Goal: Task Accomplishment & Management: Complete application form

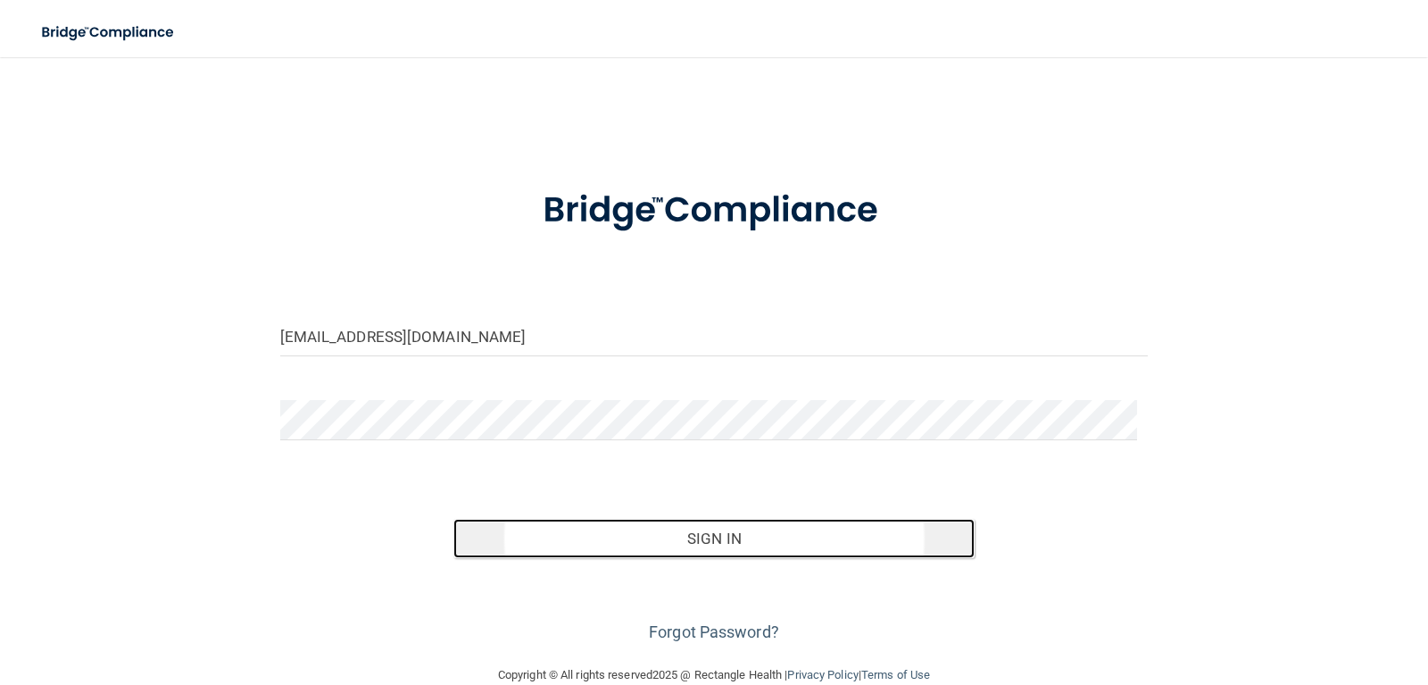
click at [637, 545] on button "Sign In" at bounding box center [713, 538] width 521 height 39
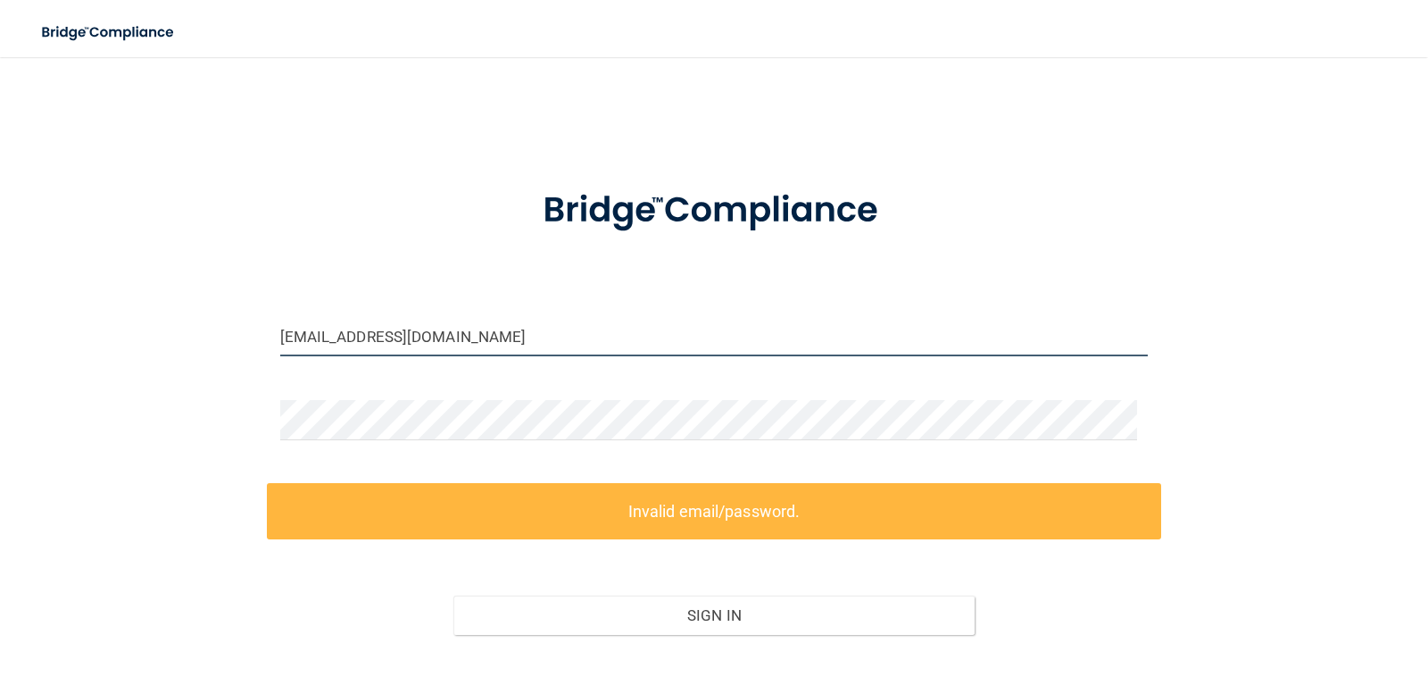
drag, startPoint x: 519, startPoint y: 333, endPoint x: 203, endPoint y: 330, distance: 316.0
click at [203, 330] on div "awheeler@timberlanedental.com Invalid email/password. You don't have permission…" at bounding box center [714, 399] width 1357 height 648
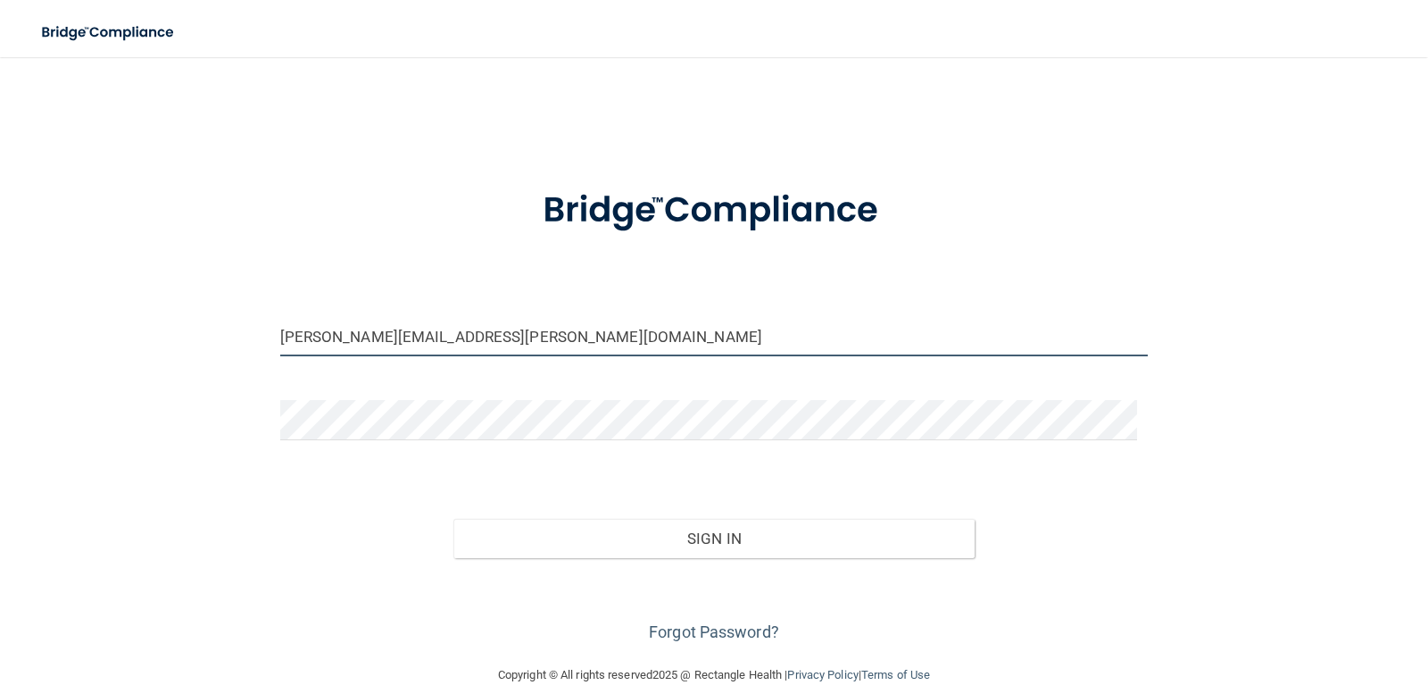
type input "[PERSON_NAME][EMAIL_ADDRESS][PERSON_NAME][DOMAIN_NAME]"
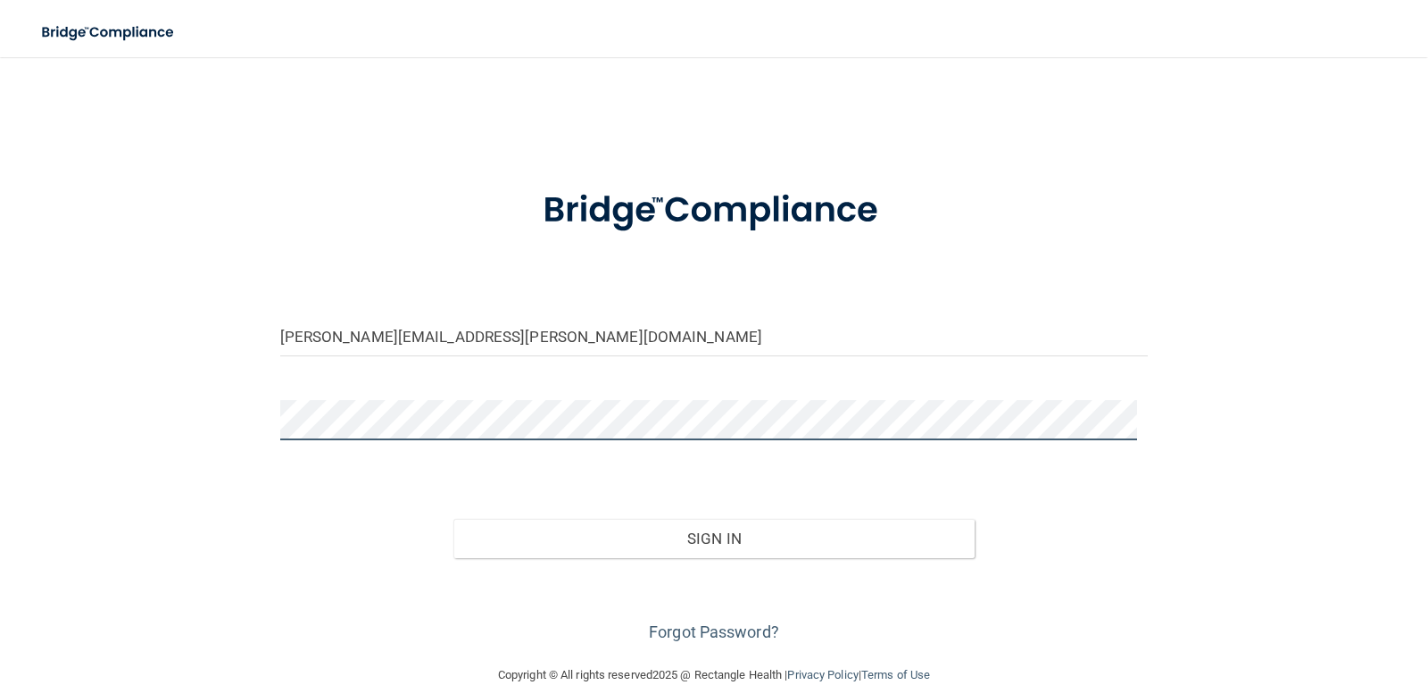
click at [158, 411] on div "ashley.wheeler@timberlanesmile.com Invalid email/password. You don't have permi…" at bounding box center [714, 360] width 1357 height 571
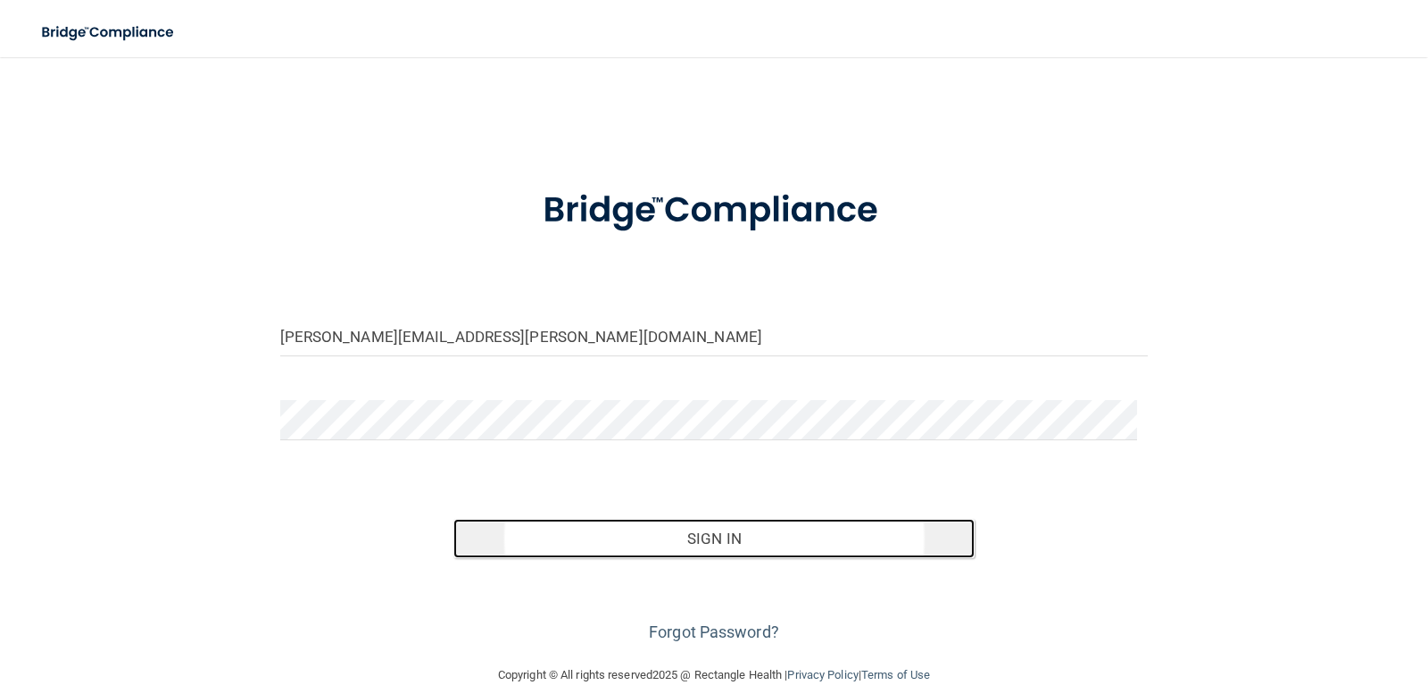
click at [760, 544] on button "Sign In" at bounding box center [713, 538] width 521 height 39
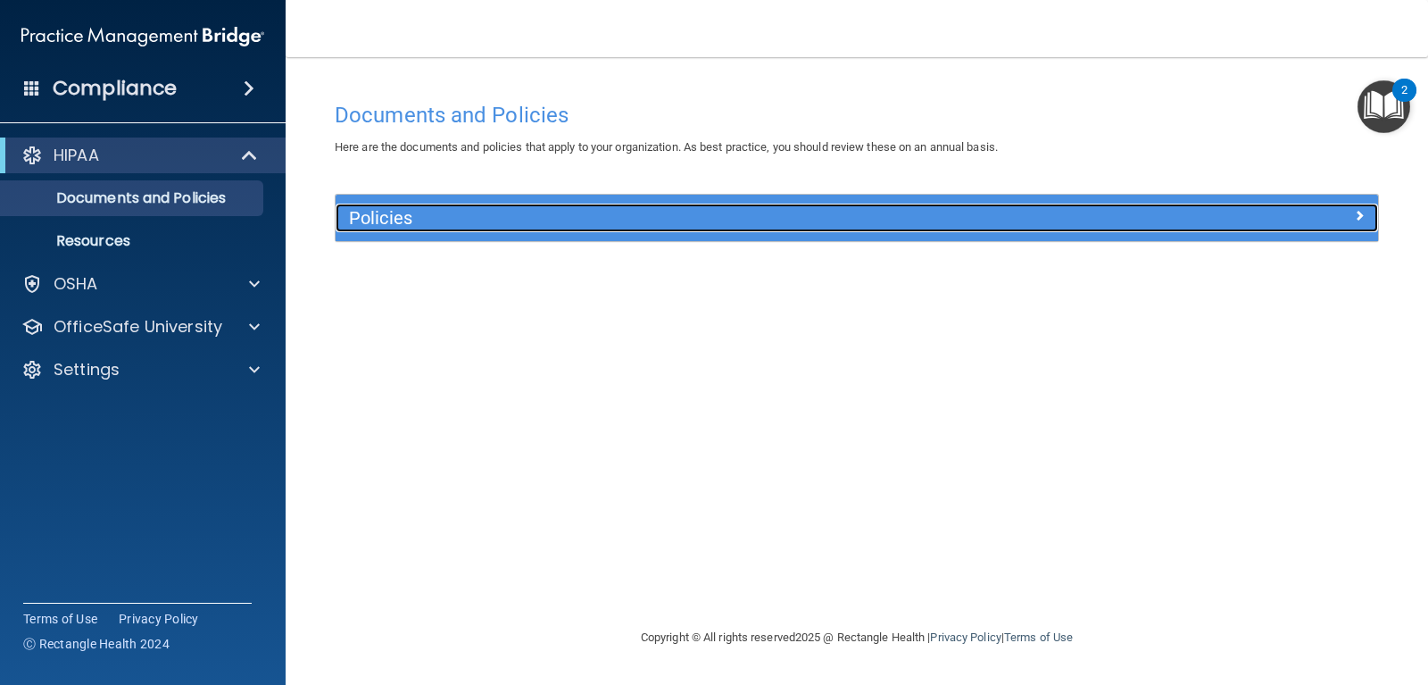
click at [483, 219] on h5 "Policies" at bounding box center [726, 218] width 755 height 20
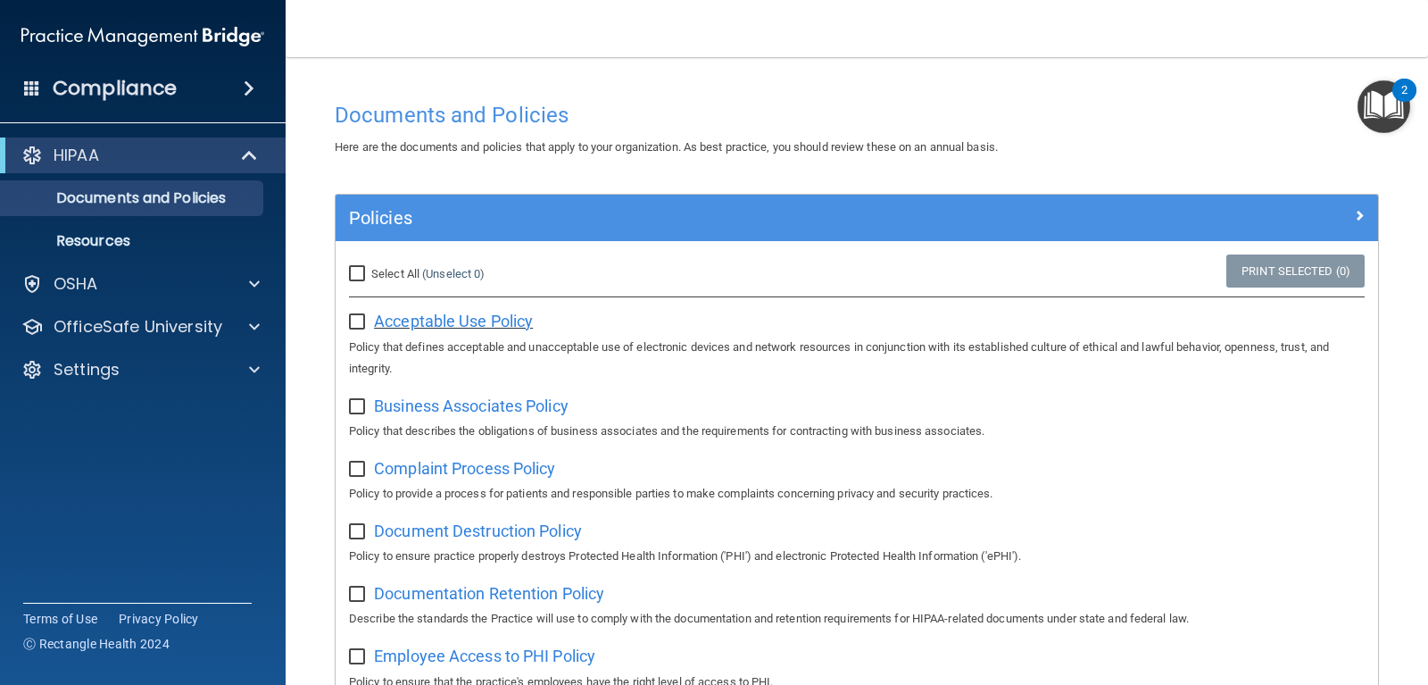
click at [467, 324] on span "Acceptable Use Policy" at bounding box center [453, 321] width 159 height 19
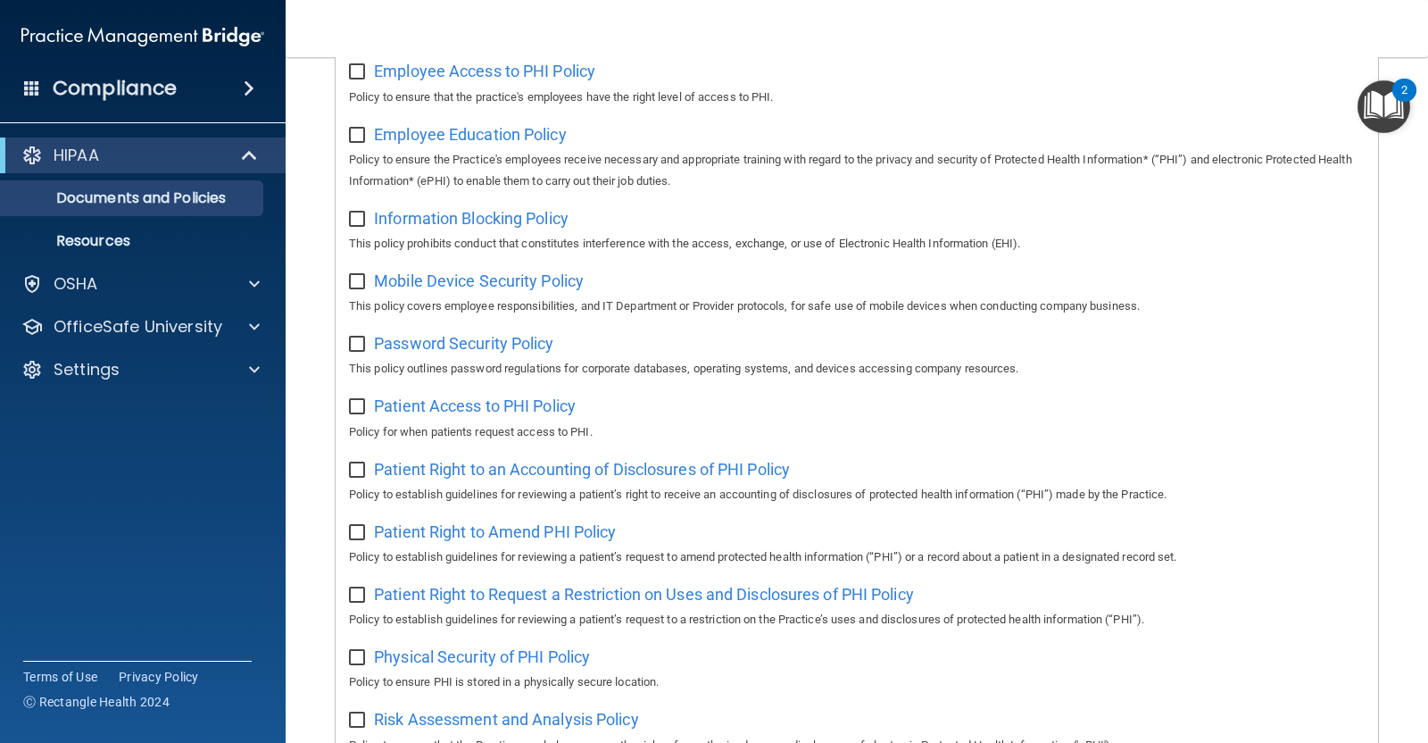
scroll to position [562, 0]
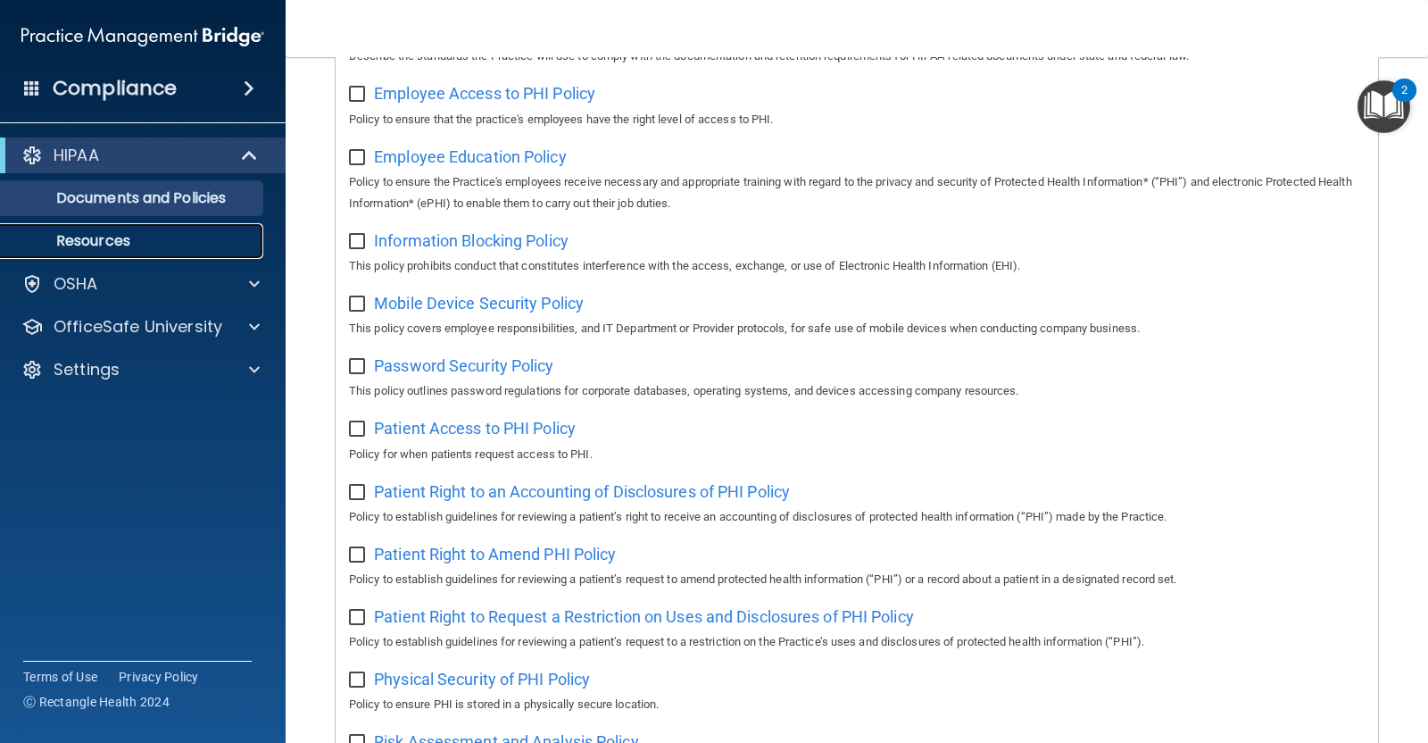
click at [96, 238] on p "Resources" at bounding box center [134, 241] width 244 height 18
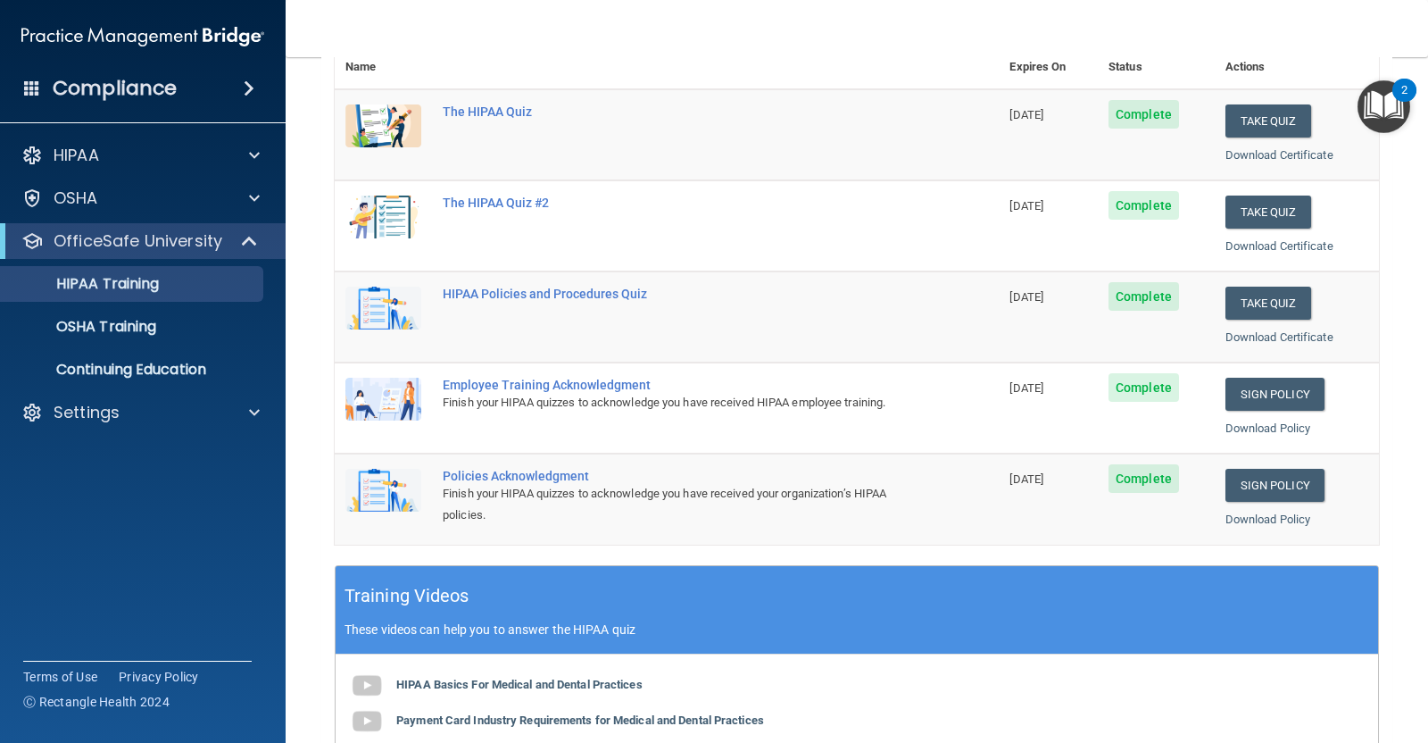
scroll to position [111, 0]
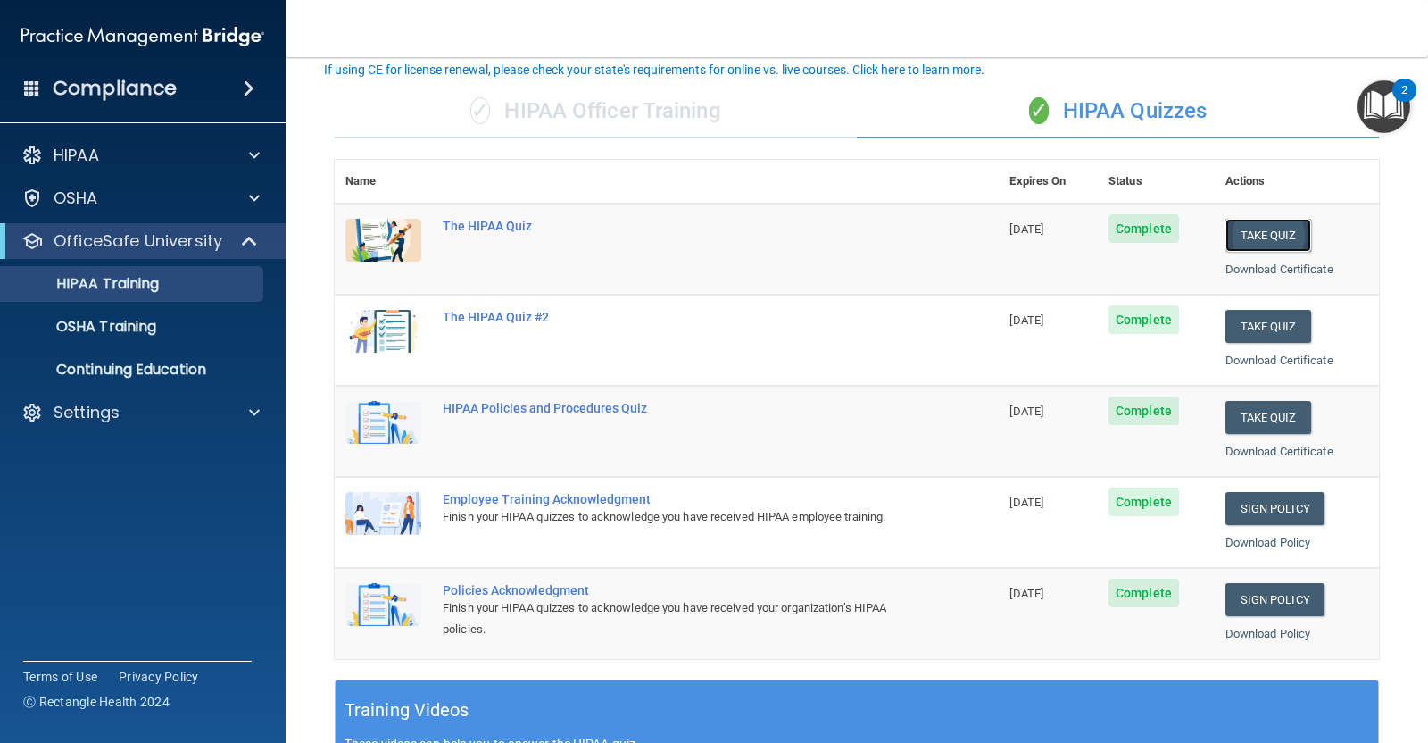
click at [1266, 229] on button "Take Quiz" at bounding box center [1269, 235] width 86 height 33
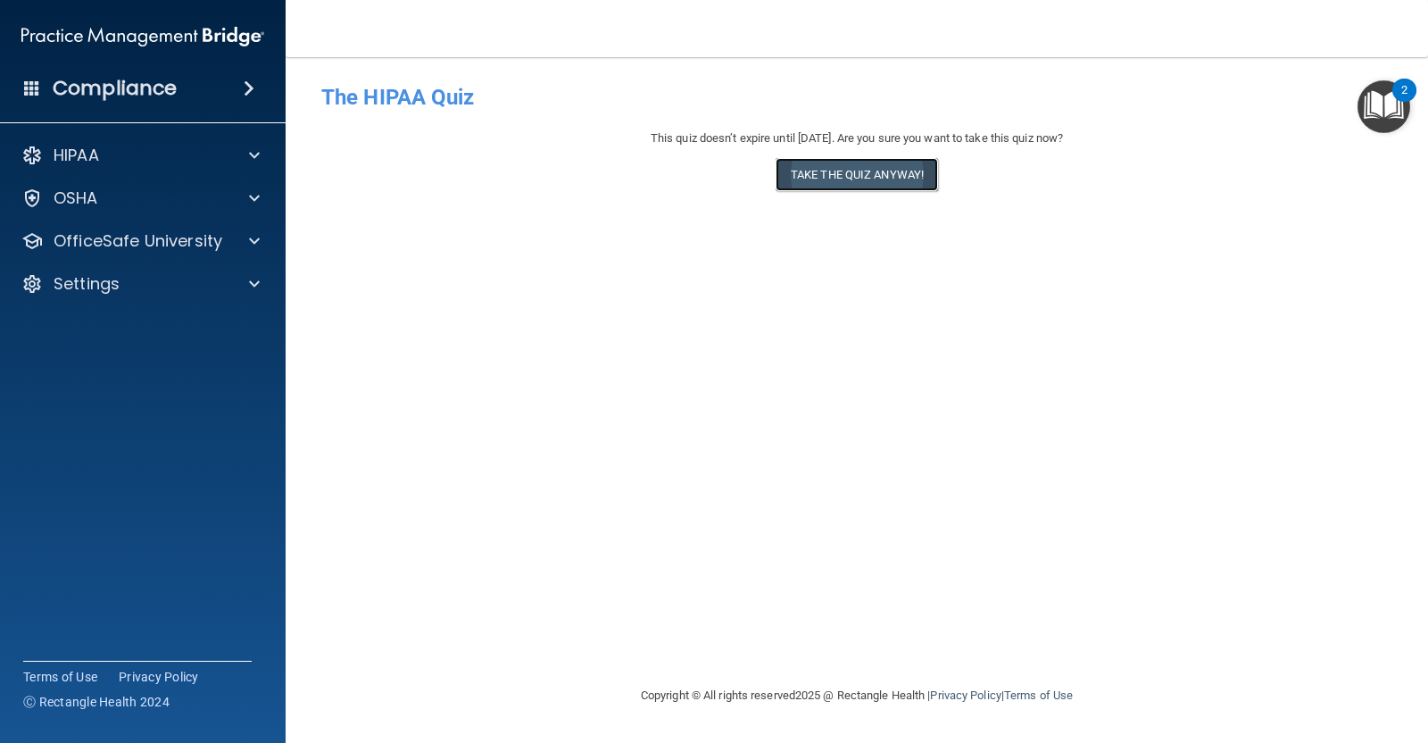
click at [889, 179] on button "Take the quiz anyway!" at bounding box center [857, 174] width 162 height 33
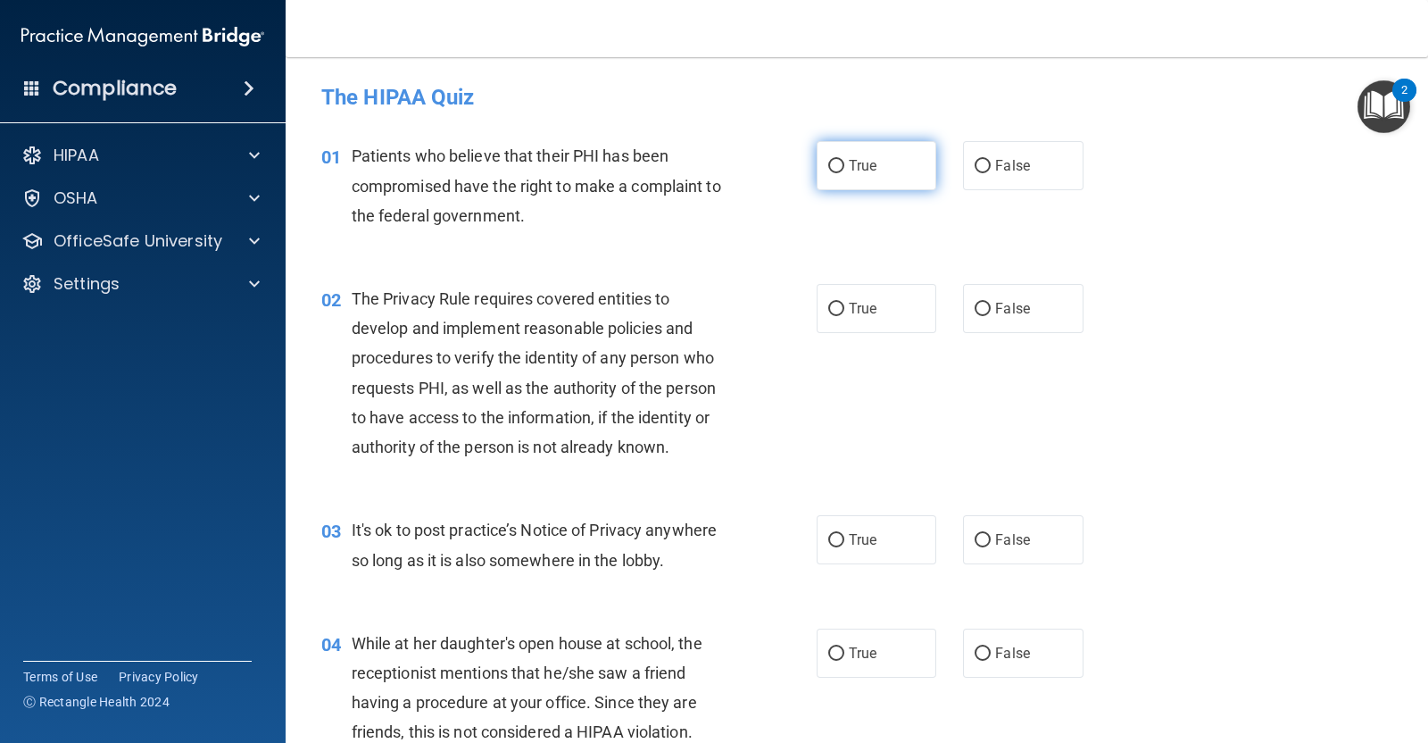
click at [829, 172] on input "True" at bounding box center [836, 166] width 16 height 13
radio input "true"
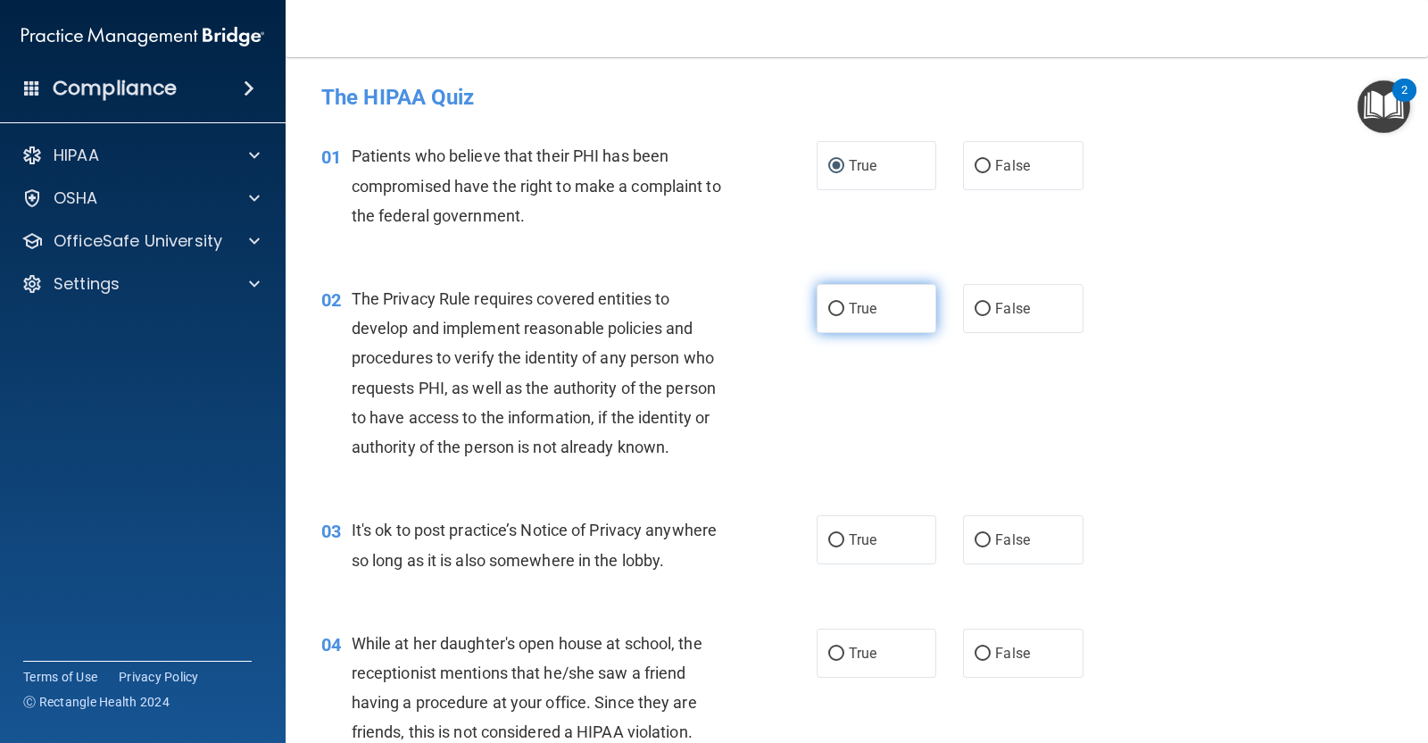
click at [839, 316] on label "True" at bounding box center [877, 308] width 120 height 49
click at [839, 316] on input "True" at bounding box center [836, 309] width 16 height 13
radio input "true"
click at [1042, 547] on label "False" at bounding box center [1023, 539] width 120 height 49
click at [991, 547] on input "False" at bounding box center [983, 540] width 16 height 13
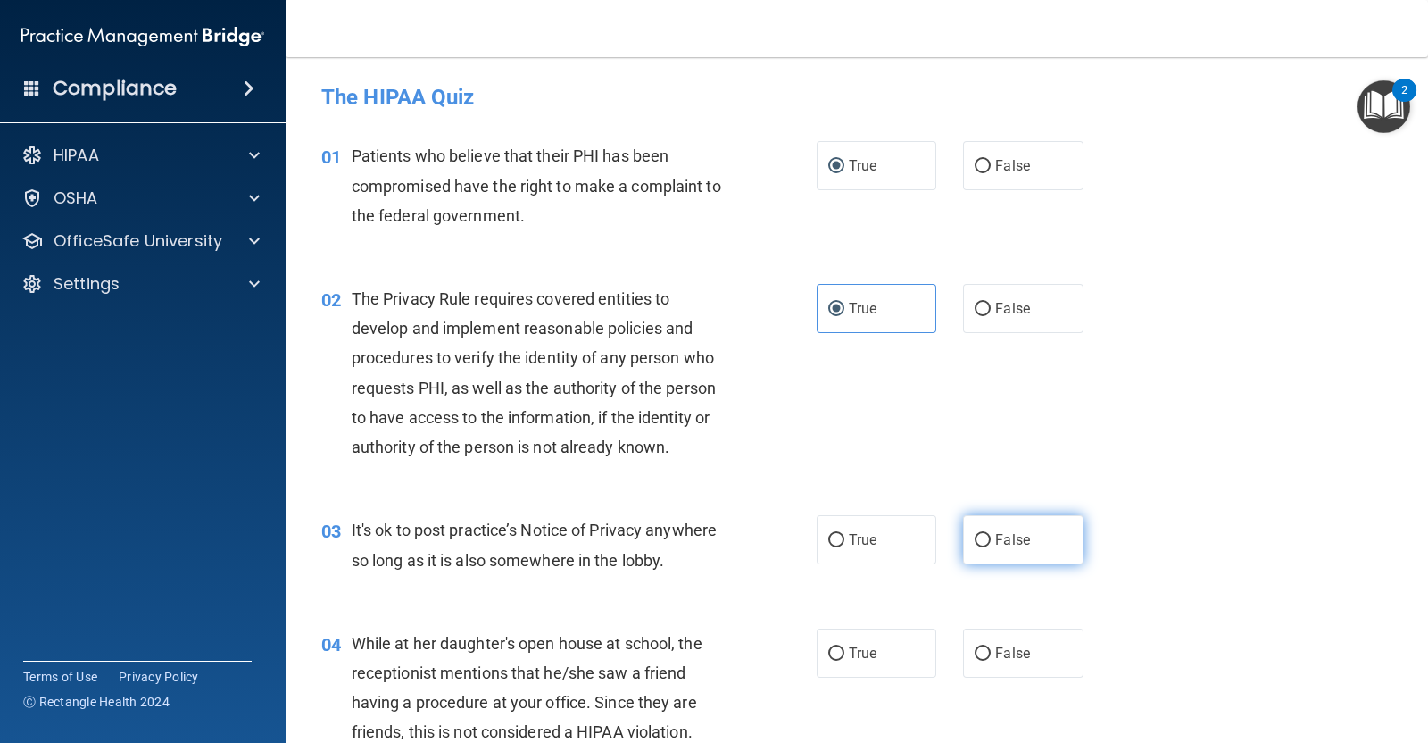
radio input "true"
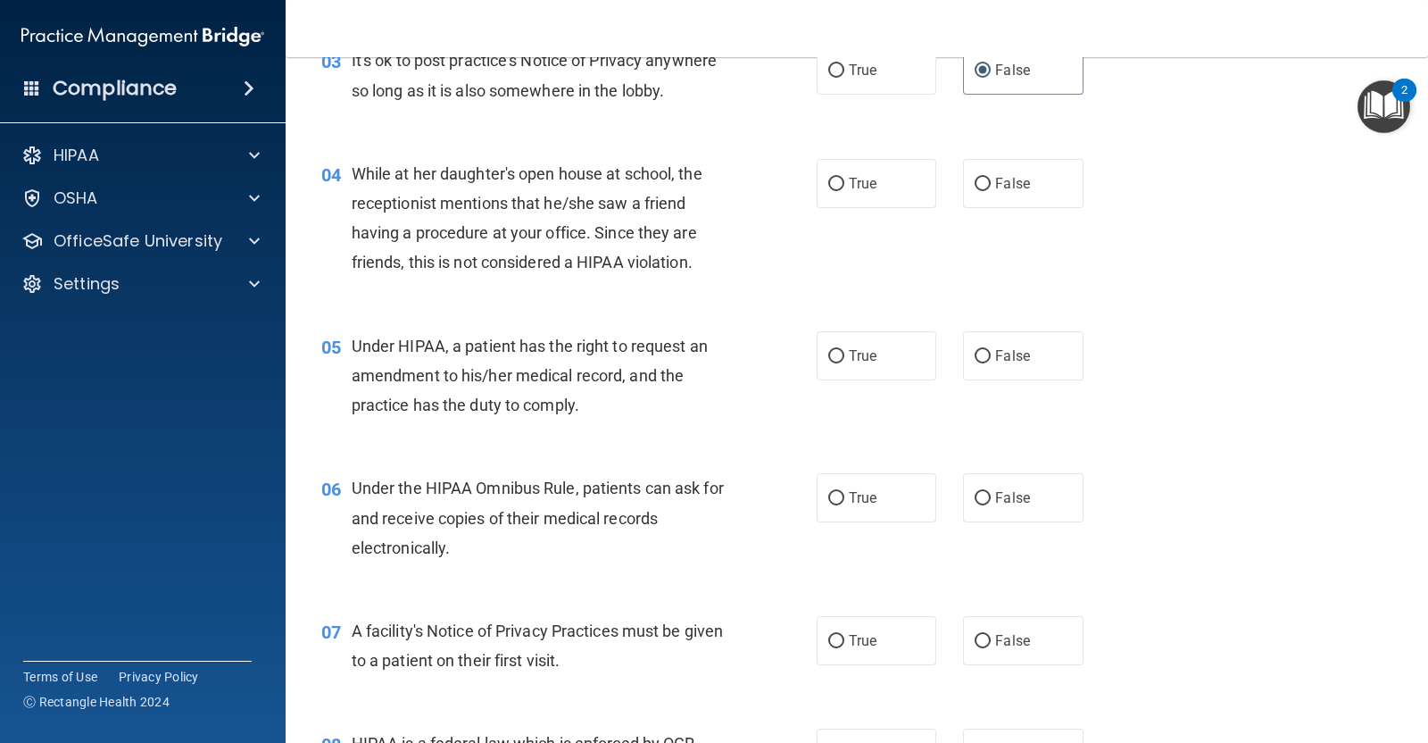
scroll to position [480, 0]
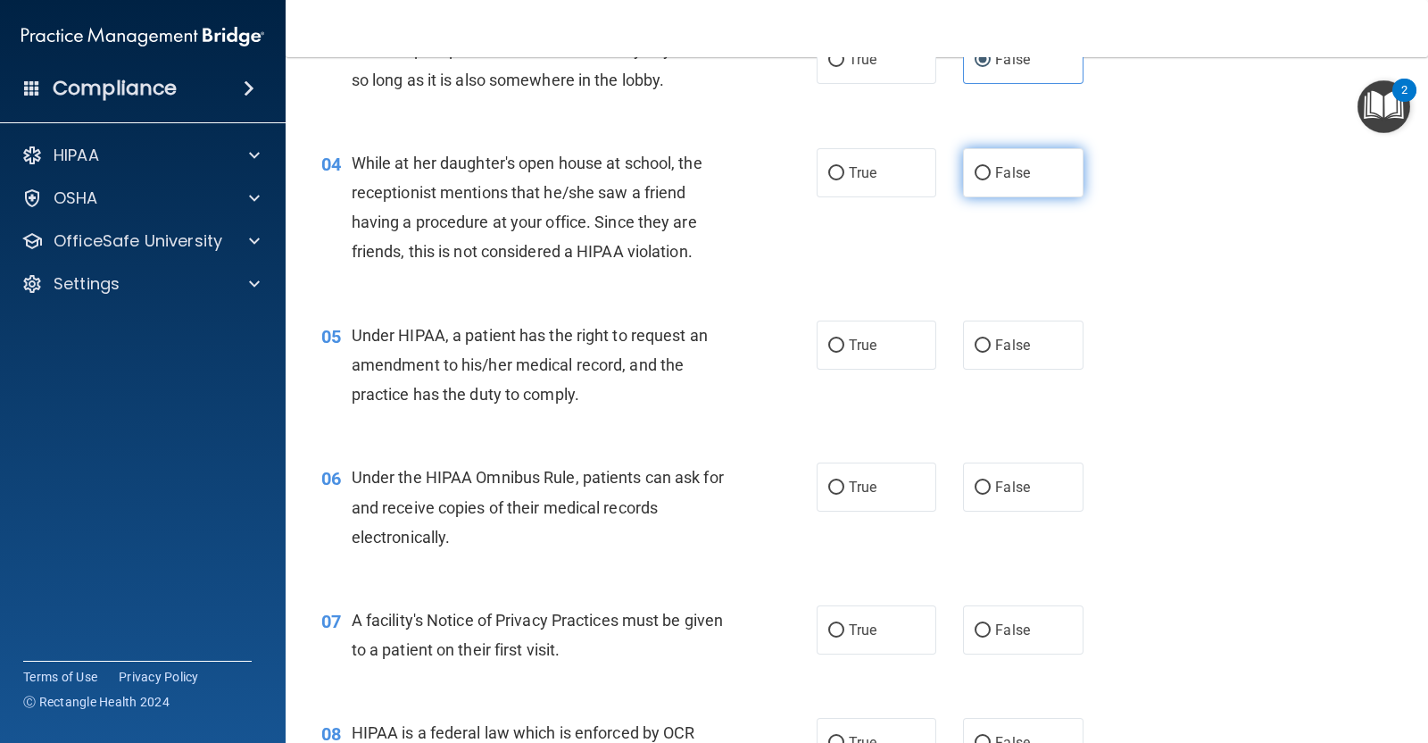
click at [993, 185] on label "False" at bounding box center [1023, 172] width 120 height 49
click at [991, 180] on input "False" at bounding box center [983, 173] width 16 height 13
radio input "true"
click at [852, 362] on label "True" at bounding box center [877, 344] width 120 height 49
click at [844, 353] on input "True" at bounding box center [836, 345] width 16 height 13
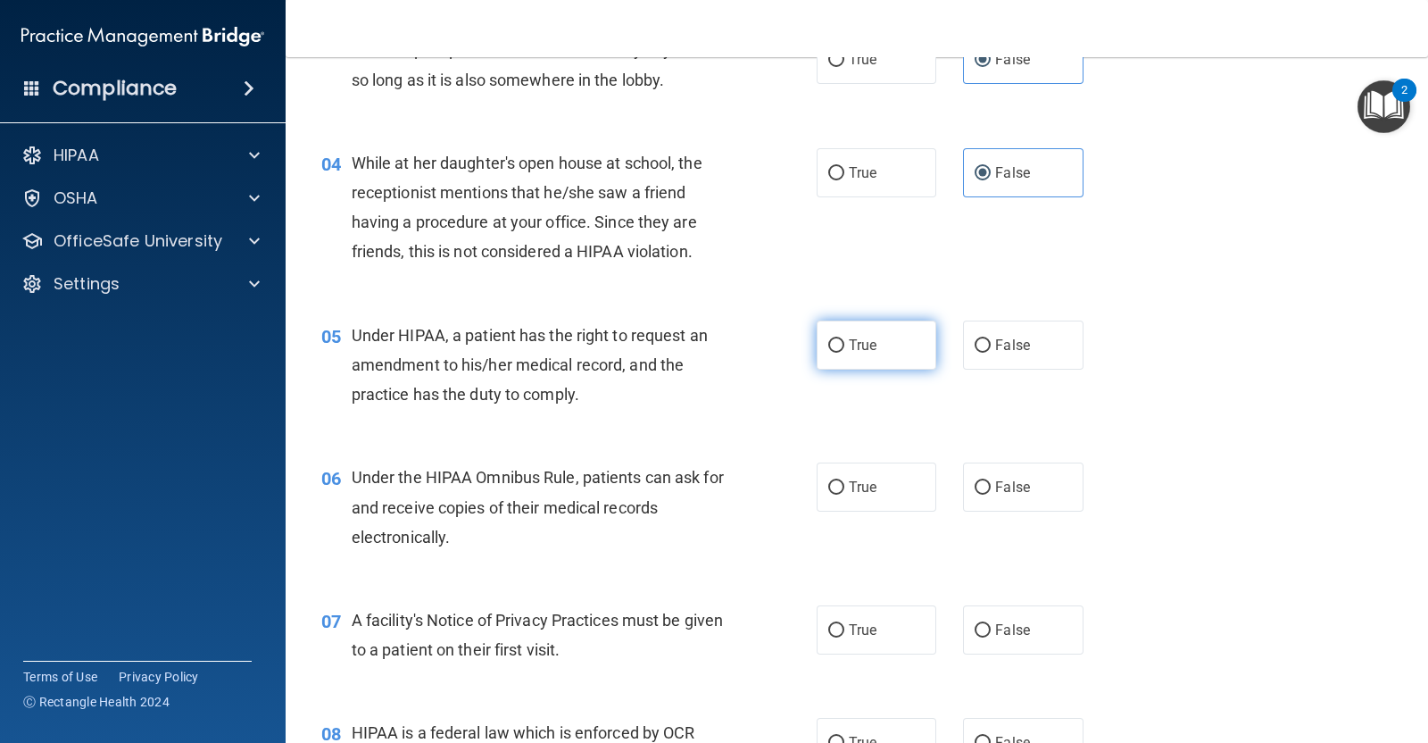
radio input "true"
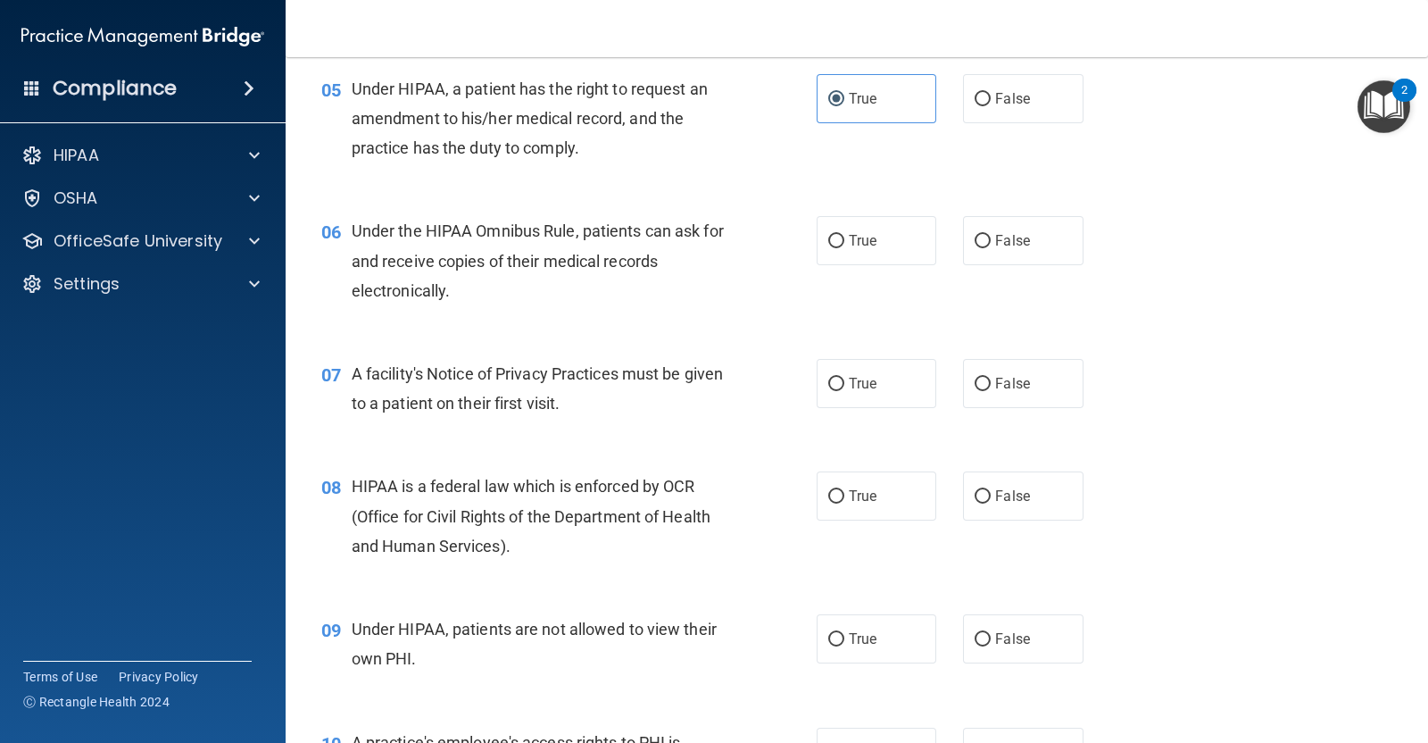
scroll to position [748, 0]
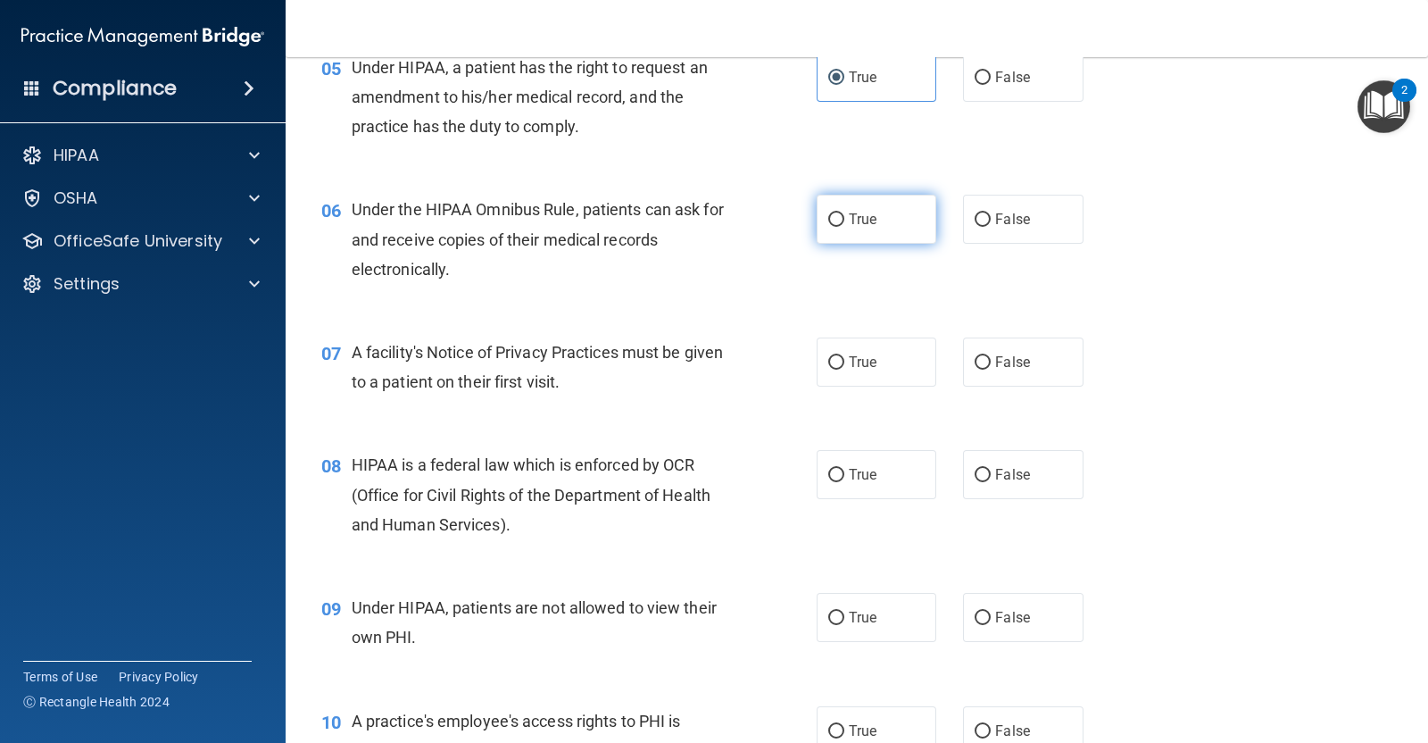
click at [828, 226] on input "True" at bounding box center [836, 219] width 16 height 13
radio input "true"
click at [849, 366] on span "True" at bounding box center [863, 361] width 28 height 17
click at [844, 366] on input "True" at bounding box center [836, 362] width 16 height 13
radio input "true"
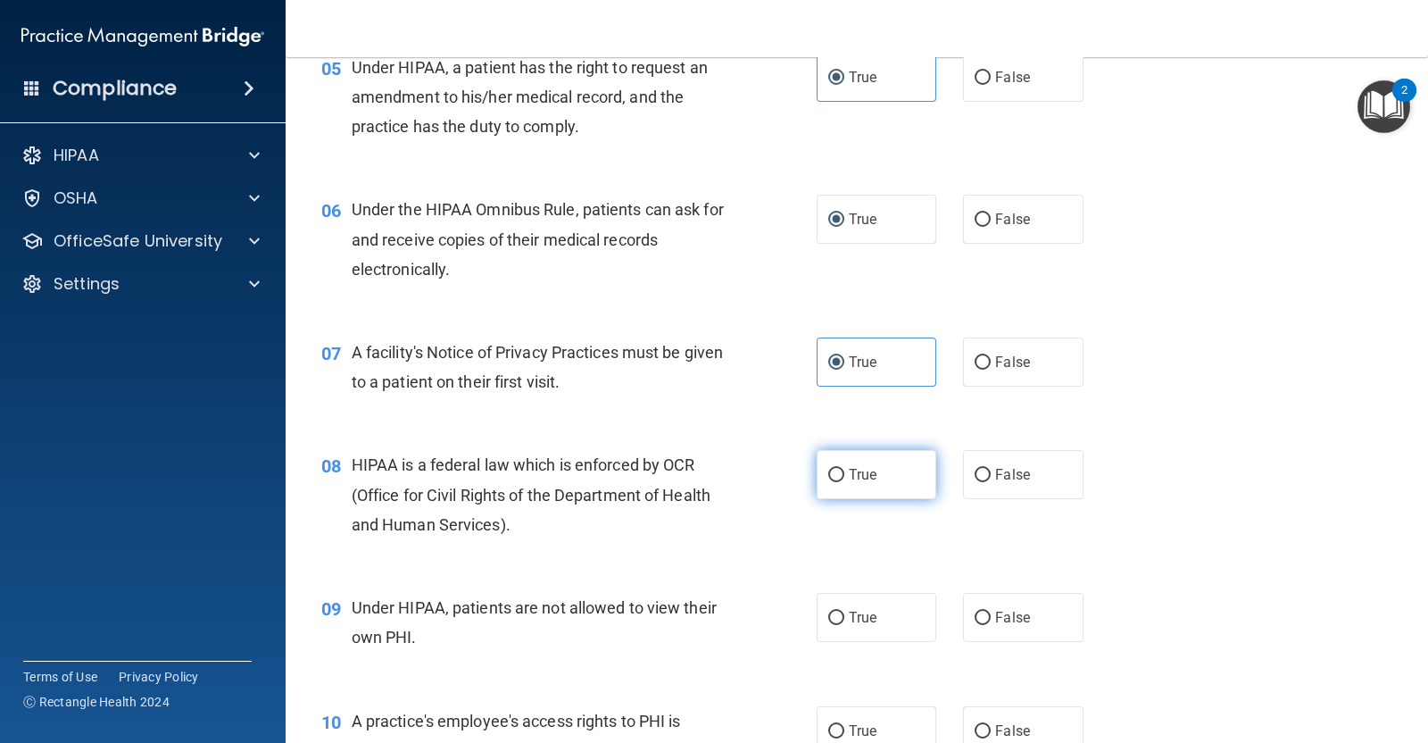
click at [884, 465] on label "True" at bounding box center [877, 474] width 120 height 49
click at [844, 469] on input "True" at bounding box center [836, 475] width 16 height 13
radio input "true"
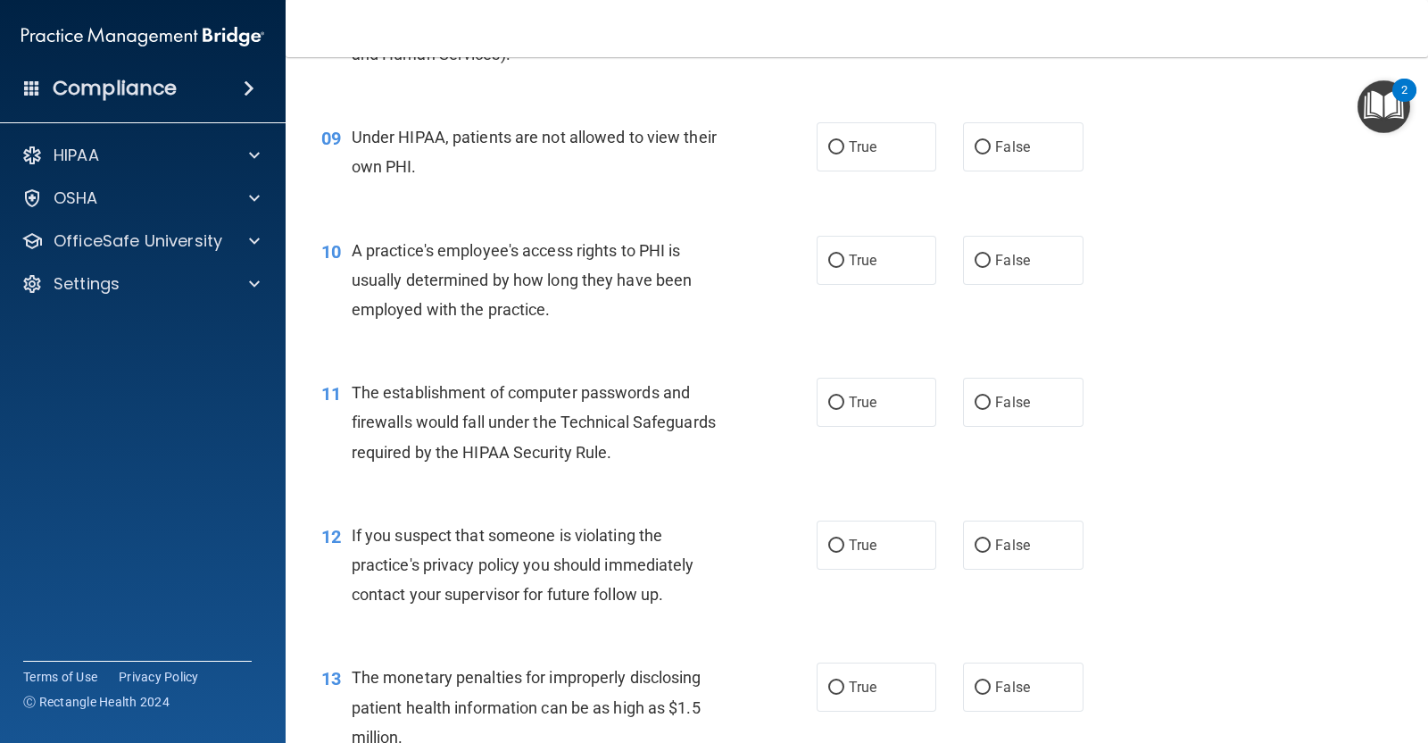
scroll to position [1239, 0]
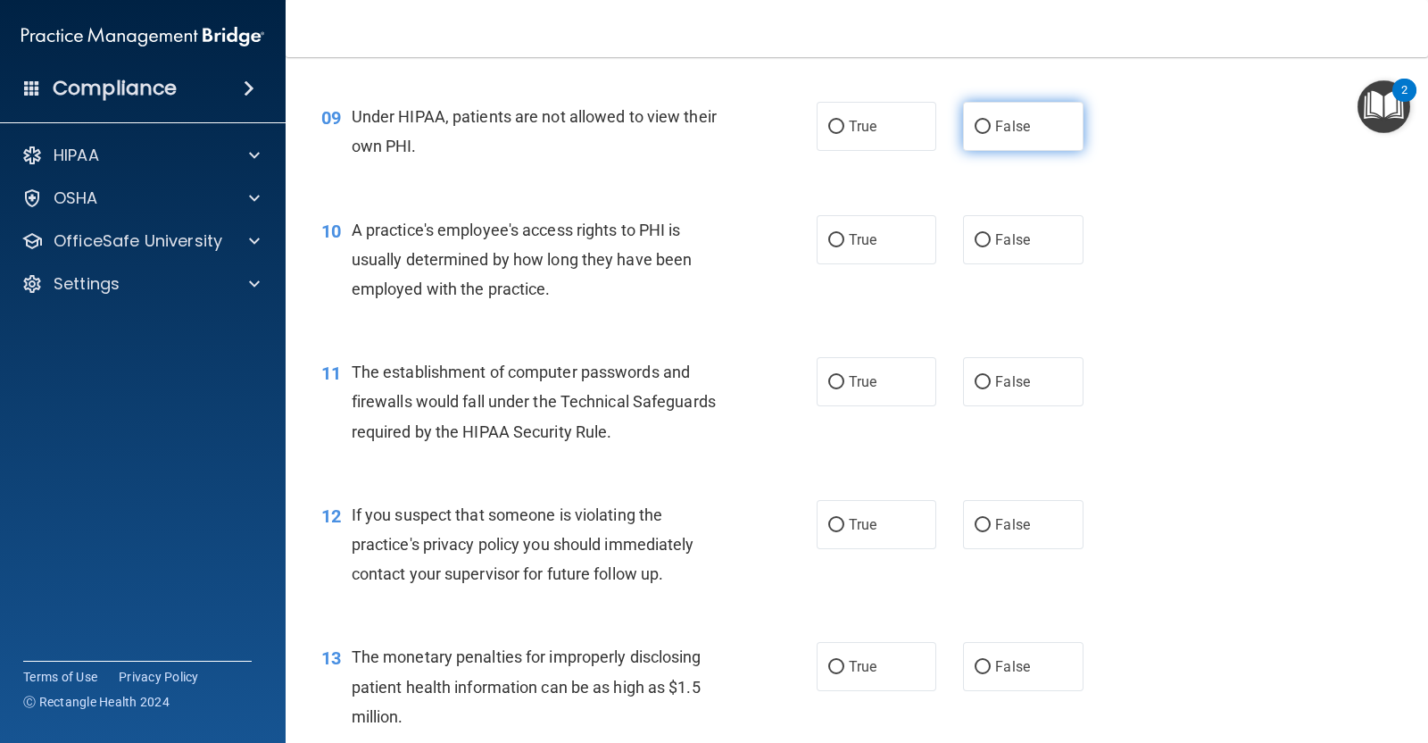
click at [982, 125] on label "False" at bounding box center [1023, 126] width 120 height 49
click at [982, 125] on input "False" at bounding box center [983, 127] width 16 height 13
radio input "true"
click at [1034, 250] on label "False" at bounding box center [1023, 239] width 120 height 49
click at [991, 247] on input "False" at bounding box center [983, 240] width 16 height 13
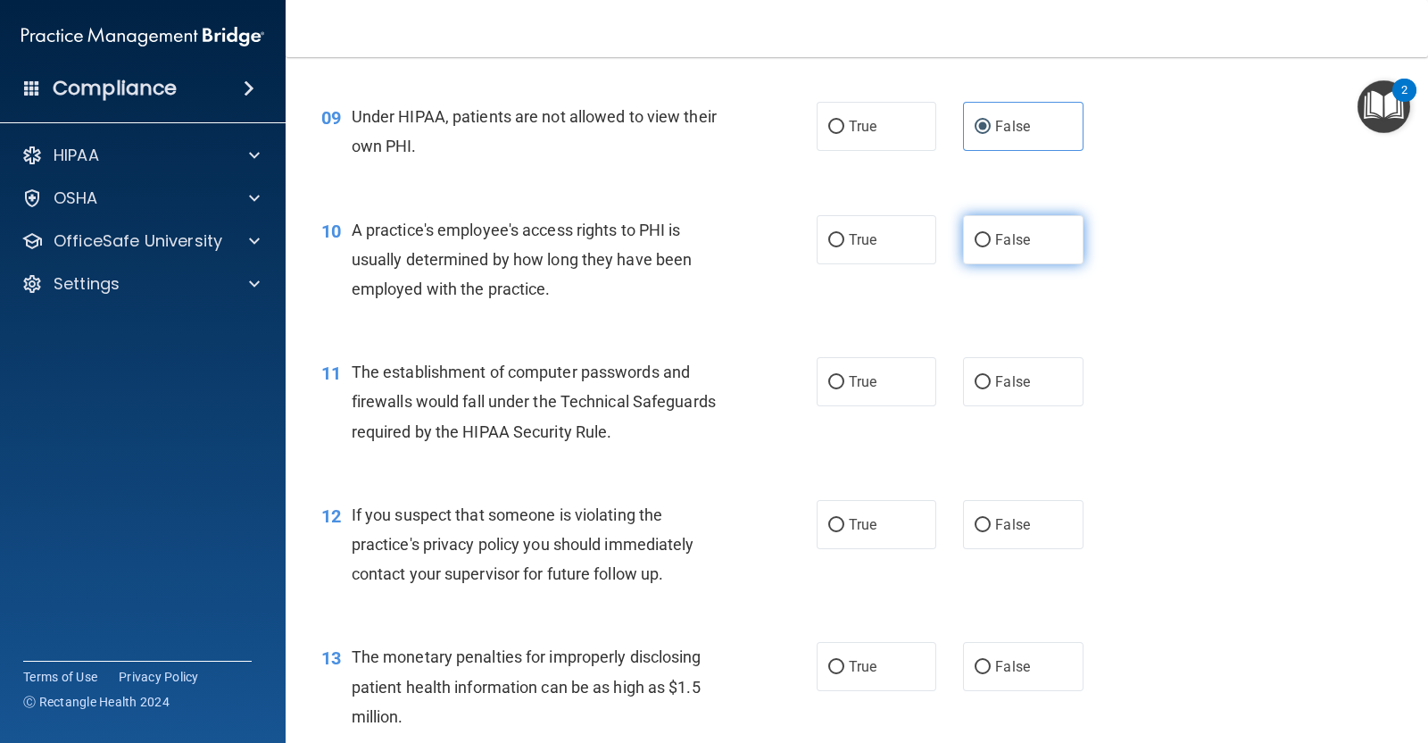
radio input "true"
click at [833, 382] on input "True" at bounding box center [836, 382] width 16 height 13
radio input "true"
click at [849, 528] on span "True" at bounding box center [863, 524] width 28 height 17
click at [842, 528] on input "True" at bounding box center [836, 525] width 16 height 13
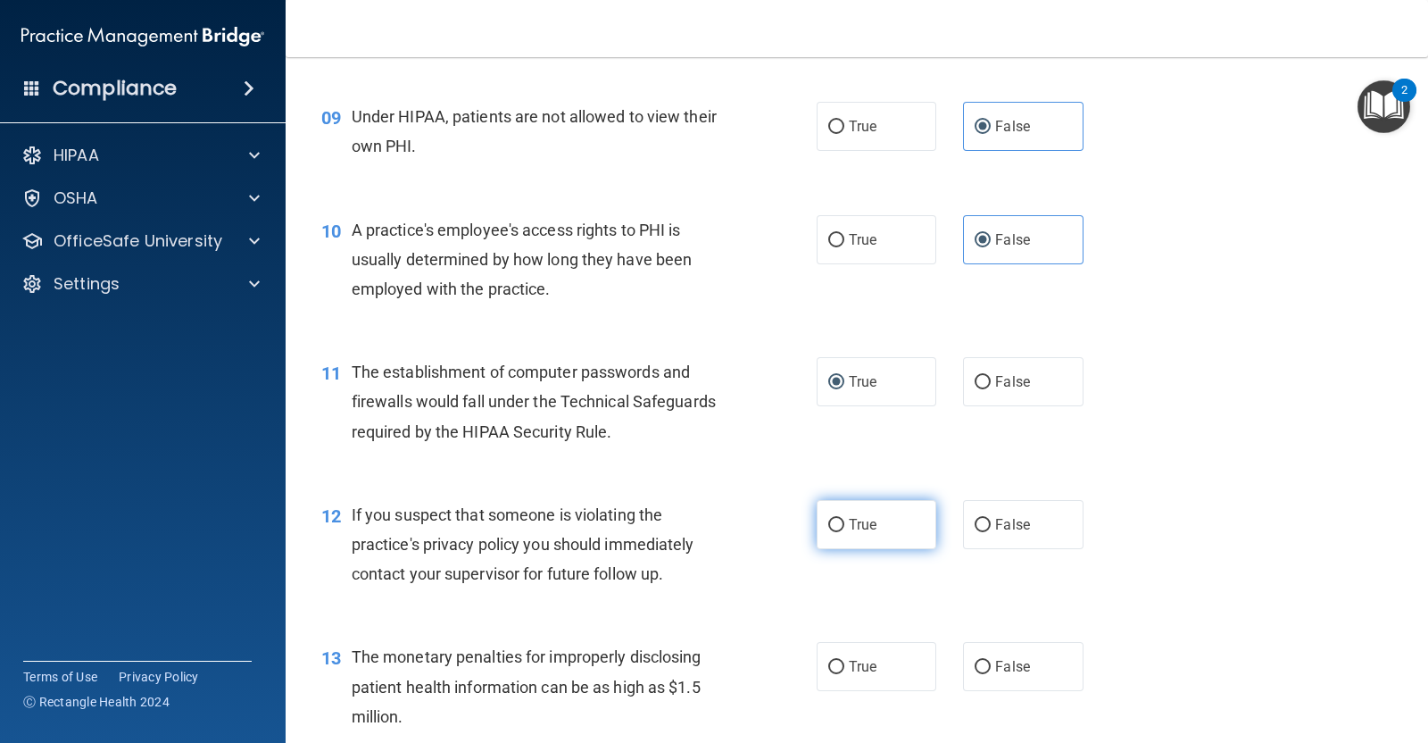
radio input "true"
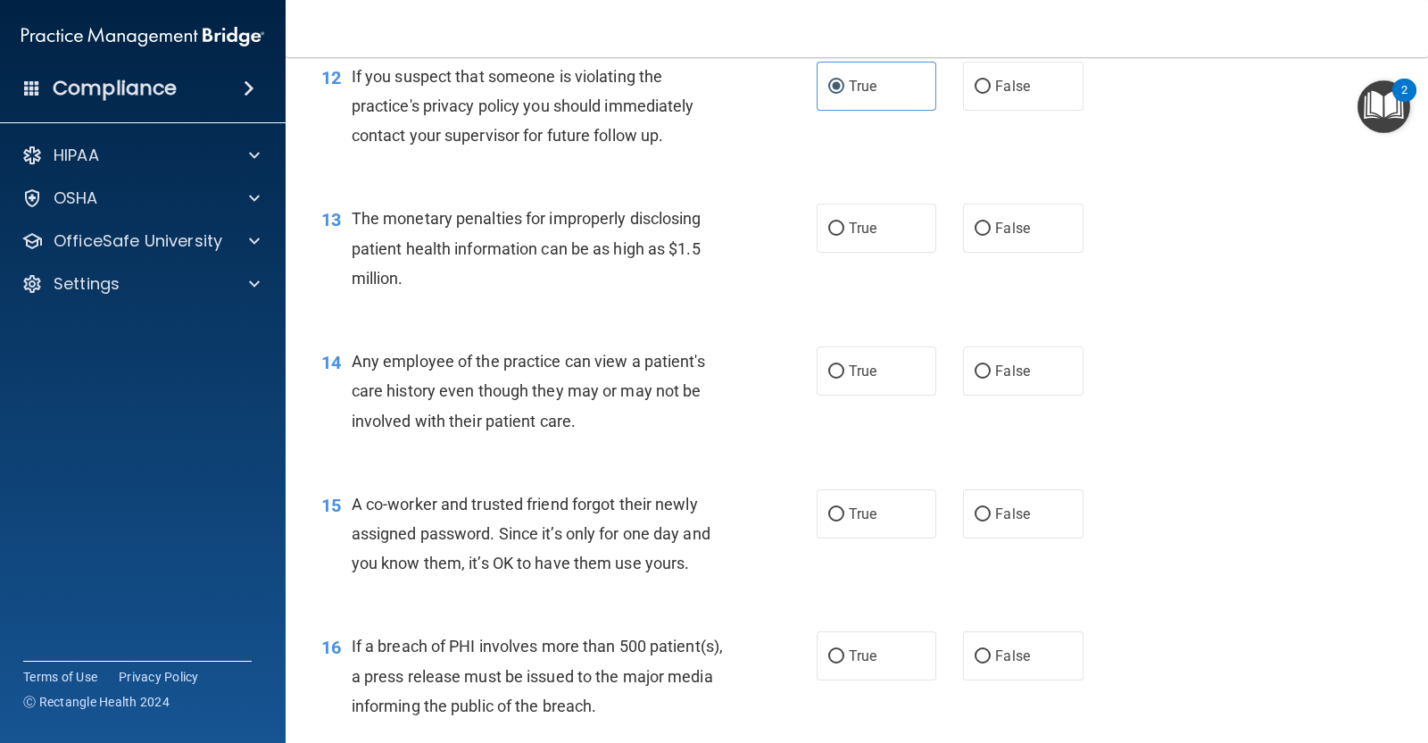
scroll to position [1720, 0]
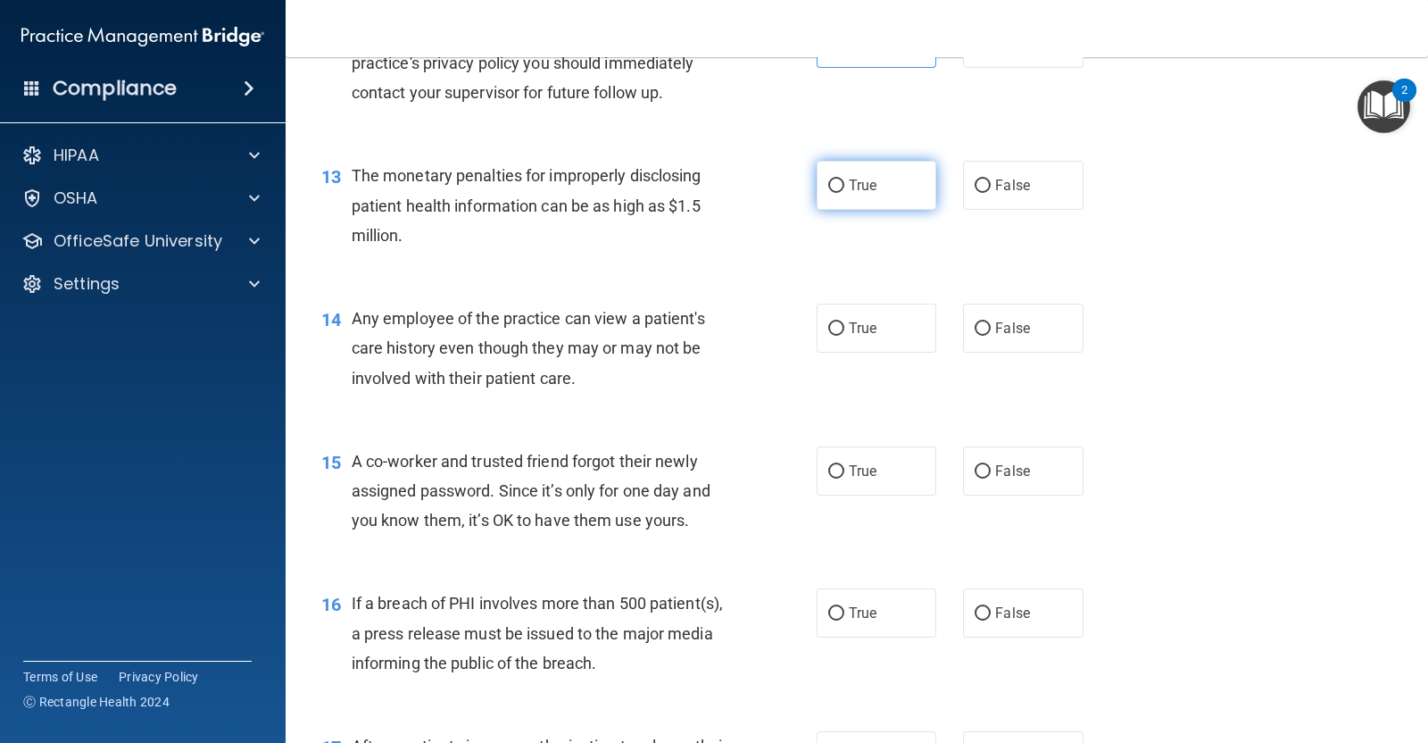
click at [855, 188] on span "True" at bounding box center [863, 185] width 28 height 17
click at [844, 188] on input "True" at bounding box center [836, 185] width 16 height 13
radio input "true"
click at [972, 317] on label "False" at bounding box center [1023, 327] width 120 height 49
click at [975, 322] on input "False" at bounding box center [983, 328] width 16 height 13
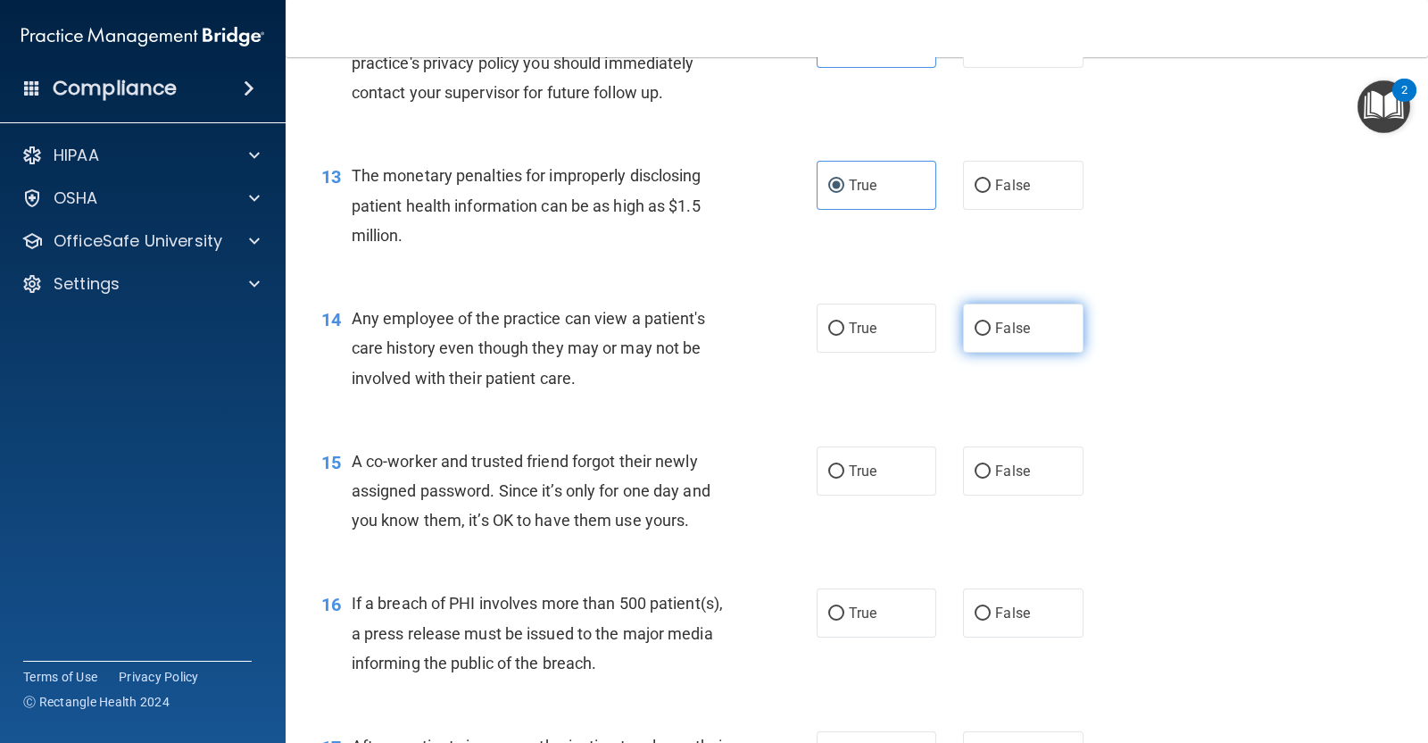
radio input "true"
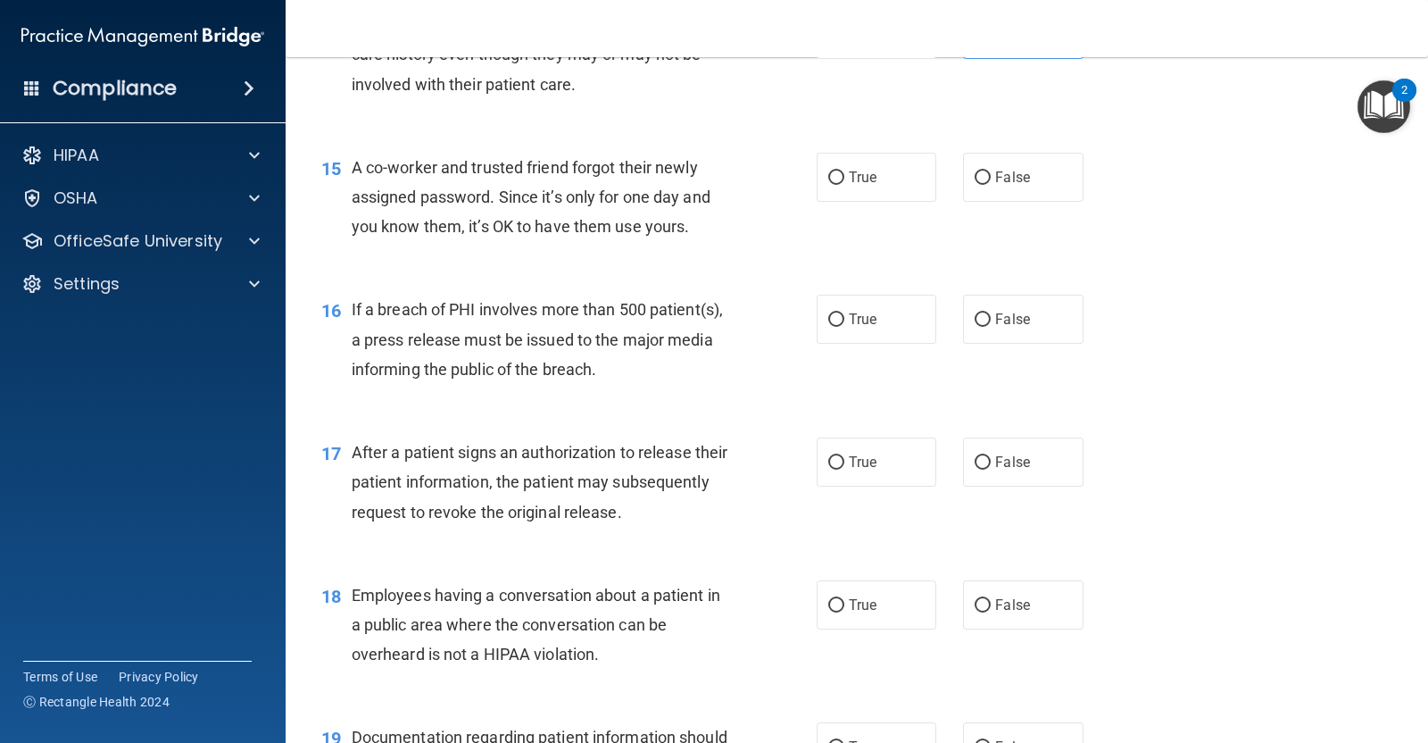
scroll to position [2032, 0]
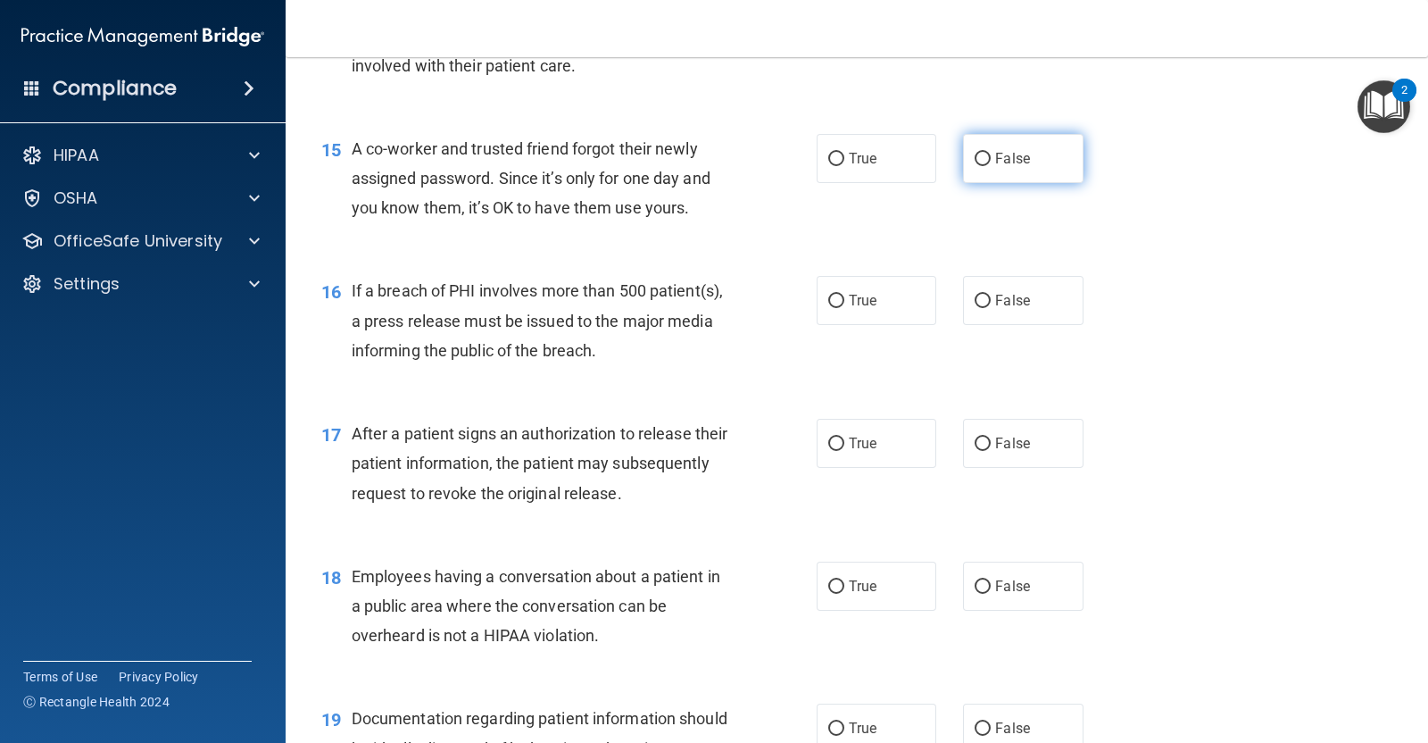
click at [1013, 173] on label "False" at bounding box center [1023, 158] width 120 height 49
click at [991, 166] on input "False" at bounding box center [983, 159] width 16 height 13
radio input "true"
click at [826, 290] on label "True" at bounding box center [877, 300] width 120 height 49
click at [828, 295] on input "True" at bounding box center [836, 301] width 16 height 13
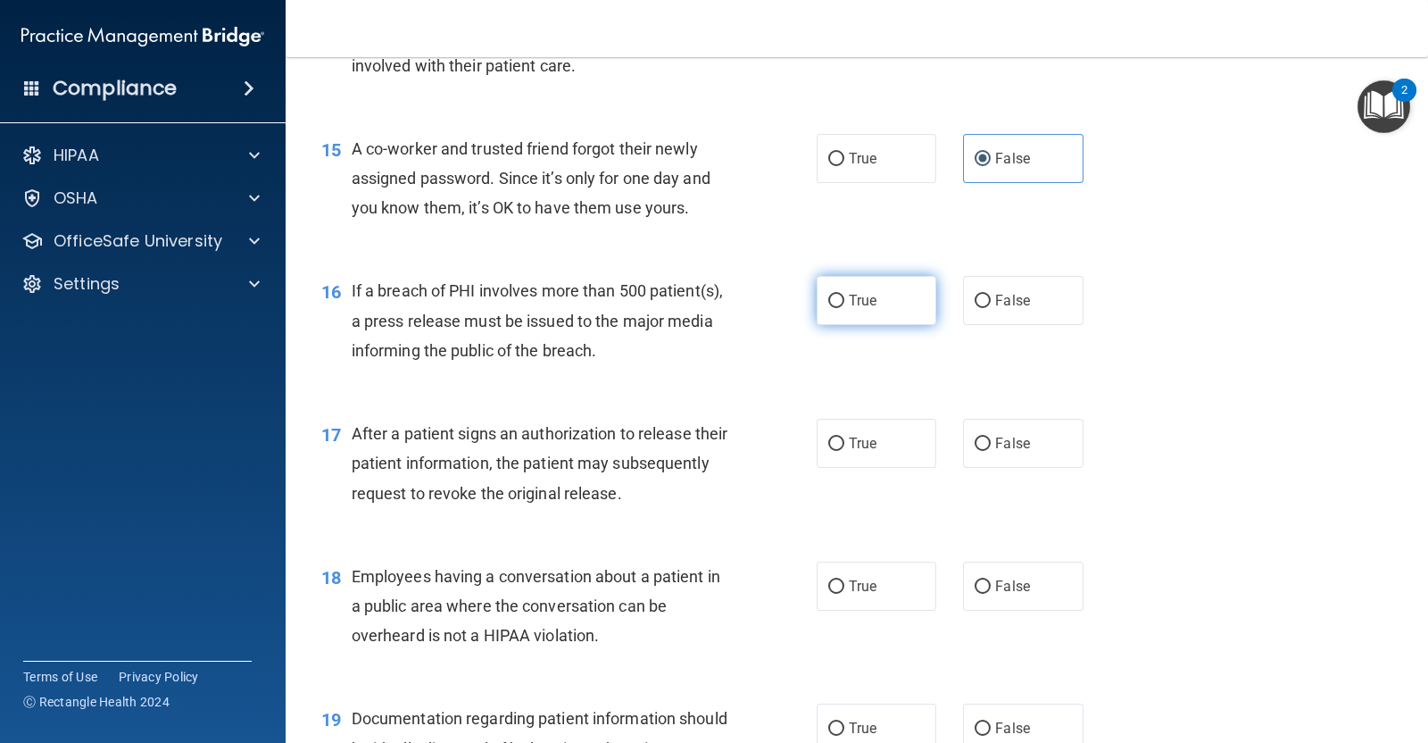
radio input "true"
click at [848, 455] on label "True" at bounding box center [877, 443] width 120 height 49
click at [844, 451] on input "True" at bounding box center [836, 443] width 16 height 13
radio input "true"
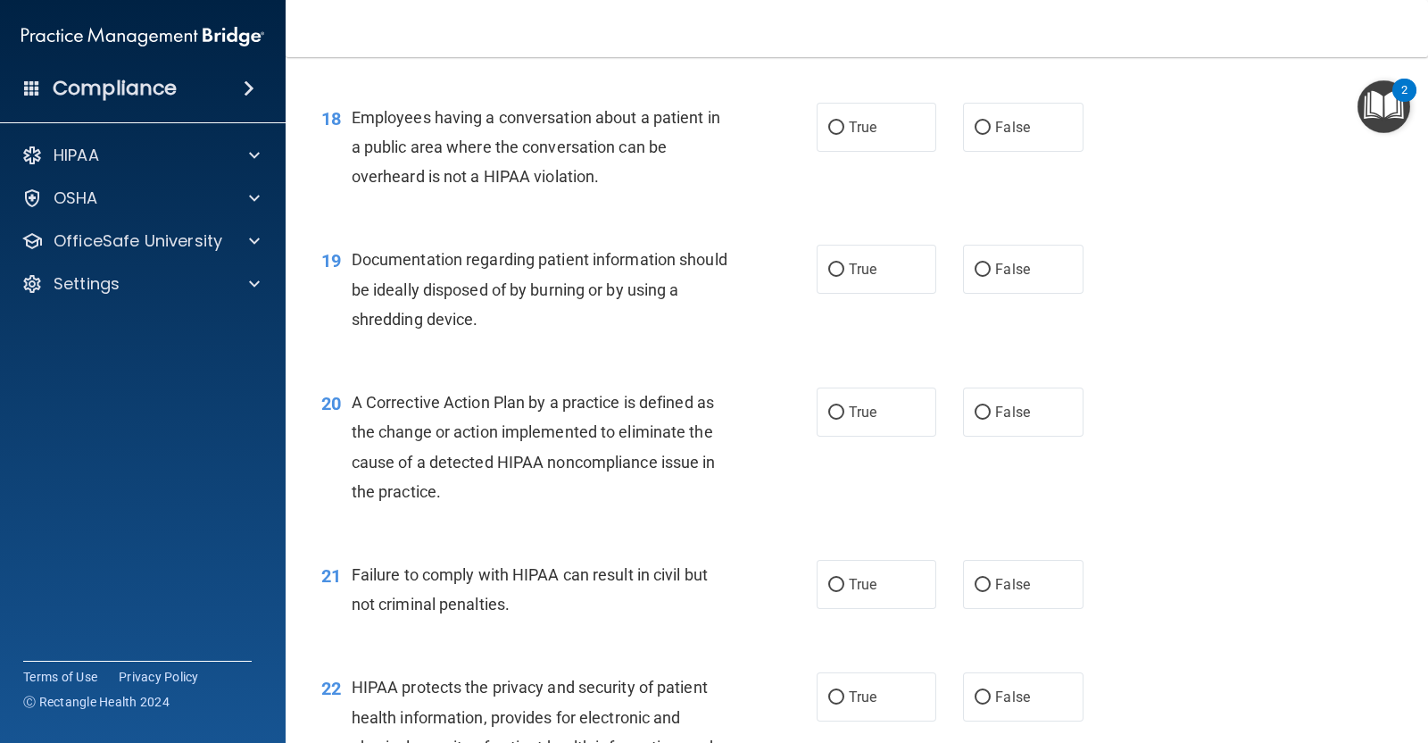
scroll to position [2497, 0]
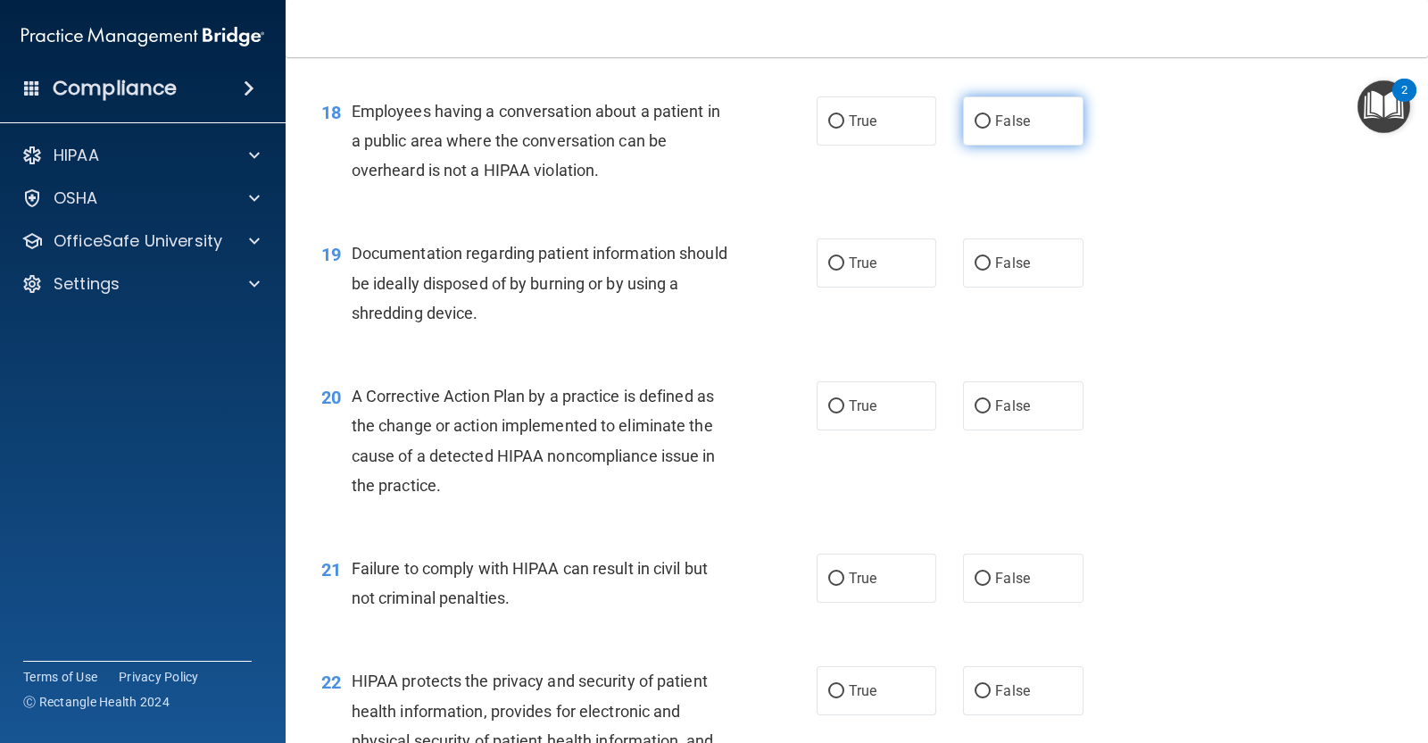
click at [1017, 115] on span "False" at bounding box center [1012, 120] width 35 height 17
click at [991, 115] on input "False" at bounding box center [983, 121] width 16 height 13
radio input "true"
click at [904, 281] on label "True" at bounding box center [877, 262] width 120 height 49
click at [844, 270] on input "True" at bounding box center [836, 263] width 16 height 13
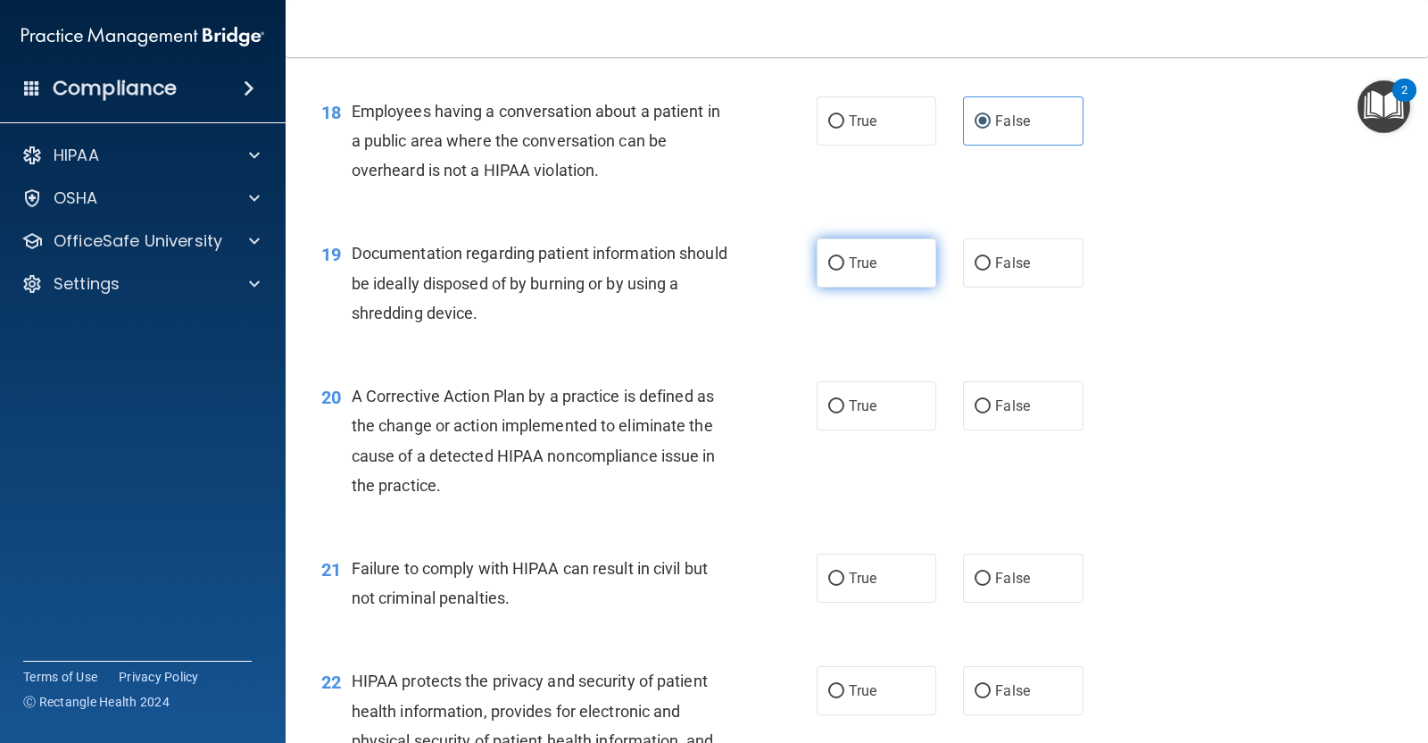
radio input "true"
click at [828, 410] on input "True" at bounding box center [836, 406] width 16 height 13
radio input "true"
click at [1028, 579] on label "False" at bounding box center [1023, 577] width 120 height 49
click at [991, 579] on input "False" at bounding box center [983, 578] width 16 height 13
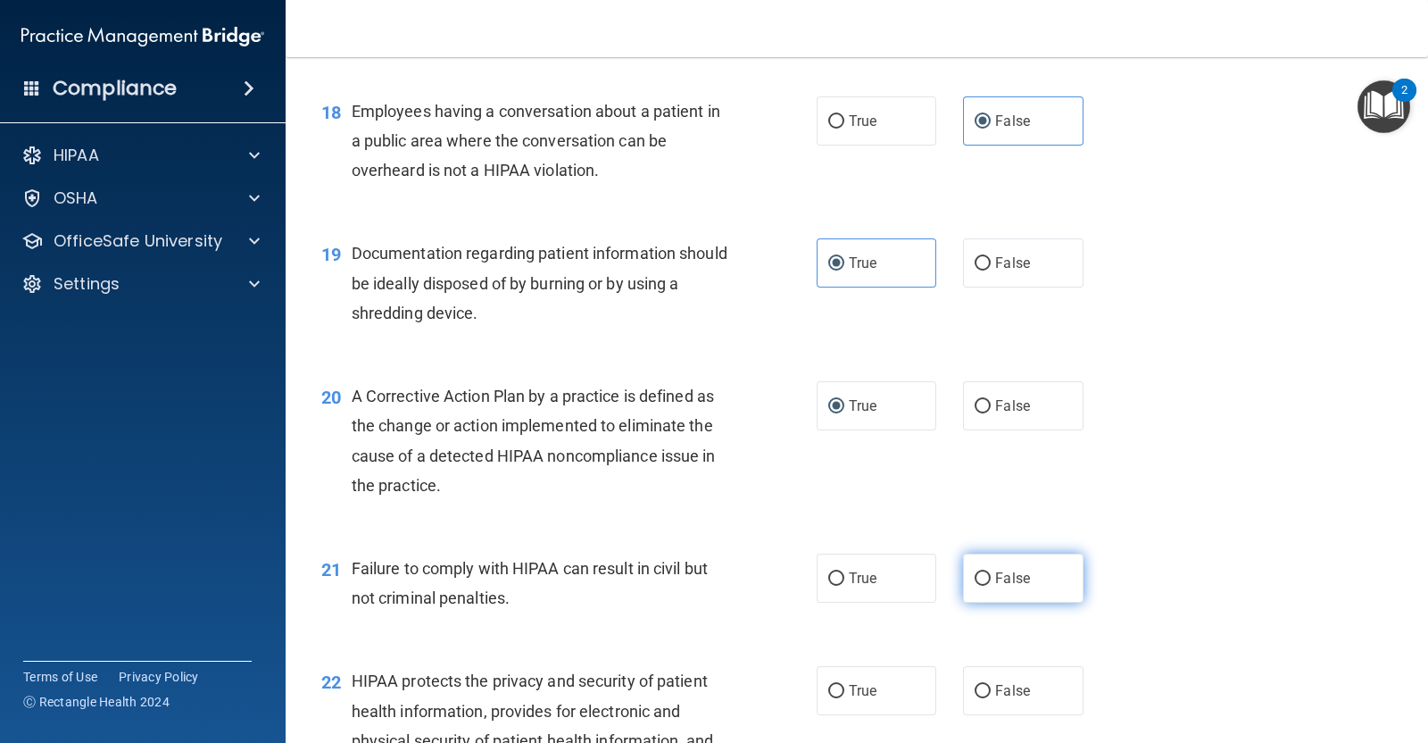
radio input "true"
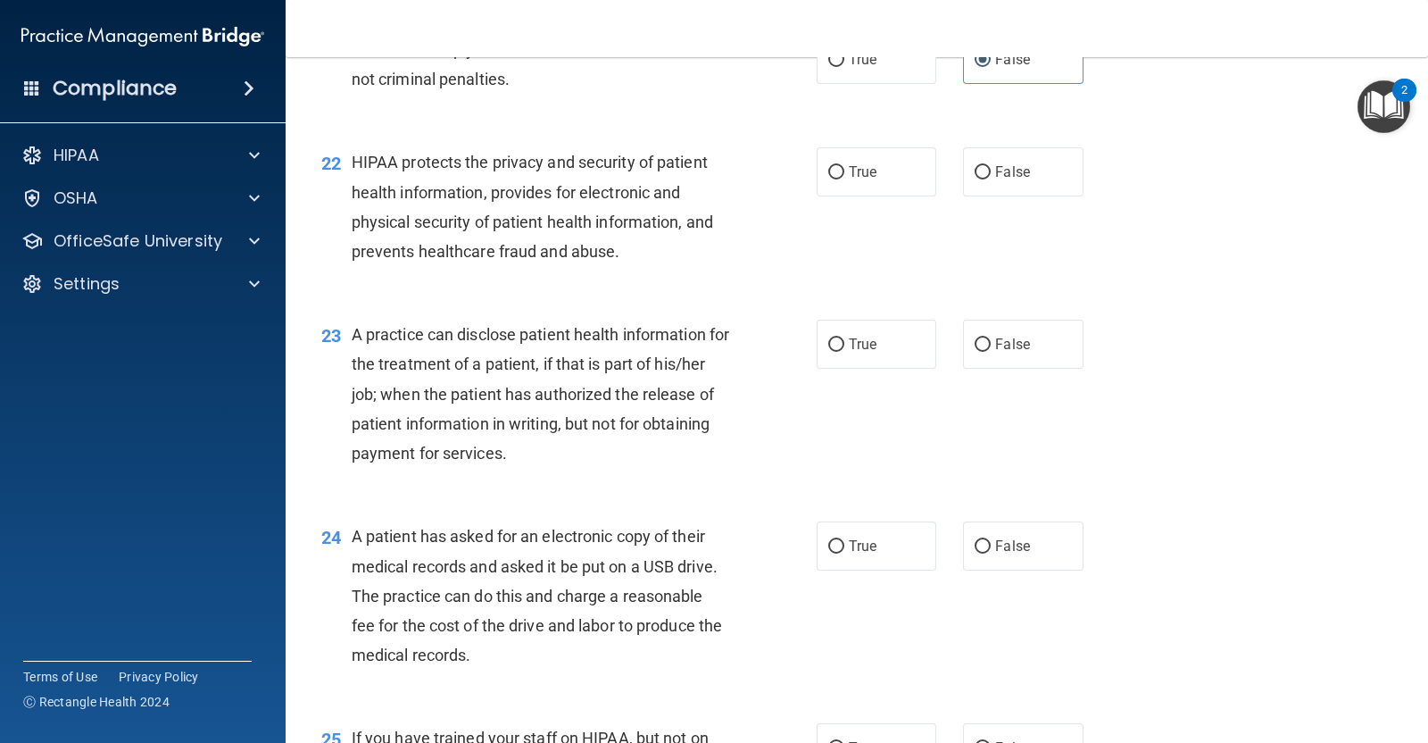
scroll to position [3043, 0]
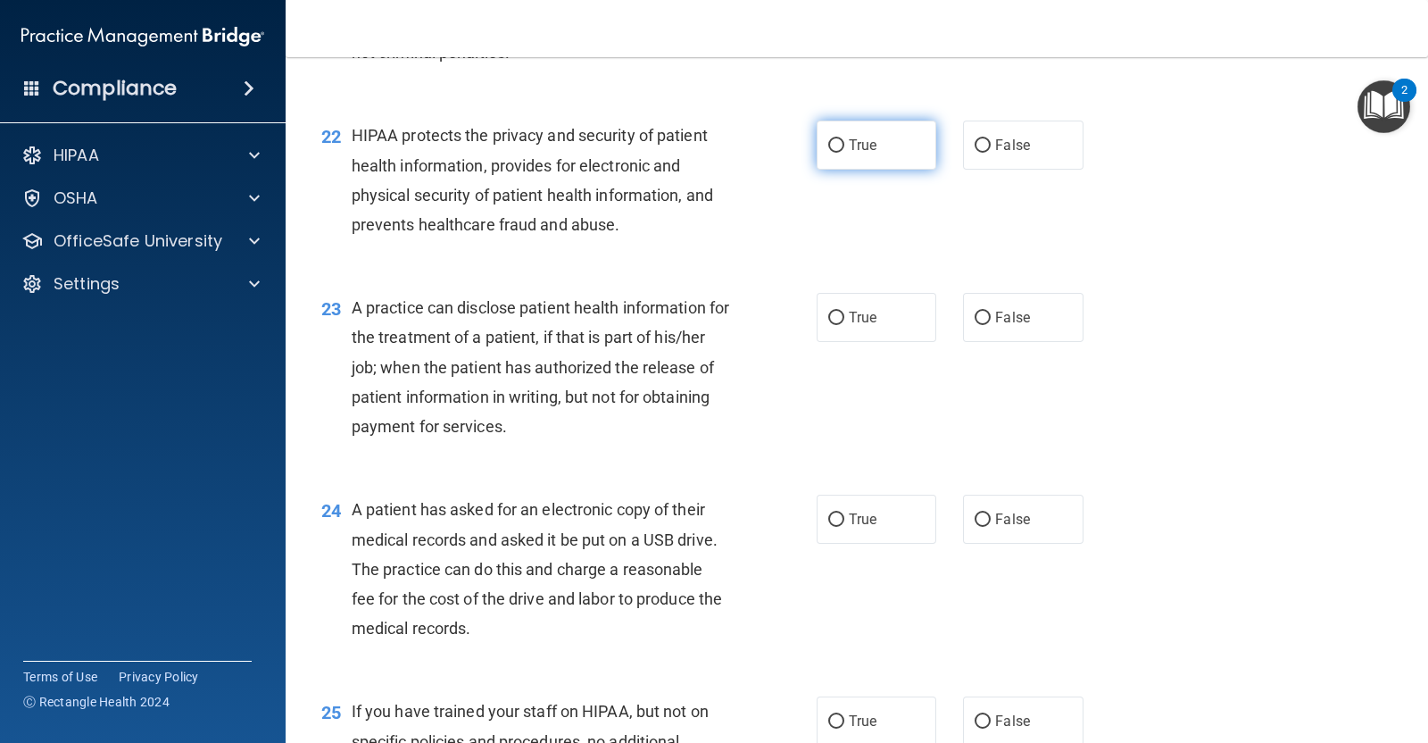
click at [827, 154] on label "True" at bounding box center [877, 145] width 120 height 49
click at [828, 153] on input "True" at bounding box center [836, 145] width 16 height 13
radio input "true"
click at [1014, 310] on span "False" at bounding box center [1012, 317] width 35 height 17
click at [991, 312] on input "False" at bounding box center [983, 318] width 16 height 13
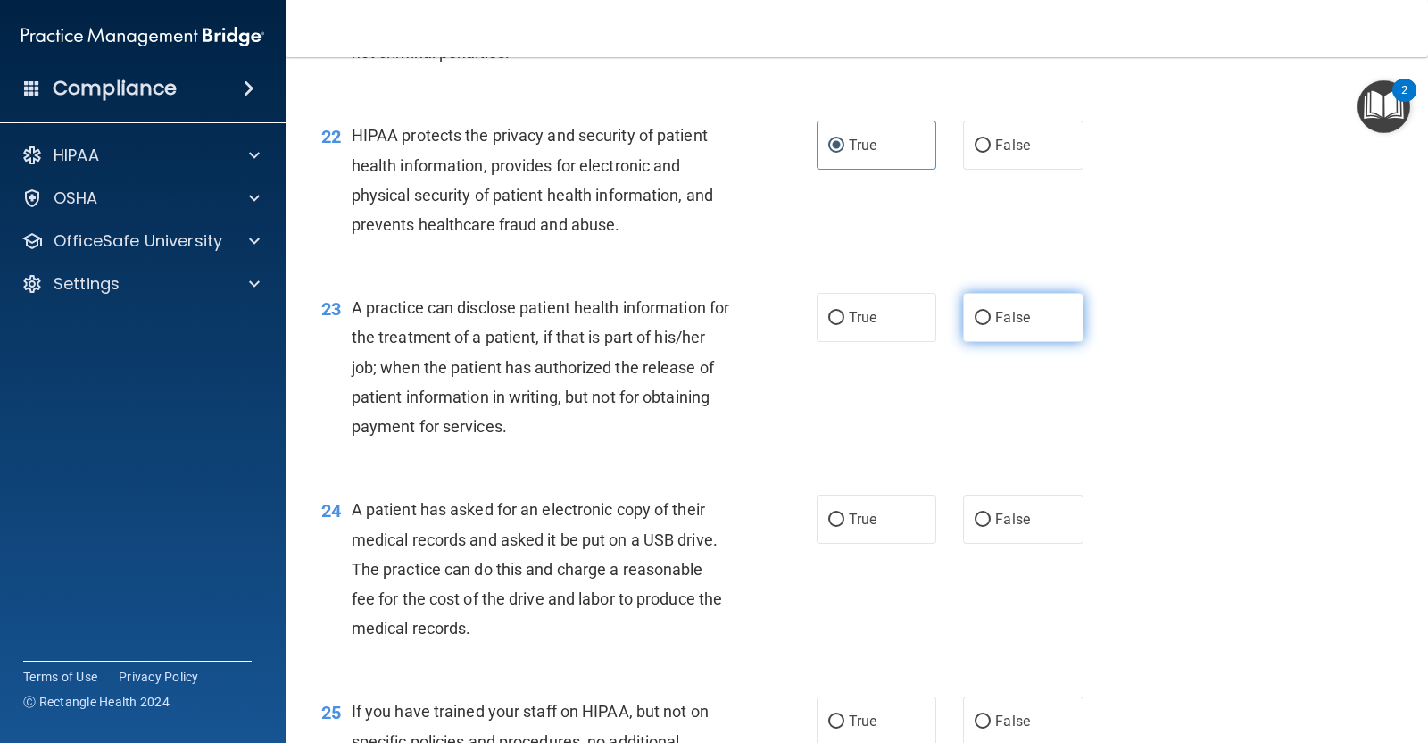
radio input "true"
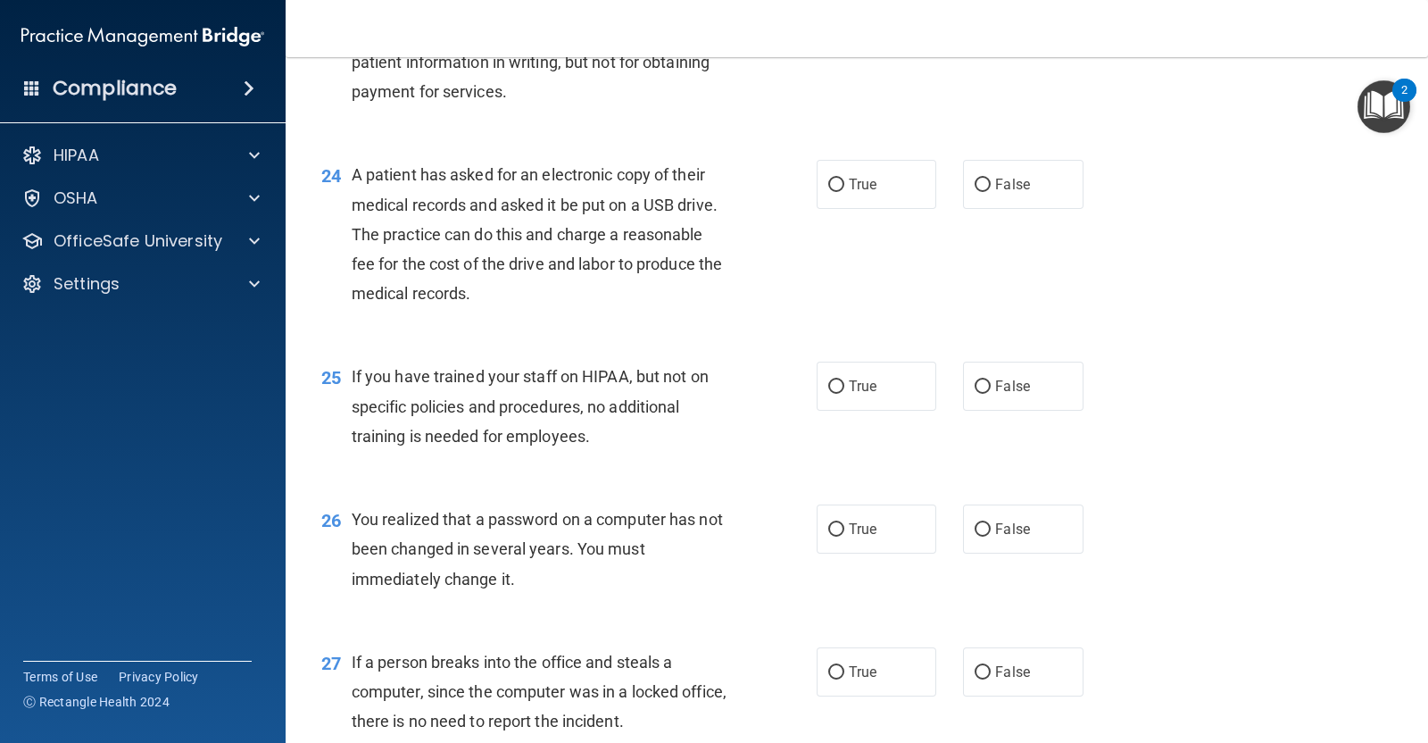
scroll to position [3389, 0]
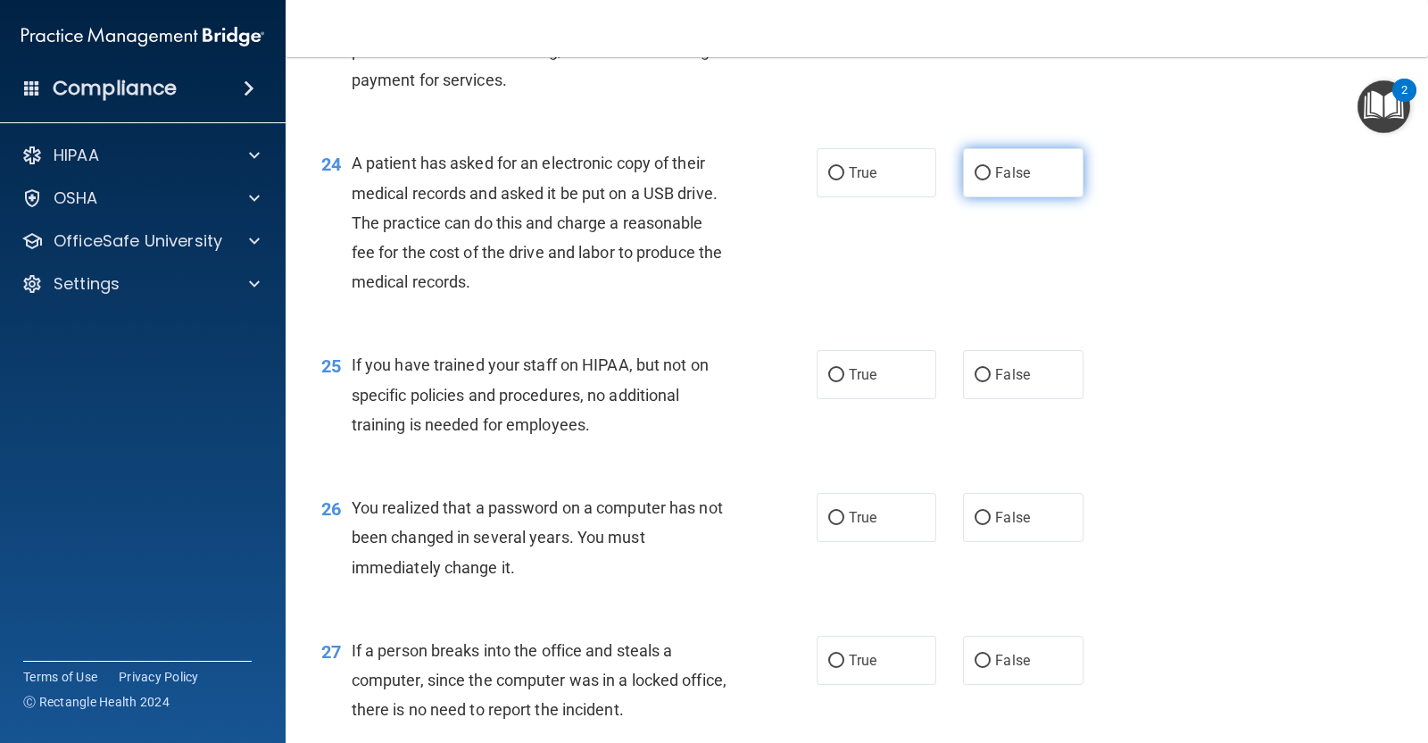
click at [993, 180] on label "False" at bounding box center [1023, 172] width 120 height 49
click at [991, 180] on input "False" at bounding box center [983, 173] width 16 height 13
radio input "true"
click at [1025, 382] on label "False" at bounding box center [1023, 374] width 120 height 49
click at [991, 382] on input "False" at bounding box center [983, 375] width 16 height 13
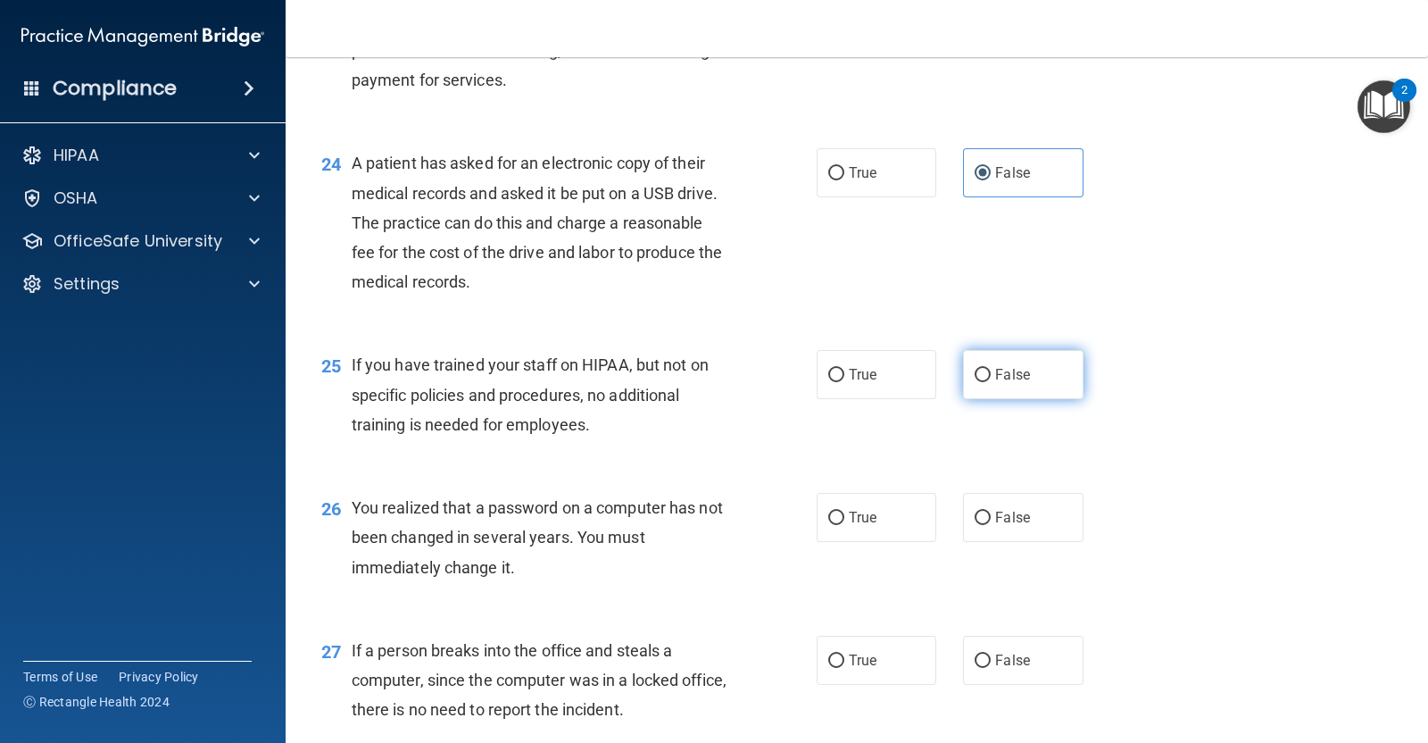
radio input "true"
click at [889, 533] on label "True" at bounding box center [877, 517] width 120 height 49
click at [844, 525] on input "True" at bounding box center [836, 517] width 16 height 13
radio input "true"
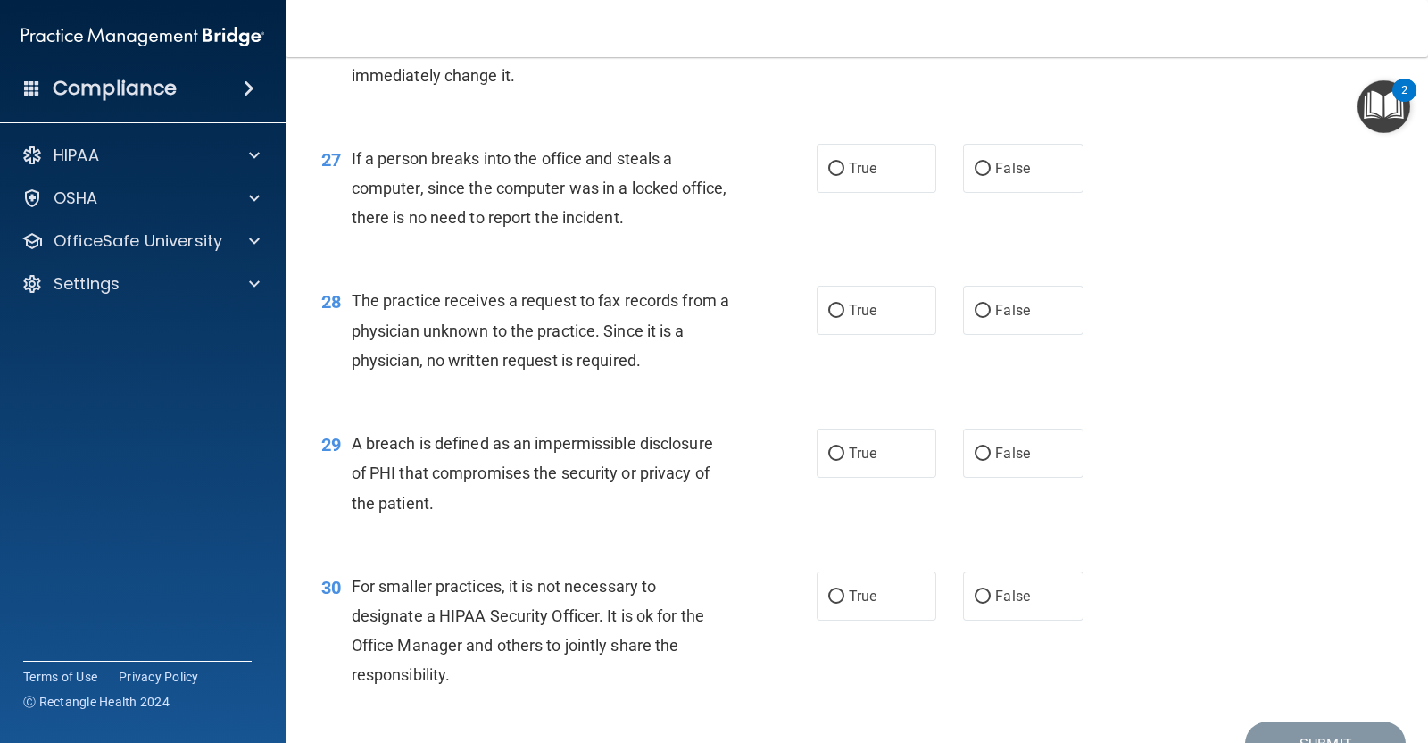
scroll to position [3886, 0]
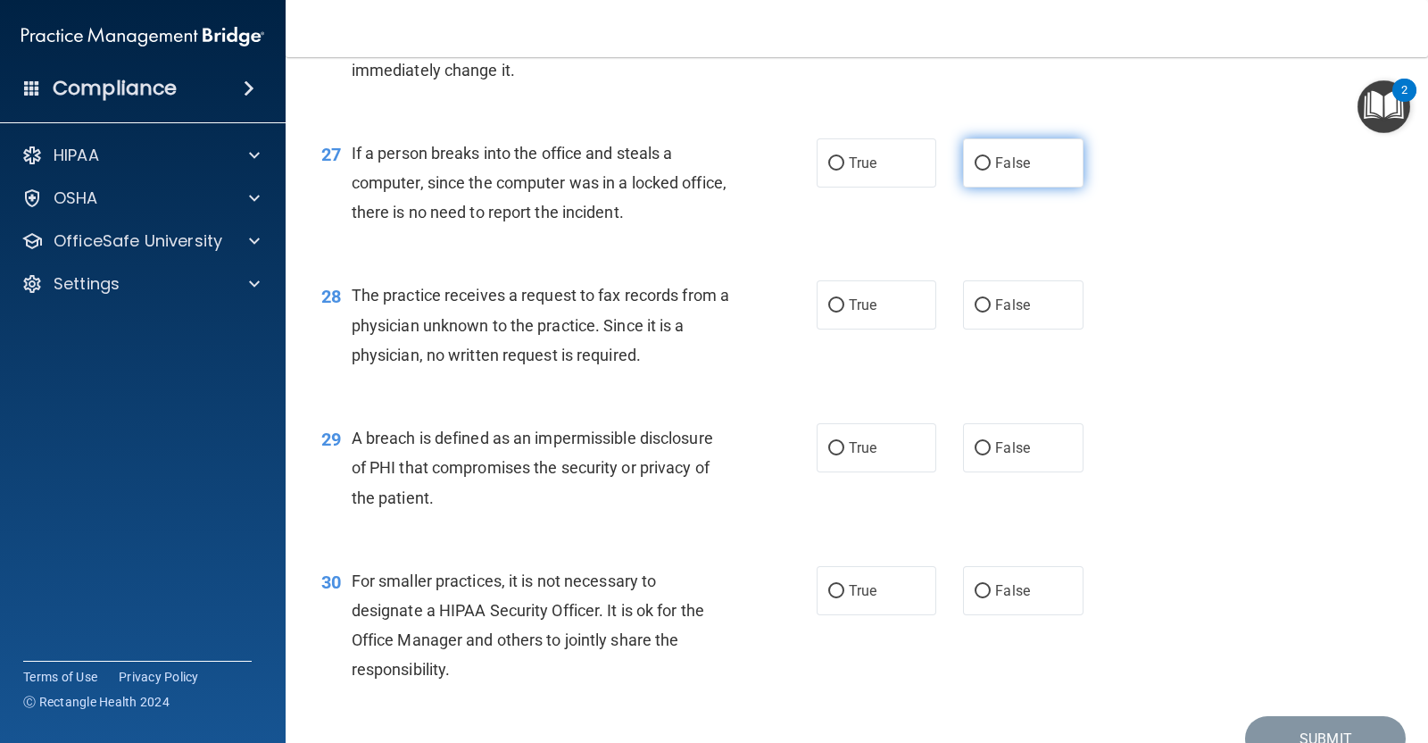
click at [1031, 175] on label "False" at bounding box center [1023, 162] width 120 height 49
click at [991, 170] on input "False" at bounding box center [983, 163] width 16 height 13
radio input "true"
click at [1009, 308] on span "False" at bounding box center [1012, 304] width 35 height 17
click at [991, 308] on input "False" at bounding box center [983, 305] width 16 height 13
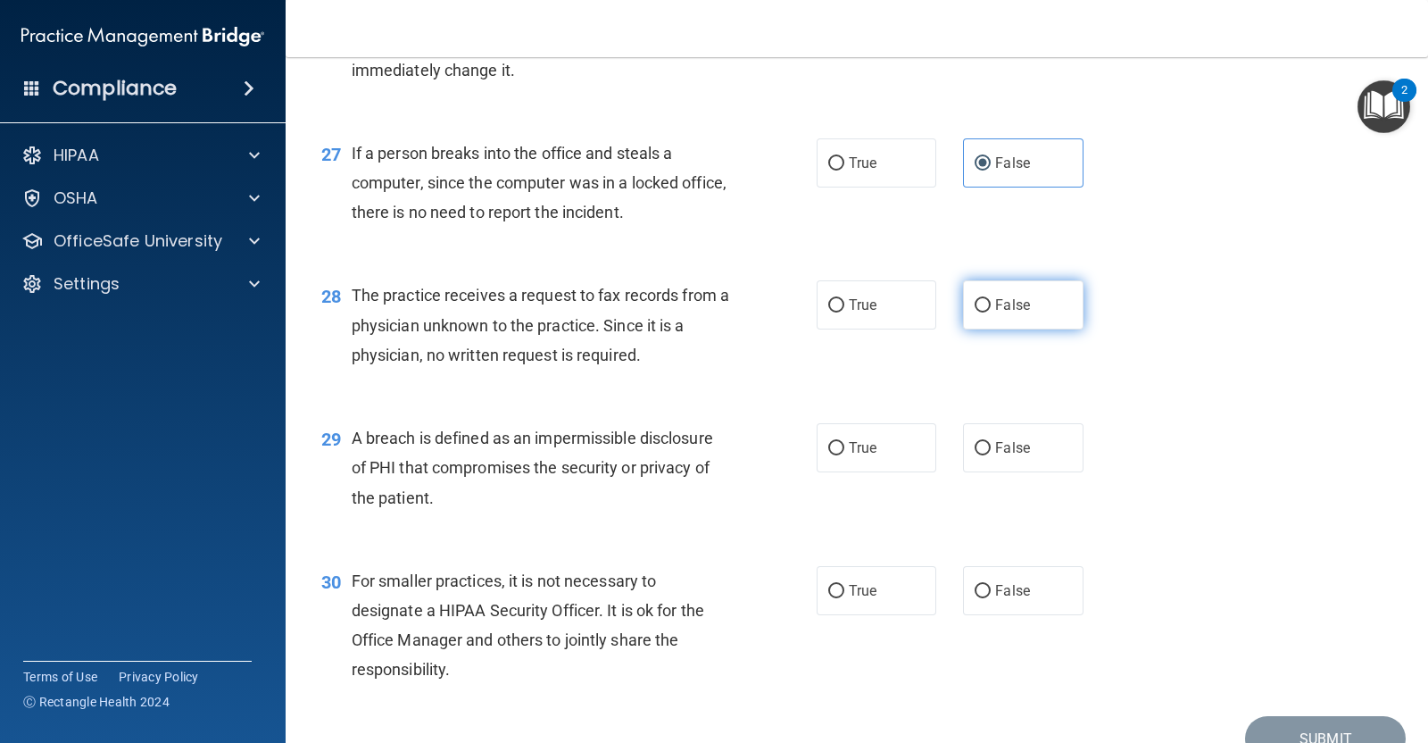
radio input "true"
click at [863, 446] on span "True" at bounding box center [863, 447] width 28 height 17
click at [844, 446] on input "True" at bounding box center [836, 448] width 16 height 13
radio input "true"
click at [1058, 570] on label "False" at bounding box center [1023, 590] width 120 height 49
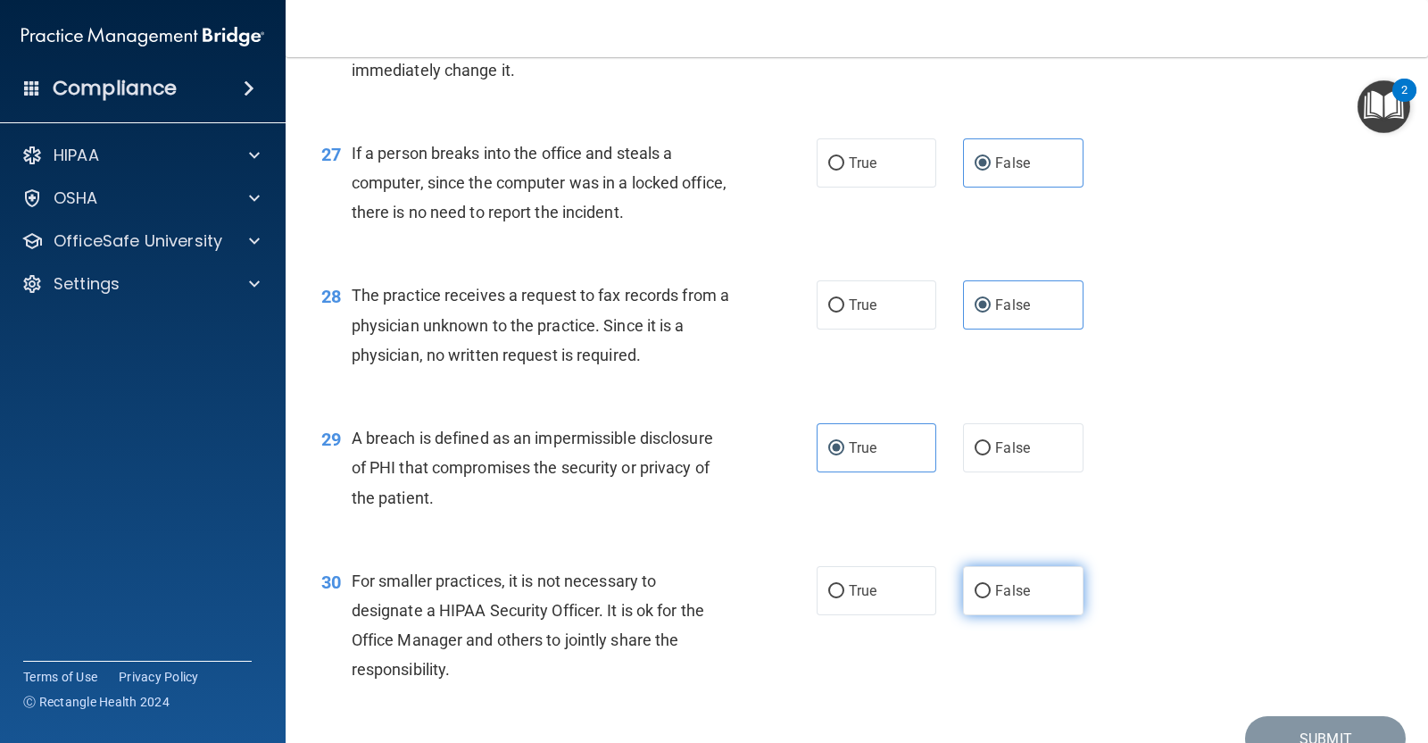
click at [991, 585] on input "False" at bounding box center [983, 591] width 16 height 13
radio input "true"
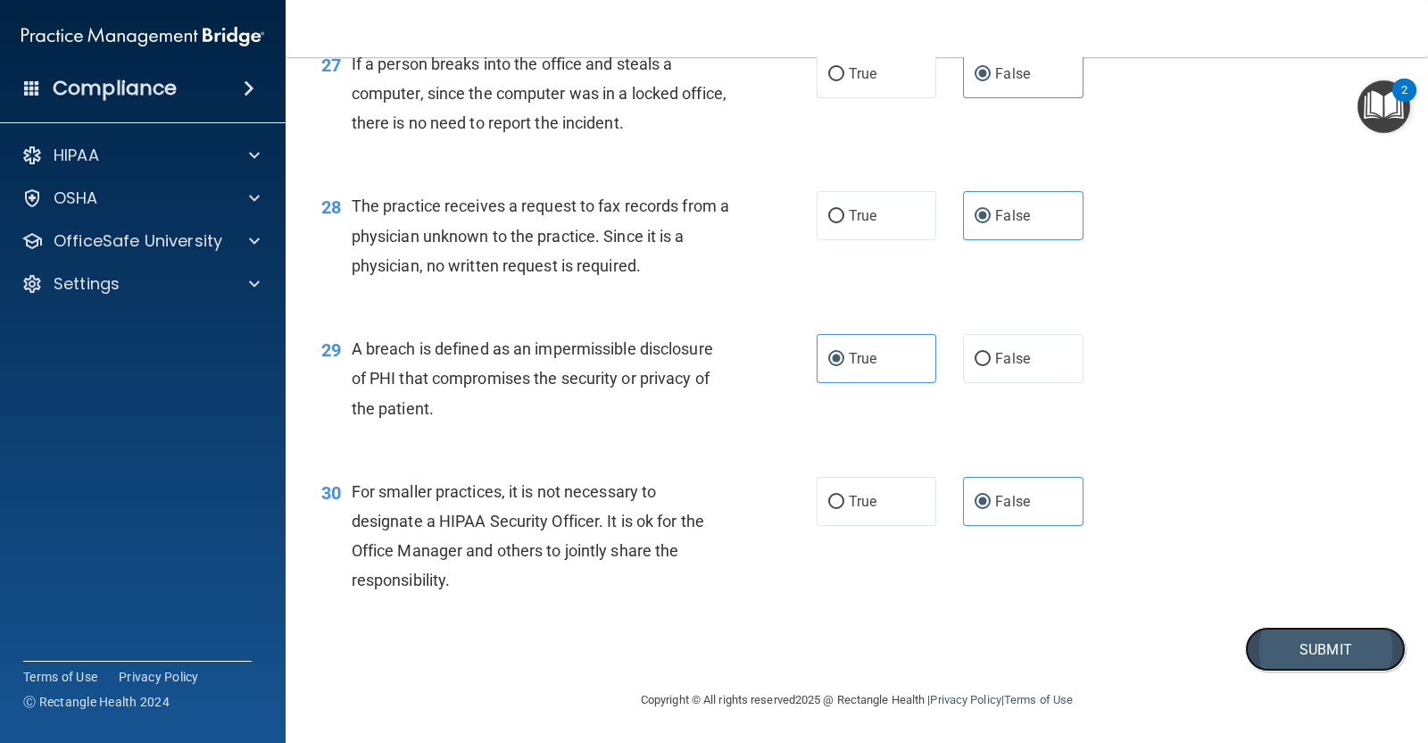
click at [1269, 642] on button "Submit" at bounding box center [1325, 650] width 161 height 46
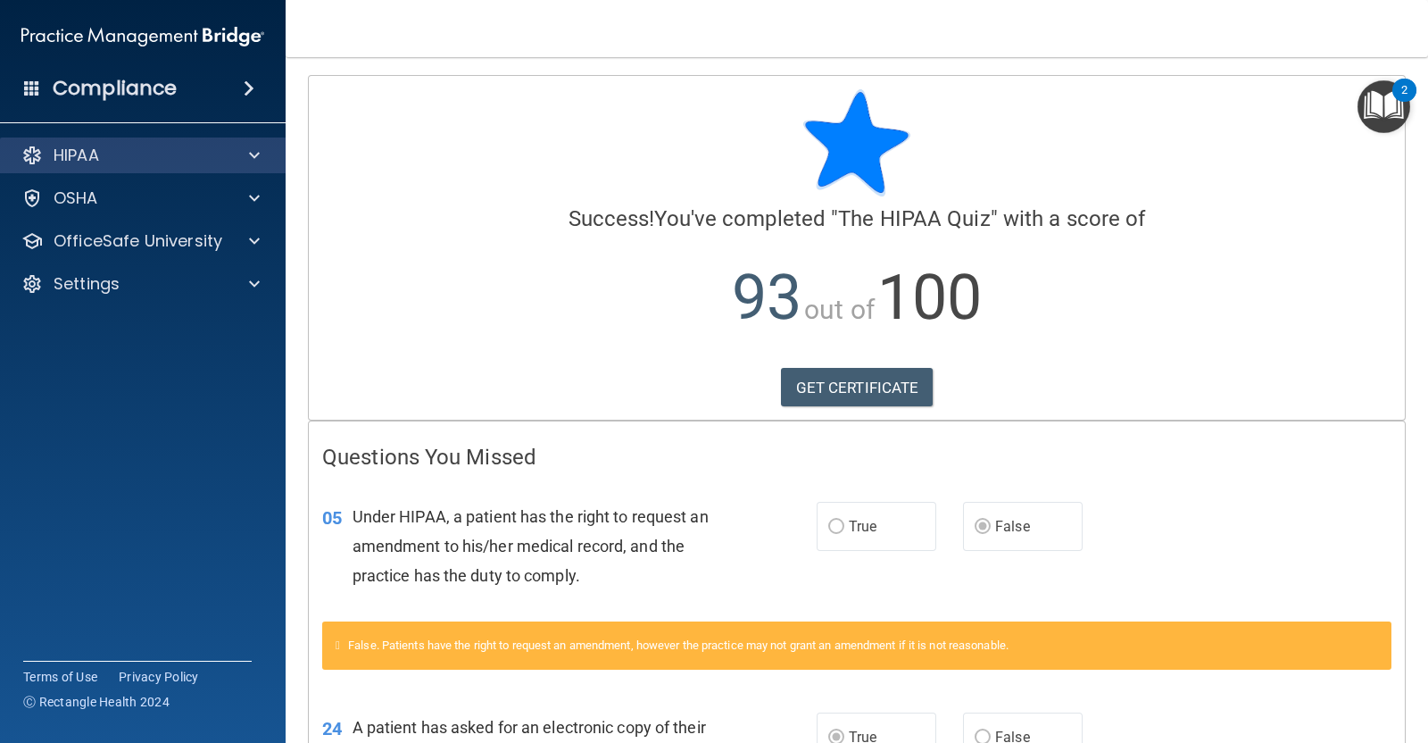
click at [233, 170] on div "HIPAA" at bounding box center [143, 155] width 287 height 36
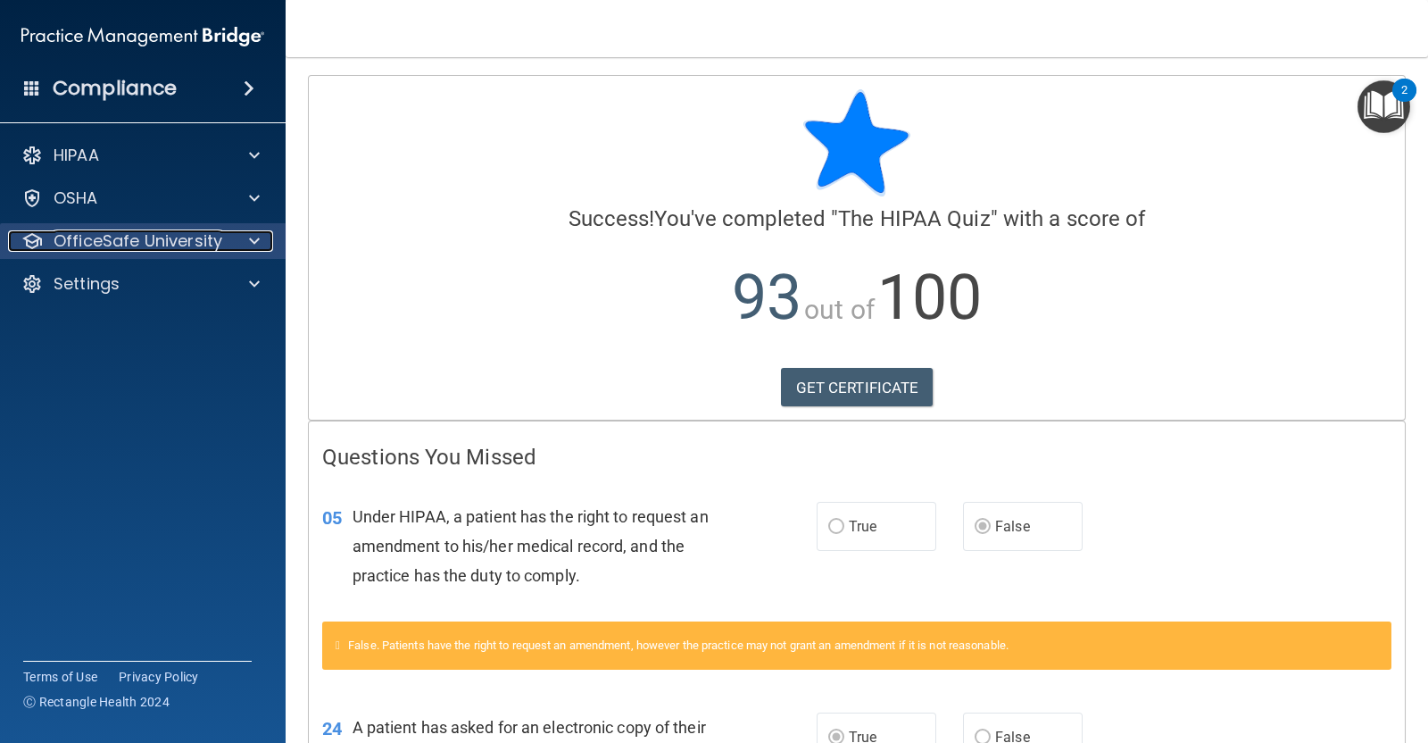
click at [249, 237] on span at bounding box center [254, 240] width 11 height 21
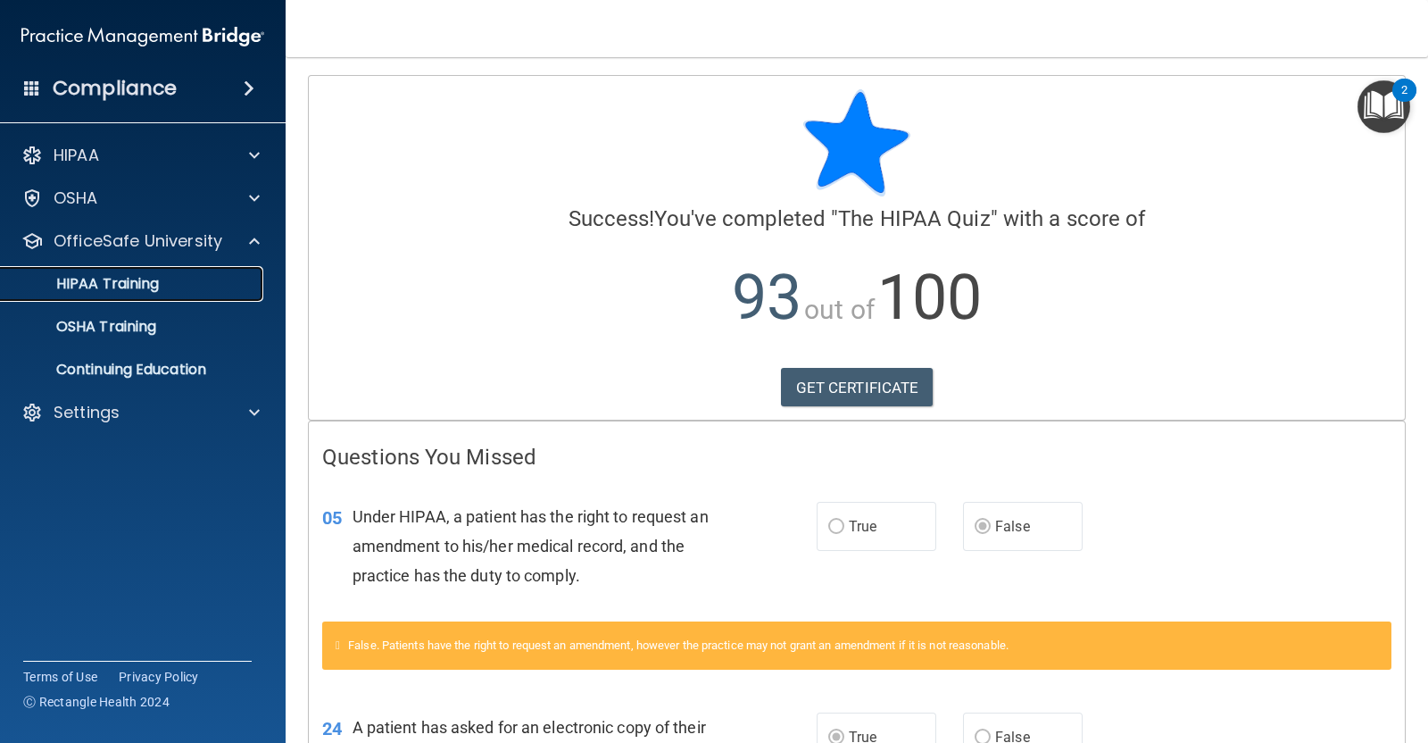
click at [204, 282] on div "HIPAA Training" at bounding box center [134, 284] width 244 height 18
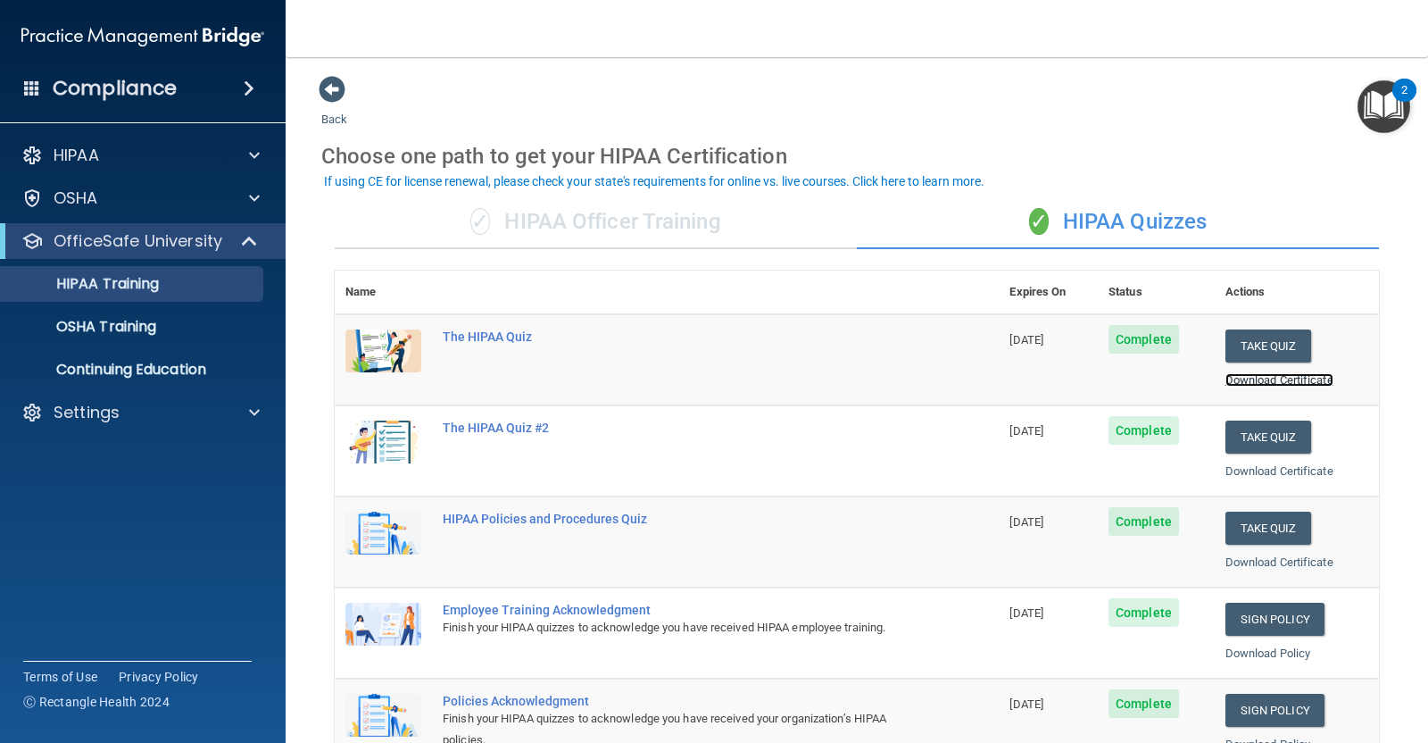
click at [1246, 379] on link "Download Certificate" at bounding box center [1280, 379] width 108 height 13
click at [1251, 444] on button "Take Quiz" at bounding box center [1269, 436] width 86 height 33
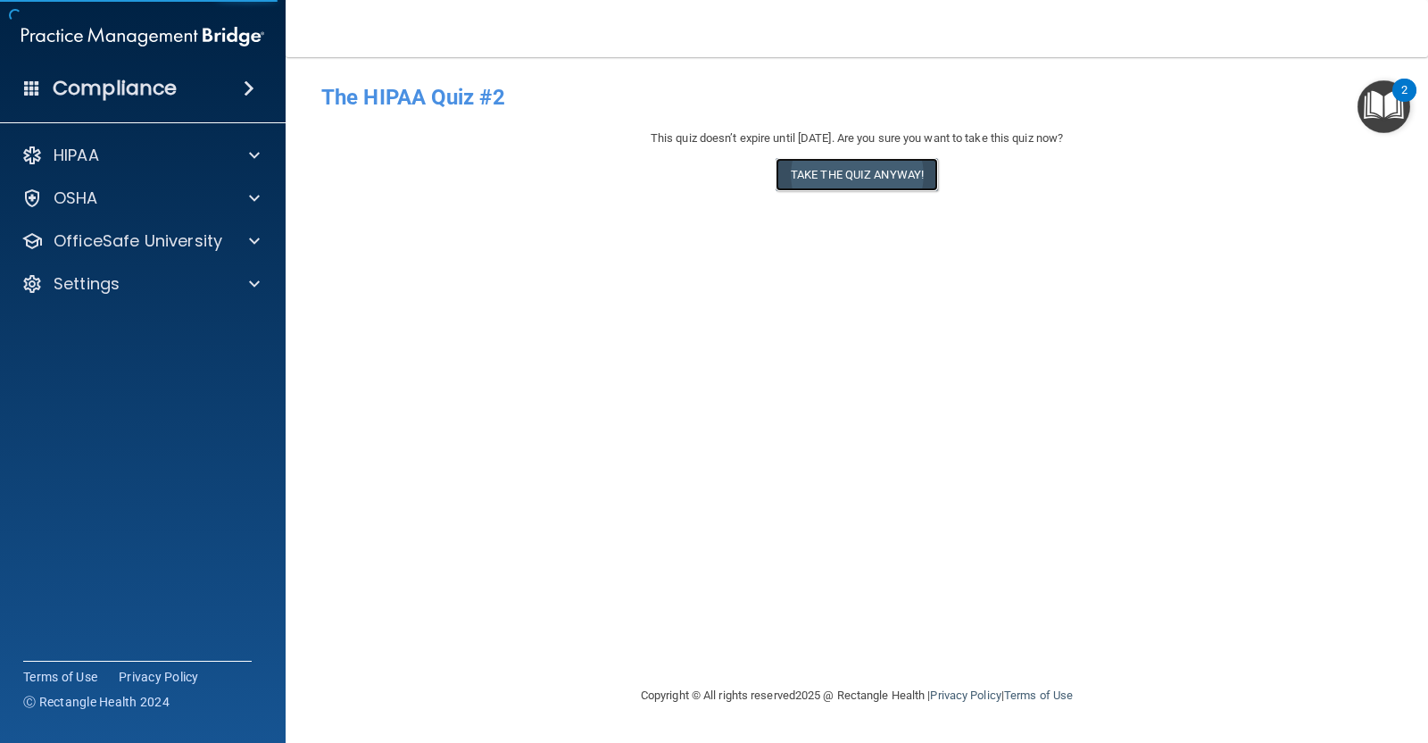
click at [826, 169] on button "Take the quiz anyway!" at bounding box center [857, 174] width 162 height 33
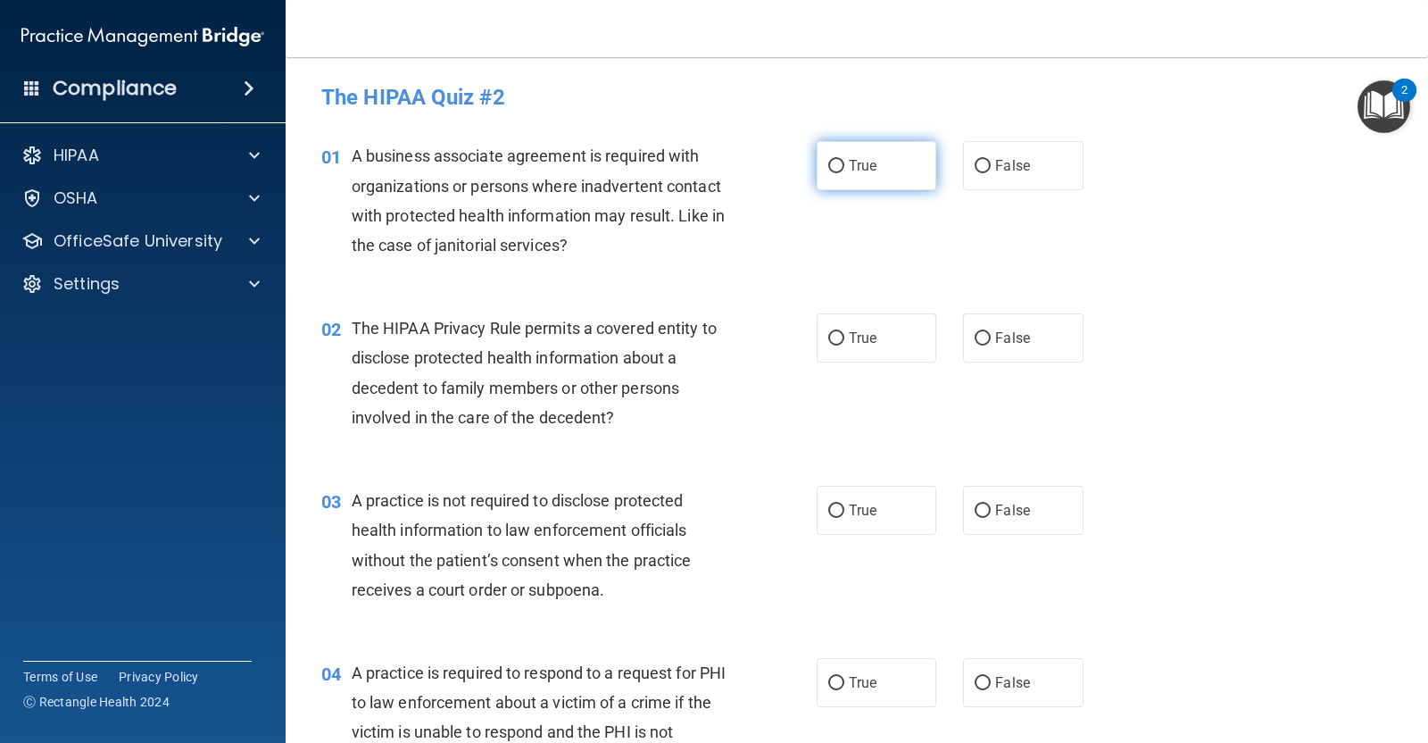
click at [879, 175] on label "True" at bounding box center [877, 165] width 120 height 49
click at [844, 173] on input "True" at bounding box center [836, 166] width 16 height 13
radio input "true"
click at [995, 330] on span "False" at bounding box center [1012, 337] width 35 height 17
click at [989, 332] on input "False" at bounding box center [983, 338] width 16 height 13
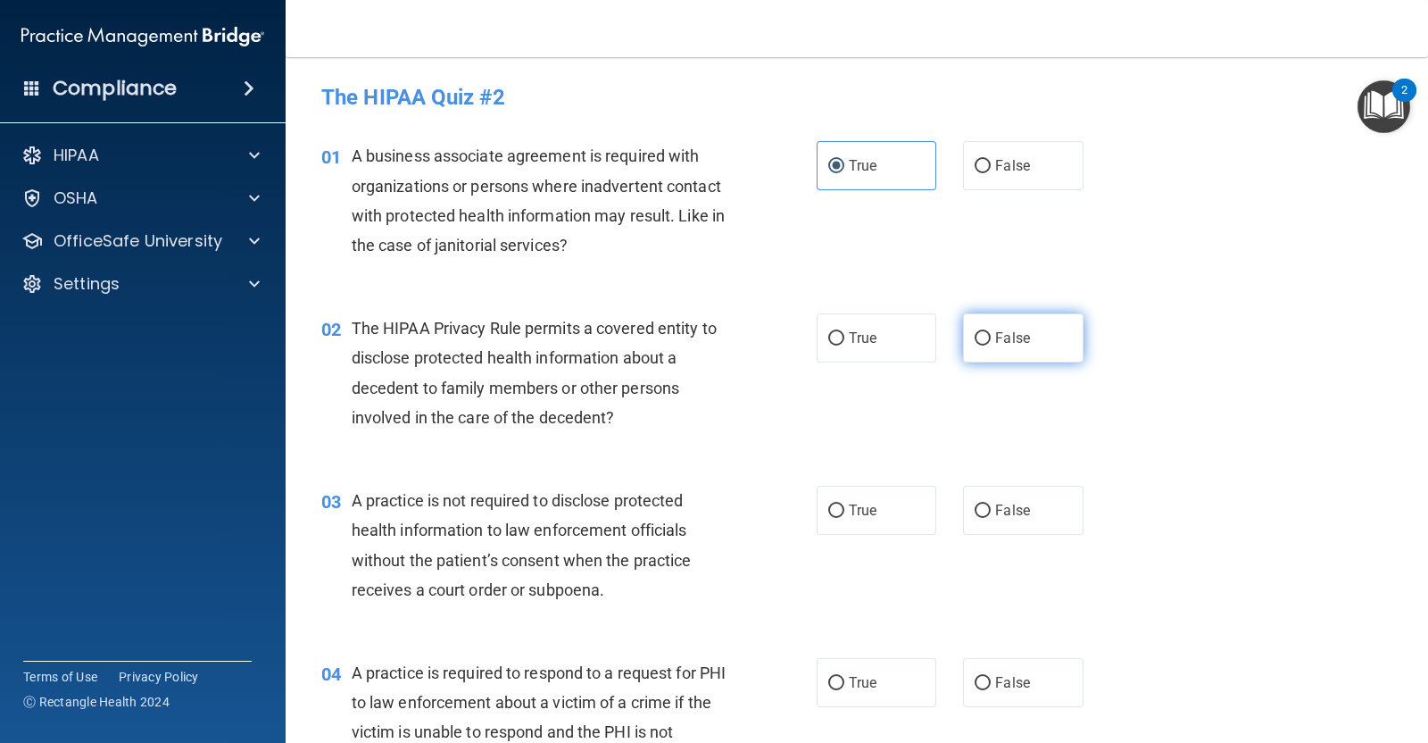
radio input "true"
click at [1015, 521] on label "False" at bounding box center [1023, 510] width 120 height 49
click at [991, 518] on input "False" at bounding box center [983, 510] width 16 height 13
radio input "true"
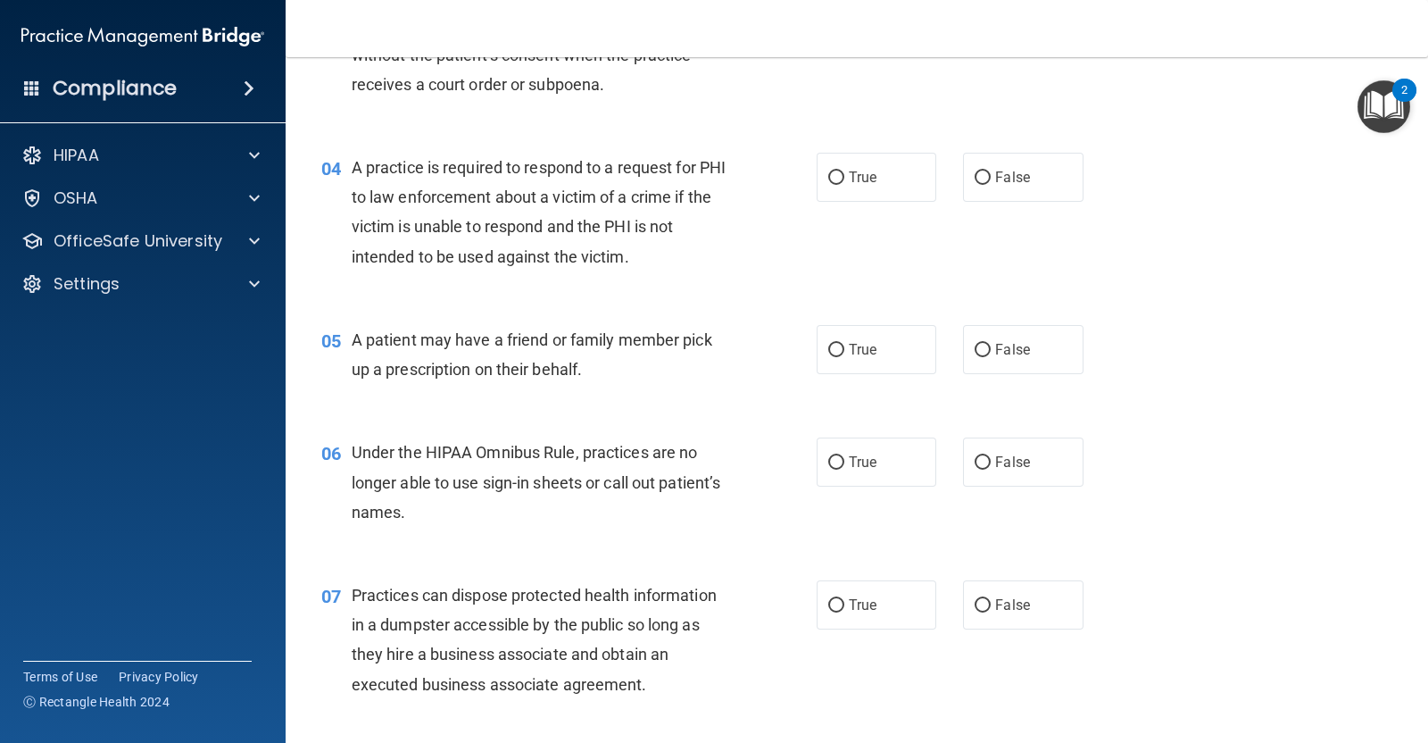
scroll to position [565, 0]
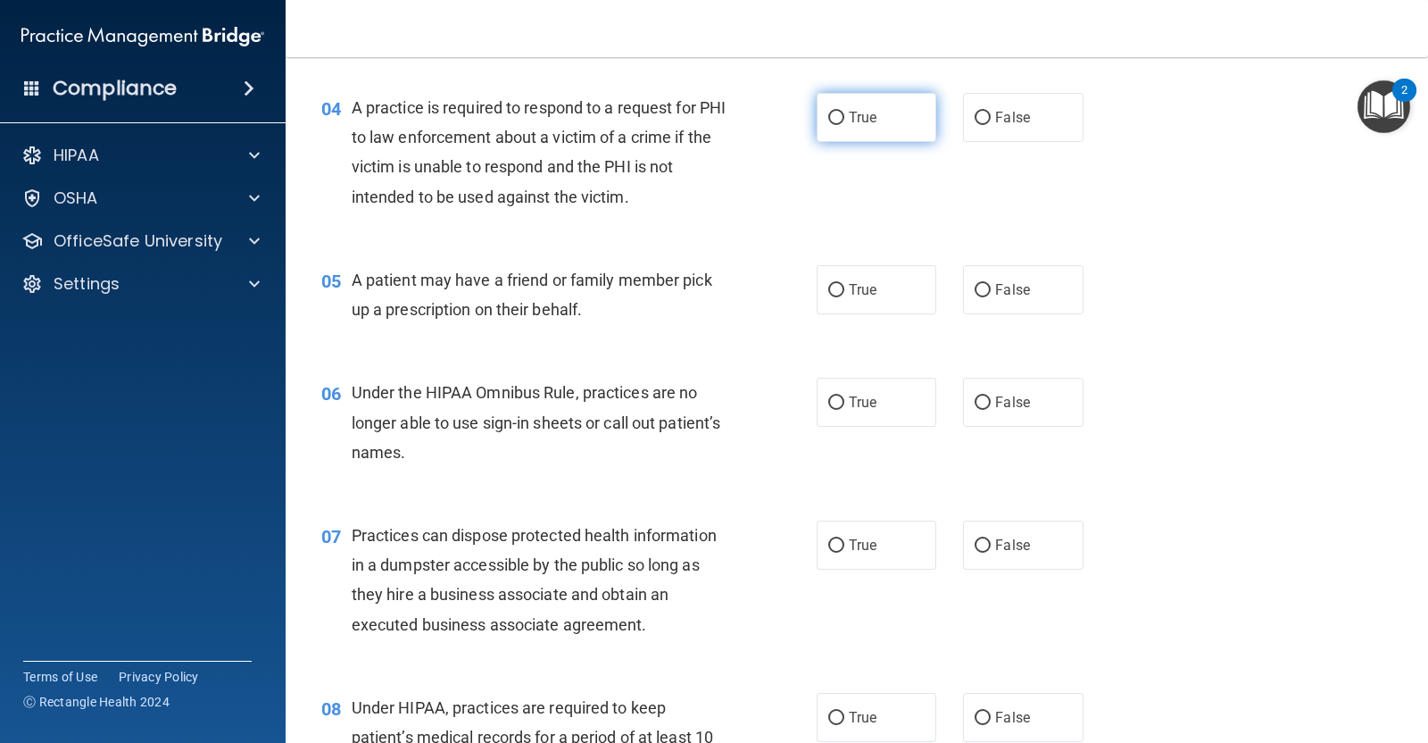
click at [860, 121] on span "True" at bounding box center [863, 117] width 28 height 17
click at [844, 121] on input "True" at bounding box center [836, 118] width 16 height 13
radio input "true"
click at [885, 280] on label "True" at bounding box center [877, 289] width 120 height 49
click at [844, 284] on input "True" at bounding box center [836, 290] width 16 height 13
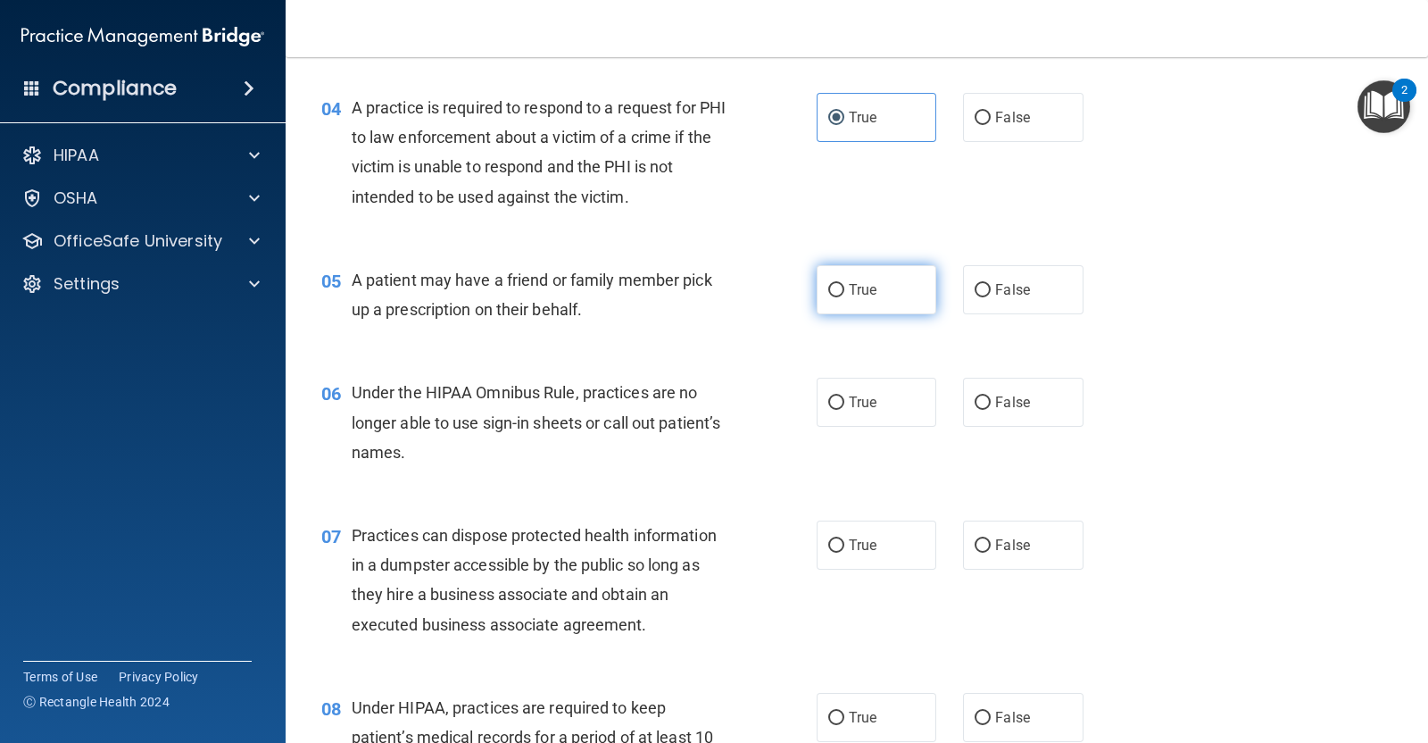
radio input "true"
click at [1014, 412] on label "False" at bounding box center [1023, 402] width 120 height 49
click at [991, 410] on input "False" at bounding box center [983, 402] width 16 height 13
radio input "true"
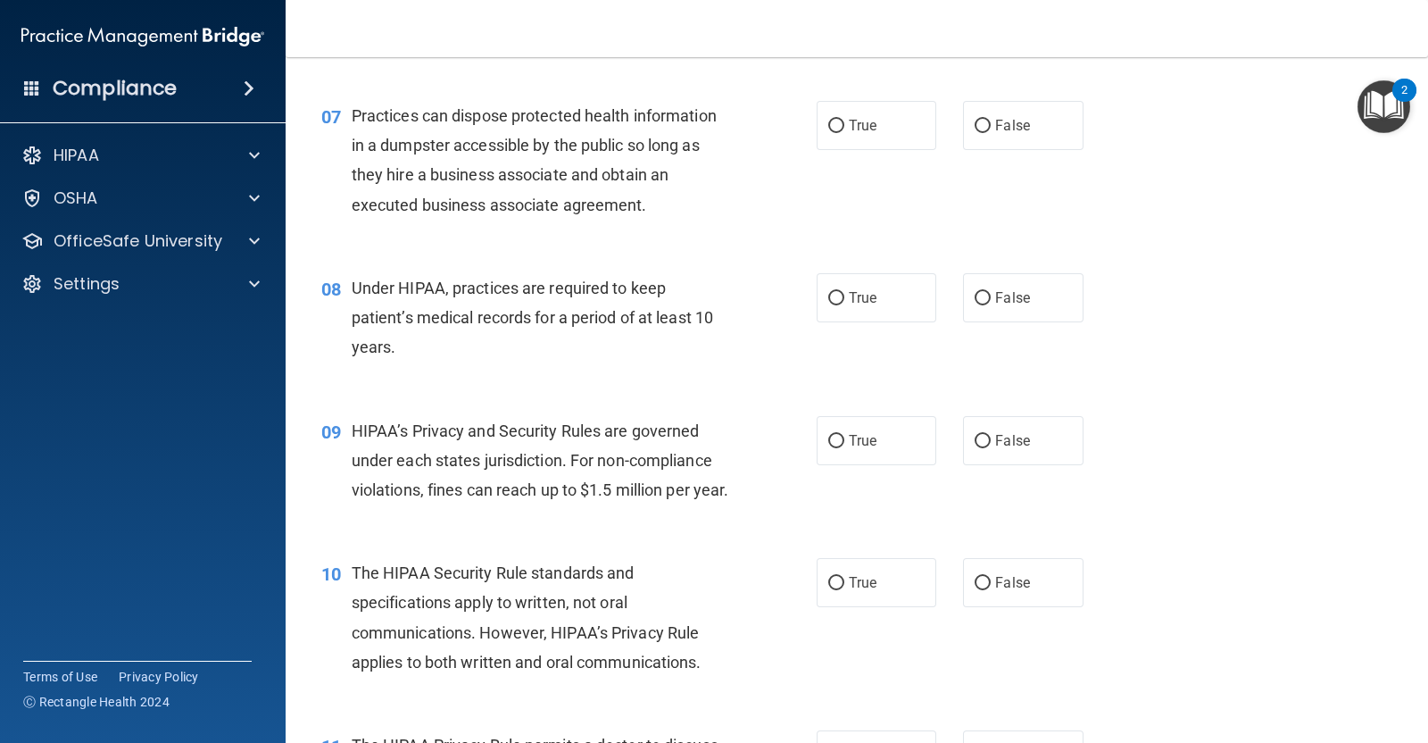
scroll to position [1018, 0]
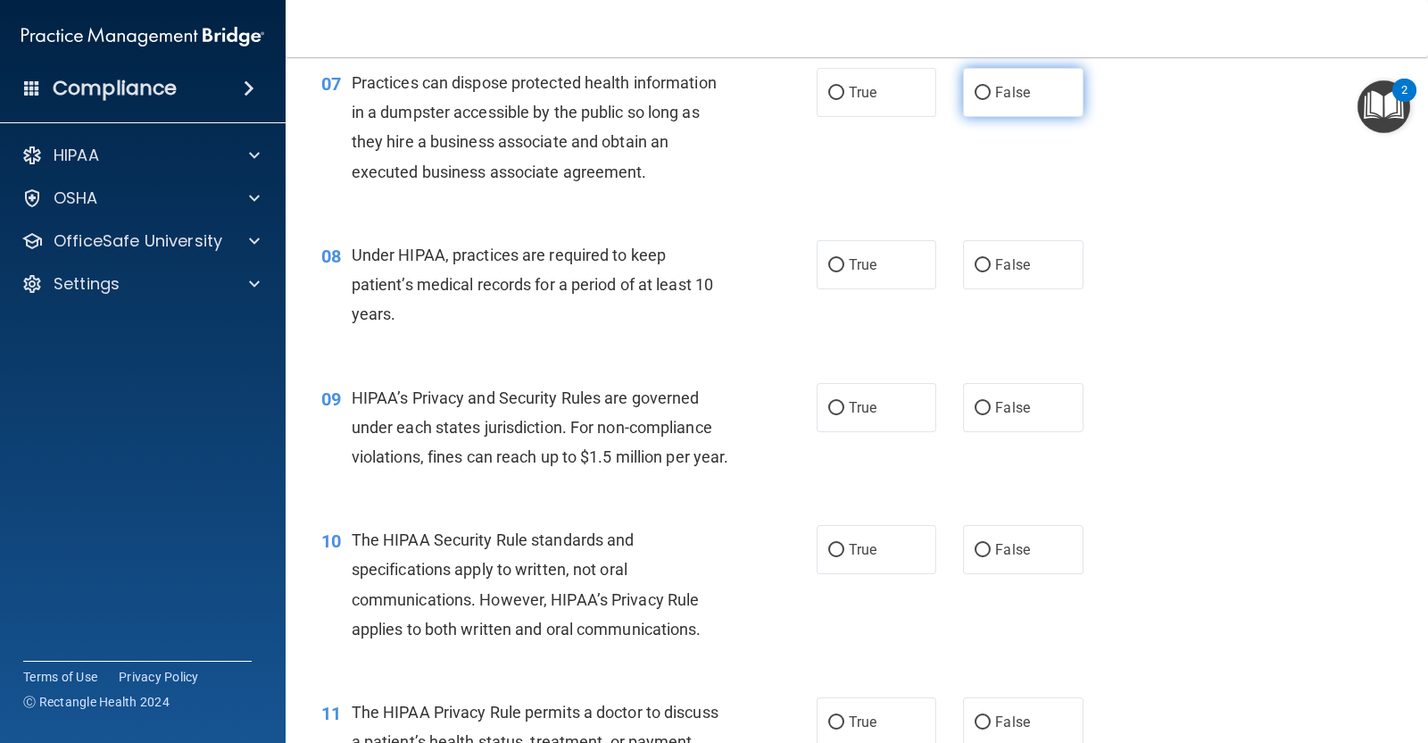
click at [1008, 99] on span "False" at bounding box center [1012, 92] width 35 height 17
click at [991, 99] on input "False" at bounding box center [983, 93] width 16 height 13
radio input "true"
click at [851, 275] on label "True" at bounding box center [877, 264] width 120 height 49
click at [844, 272] on input "True" at bounding box center [836, 265] width 16 height 13
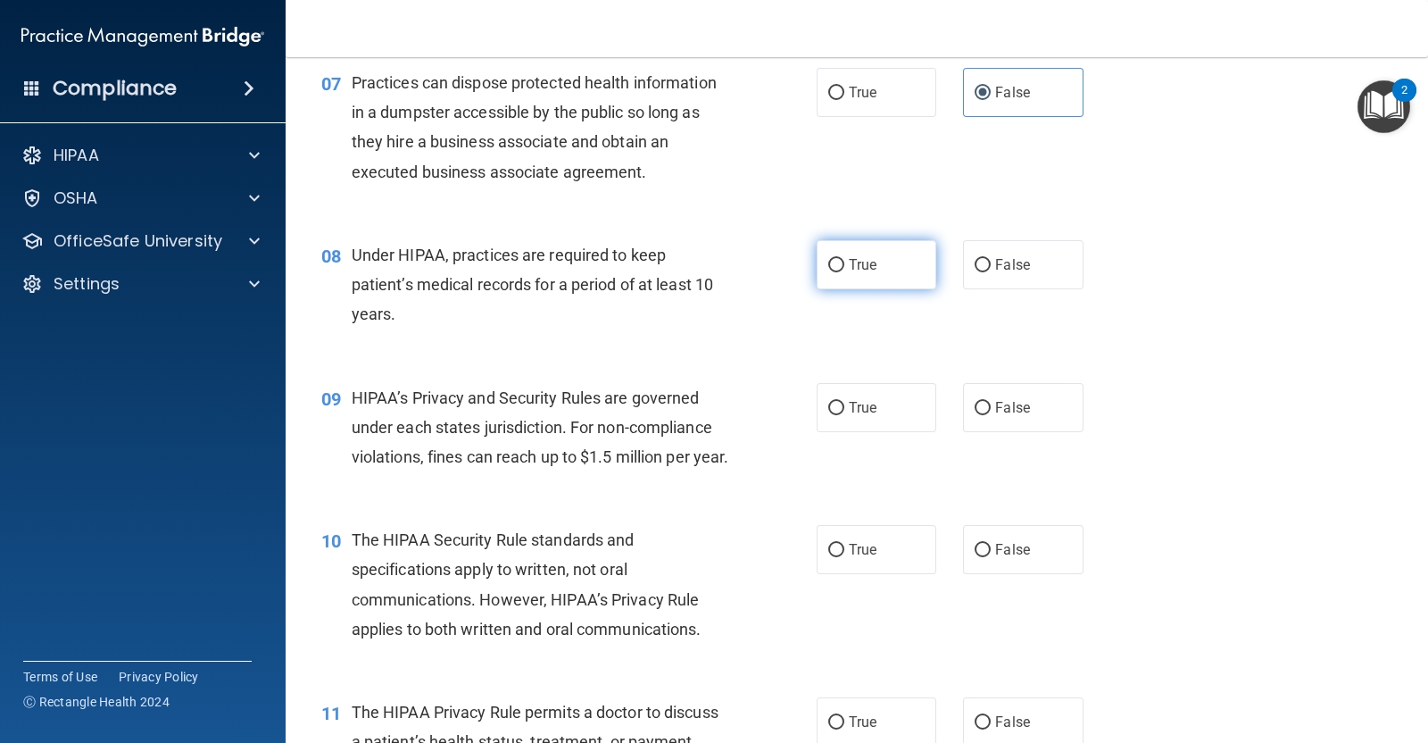
radio input "true"
click at [862, 404] on span "True" at bounding box center [863, 407] width 28 height 17
click at [844, 404] on input "True" at bounding box center [836, 408] width 16 height 13
radio input "true"
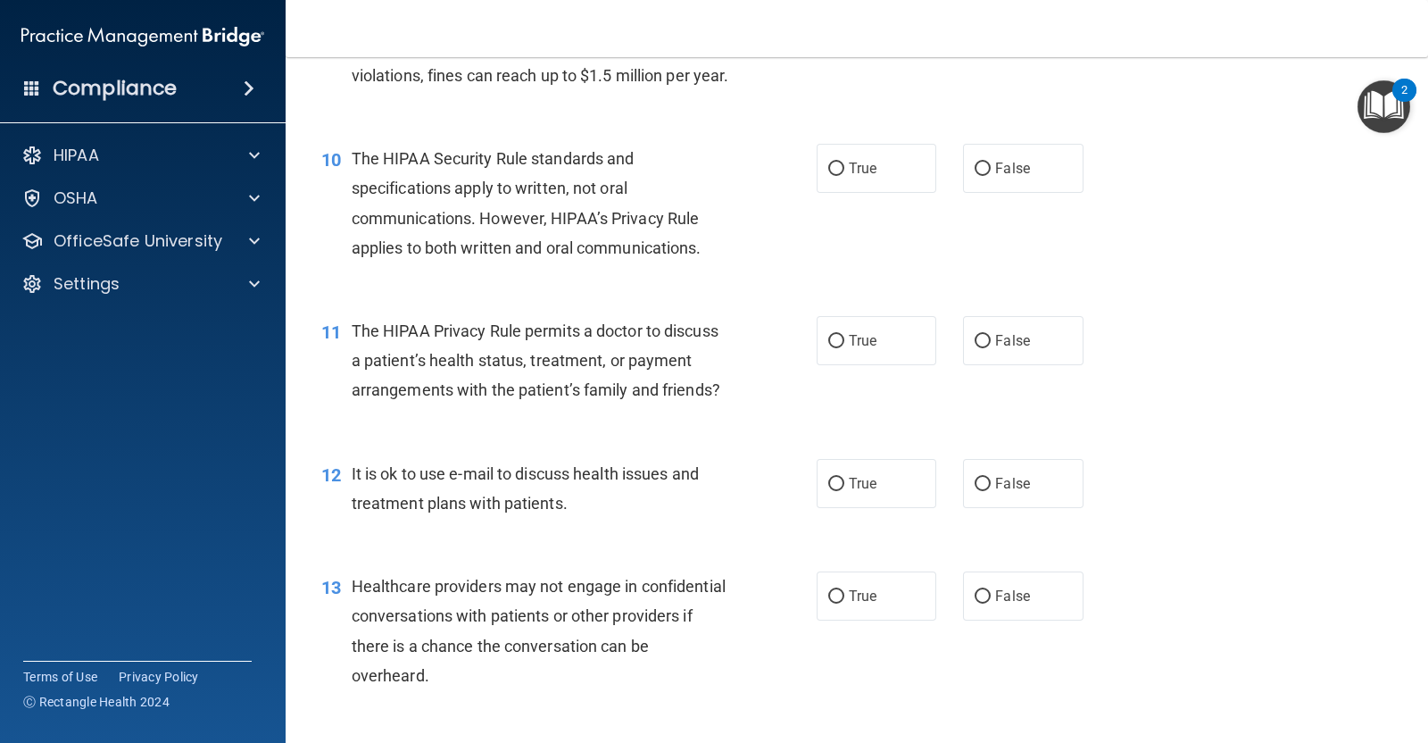
scroll to position [1432, 0]
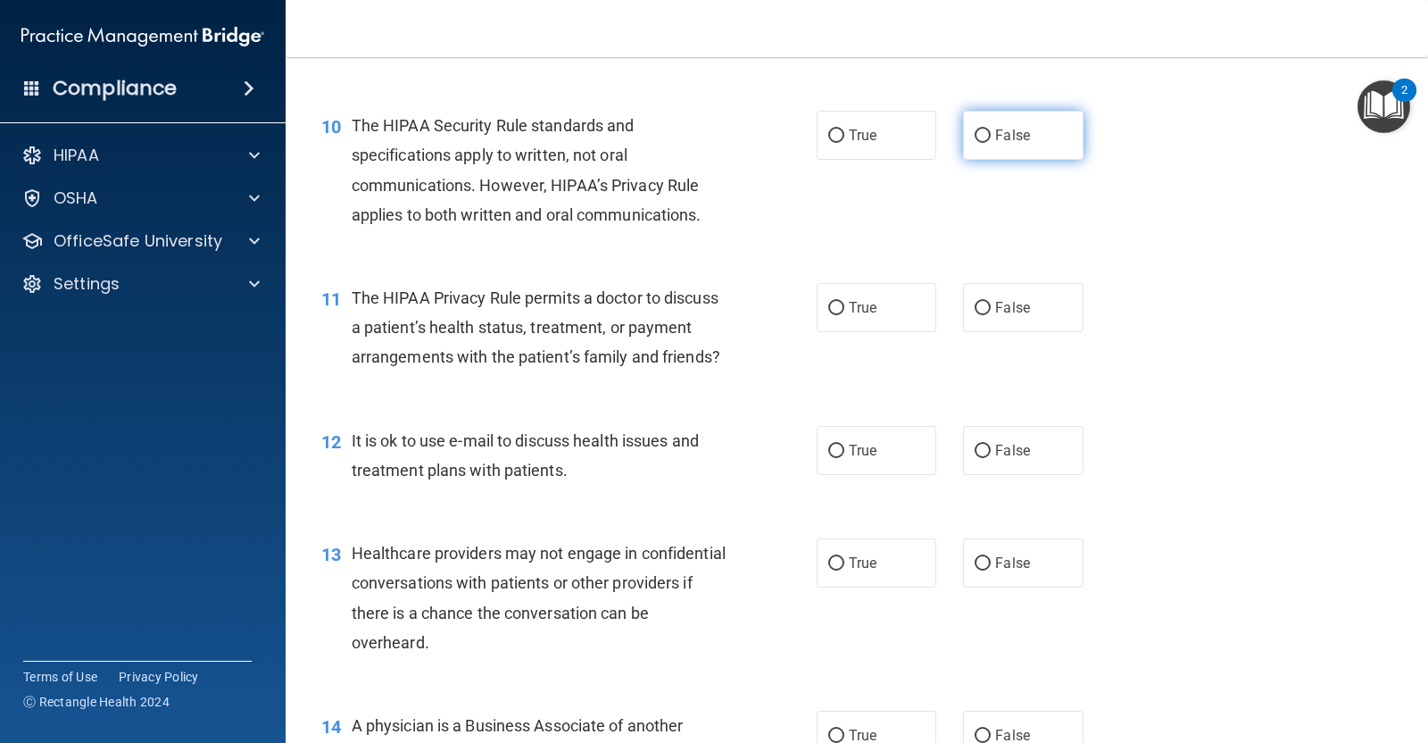
click at [1012, 144] on span "False" at bounding box center [1012, 135] width 35 height 17
click at [991, 143] on input "False" at bounding box center [983, 135] width 16 height 13
radio input "true"
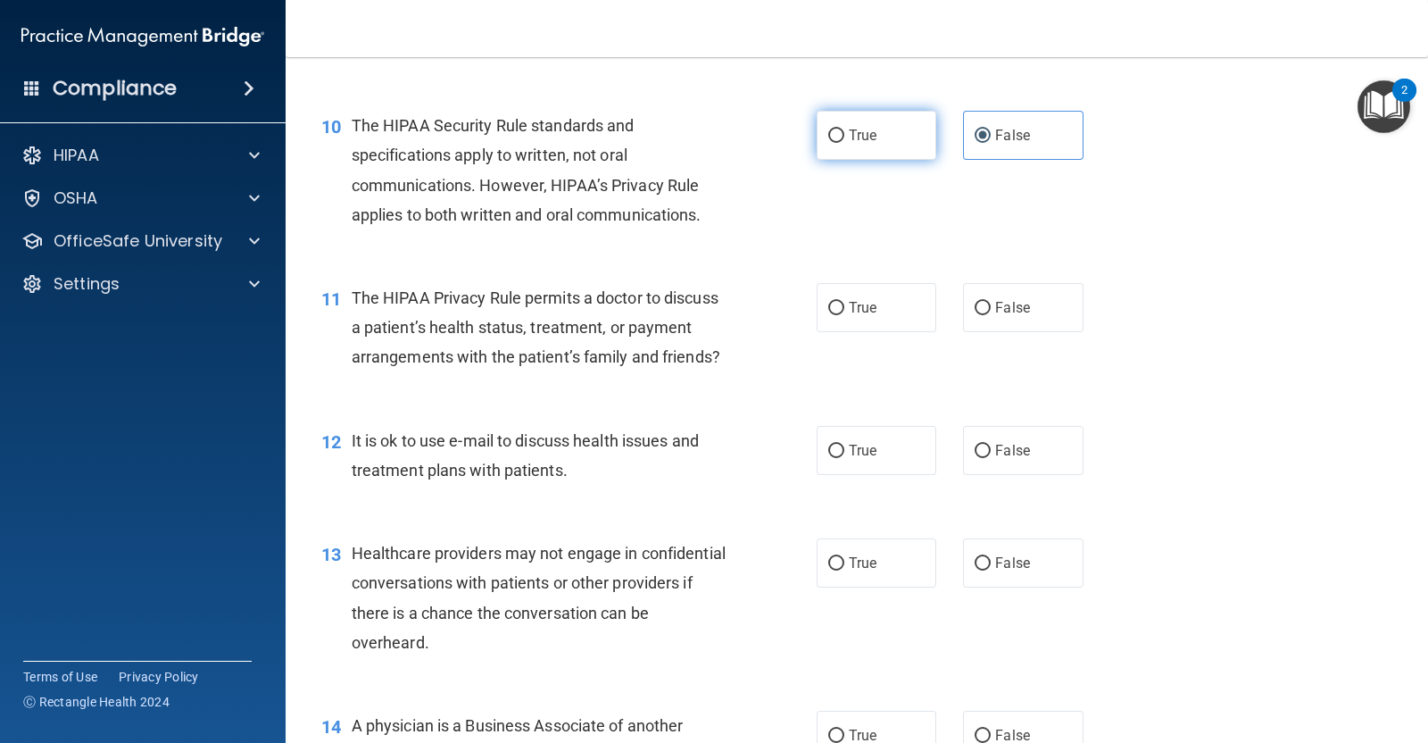
click at [856, 144] on span "True" at bounding box center [863, 135] width 28 height 17
click at [844, 143] on input "True" at bounding box center [836, 135] width 16 height 13
radio input "true"
click at [997, 146] on label "False" at bounding box center [1023, 135] width 120 height 49
click at [991, 143] on input "False" at bounding box center [983, 135] width 16 height 13
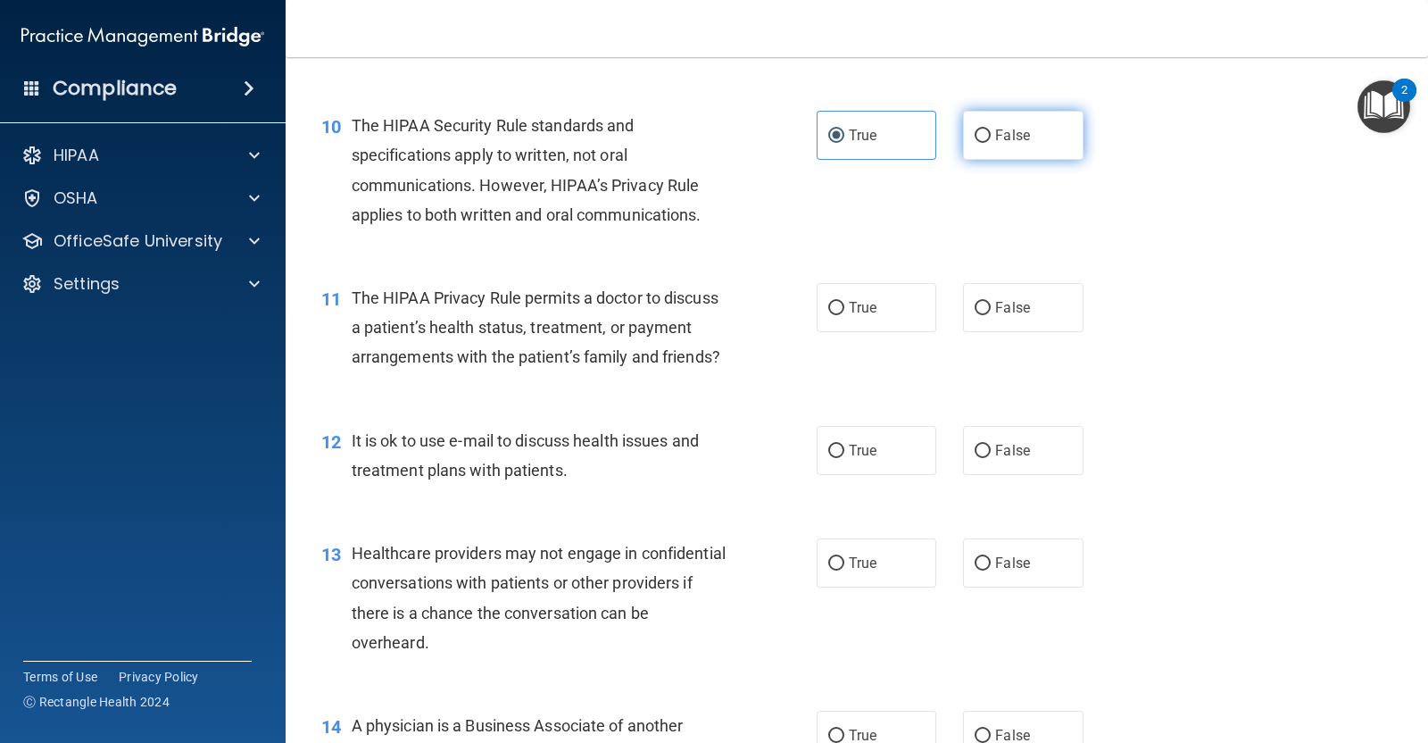
radio input "true"
radio input "false"
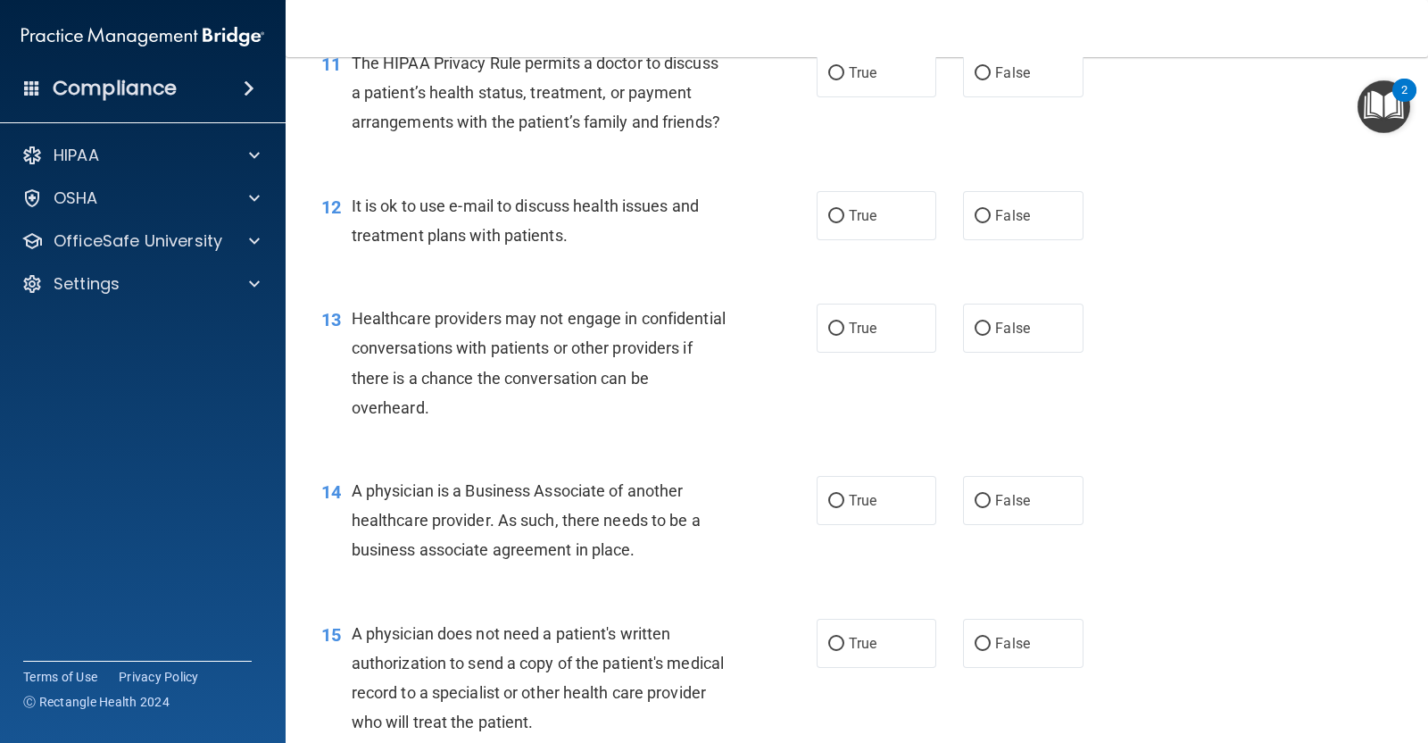
scroll to position [1677, 0]
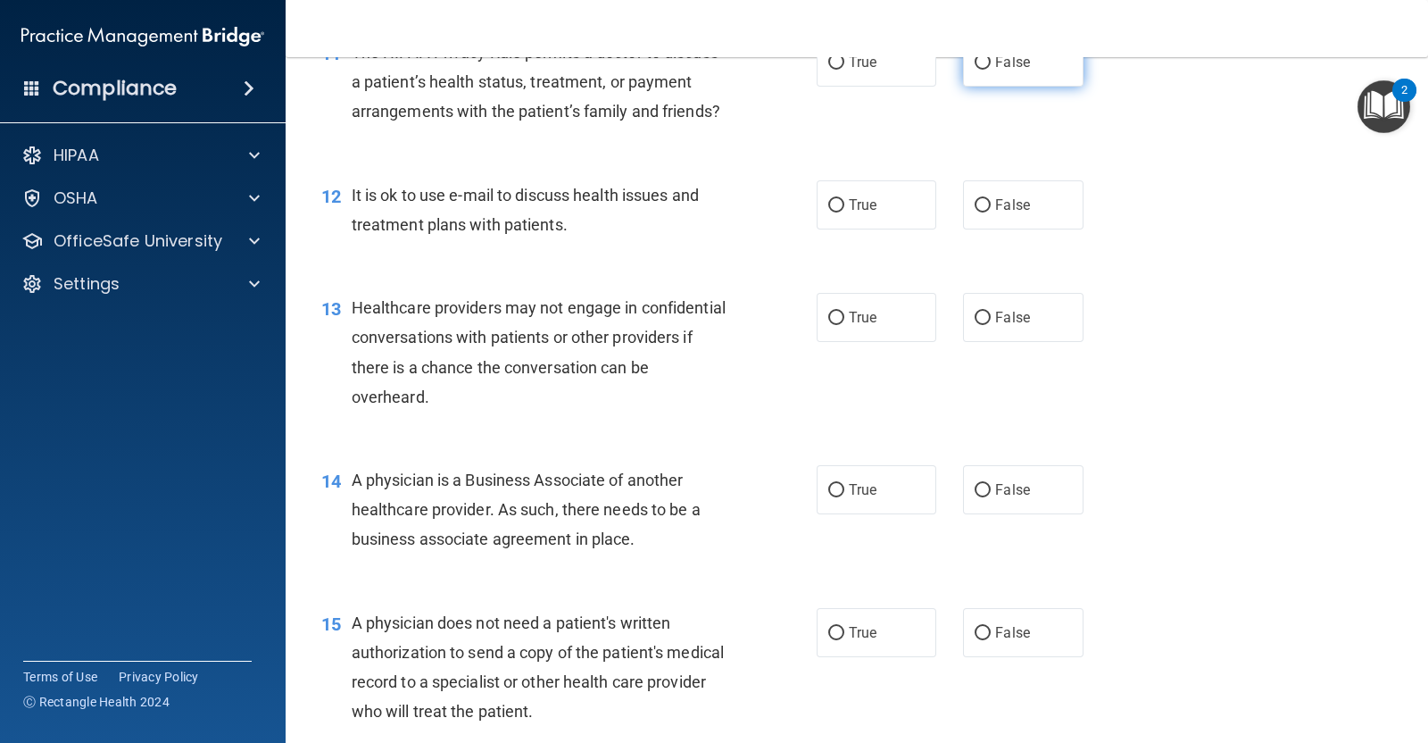
click at [1005, 71] on span "False" at bounding box center [1012, 62] width 35 height 17
click at [991, 70] on input "False" at bounding box center [983, 62] width 16 height 13
radio input "true"
click at [1022, 229] on label "False" at bounding box center [1023, 204] width 120 height 49
click at [991, 212] on input "False" at bounding box center [983, 205] width 16 height 13
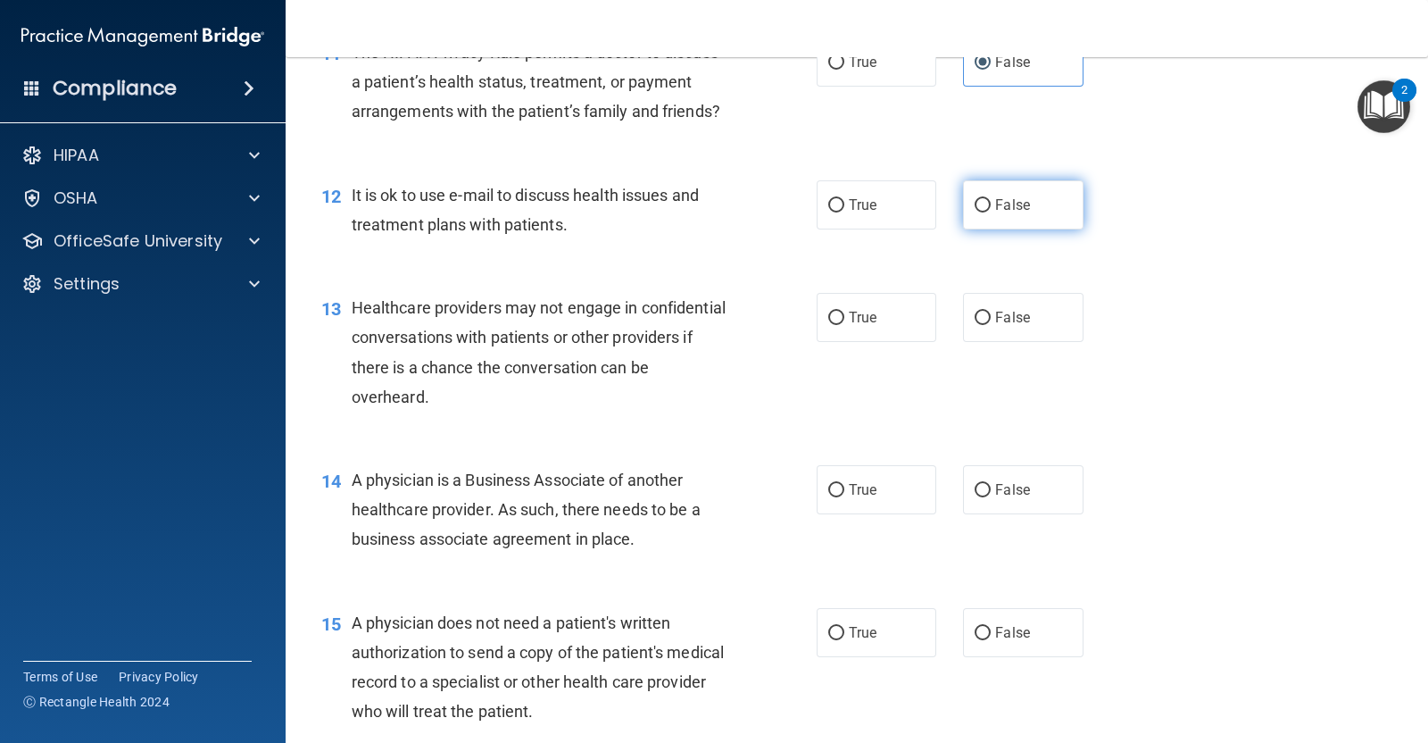
radio input "true"
click at [849, 326] on span "True" at bounding box center [863, 317] width 28 height 17
click at [840, 325] on input "True" at bounding box center [836, 318] width 16 height 13
radio input "true"
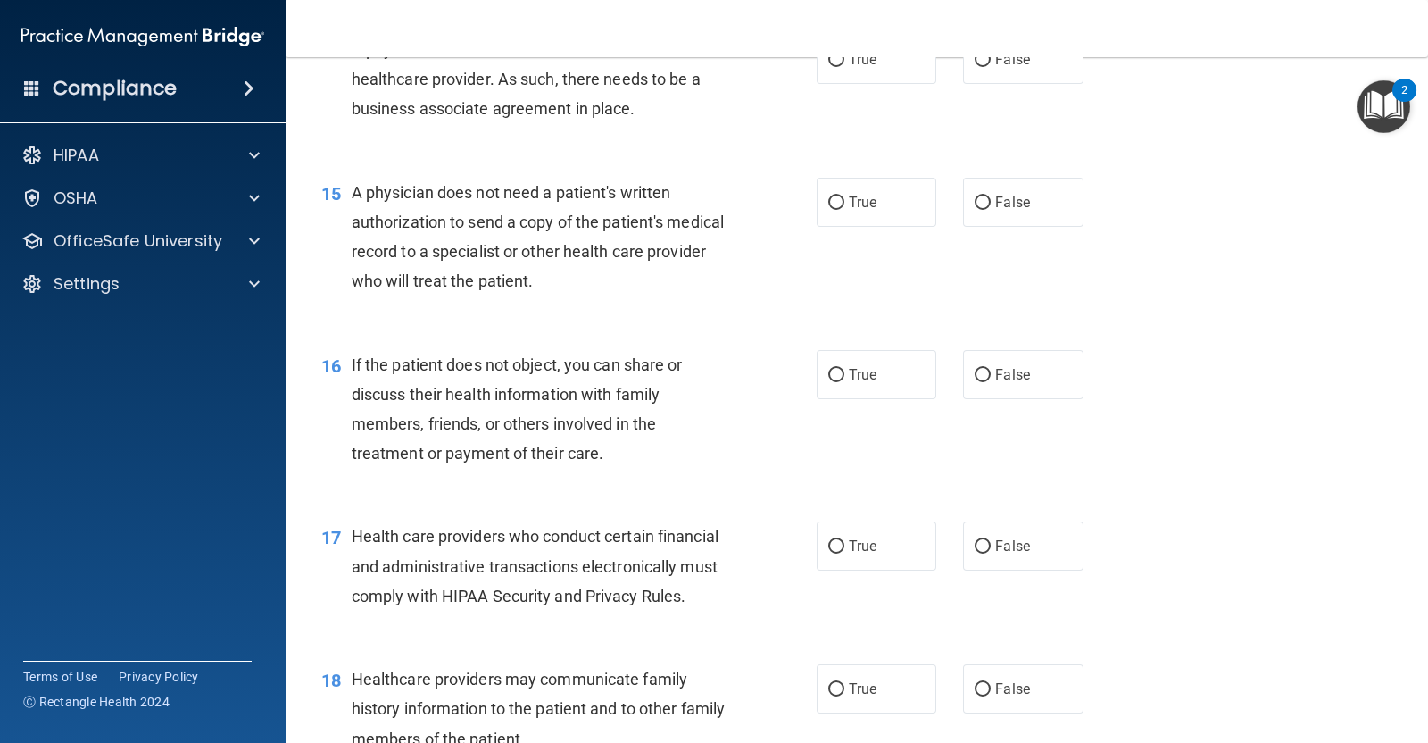
scroll to position [2065, 0]
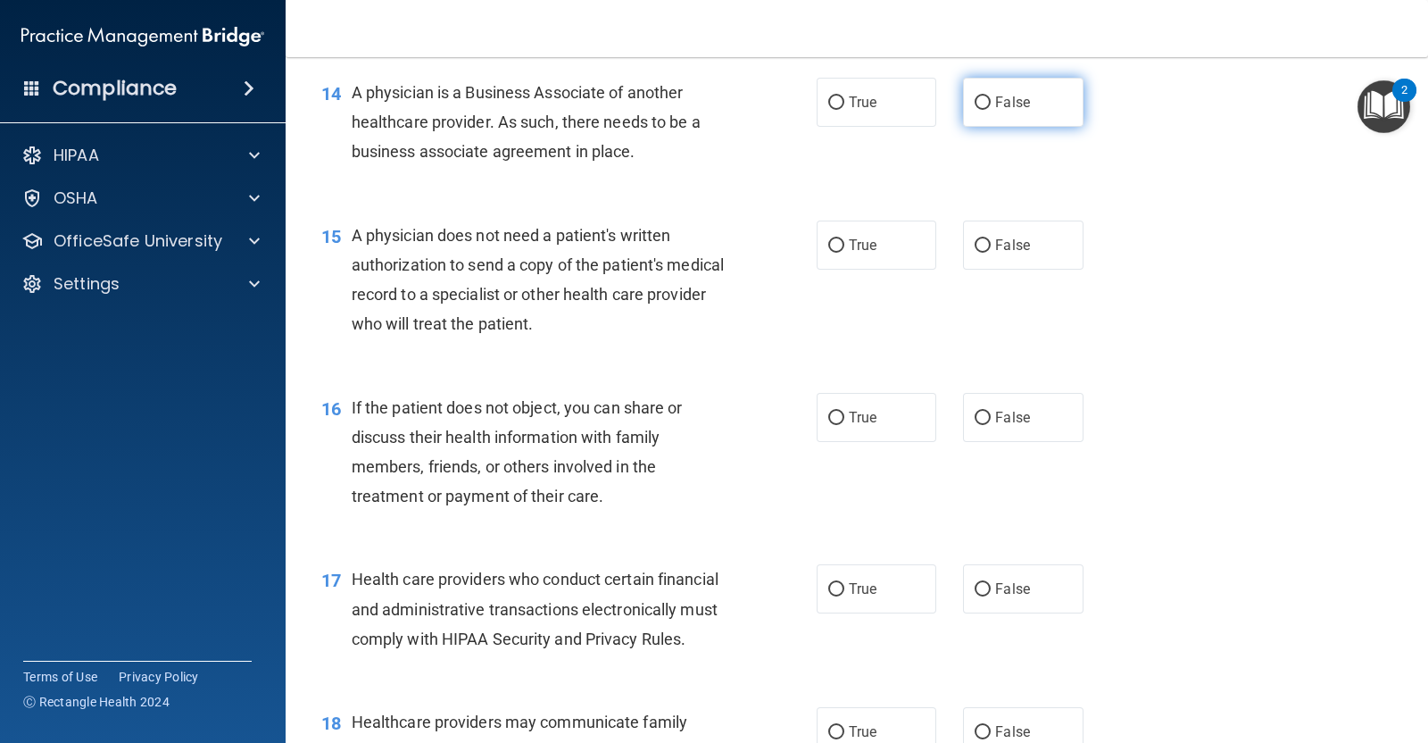
click at [1016, 127] on label "False" at bounding box center [1023, 102] width 120 height 49
click at [991, 110] on input "False" at bounding box center [983, 102] width 16 height 13
radio input "true"
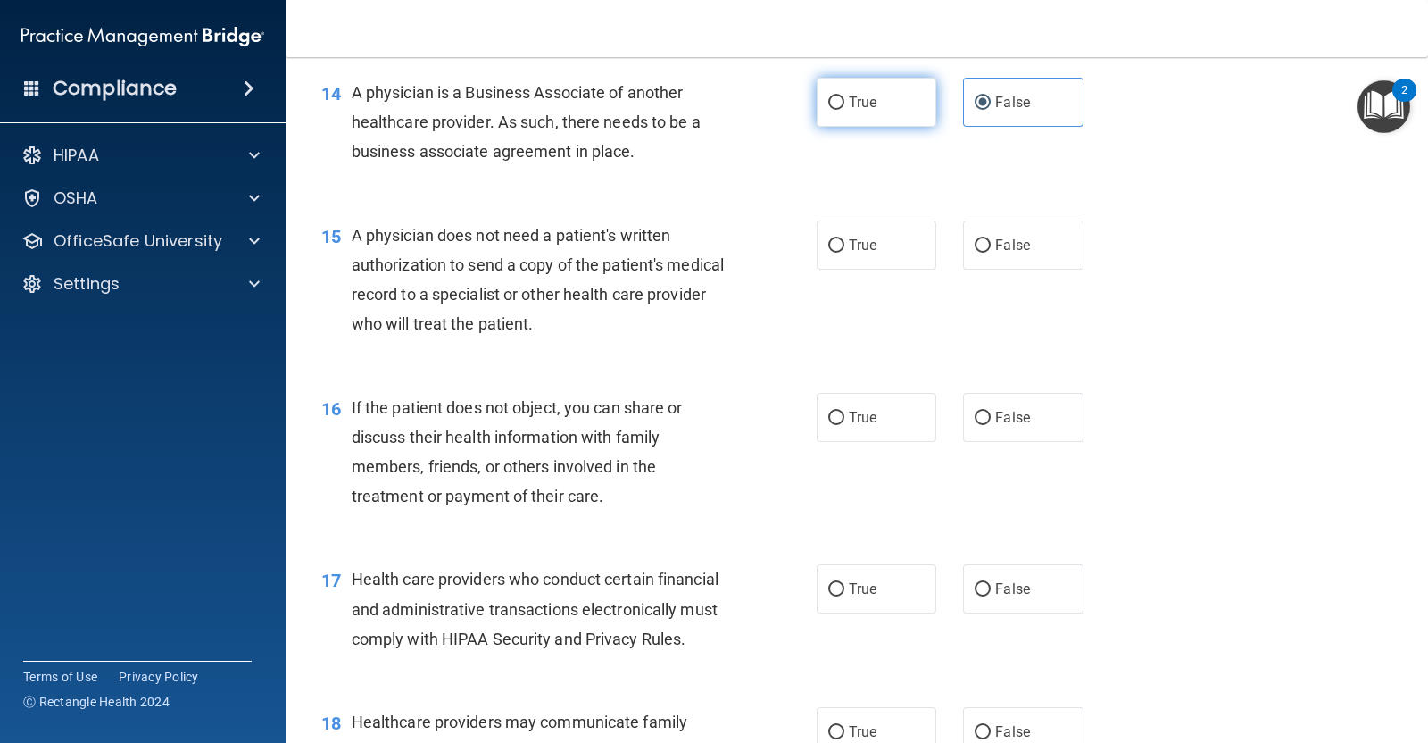
click at [878, 127] on label "True" at bounding box center [877, 102] width 120 height 49
click at [844, 110] on input "True" at bounding box center [836, 102] width 16 height 13
radio input "true"
radio input "false"
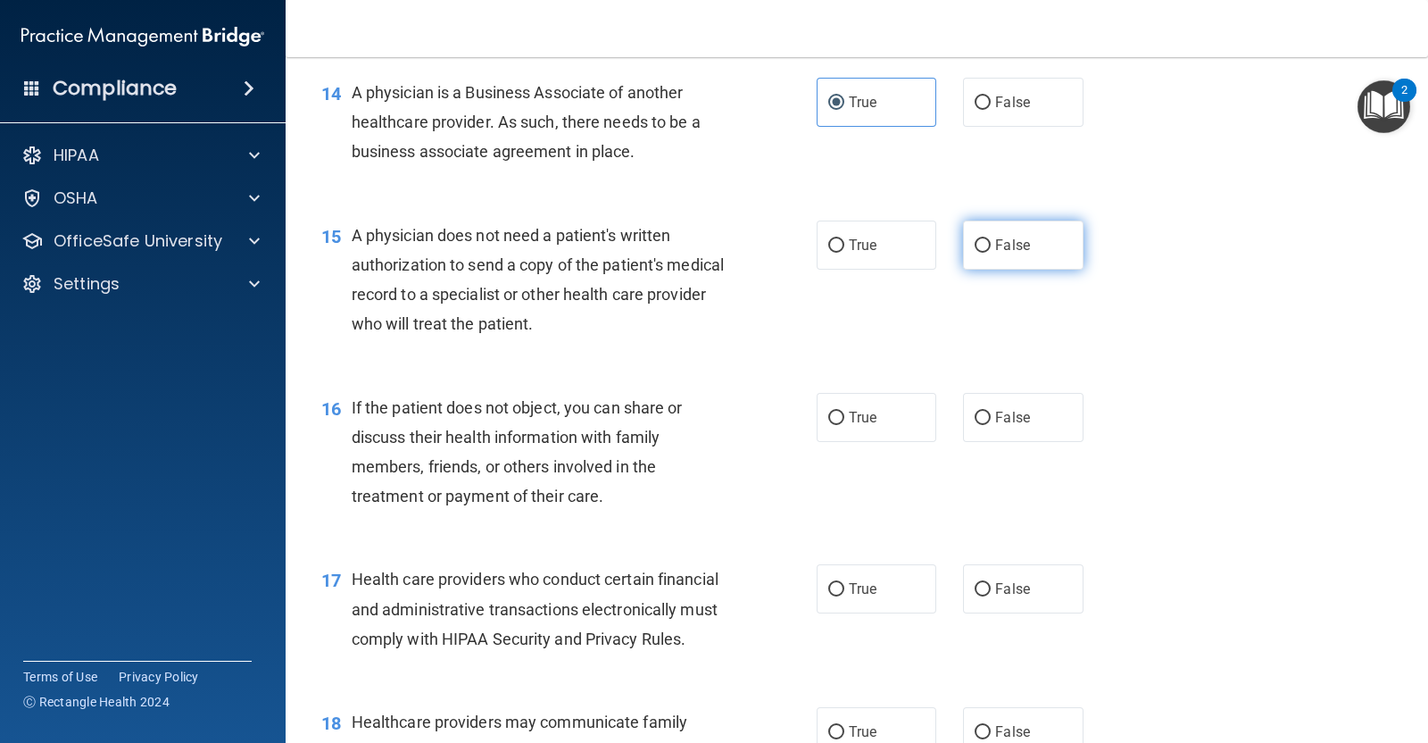
click at [1028, 270] on label "False" at bounding box center [1023, 244] width 120 height 49
click at [991, 253] on input "False" at bounding box center [983, 245] width 16 height 13
radio input "true"
click at [861, 270] on label "True" at bounding box center [877, 244] width 120 height 49
click at [844, 253] on input "True" at bounding box center [836, 245] width 16 height 13
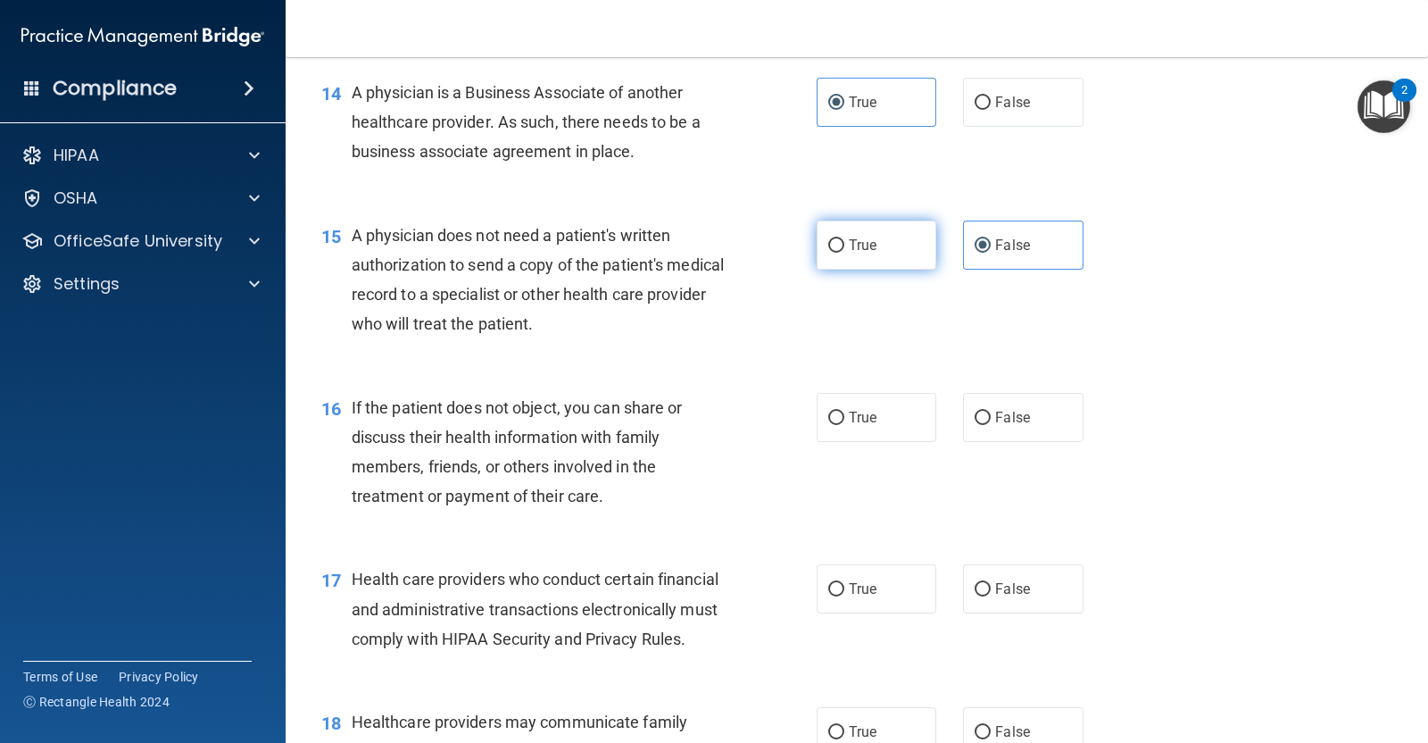
radio input "true"
radio input "false"
click at [995, 426] on span "False" at bounding box center [1012, 417] width 35 height 17
click at [985, 425] on input "False" at bounding box center [983, 417] width 16 height 13
radio input "true"
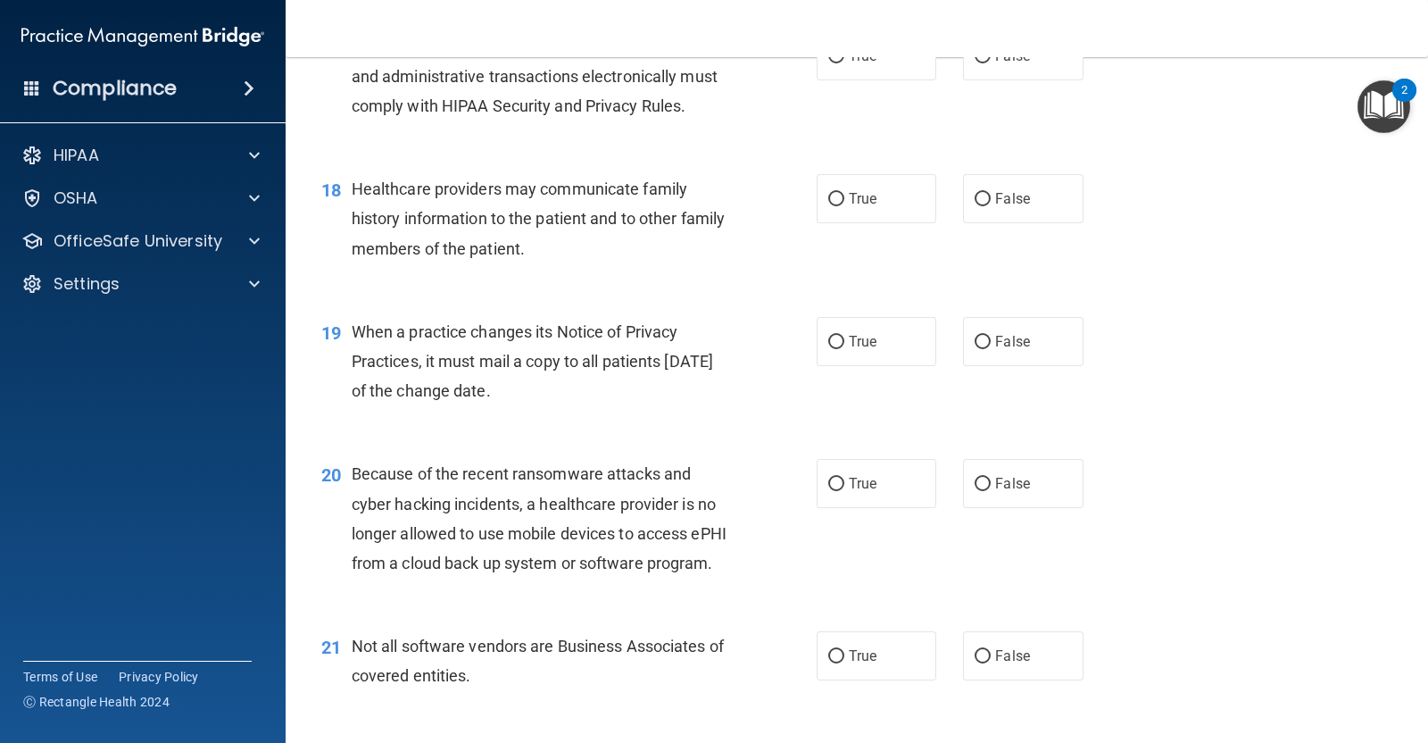
scroll to position [2539, 0]
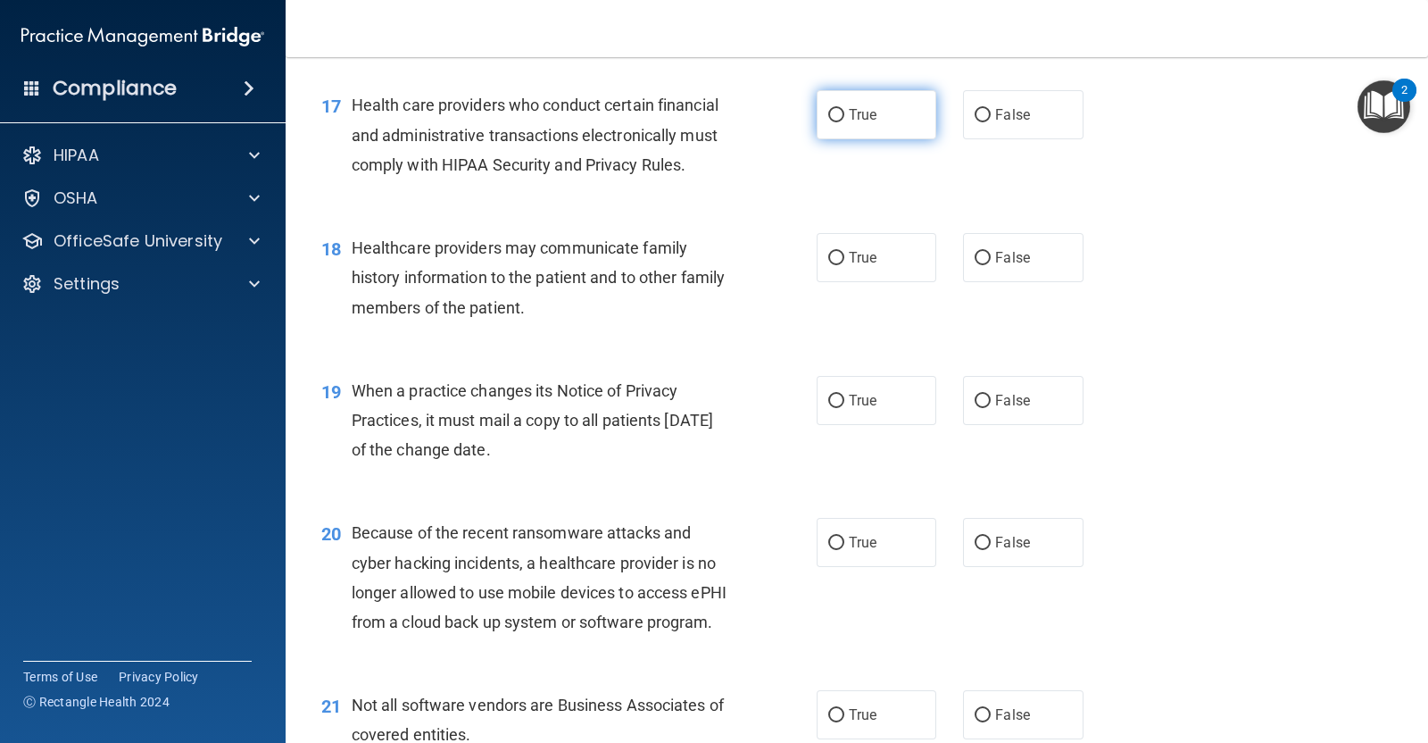
click at [866, 139] on label "True" at bounding box center [877, 114] width 120 height 49
click at [844, 122] on input "True" at bounding box center [836, 115] width 16 height 13
radio input "true"
click at [1034, 282] on label "False" at bounding box center [1023, 257] width 120 height 49
click at [991, 265] on input "False" at bounding box center [983, 258] width 16 height 13
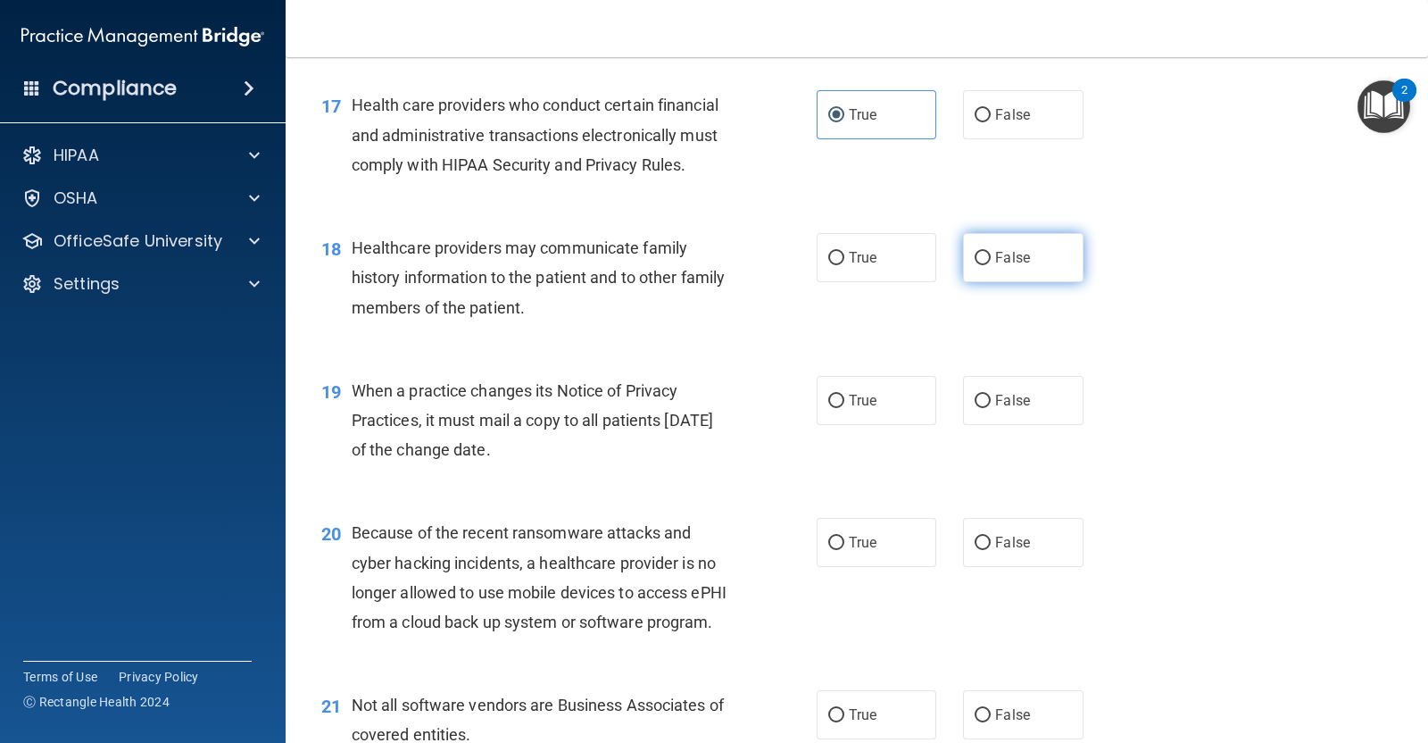
radio input "true"
click at [844, 425] on label "True" at bounding box center [877, 400] width 120 height 49
click at [844, 408] on input "True" at bounding box center [836, 401] width 16 height 13
radio input "true"
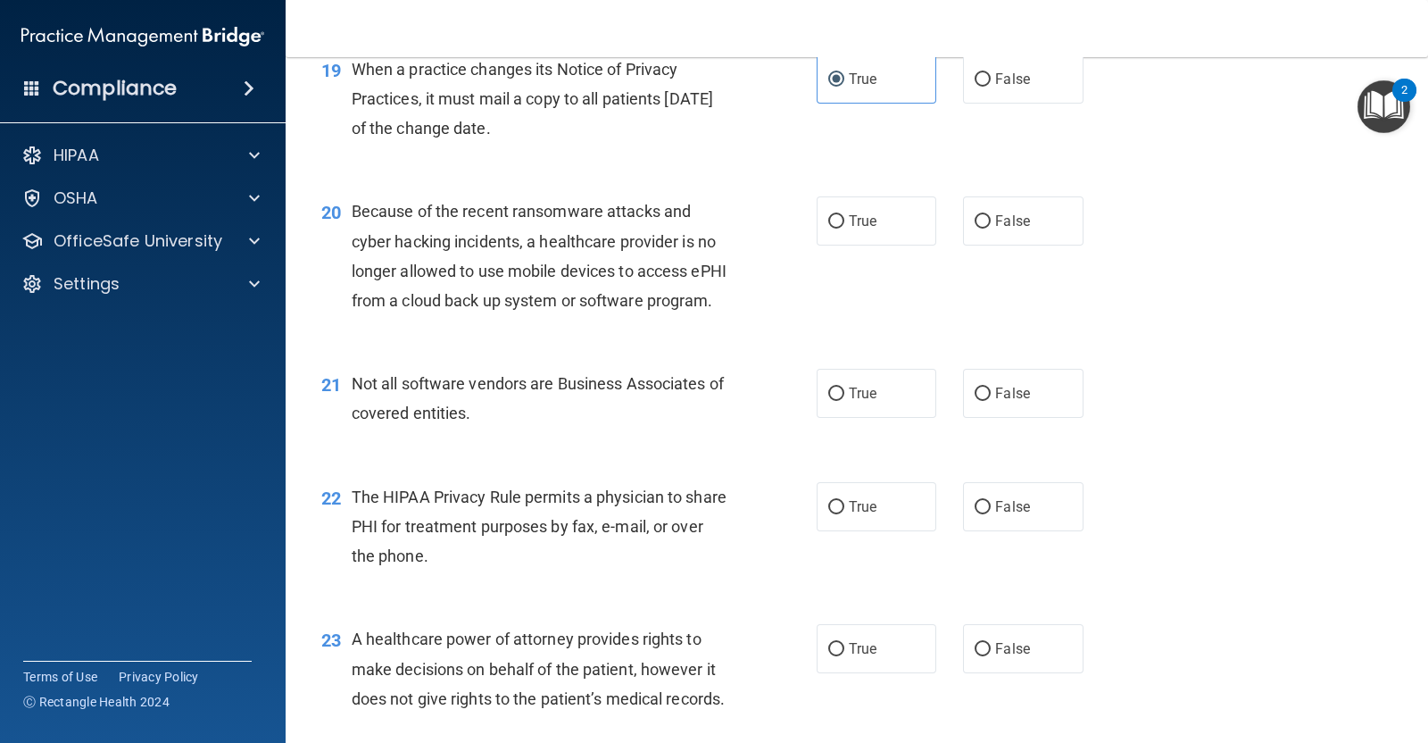
scroll to position [3001, 0]
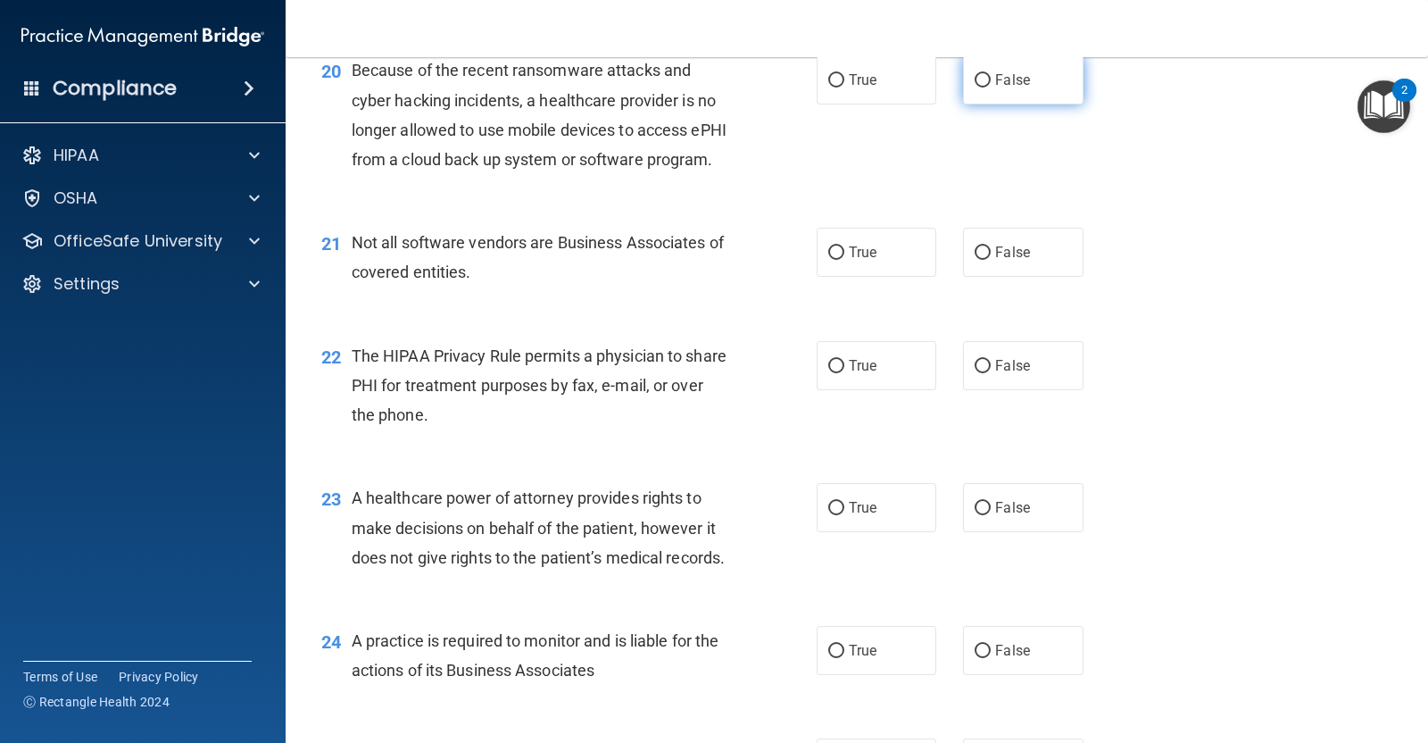
click at [1005, 104] on label "False" at bounding box center [1023, 79] width 120 height 49
click at [991, 87] on input "False" at bounding box center [983, 80] width 16 height 13
radio input "true"
click at [996, 261] on span "False" at bounding box center [1012, 252] width 35 height 17
click at [991, 260] on input "False" at bounding box center [983, 252] width 16 height 13
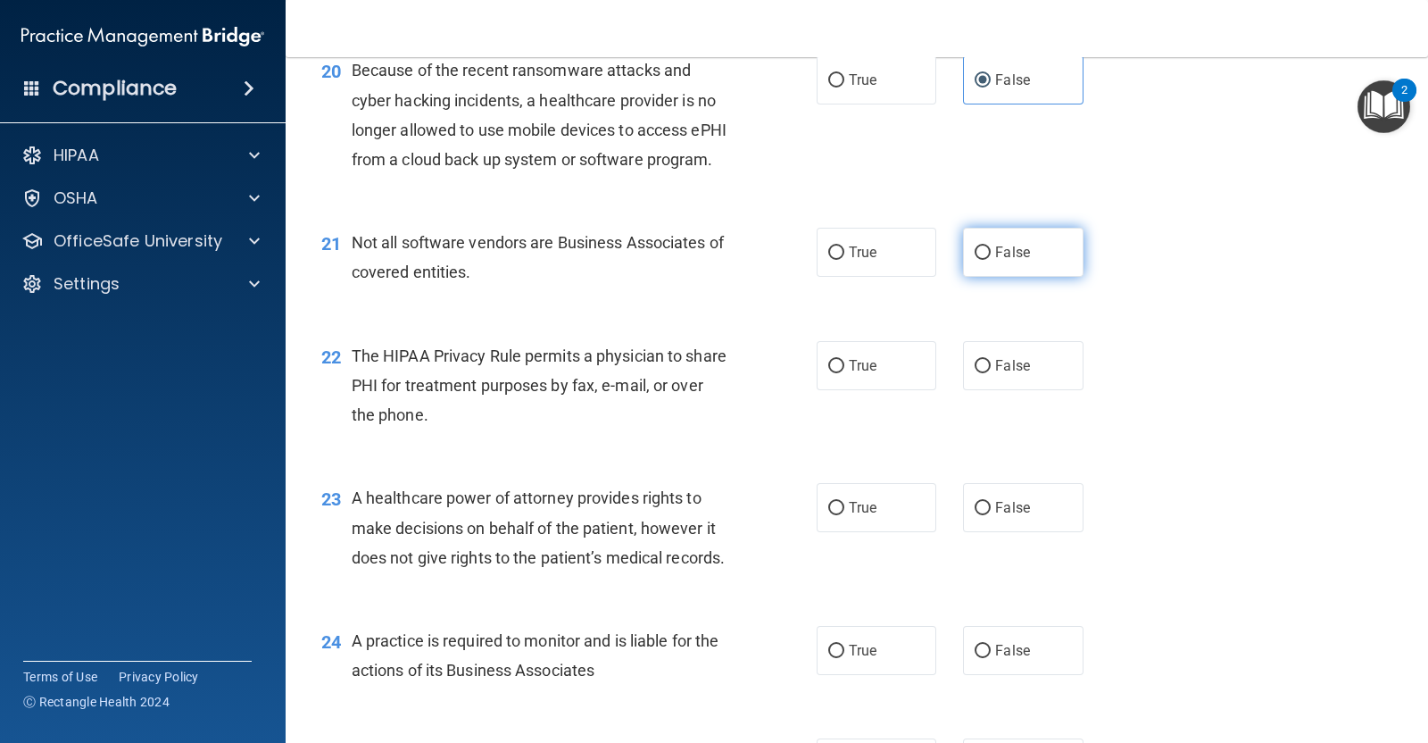
radio input "true"
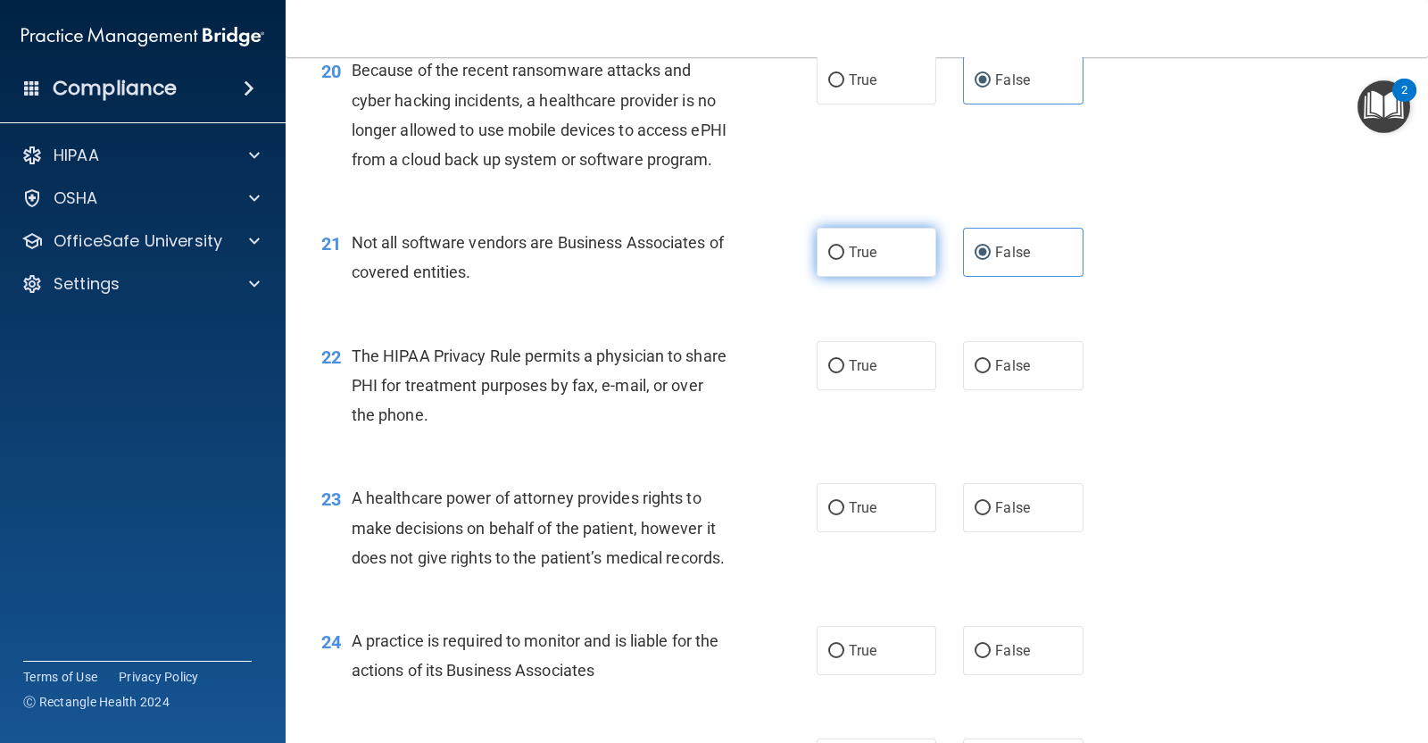
click at [863, 261] on span "True" at bounding box center [863, 252] width 28 height 17
click at [844, 260] on input "True" at bounding box center [836, 252] width 16 height 13
radio input "true"
radio input "false"
click at [1026, 451] on div "22 The HIPAA Privacy Rule permits a physician to share PHI for treatment purpos…" at bounding box center [857, 390] width 1098 height 143
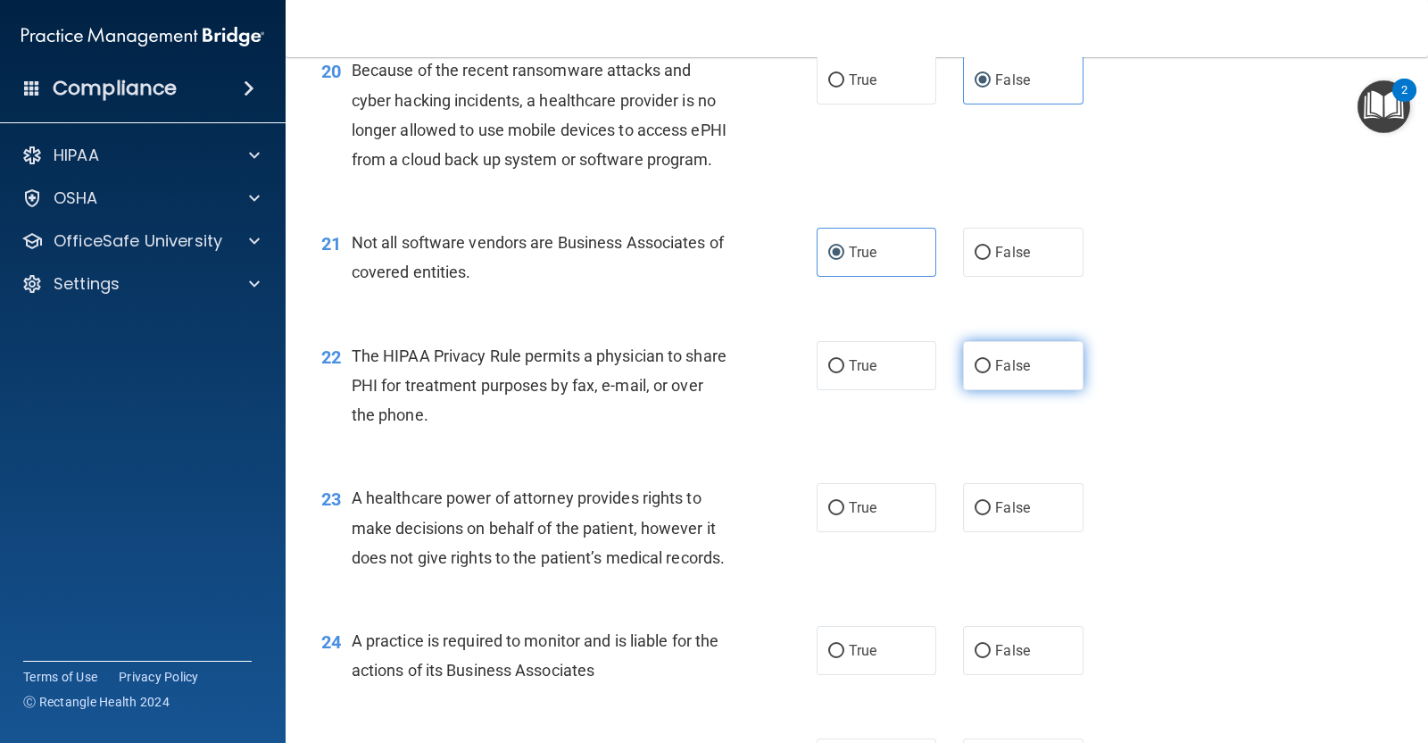
click at [1014, 374] on span "False" at bounding box center [1012, 365] width 35 height 17
click at [991, 373] on input "False" at bounding box center [983, 366] width 16 height 13
radio input "true"
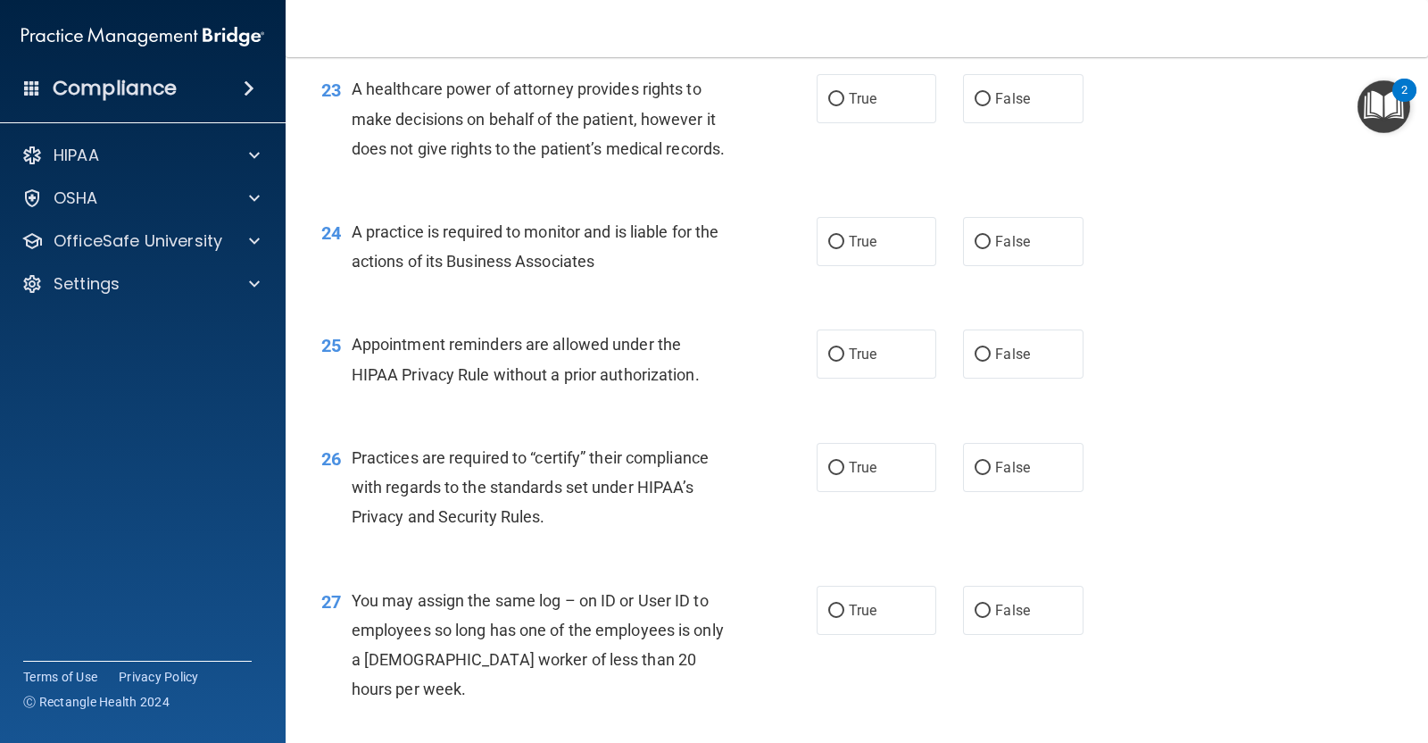
scroll to position [3415, 0]
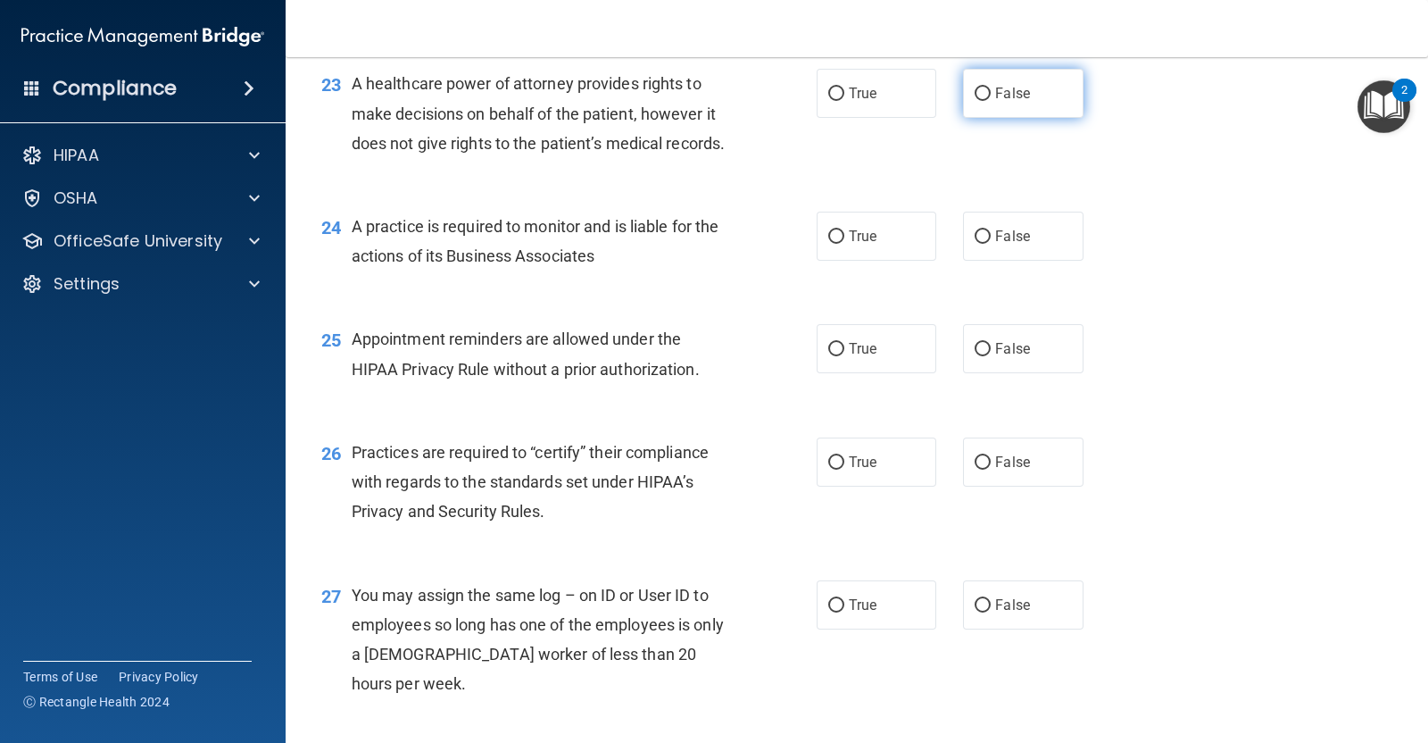
click at [967, 118] on label "False" at bounding box center [1023, 93] width 120 height 49
click at [975, 101] on input "False" at bounding box center [983, 93] width 16 height 13
radio input "true"
click at [830, 118] on label "True" at bounding box center [877, 93] width 120 height 49
click at [830, 101] on input "True" at bounding box center [836, 93] width 16 height 13
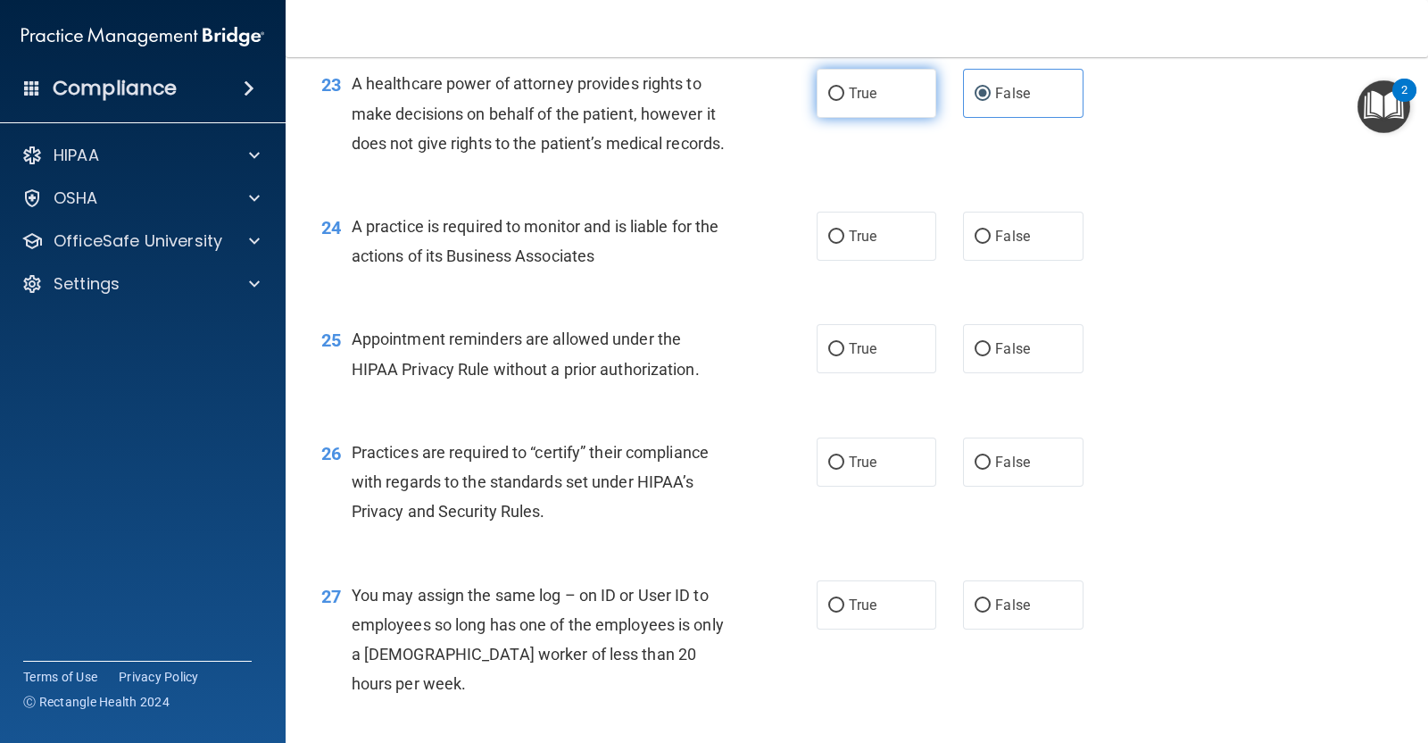
radio input "true"
radio input "false"
click at [828, 244] on input "True" at bounding box center [836, 236] width 16 height 13
radio input "true"
click at [853, 373] on label "True" at bounding box center [877, 348] width 120 height 49
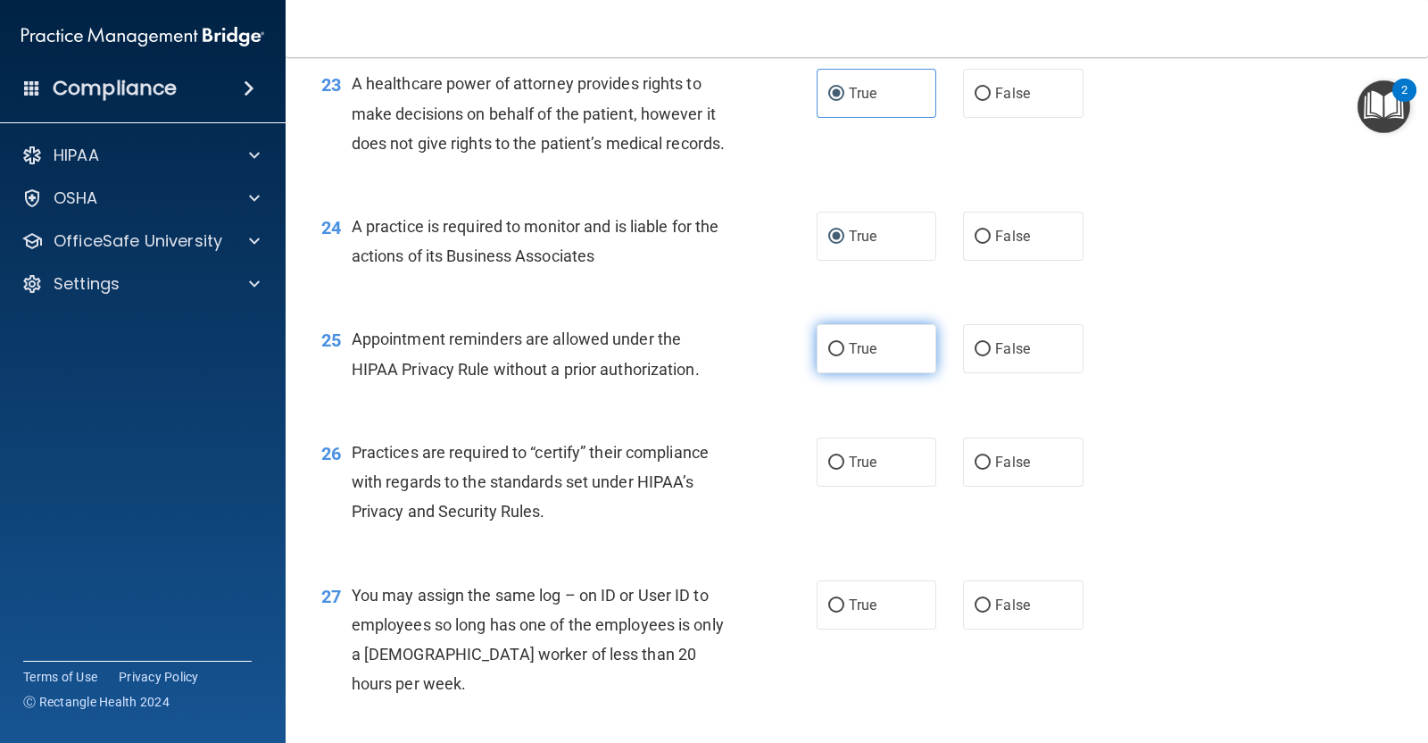
click at [844, 356] on input "True" at bounding box center [836, 349] width 16 height 13
radio input "true"
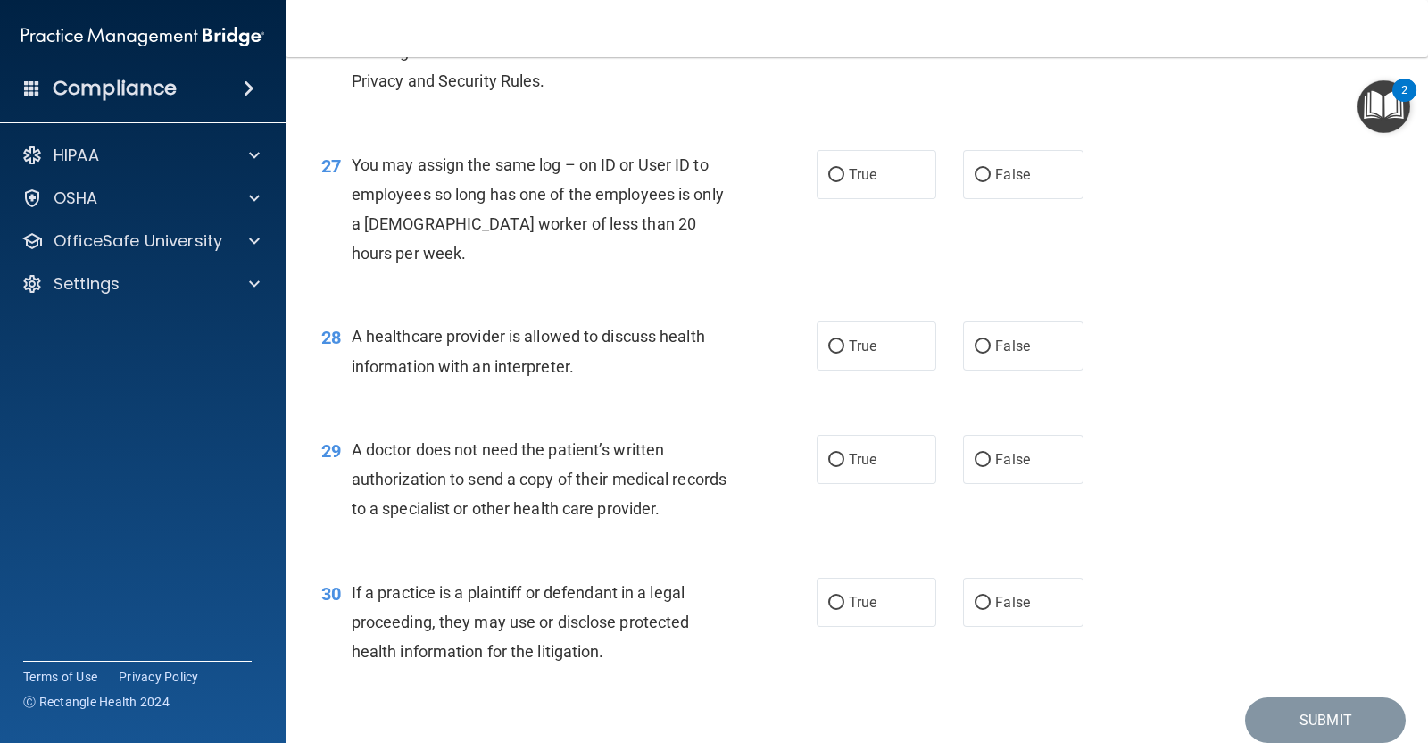
scroll to position [3856, 0]
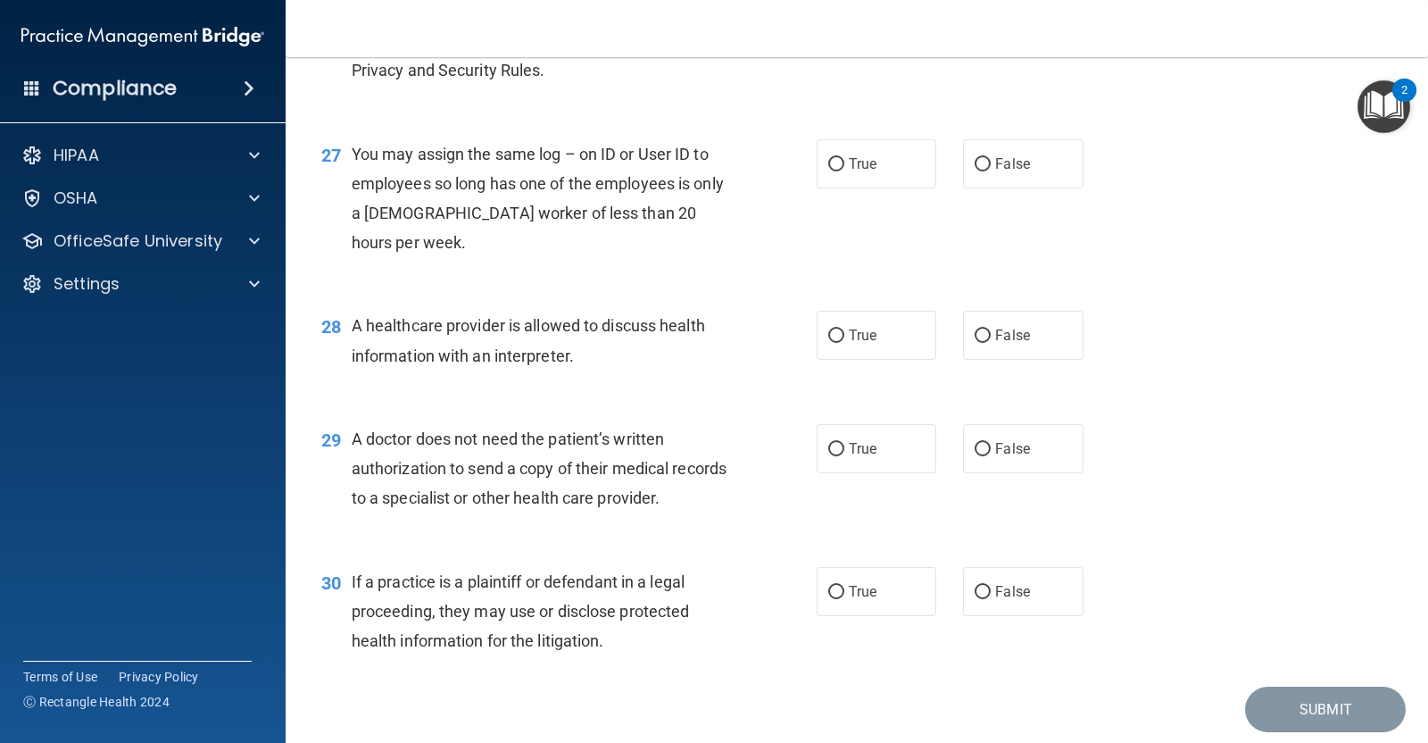
click at [1020, 46] on label "False" at bounding box center [1023, 20] width 120 height 49
click at [991, 29] on input "False" at bounding box center [983, 21] width 16 height 13
radio input "true"
click at [879, 46] on label "True" at bounding box center [877, 20] width 120 height 49
click at [844, 29] on input "True" at bounding box center [836, 21] width 16 height 13
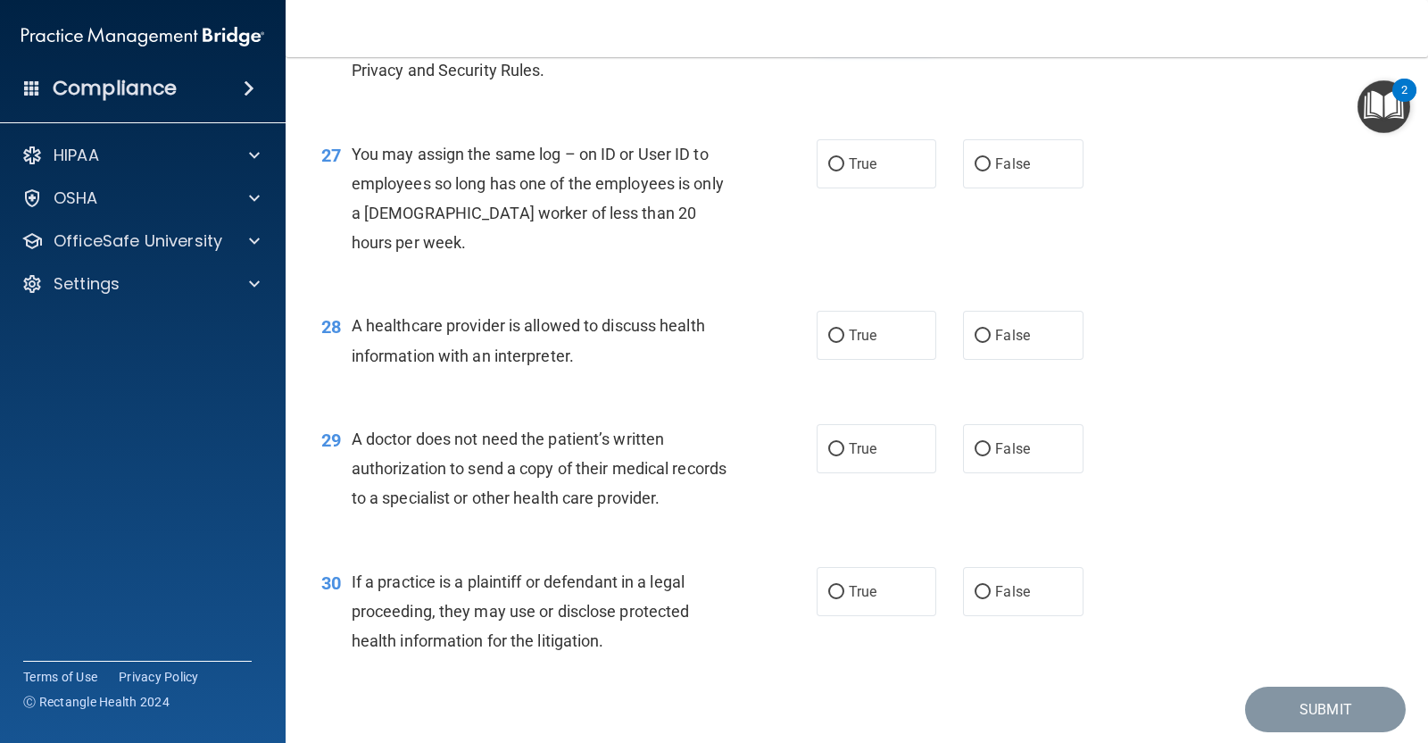
radio input "true"
radio input "false"
click at [1004, 172] on span "False" at bounding box center [1012, 163] width 35 height 17
click at [991, 171] on input "False" at bounding box center [983, 164] width 16 height 13
radio input "true"
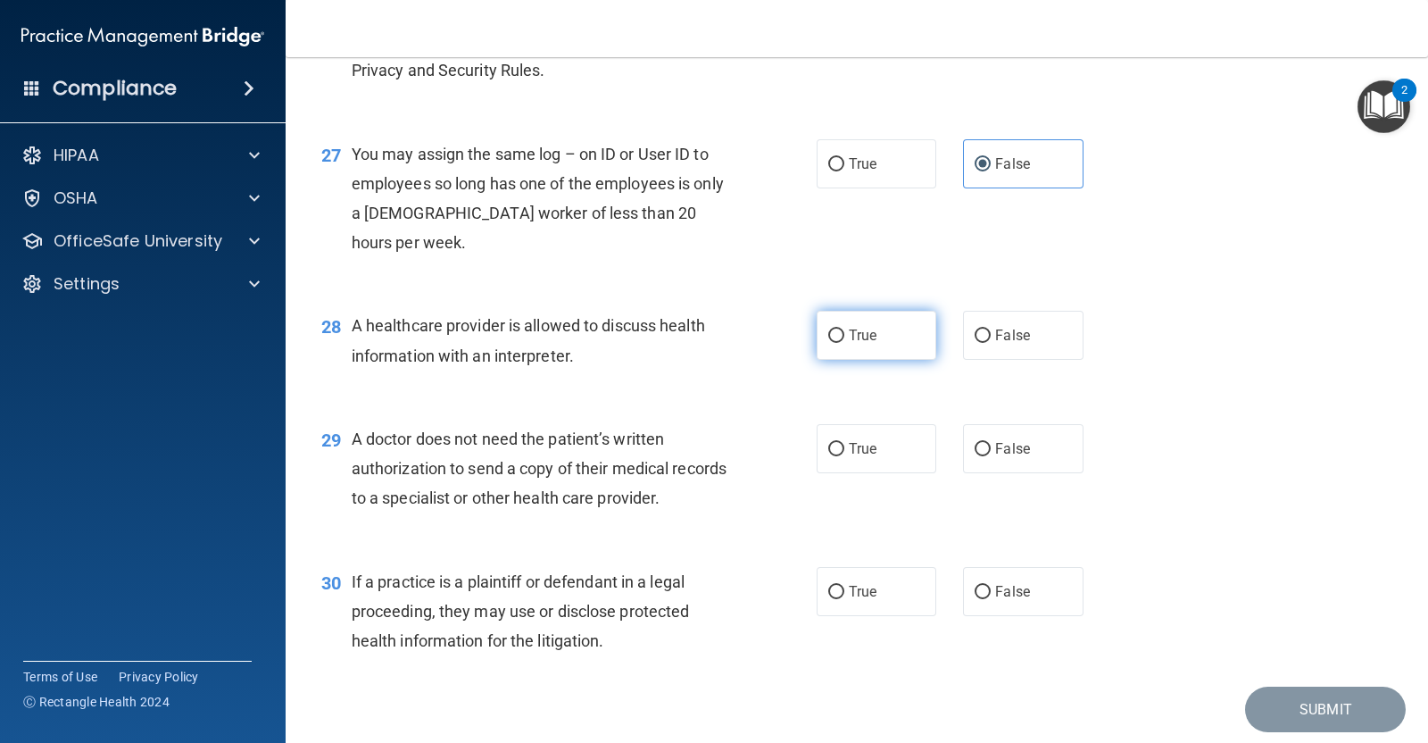
click at [848, 360] on label "True" at bounding box center [877, 335] width 120 height 49
click at [844, 343] on input "True" at bounding box center [836, 335] width 16 height 13
radio input "true"
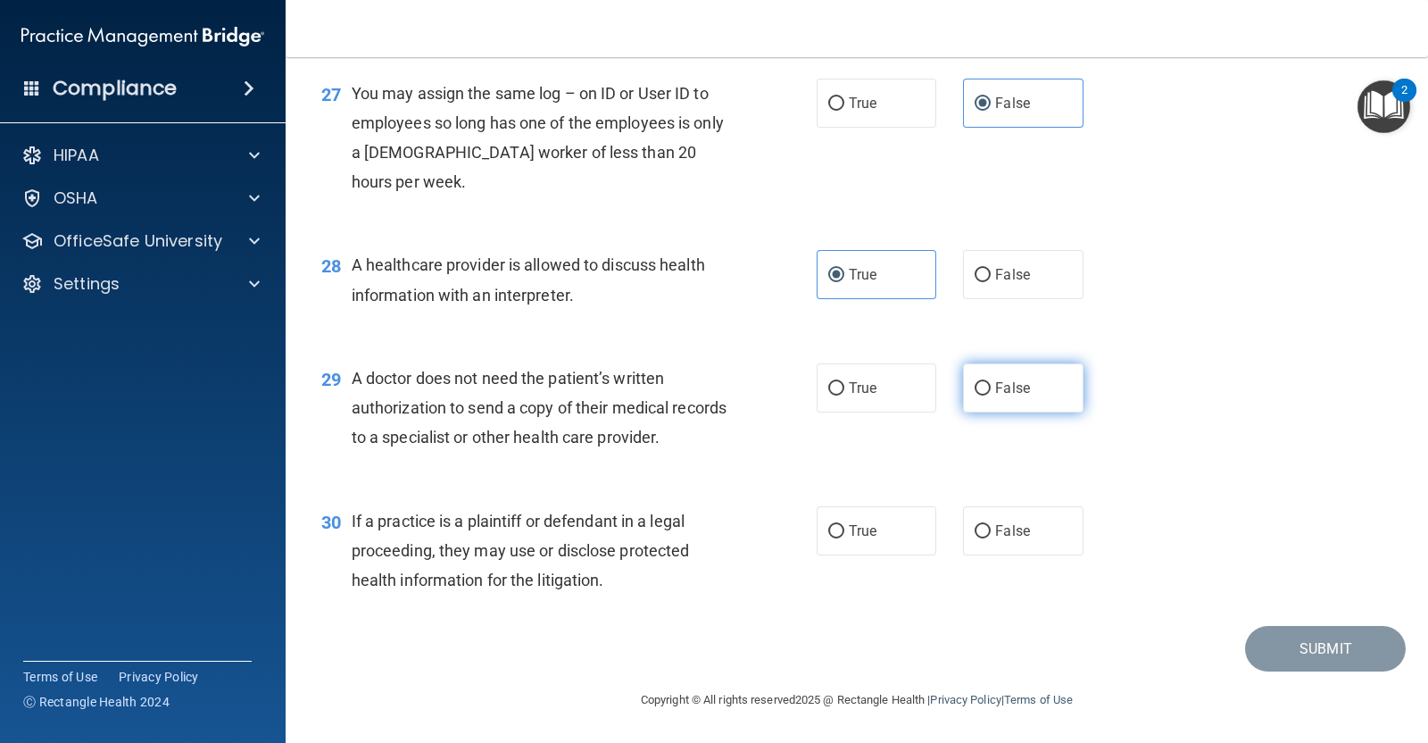
click at [1025, 402] on label "False" at bounding box center [1023, 387] width 120 height 49
click at [991, 395] on input "False" at bounding box center [983, 388] width 16 height 13
radio input "true"
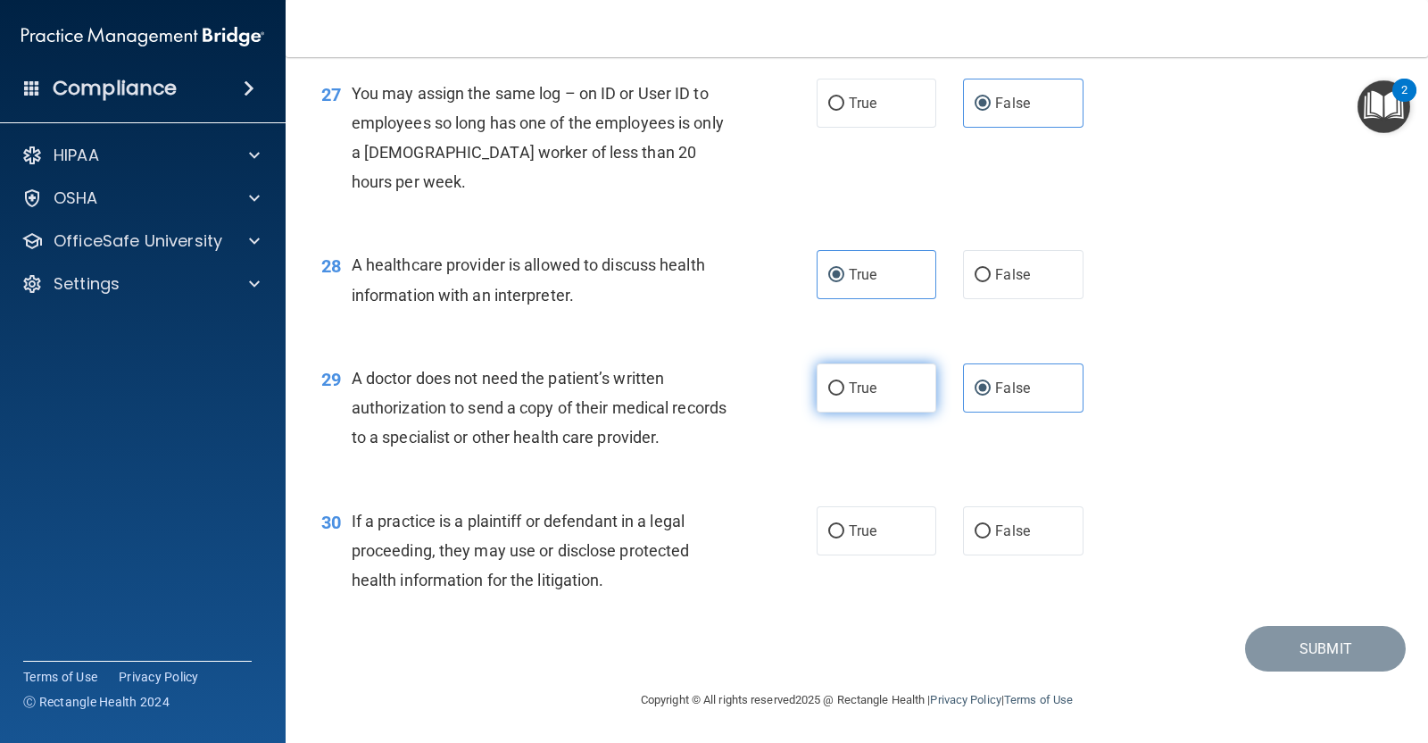
click at [845, 403] on label "True" at bounding box center [877, 387] width 120 height 49
click at [844, 395] on input "True" at bounding box center [836, 388] width 16 height 13
radio input "true"
radio input "false"
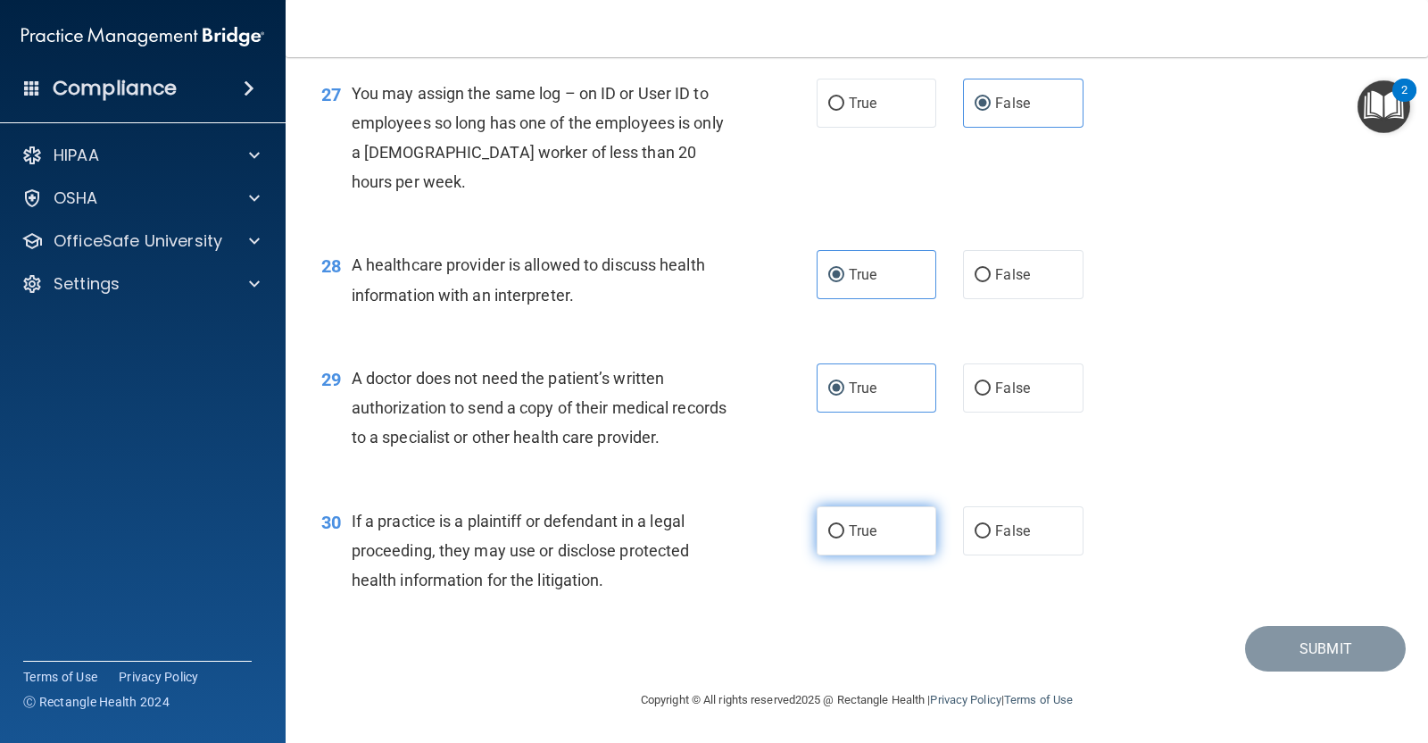
click at [886, 553] on label "True" at bounding box center [877, 530] width 120 height 49
click at [844, 538] on input "True" at bounding box center [836, 531] width 16 height 13
radio input "true"
click at [1342, 662] on button "Submit" at bounding box center [1325, 649] width 161 height 46
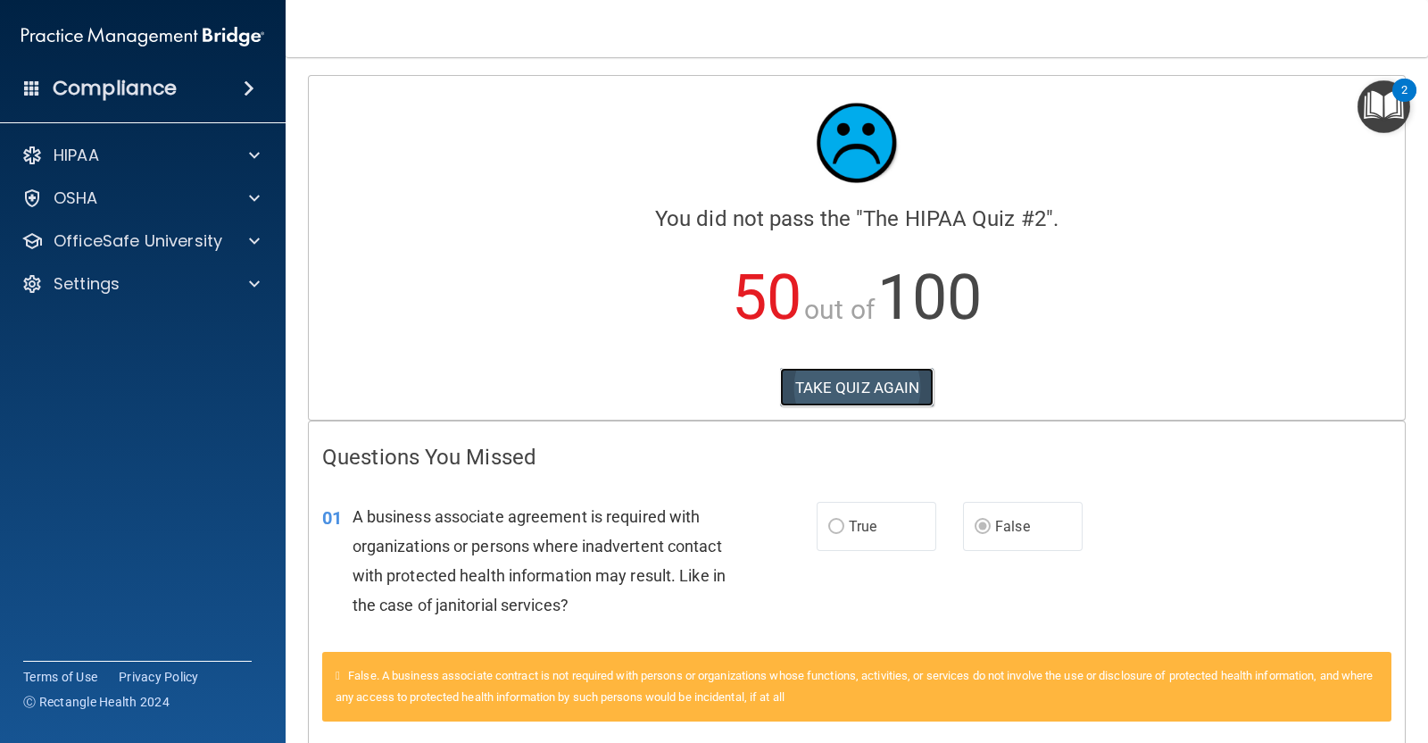
click at [824, 394] on button "TAKE QUIZ AGAIN" at bounding box center [857, 387] width 154 height 39
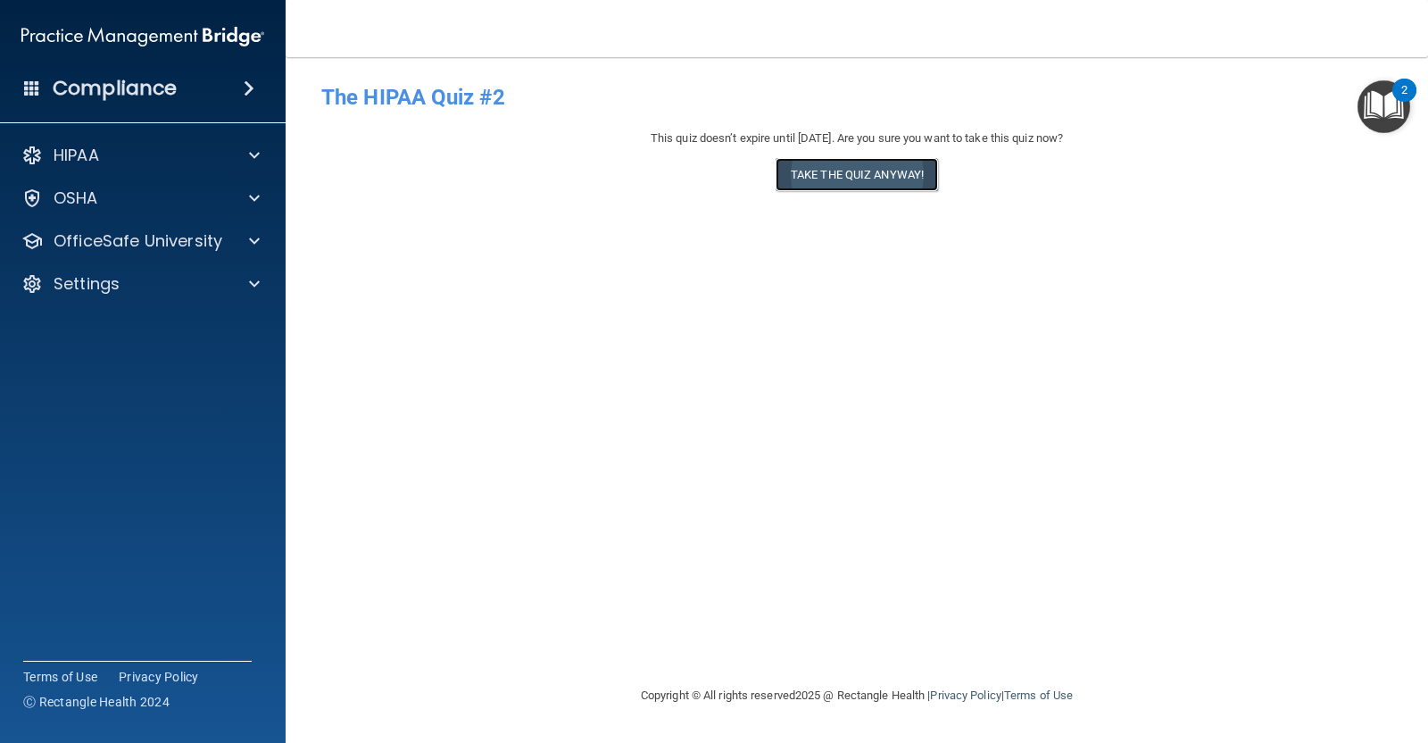
click at [827, 169] on button "Take the quiz anyway!" at bounding box center [857, 174] width 162 height 33
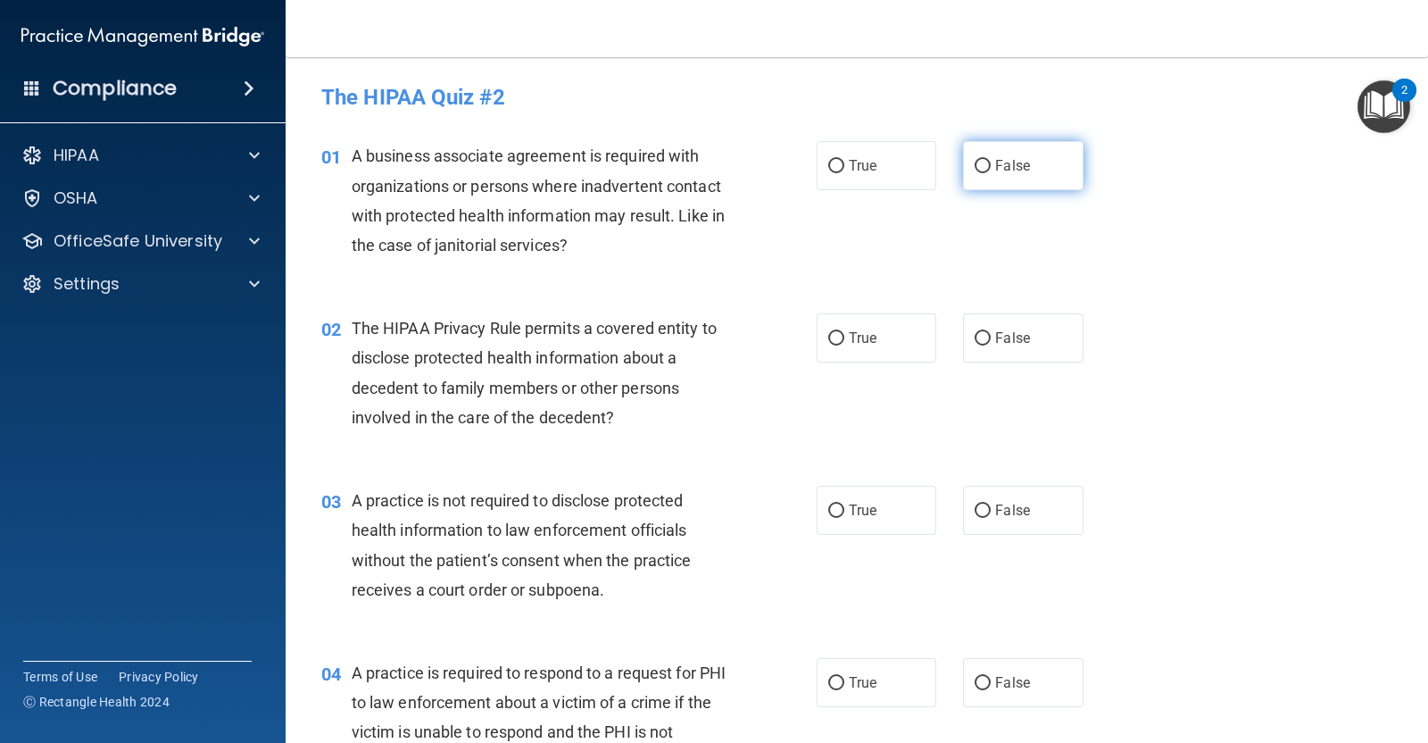
click at [995, 171] on span "False" at bounding box center [1012, 165] width 35 height 17
click at [989, 171] on input "False" at bounding box center [983, 166] width 16 height 13
radio input "true"
click at [849, 342] on span "True" at bounding box center [863, 337] width 28 height 17
click at [844, 342] on input "True" at bounding box center [836, 338] width 16 height 13
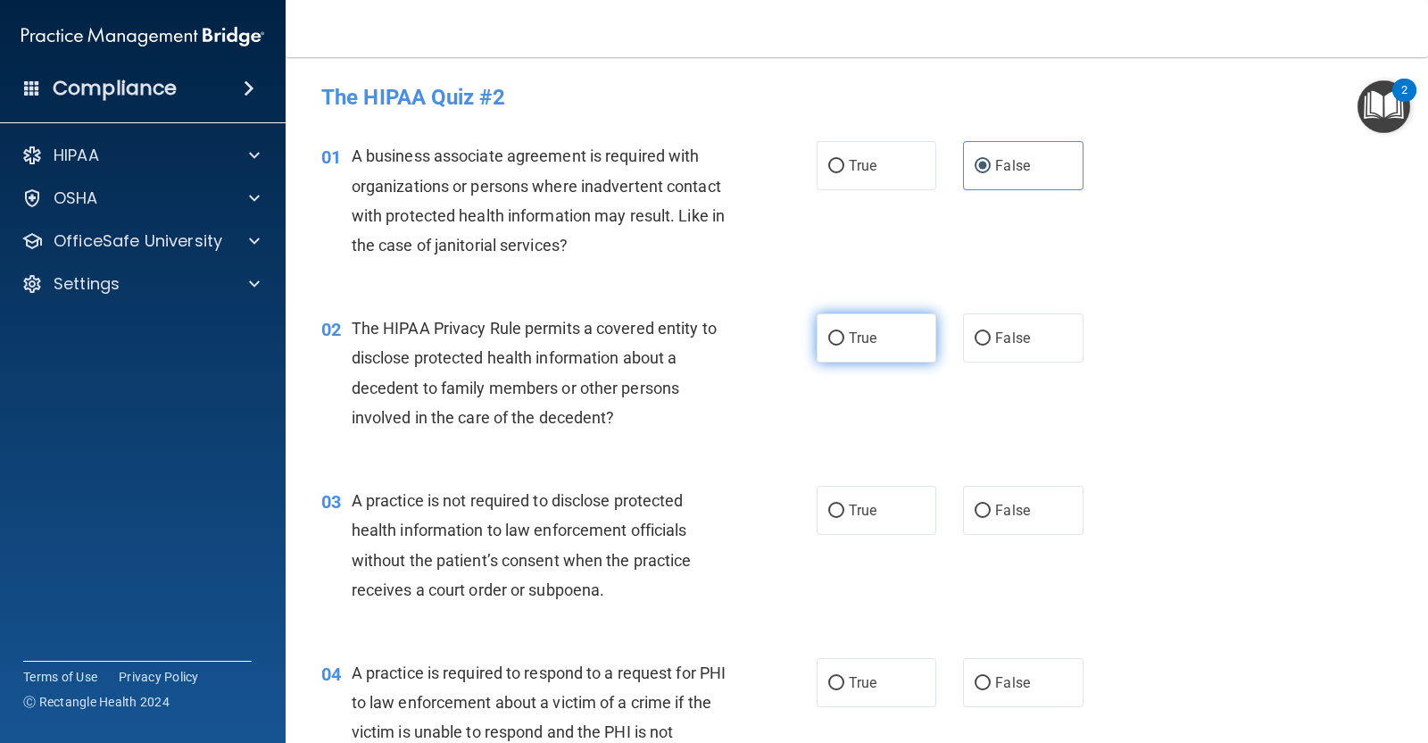
radio input "true"
click at [1019, 492] on label "False" at bounding box center [1023, 510] width 120 height 49
click at [991, 504] on input "False" at bounding box center [983, 510] width 16 height 13
radio input "true"
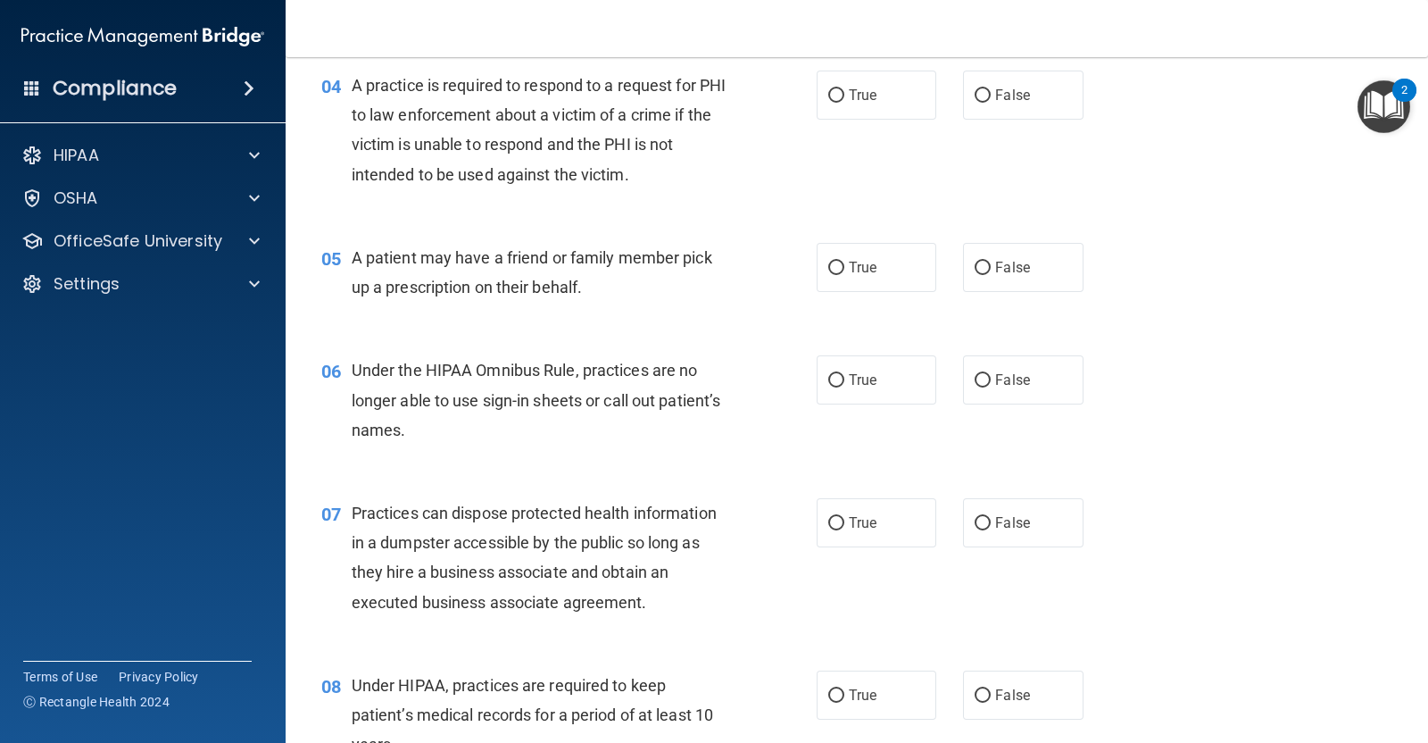
scroll to position [544, 0]
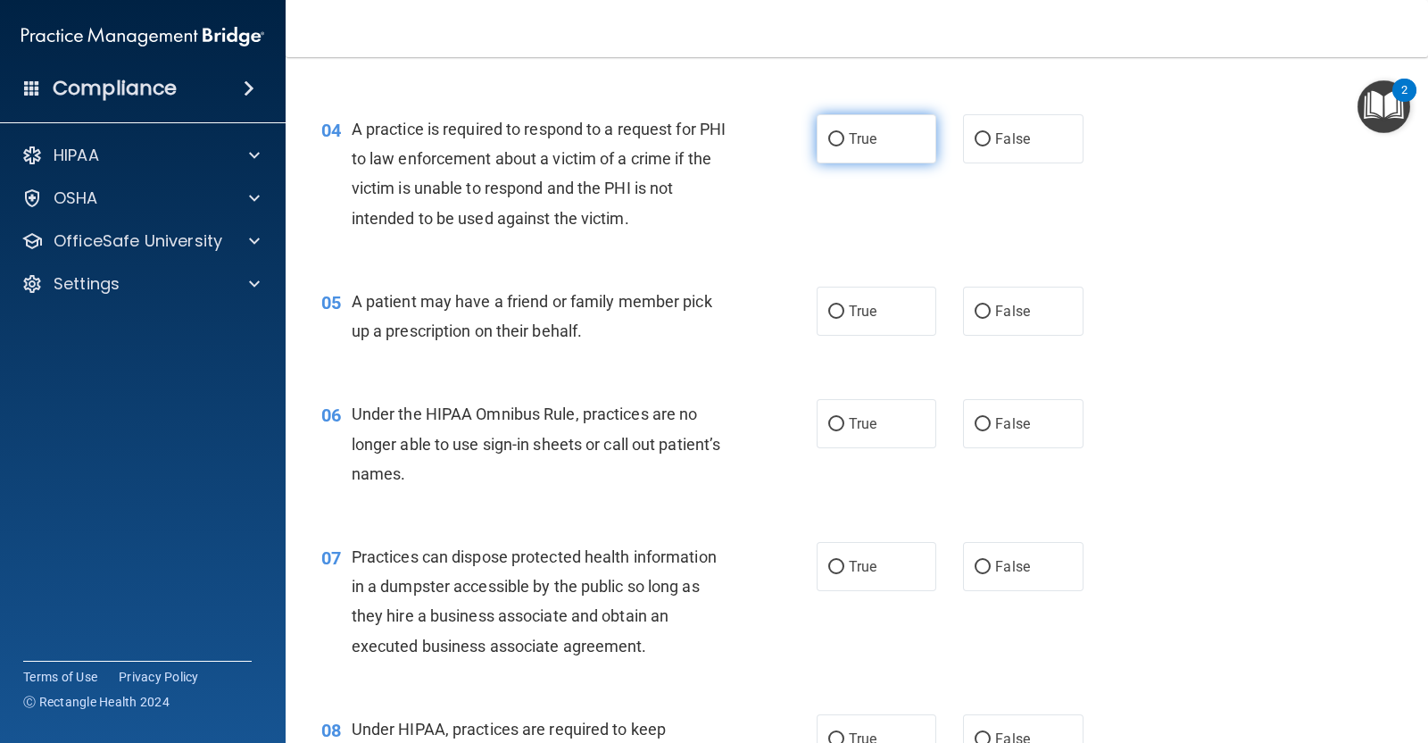
click at [867, 139] on span "True" at bounding box center [863, 138] width 28 height 17
click at [844, 139] on input "True" at bounding box center [836, 139] width 16 height 13
radio input "true"
click at [849, 316] on span "True" at bounding box center [863, 311] width 28 height 17
click at [844, 316] on input "True" at bounding box center [836, 311] width 16 height 13
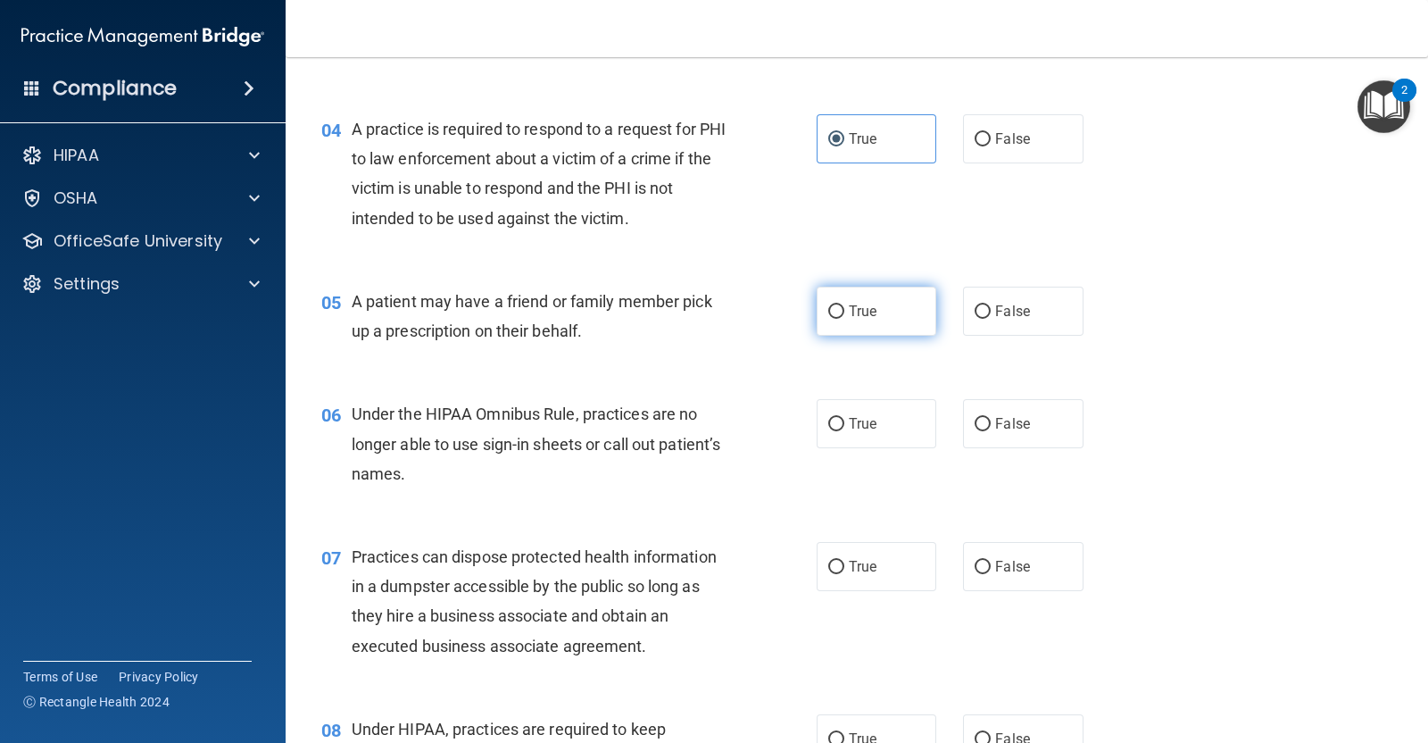
radio input "true"
click at [995, 421] on span "False" at bounding box center [1012, 423] width 35 height 17
click at [990, 421] on input "False" at bounding box center [983, 424] width 16 height 13
radio input "true"
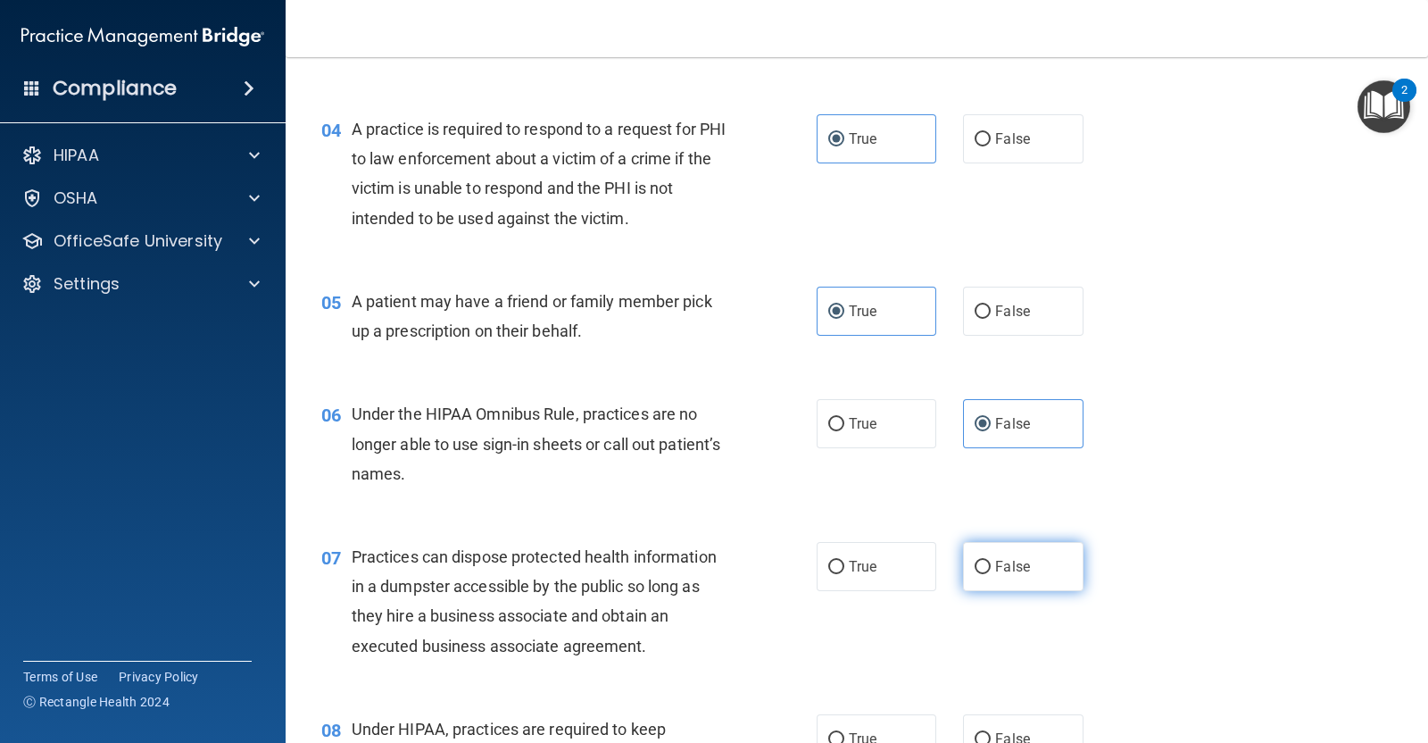
click at [1037, 559] on label "False" at bounding box center [1023, 566] width 120 height 49
click at [991, 561] on input "False" at bounding box center [983, 567] width 16 height 13
radio input "true"
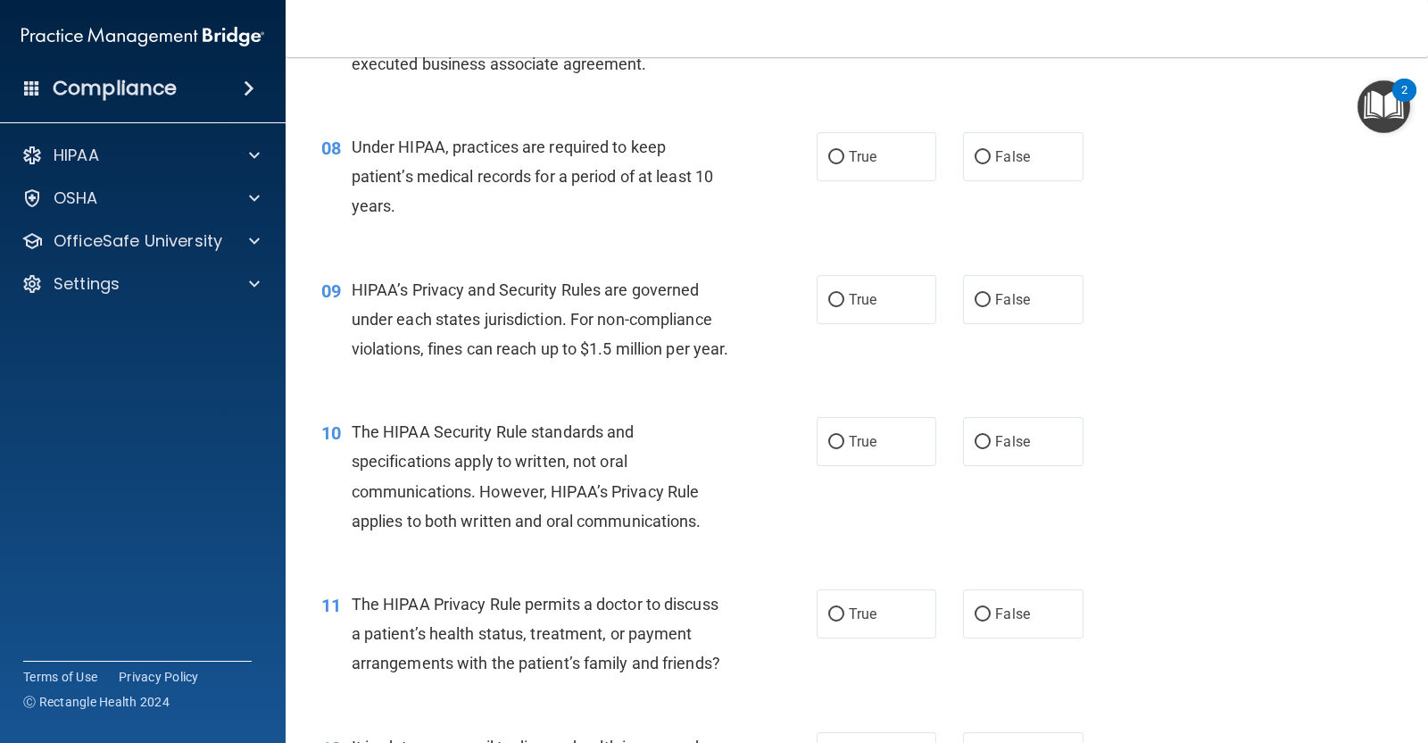
scroll to position [1131, 0]
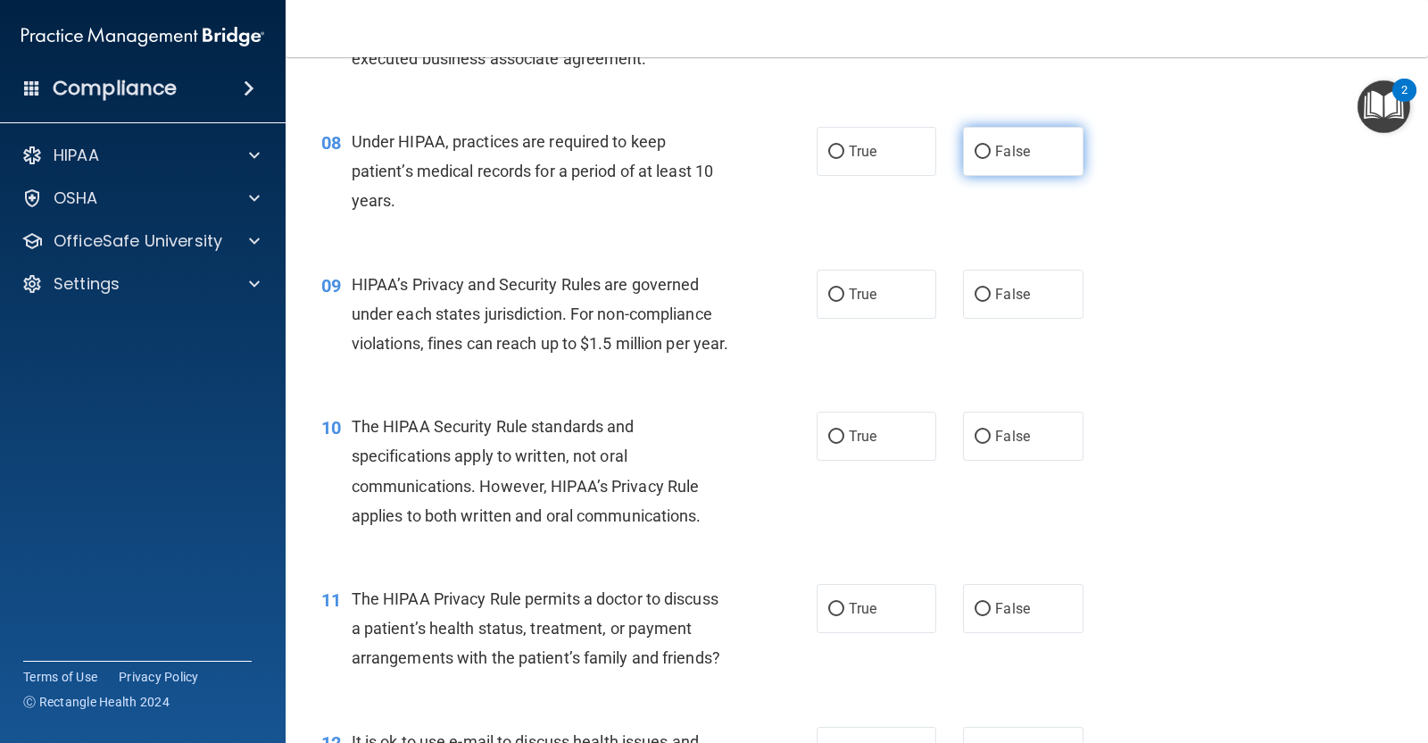
click at [997, 153] on span "False" at bounding box center [1012, 151] width 35 height 17
click at [991, 153] on input "False" at bounding box center [983, 151] width 16 height 13
radio input "true"
click at [1006, 299] on span "False" at bounding box center [1012, 294] width 35 height 17
click at [991, 299] on input "False" at bounding box center [983, 294] width 16 height 13
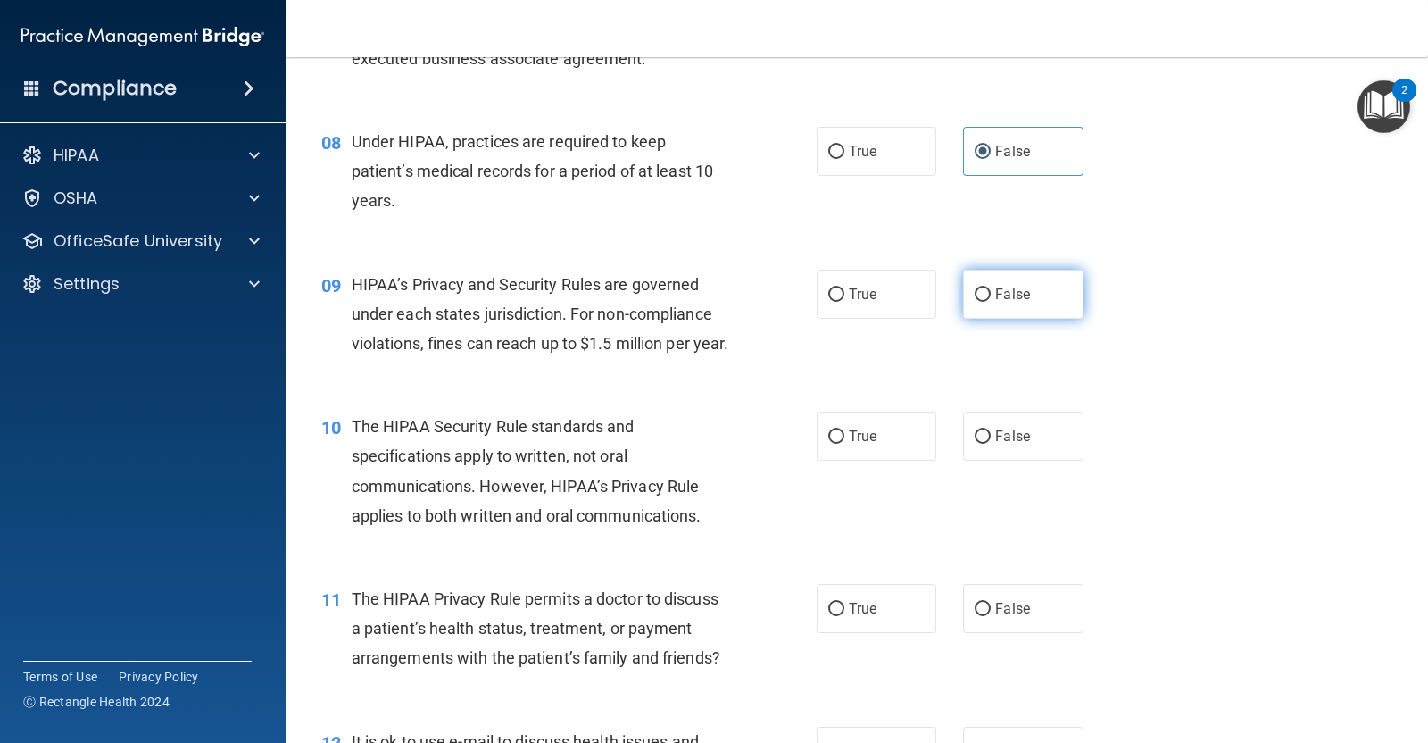
radio input "true"
click at [870, 461] on label "True" at bounding box center [877, 435] width 120 height 49
click at [844, 444] on input "True" at bounding box center [836, 436] width 16 height 13
radio input "true"
click at [870, 633] on label "True" at bounding box center [877, 608] width 120 height 49
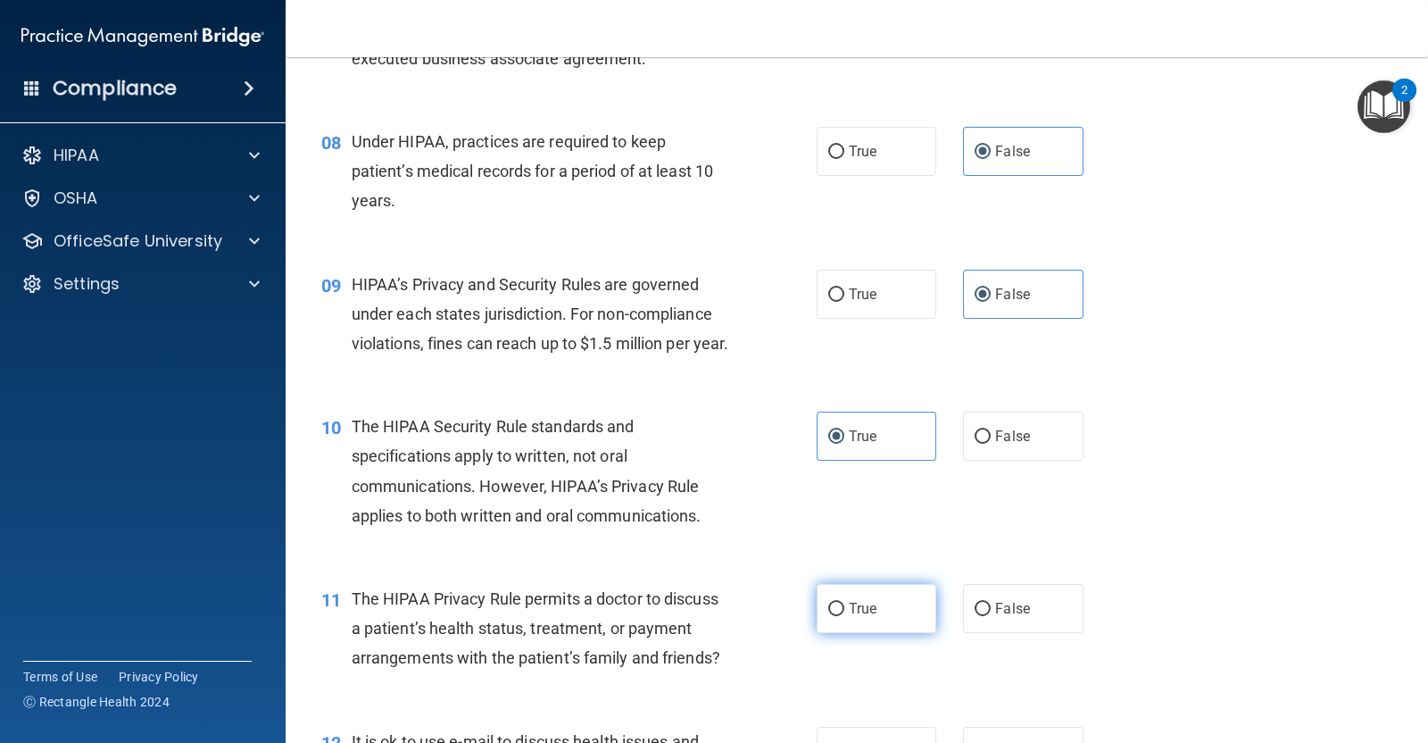
click at [844, 616] on input "True" at bounding box center [836, 609] width 16 height 13
radio input "true"
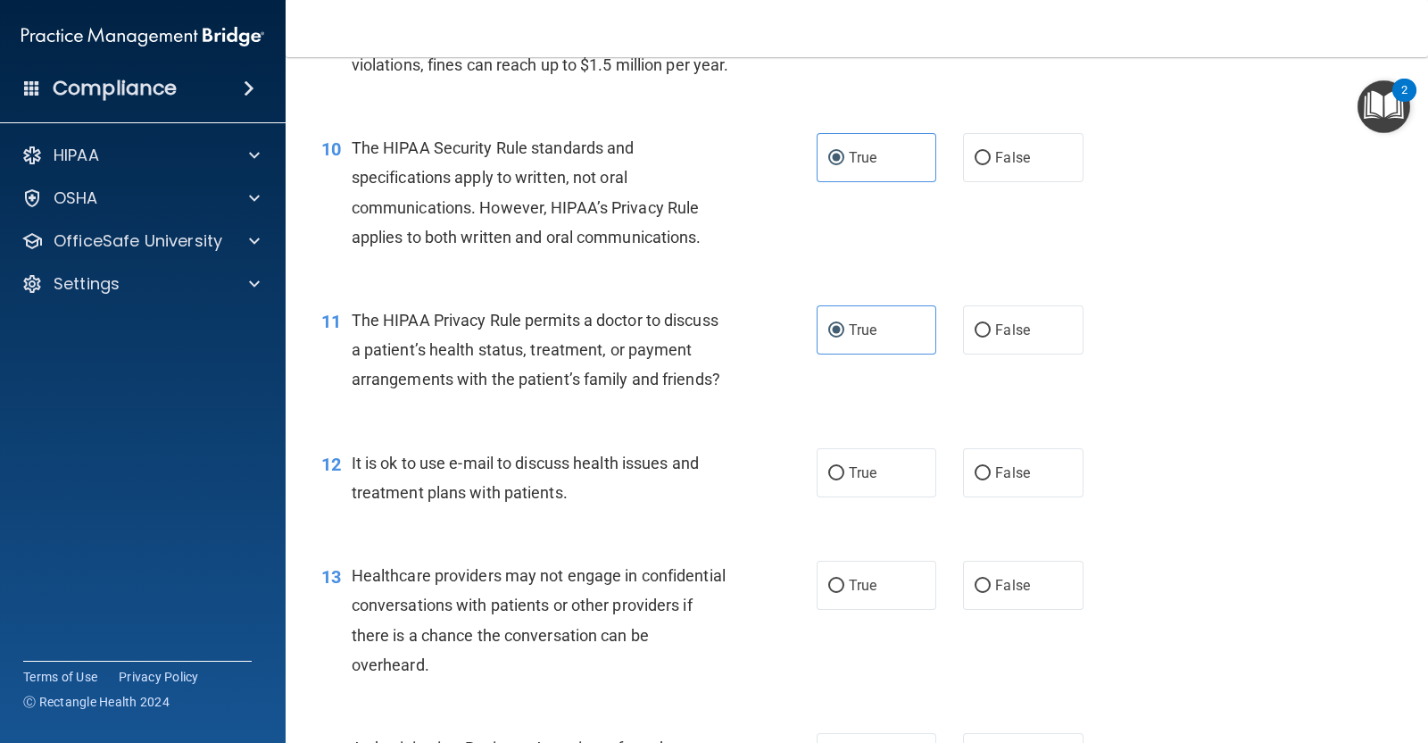
scroll to position [1425, 0]
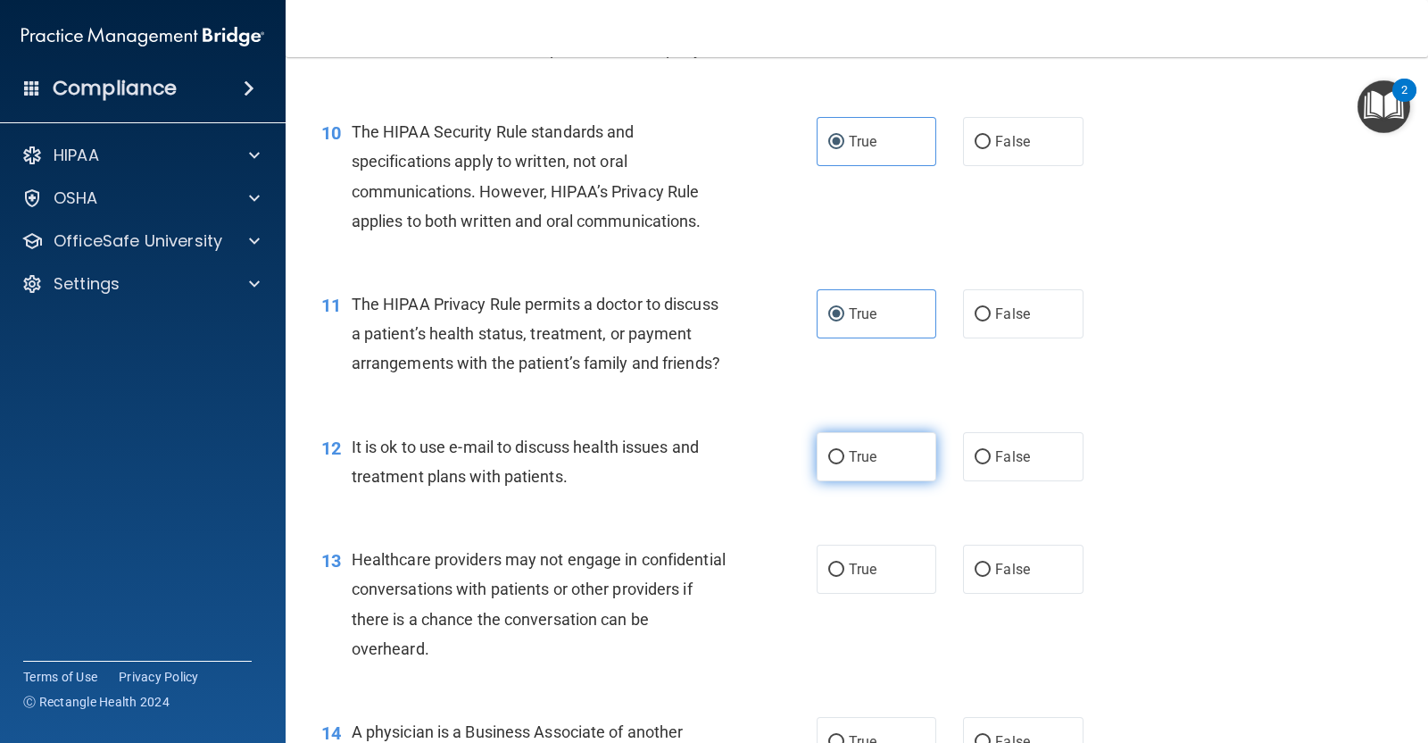
click at [841, 481] on label "True" at bounding box center [877, 456] width 120 height 49
click at [841, 464] on input "True" at bounding box center [836, 457] width 16 height 13
radio input "true"
click at [987, 594] on label "False" at bounding box center [1023, 568] width 120 height 49
click at [987, 577] on input "False" at bounding box center [983, 569] width 16 height 13
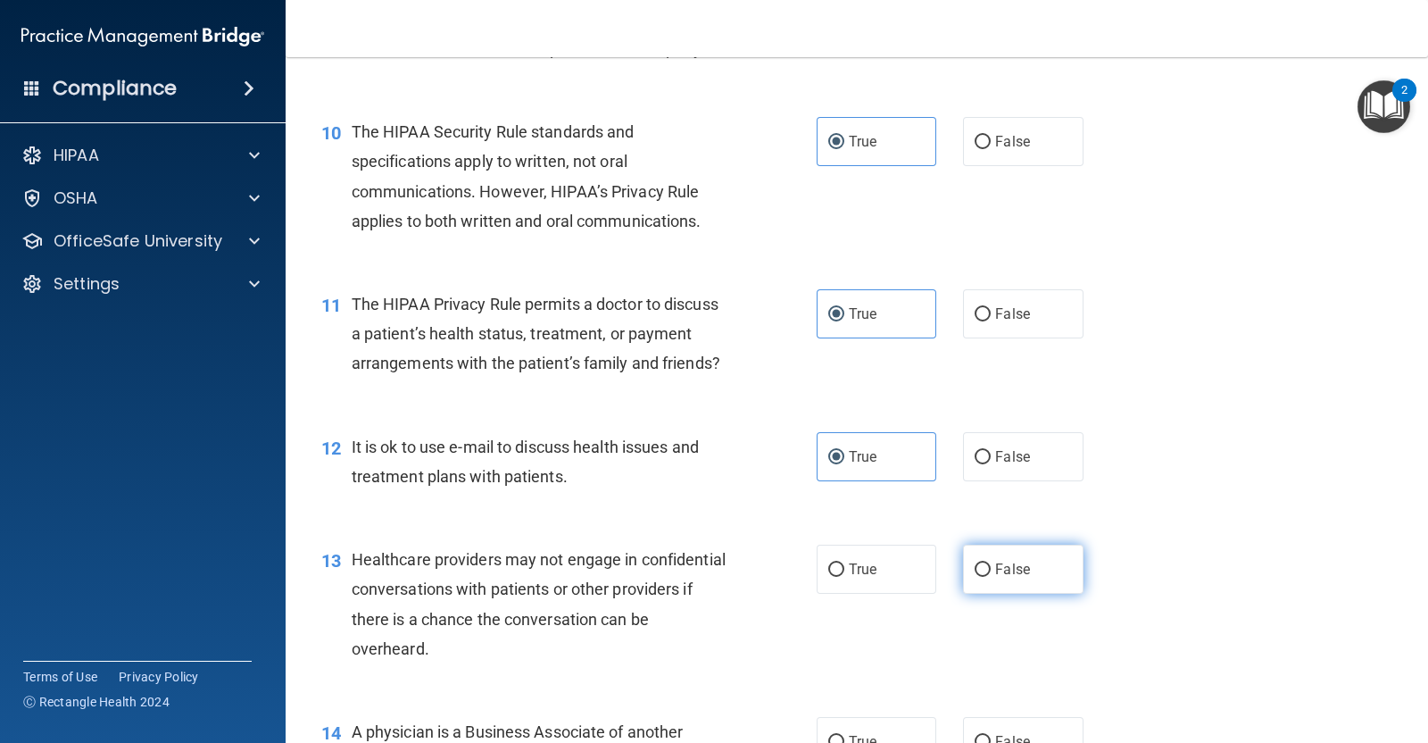
radio input "true"
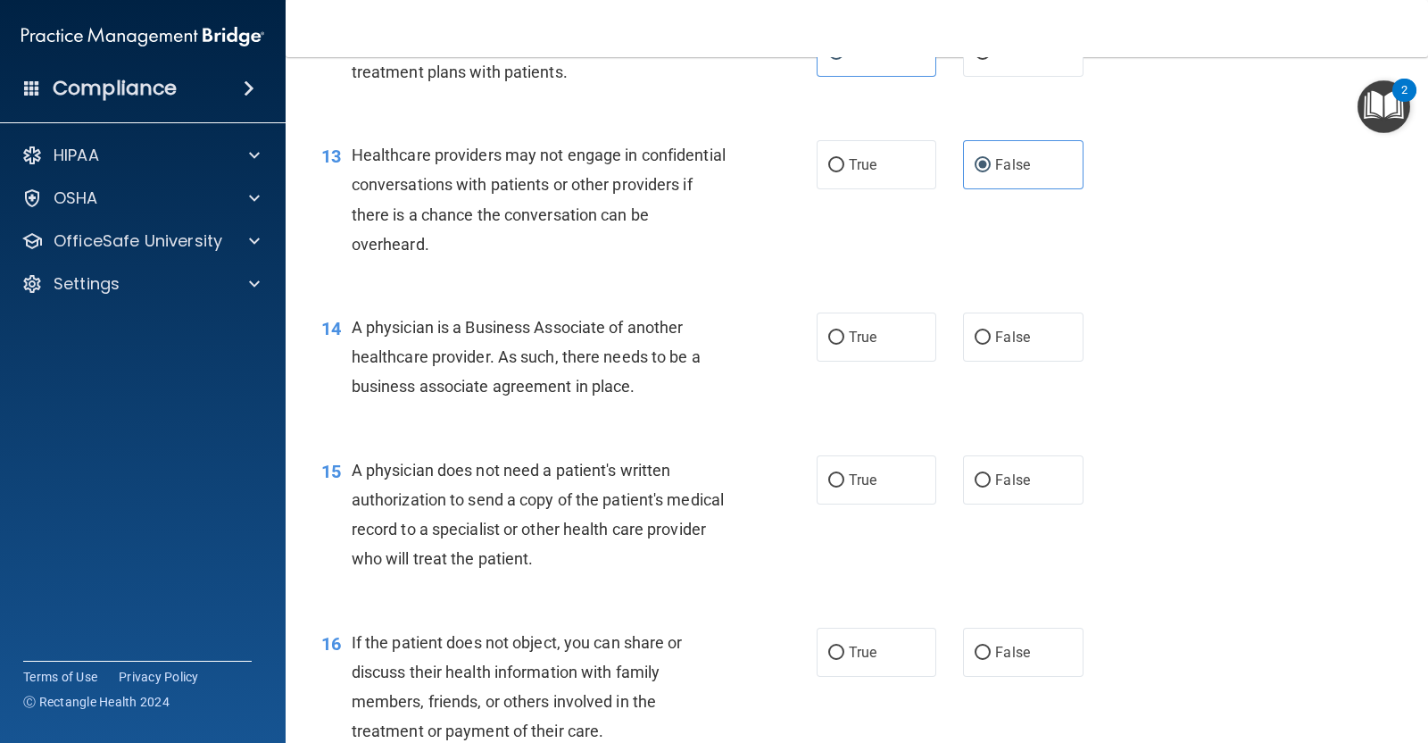
scroll to position [1867, 0]
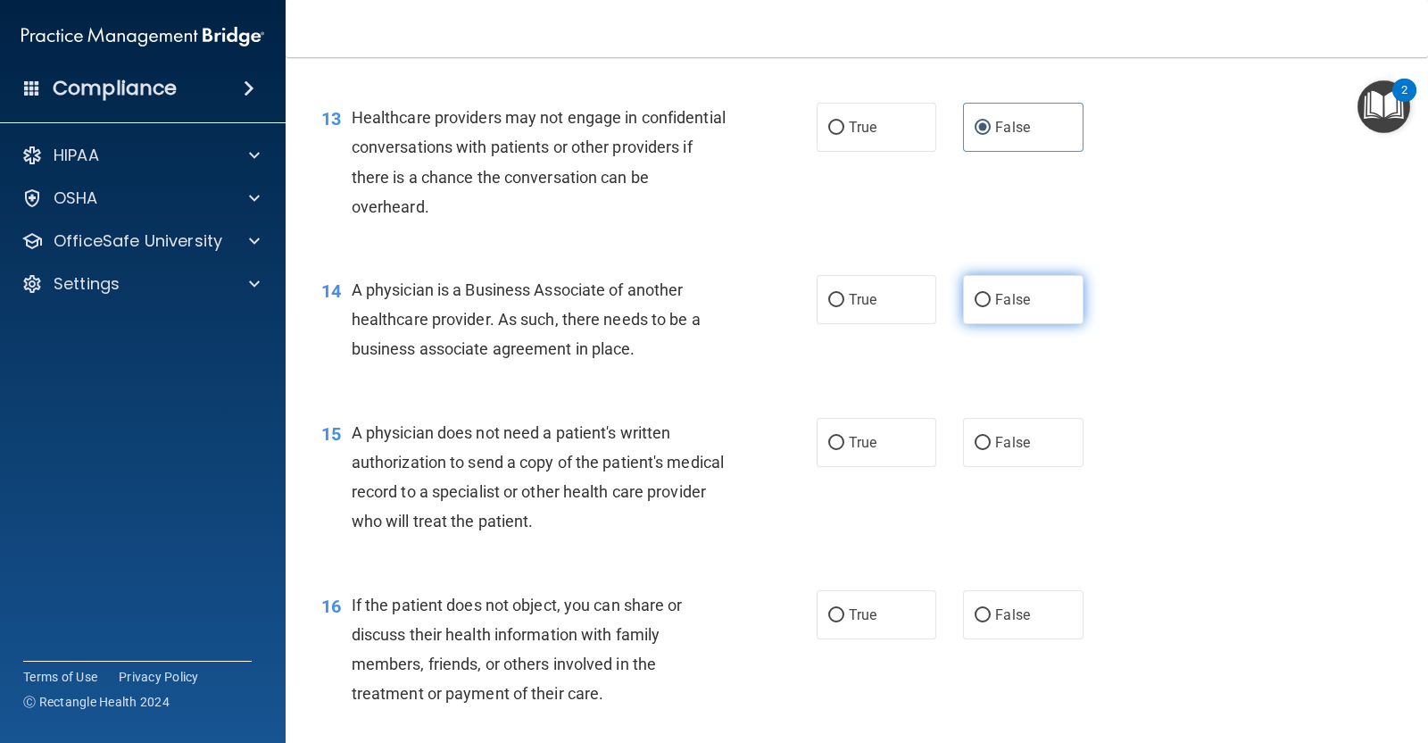
click at [982, 324] on label "False" at bounding box center [1023, 299] width 120 height 49
click at [982, 307] on input "False" at bounding box center [983, 300] width 16 height 13
radio input "true"
click at [840, 639] on label "True" at bounding box center [877, 614] width 120 height 49
click at [840, 622] on input "True" at bounding box center [836, 615] width 16 height 13
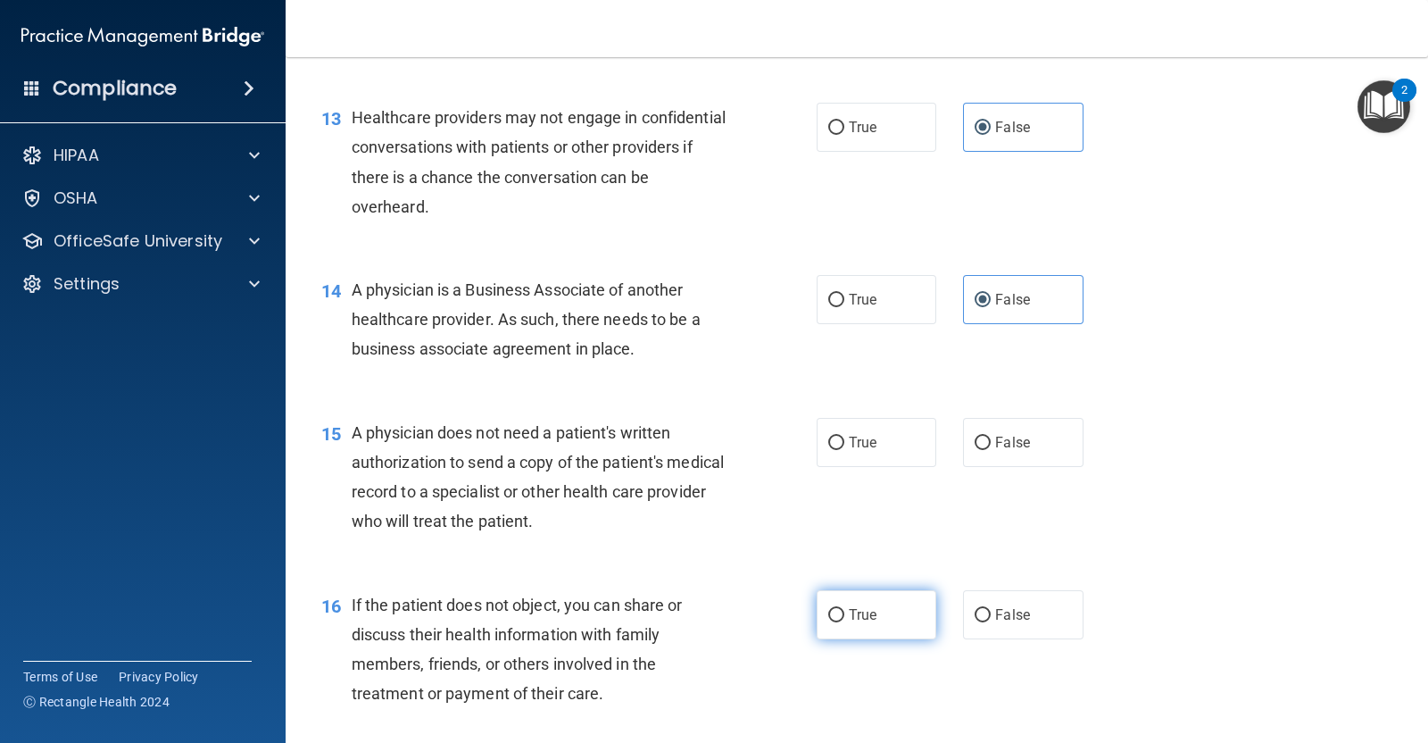
radio input "true"
click at [840, 639] on label "True" at bounding box center [877, 614] width 120 height 49
click at [840, 622] on input "True" at bounding box center [836, 615] width 16 height 13
click at [834, 450] on input "True" at bounding box center [836, 442] width 16 height 13
radio input "true"
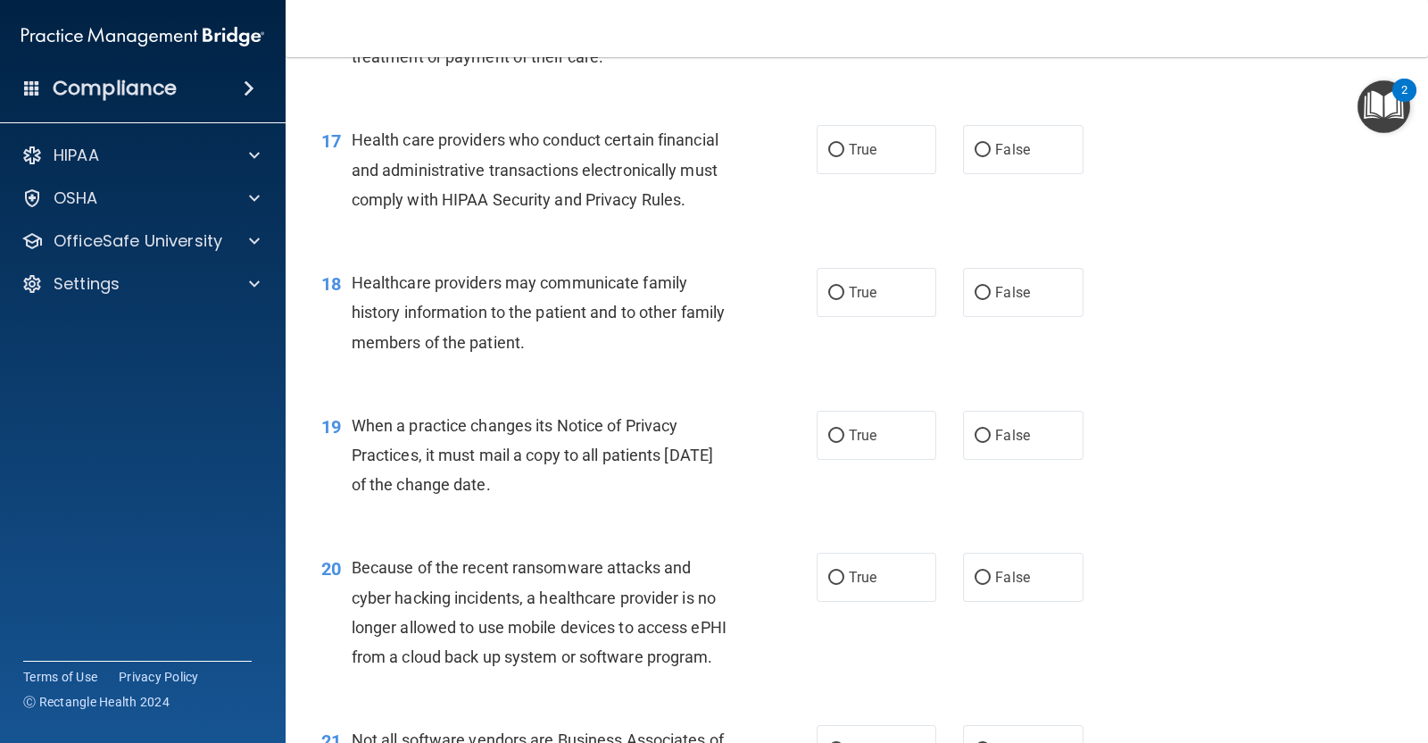
scroll to position [2508, 0]
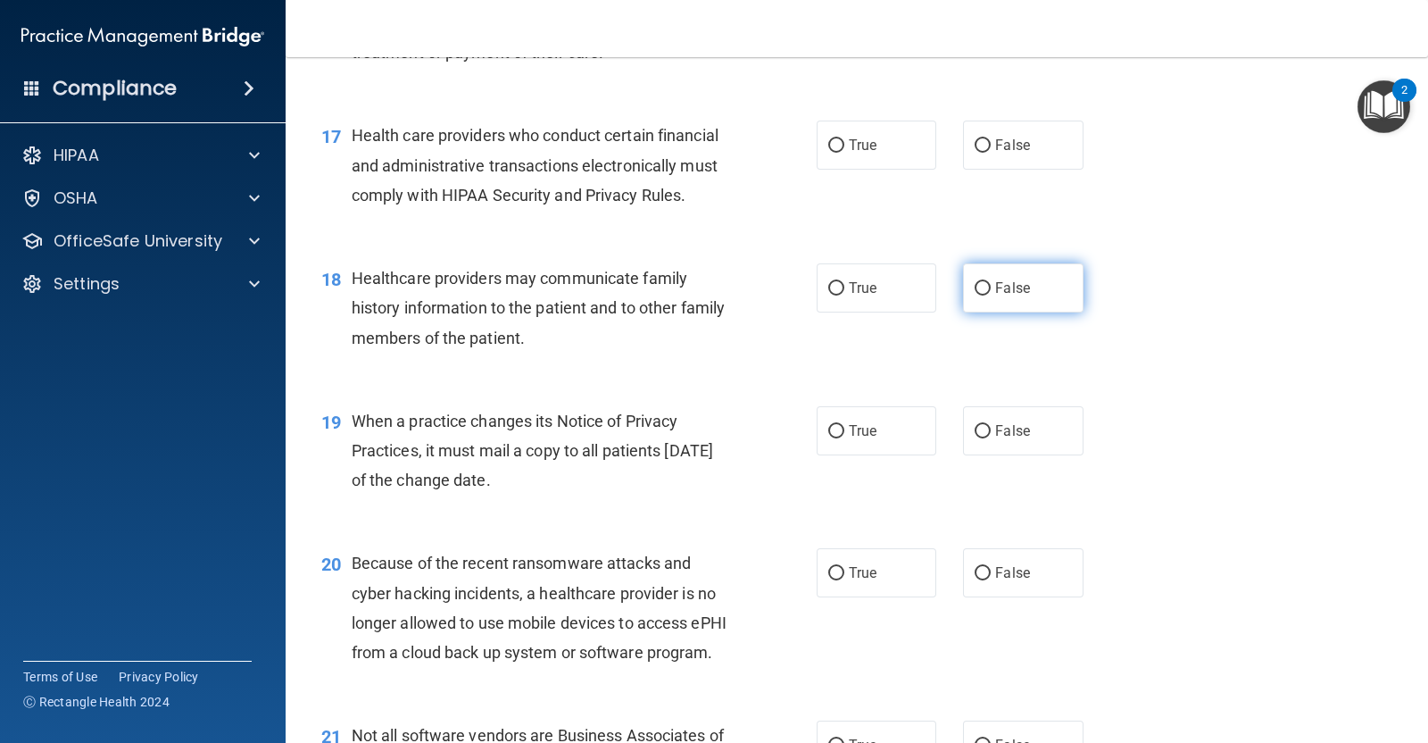
click at [1040, 312] on label "False" at bounding box center [1023, 287] width 120 height 49
click at [991, 295] on input "False" at bounding box center [983, 288] width 16 height 13
radio input "true"
click at [857, 154] on span "True" at bounding box center [863, 145] width 28 height 17
click at [844, 153] on input "True" at bounding box center [836, 145] width 16 height 13
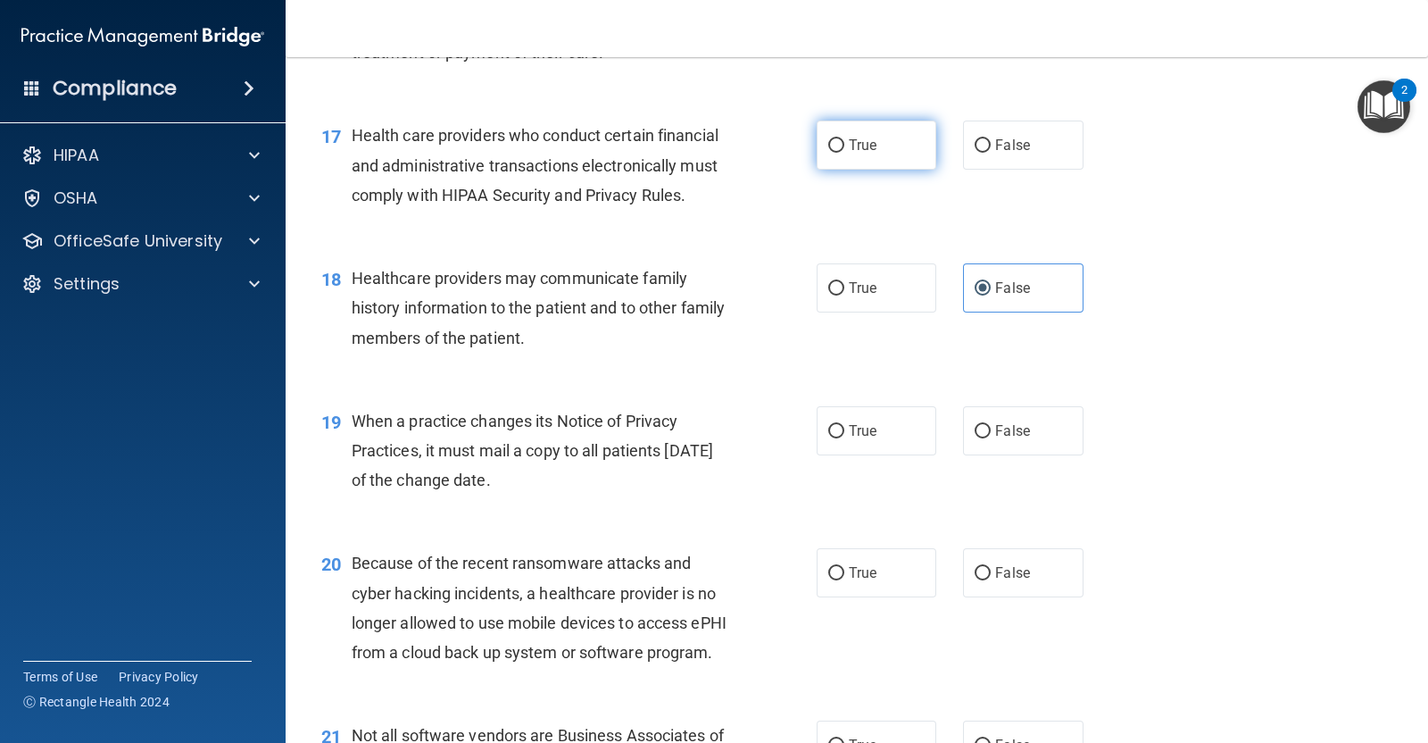
radio input "true"
click at [1010, 439] on span "False" at bounding box center [1012, 430] width 35 height 17
click at [991, 438] on input "False" at bounding box center [983, 431] width 16 height 13
radio input "true"
click at [1010, 597] on label "False" at bounding box center [1023, 572] width 120 height 49
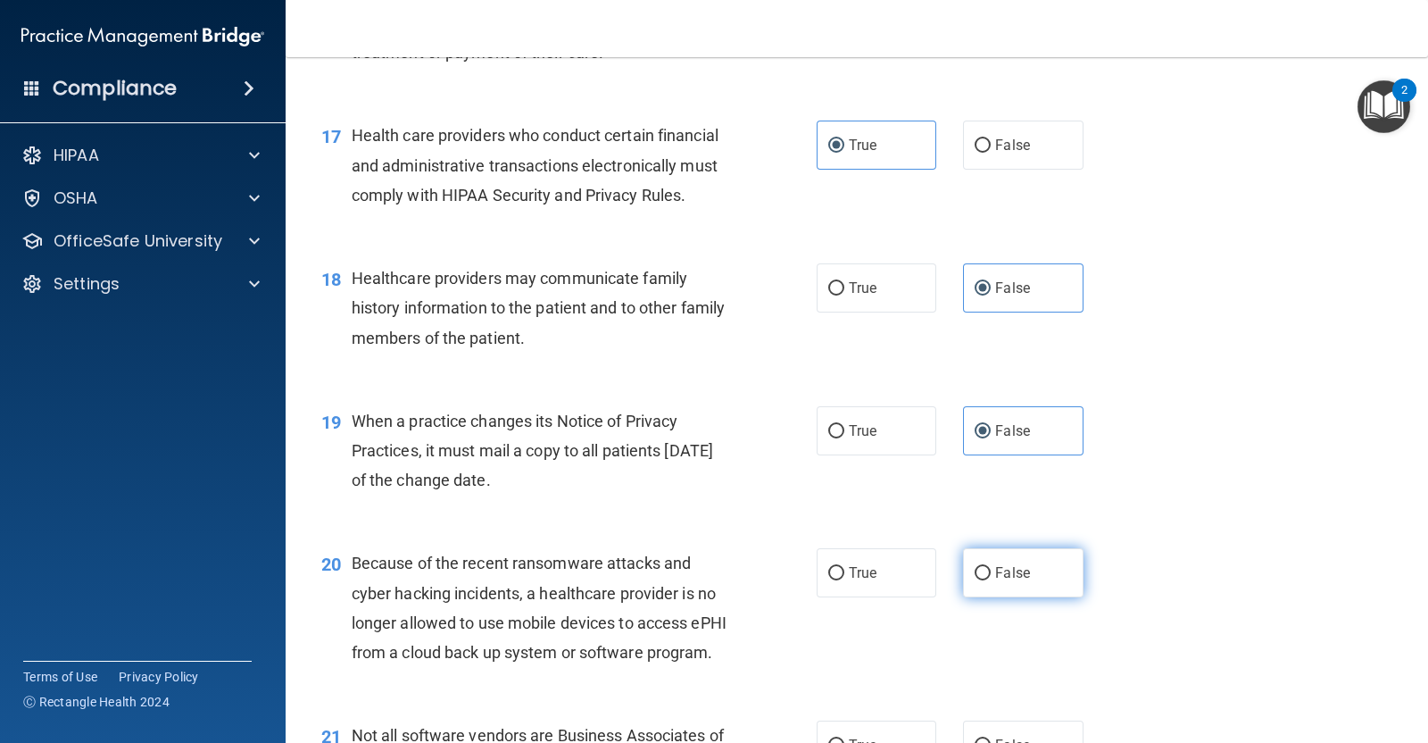
click at [991, 580] on input "False" at bounding box center [983, 573] width 16 height 13
radio input "true"
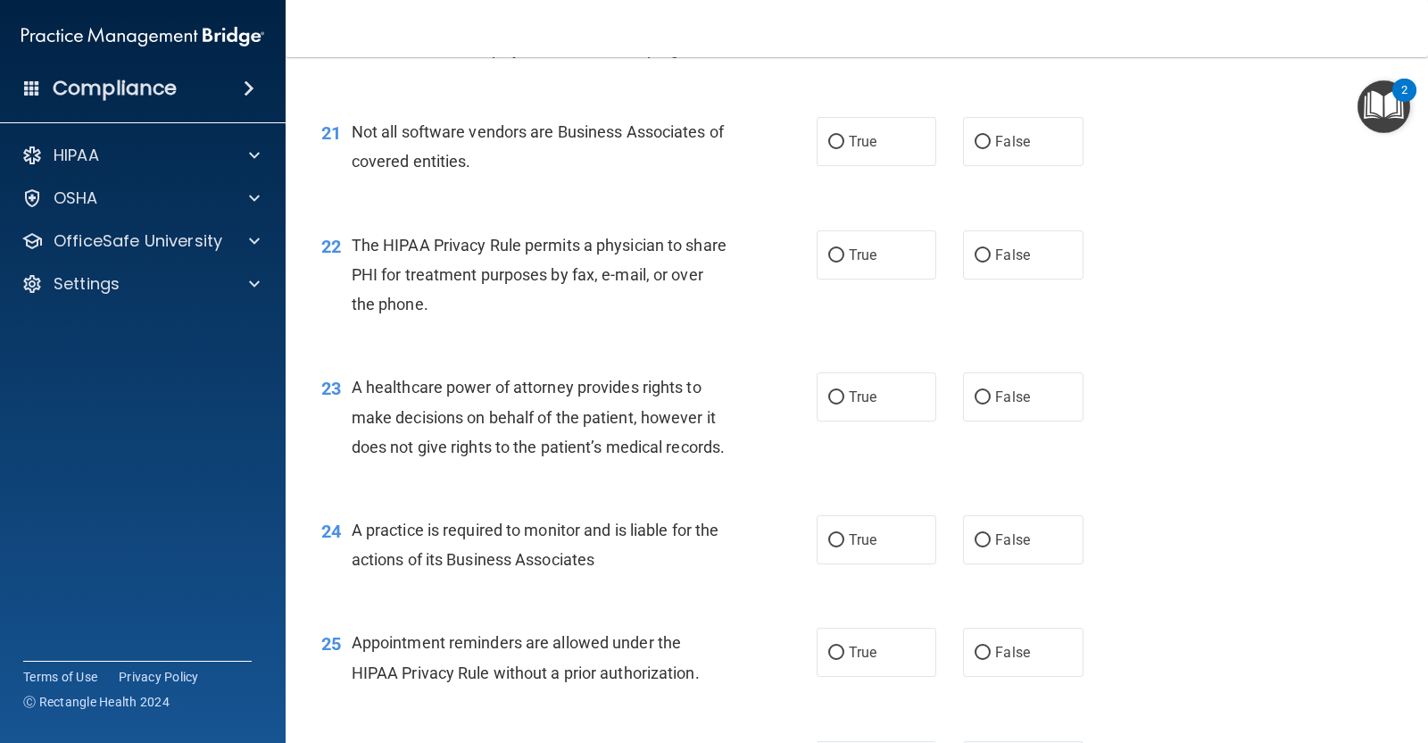
scroll to position [3118, 0]
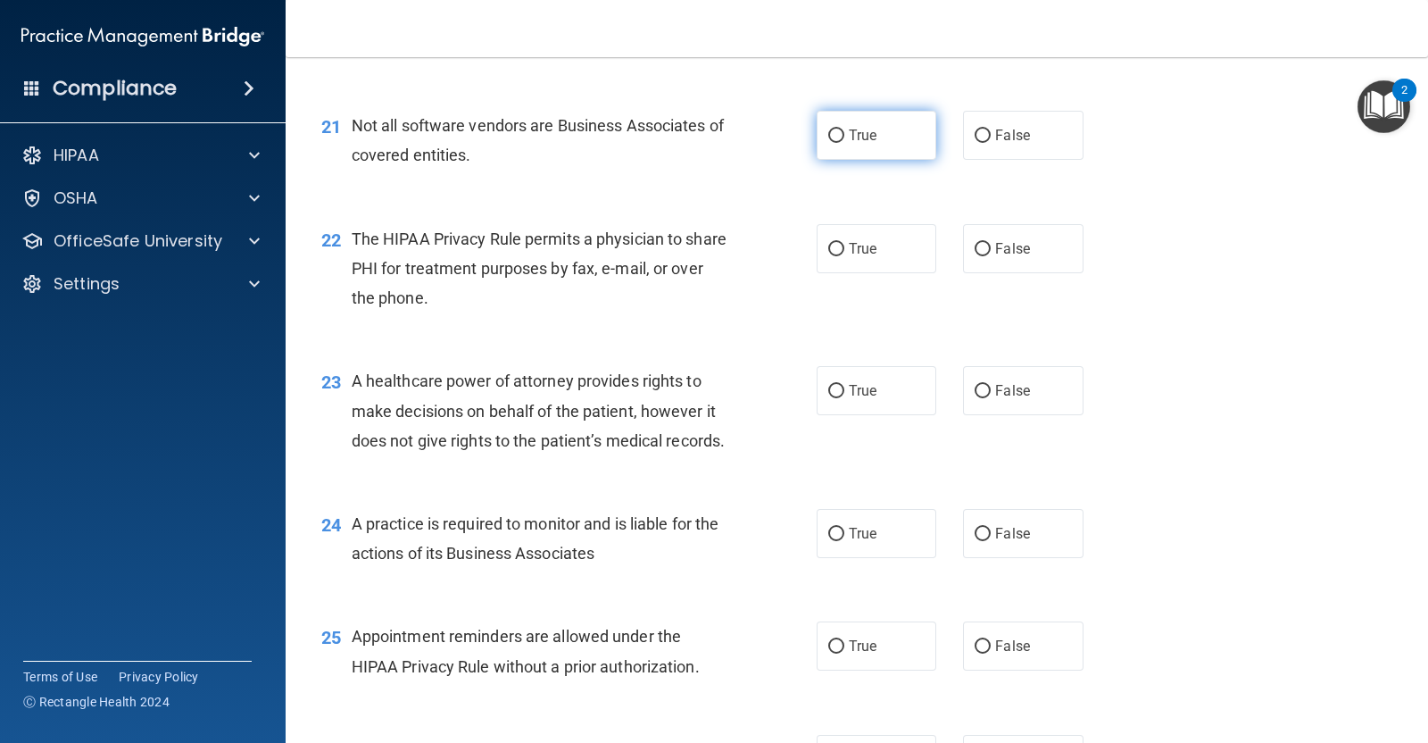
click at [866, 160] on label "True" at bounding box center [877, 135] width 120 height 49
click at [844, 143] on input "True" at bounding box center [836, 135] width 16 height 13
radio input "true"
click at [875, 273] on label "True" at bounding box center [877, 248] width 120 height 49
click at [844, 256] on input "True" at bounding box center [836, 249] width 16 height 13
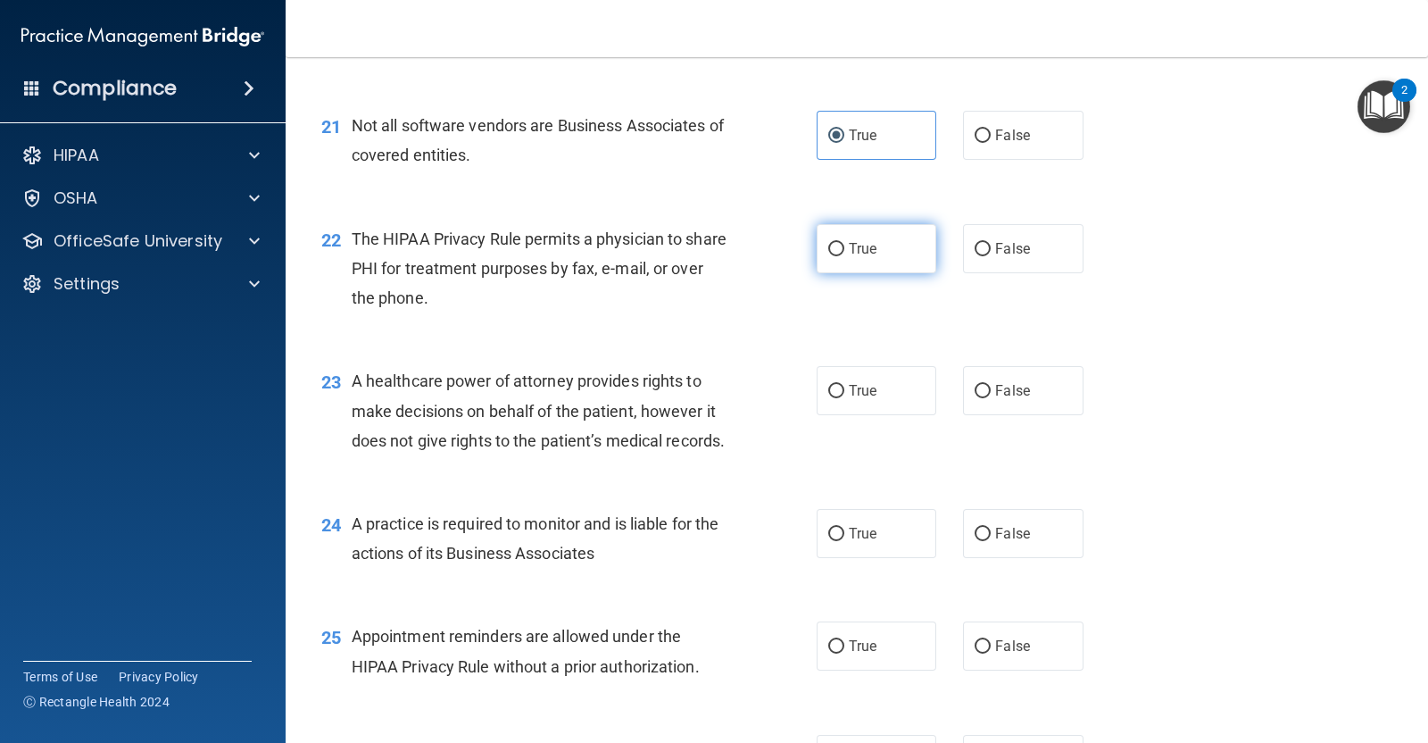
radio input "true"
click at [1003, 399] on span "False" at bounding box center [1012, 390] width 35 height 17
click at [991, 398] on input "False" at bounding box center [983, 391] width 16 height 13
radio input "true"
click at [995, 542] on span "False" at bounding box center [1012, 533] width 35 height 17
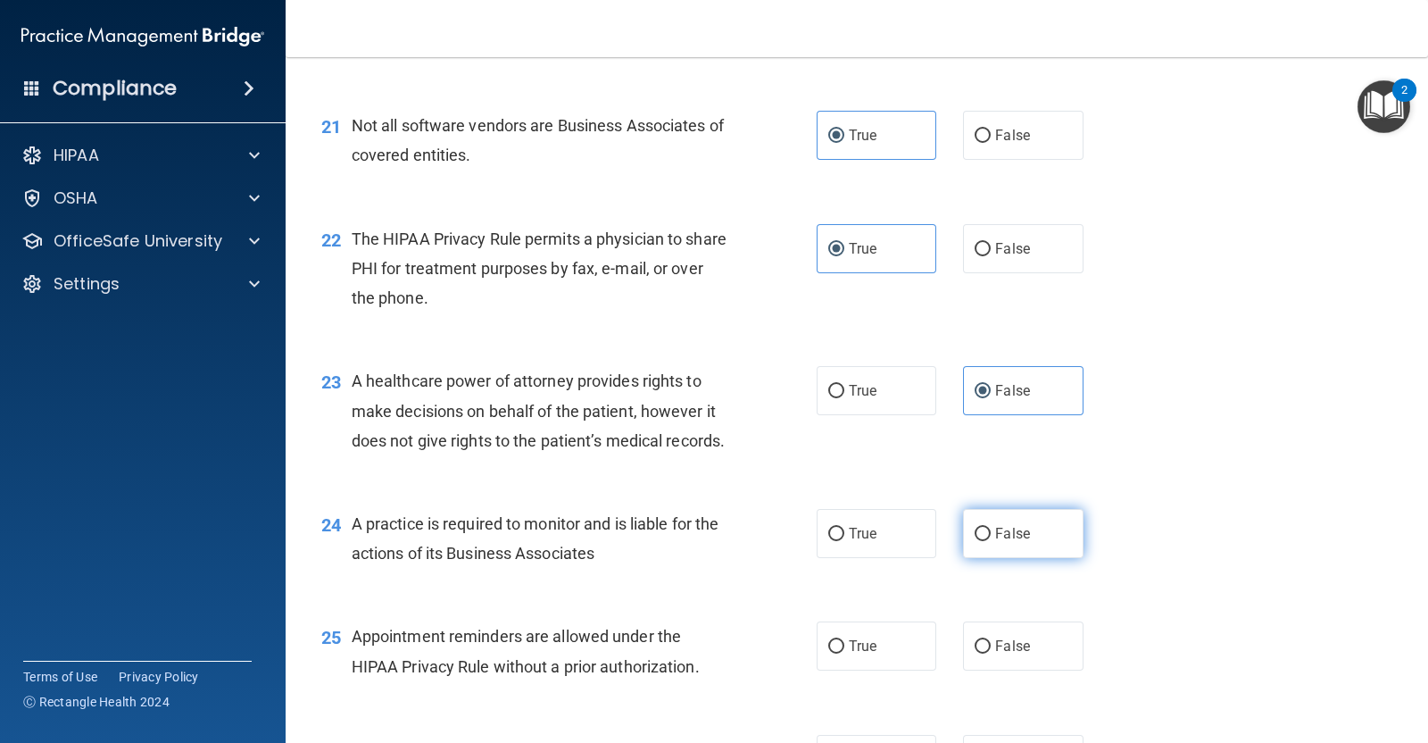
click at [991, 541] on input "False" at bounding box center [983, 534] width 16 height 13
radio input "true"
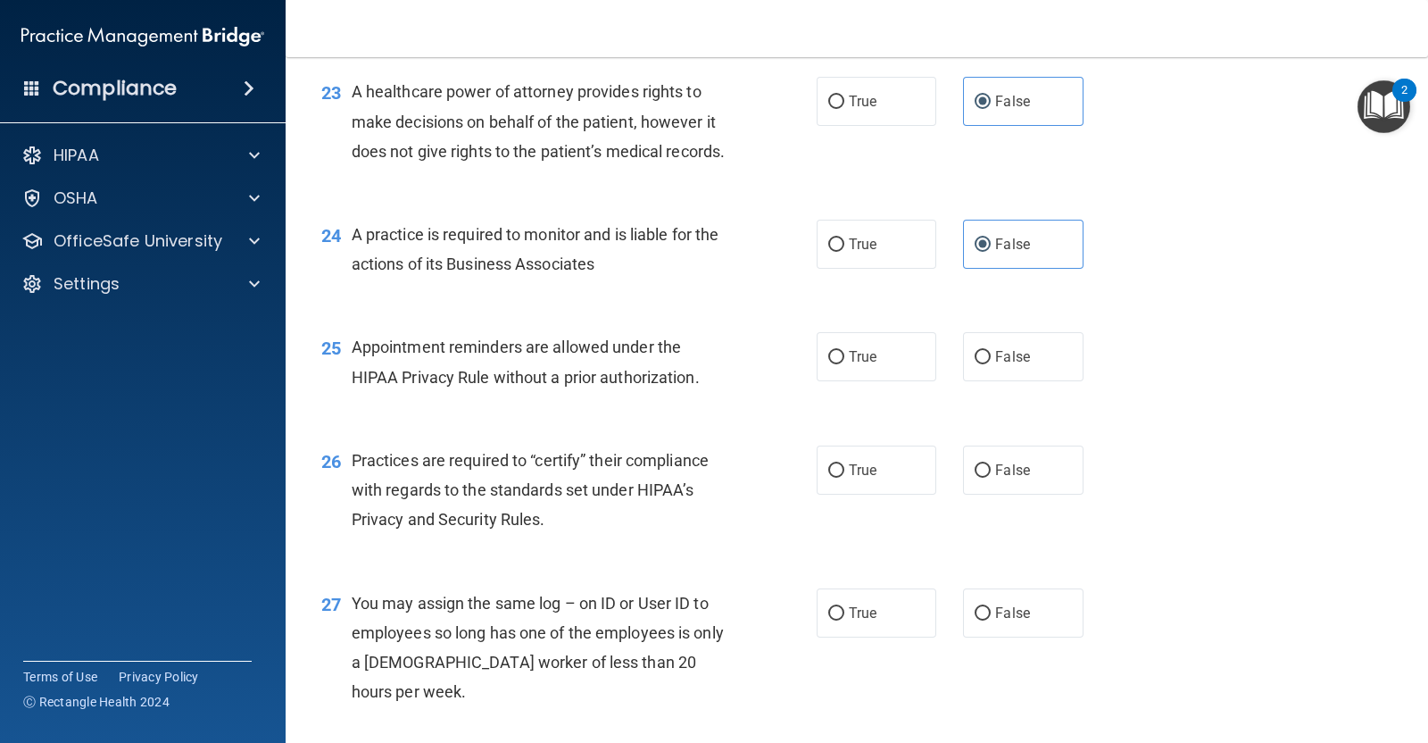
scroll to position [3471, 0]
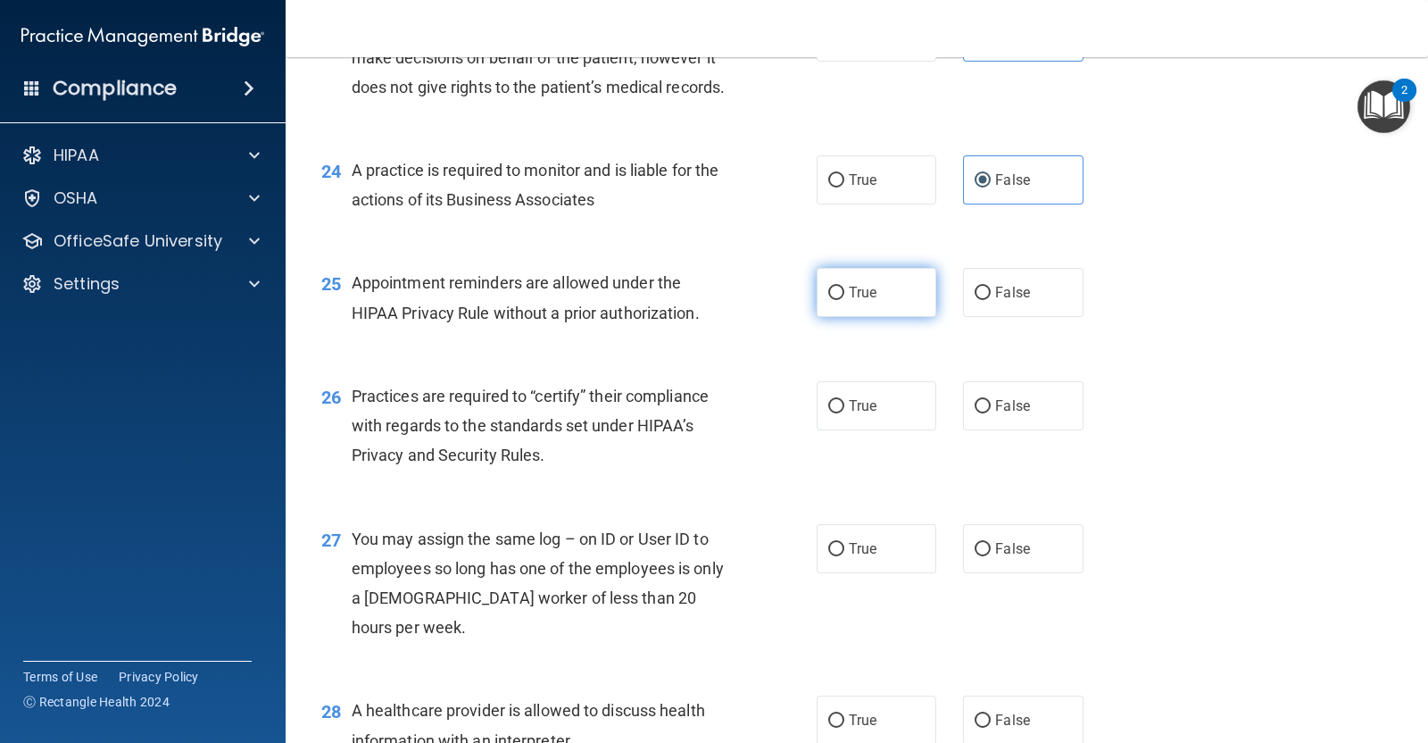
click at [830, 300] on input "True" at bounding box center [836, 293] width 16 height 13
radio input "true"
click at [984, 430] on label "False" at bounding box center [1023, 405] width 120 height 49
click at [984, 413] on input "False" at bounding box center [983, 406] width 16 height 13
radio input "true"
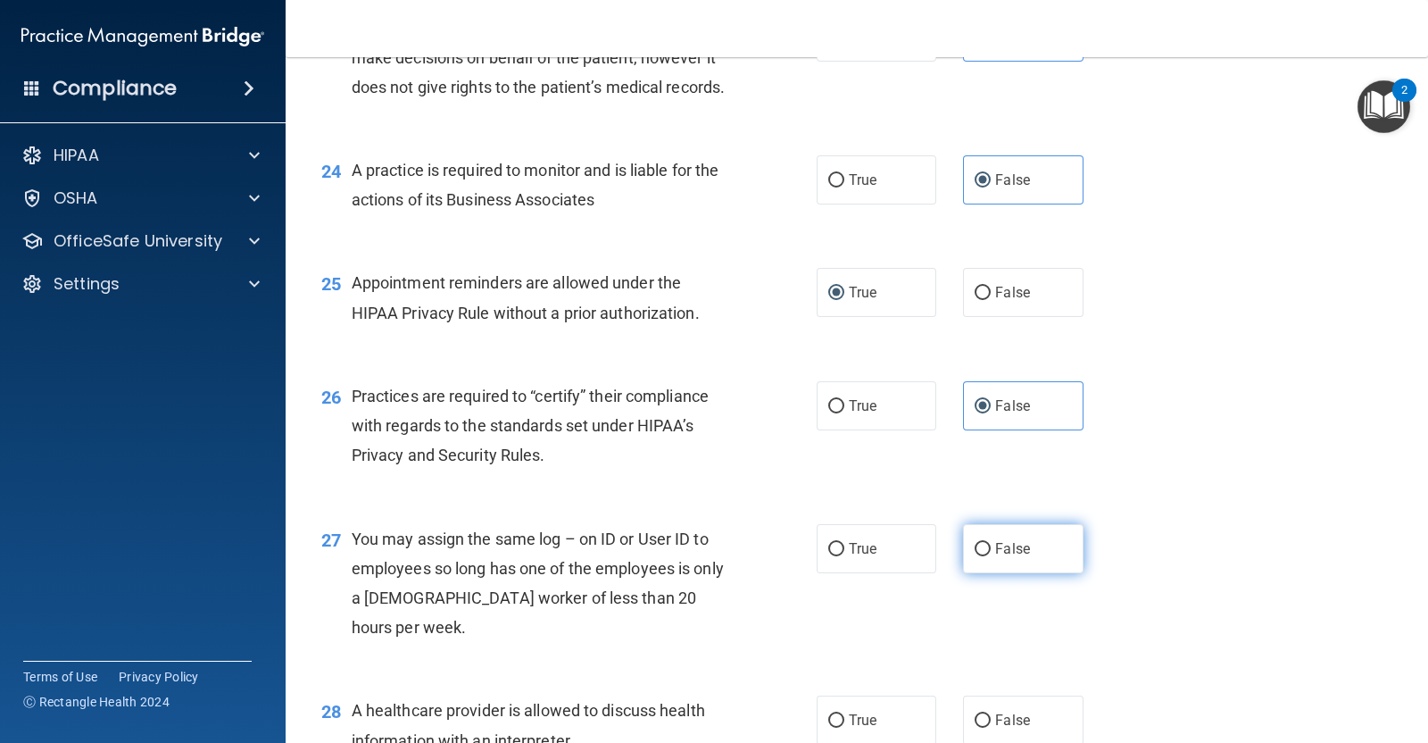
click at [1010, 557] on span "False" at bounding box center [1012, 548] width 35 height 17
click at [991, 556] on input "False" at bounding box center [983, 549] width 16 height 13
radio input "true"
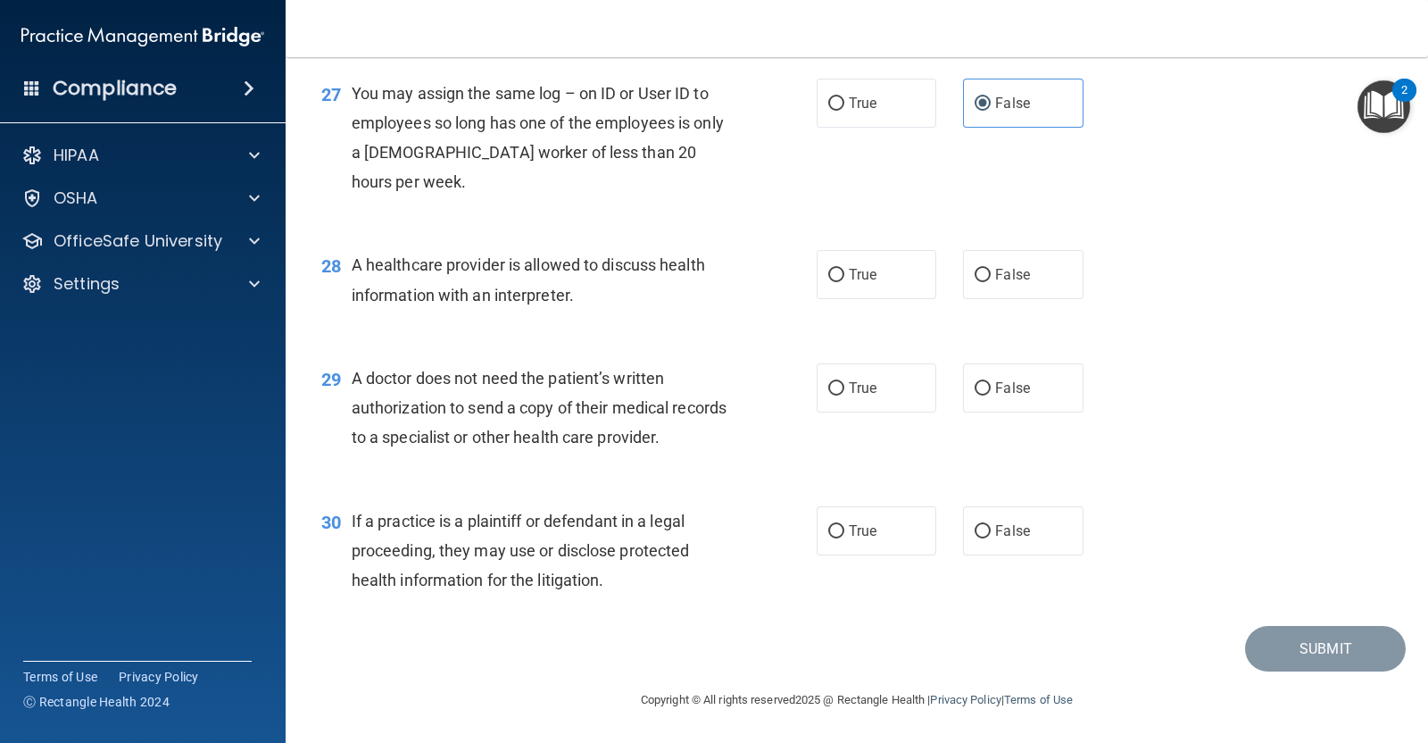
scroll to position [4005, 0]
click at [862, 287] on label "True" at bounding box center [877, 274] width 120 height 49
click at [844, 282] on input "True" at bounding box center [836, 275] width 16 height 13
radio input "true"
click at [883, 369] on label "True" at bounding box center [877, 387] width 120 height 49
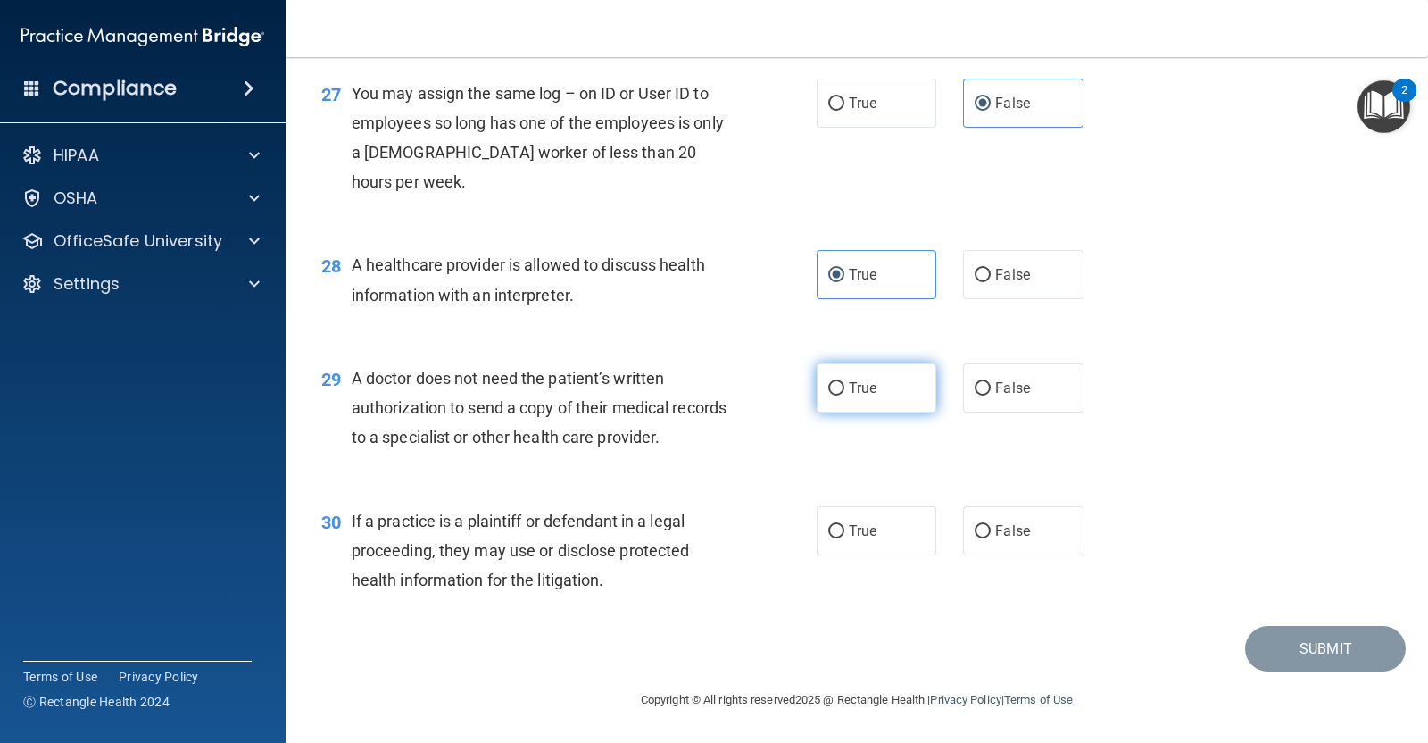
click at [844, 382] on input "True" at bounding box center [836, 388] width 16 height 13
radio input "true"
click at [855, 551] on label "True" at bounding box center [877, 530] width 120 height 49
click at [844, 538] on input "True" at bounding box center [836, 531] width 16 height 13
radio input "true"
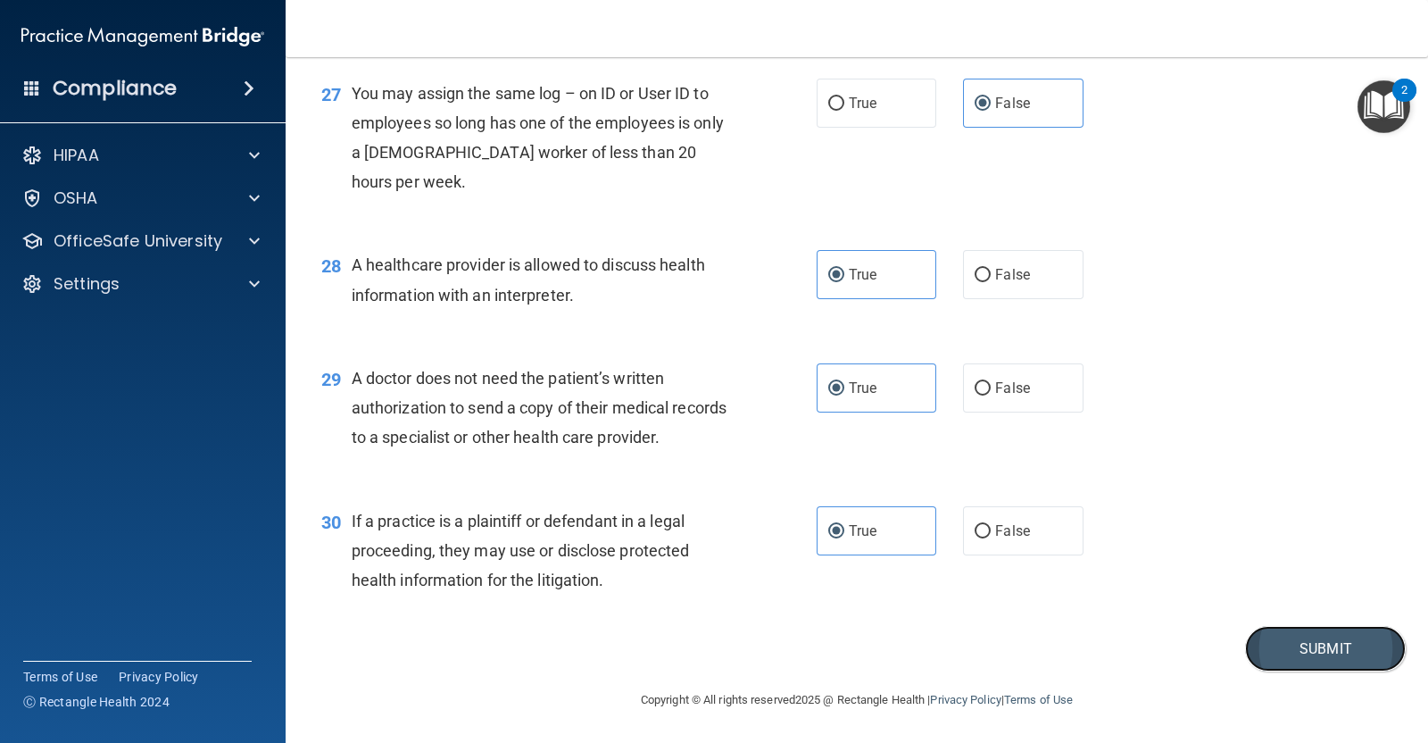
click at [1281, 649] on button "Submit" at bounding box center [1325, 649] width 161 height 46
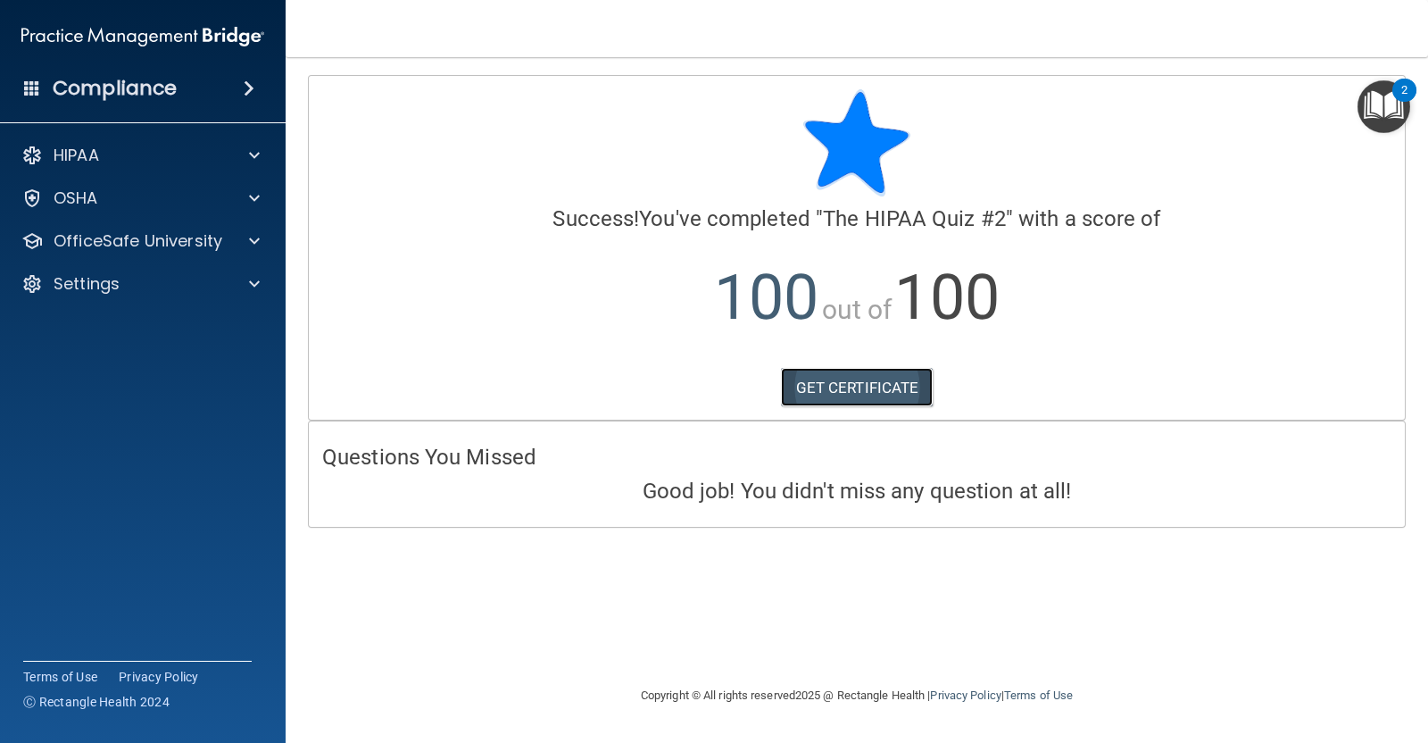
click at [851, 395] on link "GET CERTIFICATE" at bounding box center [857, 387] width 153 height 39
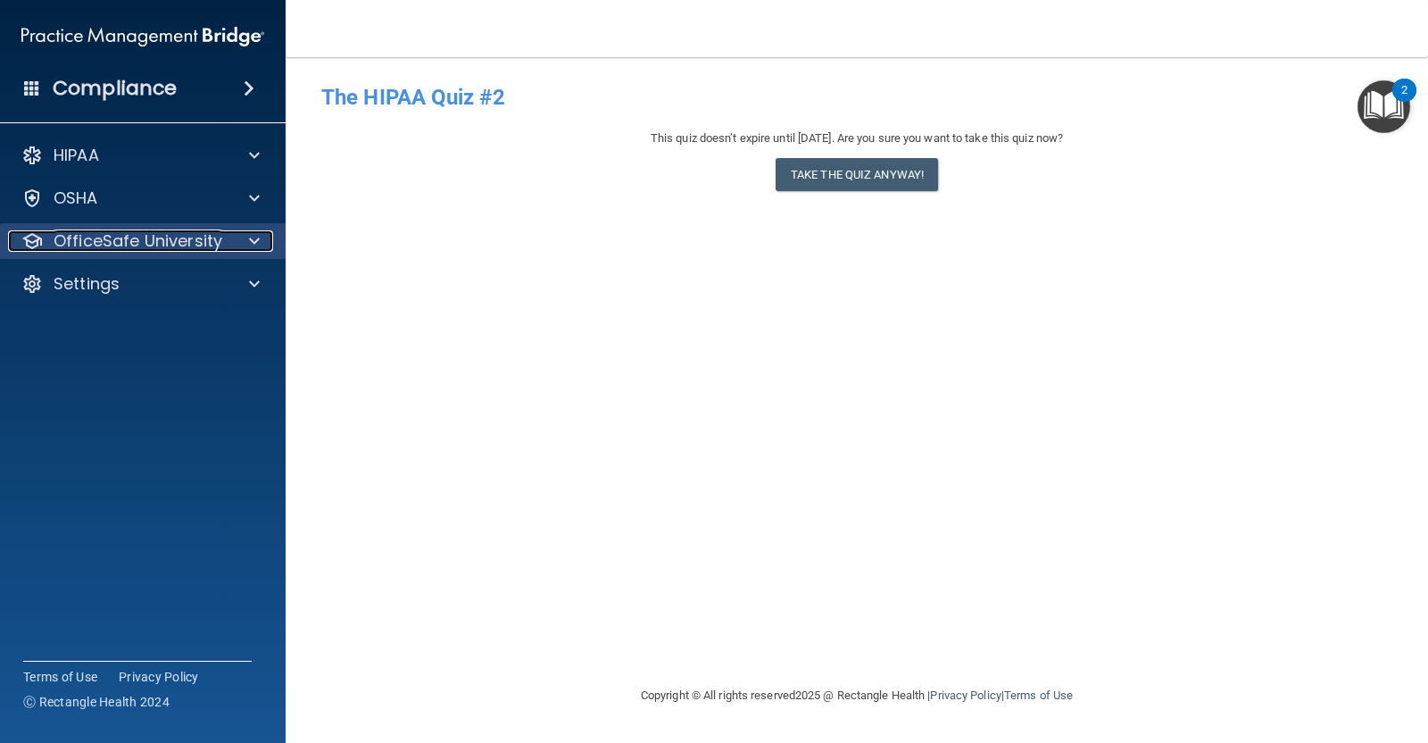
click at [117, 243] on p "OfficeSafe University" at bounding box center [138, 240] width 169 height 21
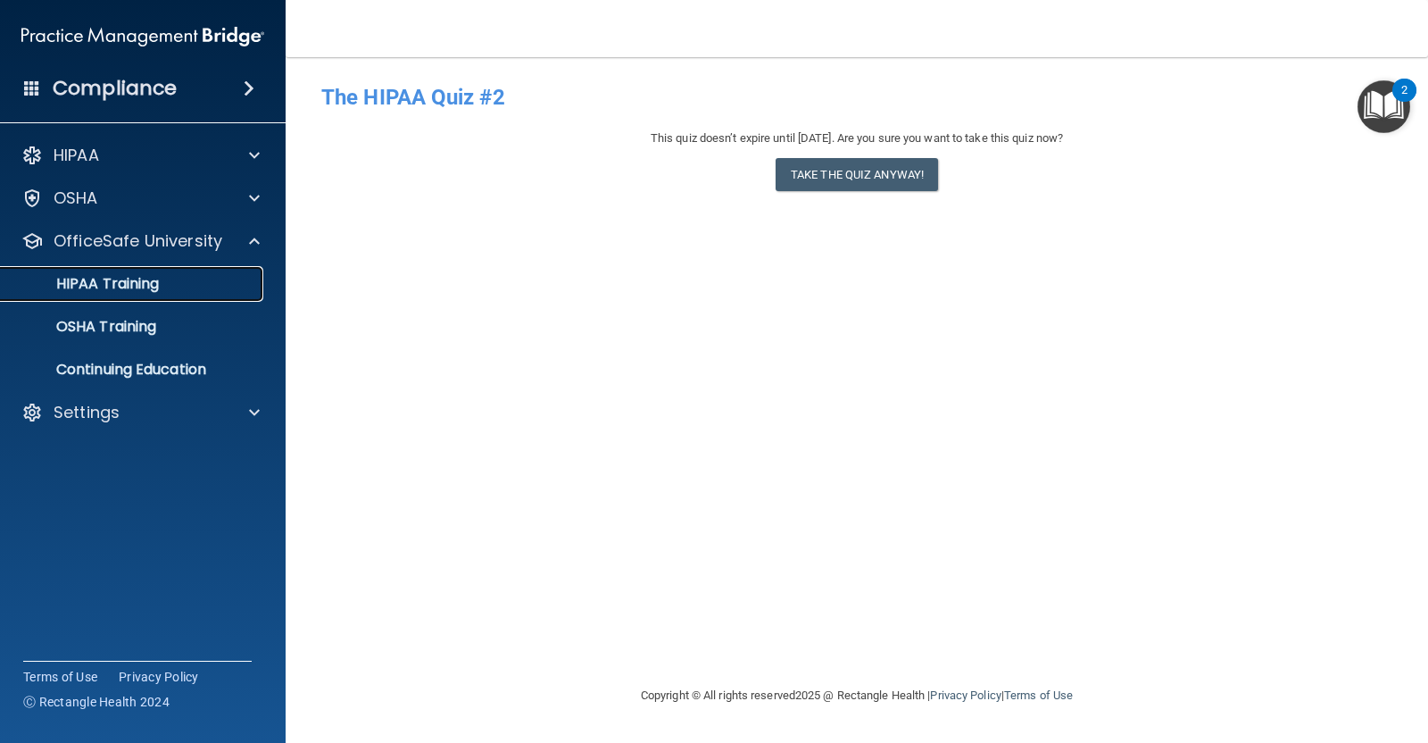
click at [144, 287] on p "HIPAA Training" at bounding box center [85, 284] width 147 height 18
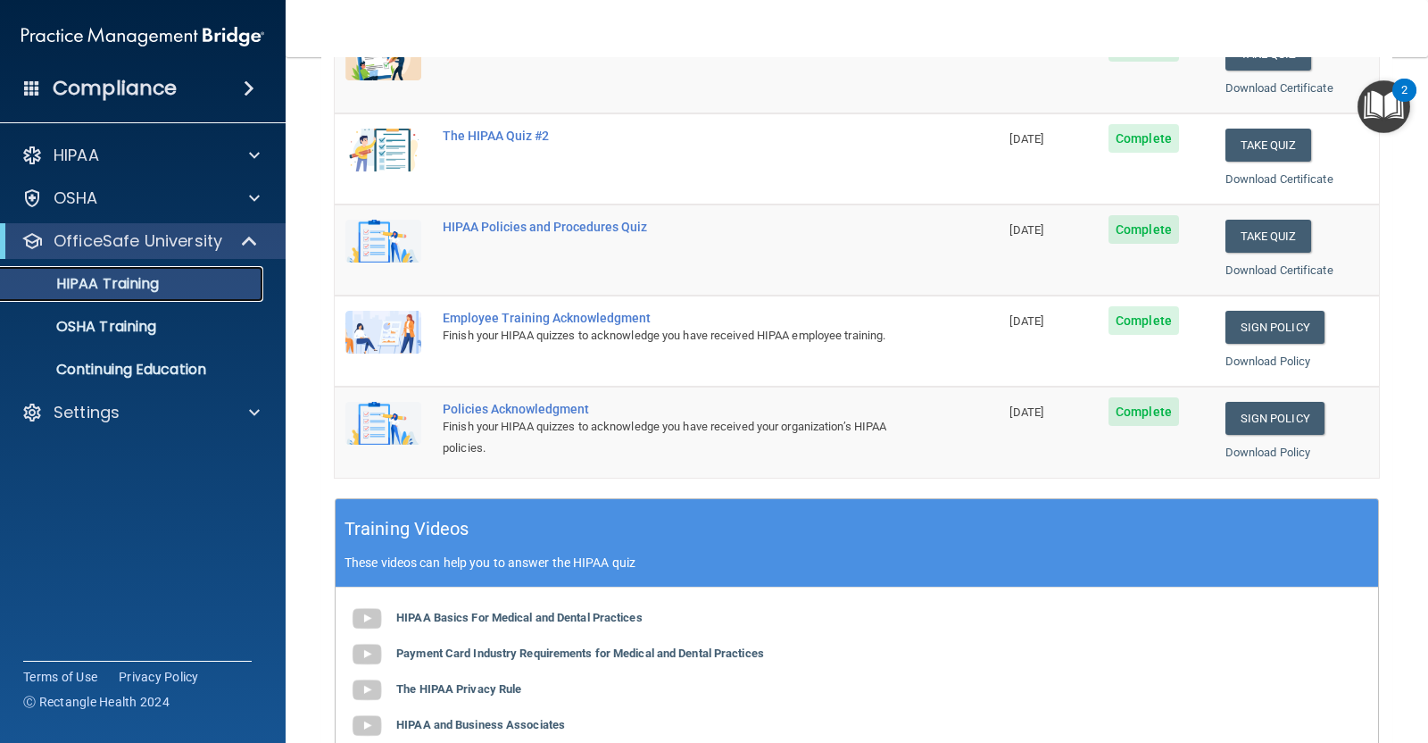
scroll to position [294, 0]
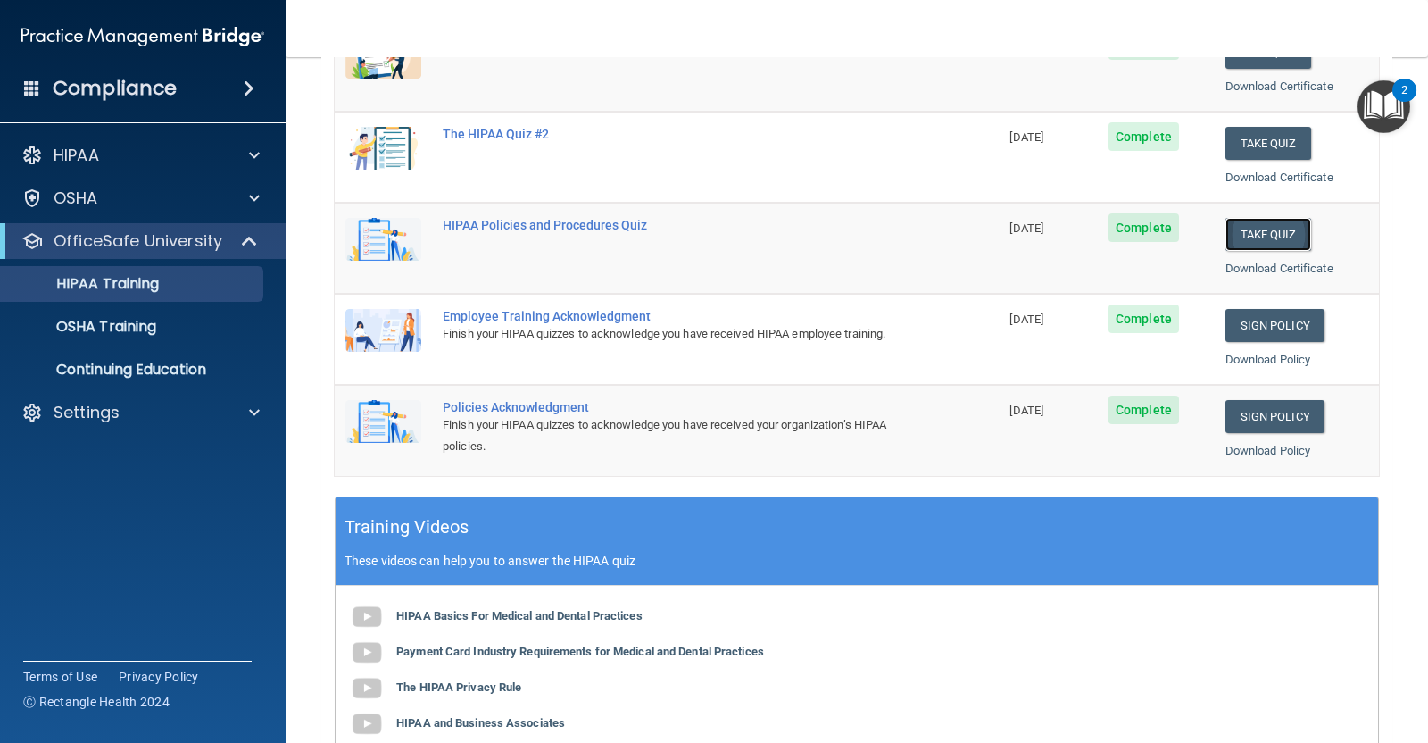
click at [1245, 232] on button "Take Quiz" at bounding box center [1269, 234] width 86 height 33
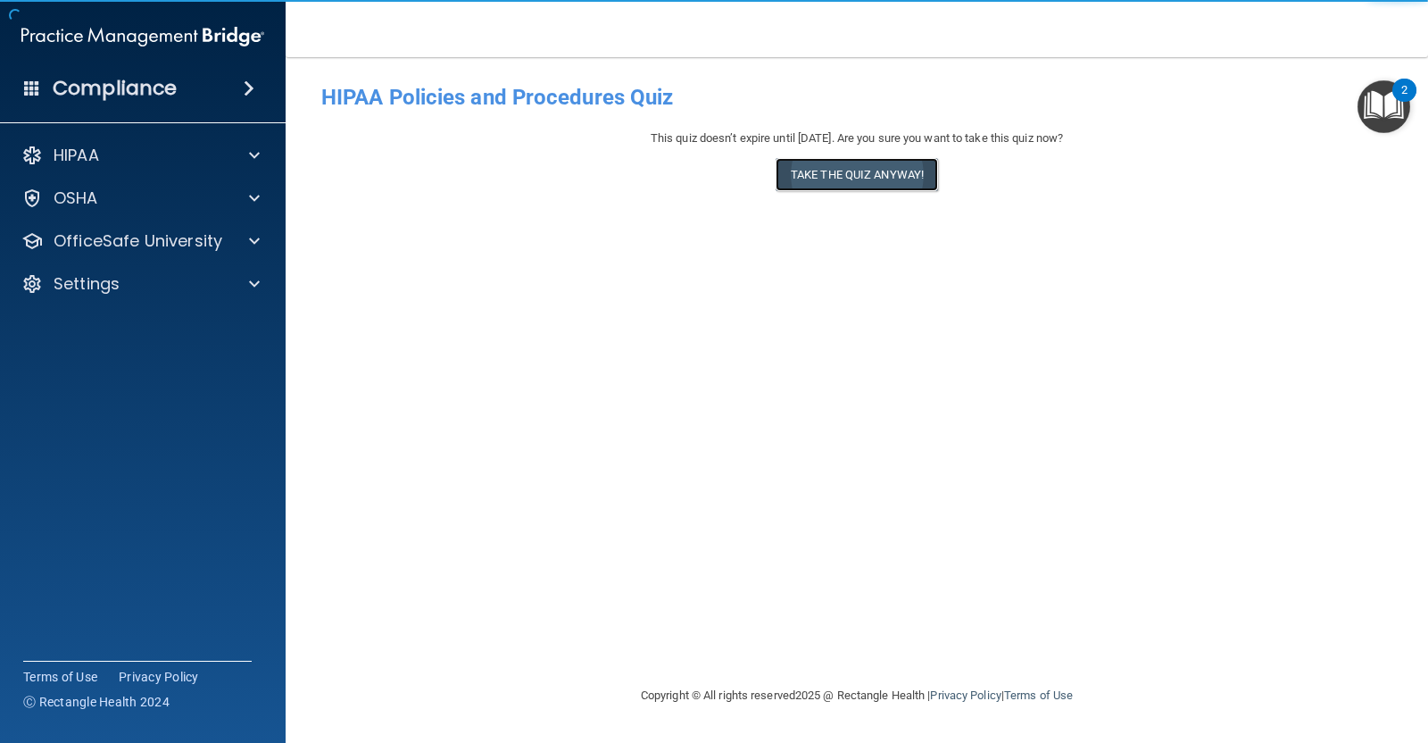
click at [838, 189] on button "Take the quiz anyway!" at bounding box center [857, 174] width 162 height 33
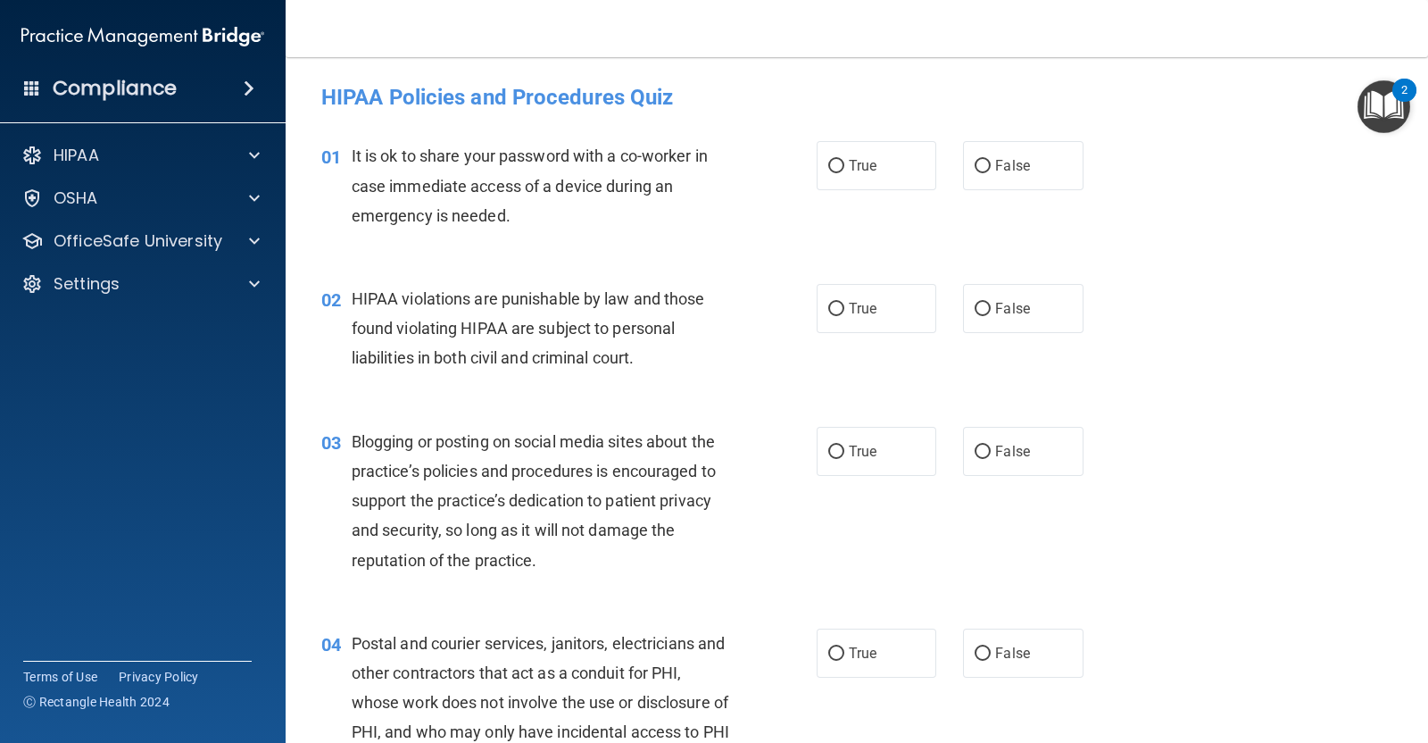
click at [943, 171] on div "True False" at bounding box center [961, 165] width 288 height 49
click at [975, 170] on input "False" at bounding box center [983, 166] width 16 height 13
radio input "true"
click at [863, 319] on label "True" at bounding box center [877, 308] width 120 height 49
click at [844, 316] on input "True" at bounding box center [836, 309] width 16 height 13
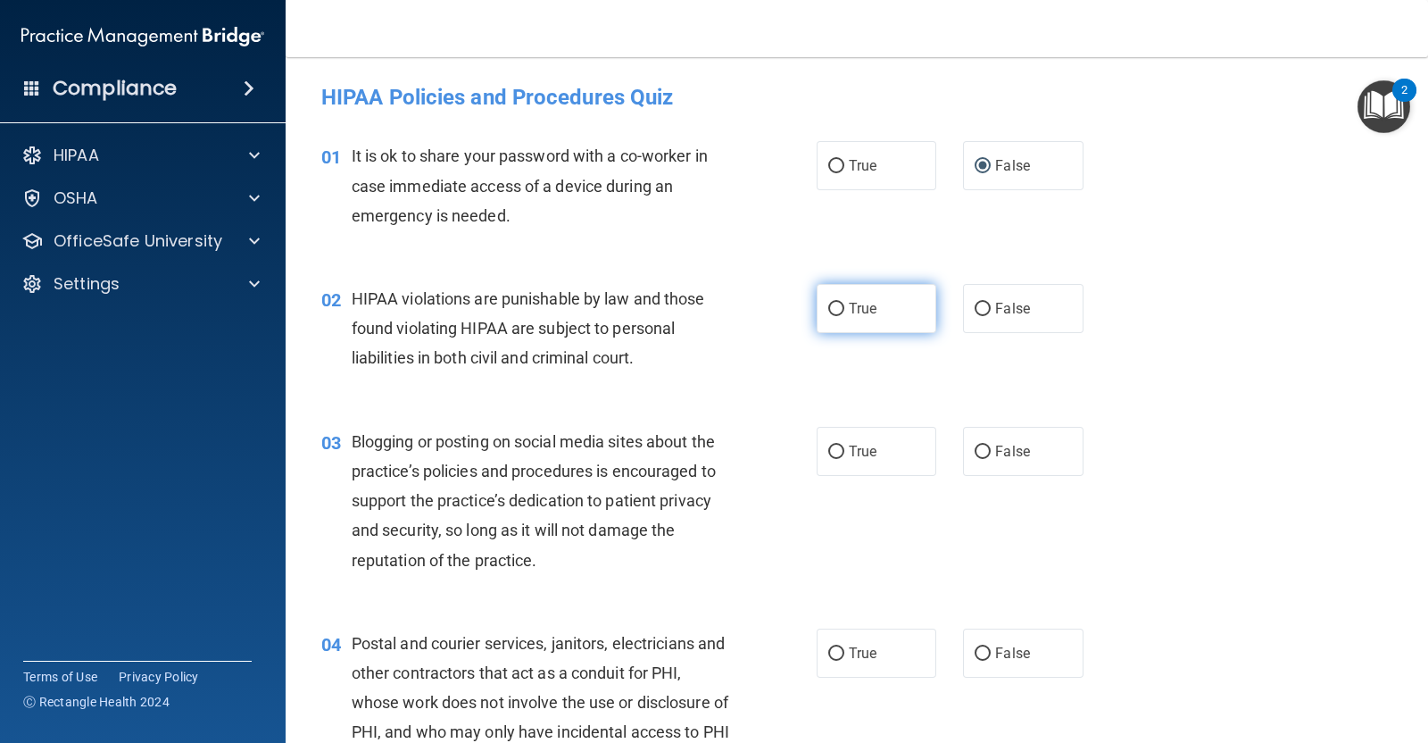
radio input "true"
click at [1019, 435] on label "False" at bounding box center [1023, 451] width 120 height 49
click at [991, 445] on input "False" at bounding box center [983, 451] width 16 height 13
radio input "true"
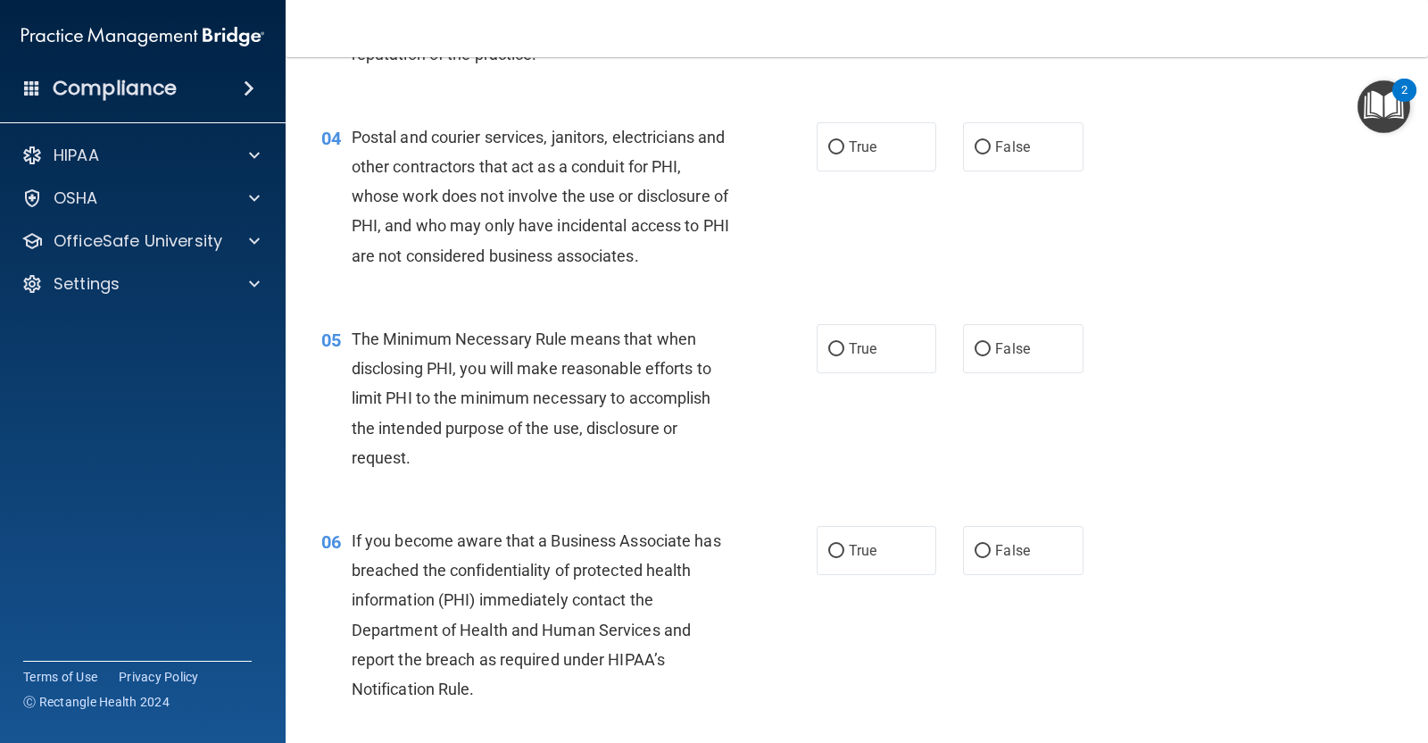
scroll to position [529, 0]
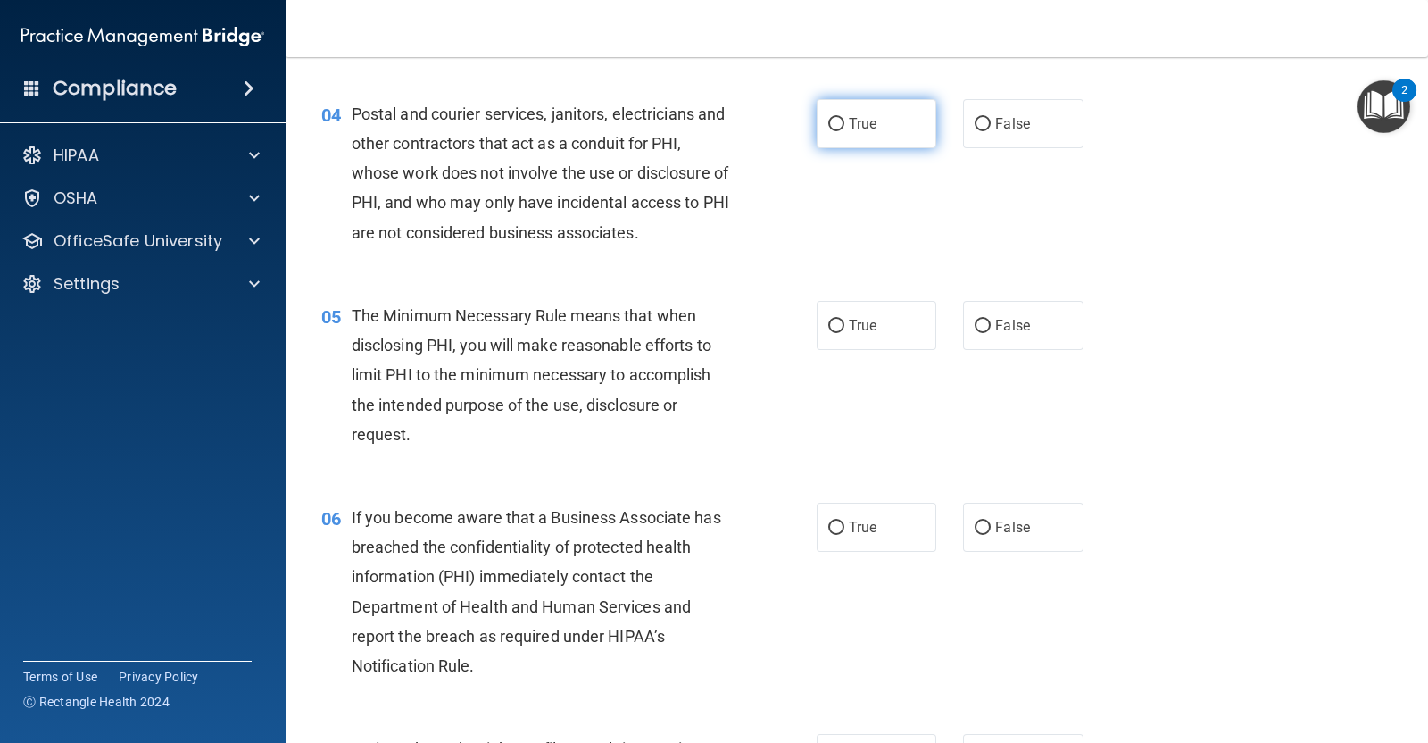
click at [859, 145] on label "True" at bounding box center [877, 123] width 120 height 49
click at [844, 131] on input "True" at bounding box center [836, 124] width 16 height 13
radio input "true"
click at [874, 337] on label "True" at bounding box center [877, 325] width 120 height 49
click at [844, 333] on input "True" at bounding box center [836, 326] width 16 height 13
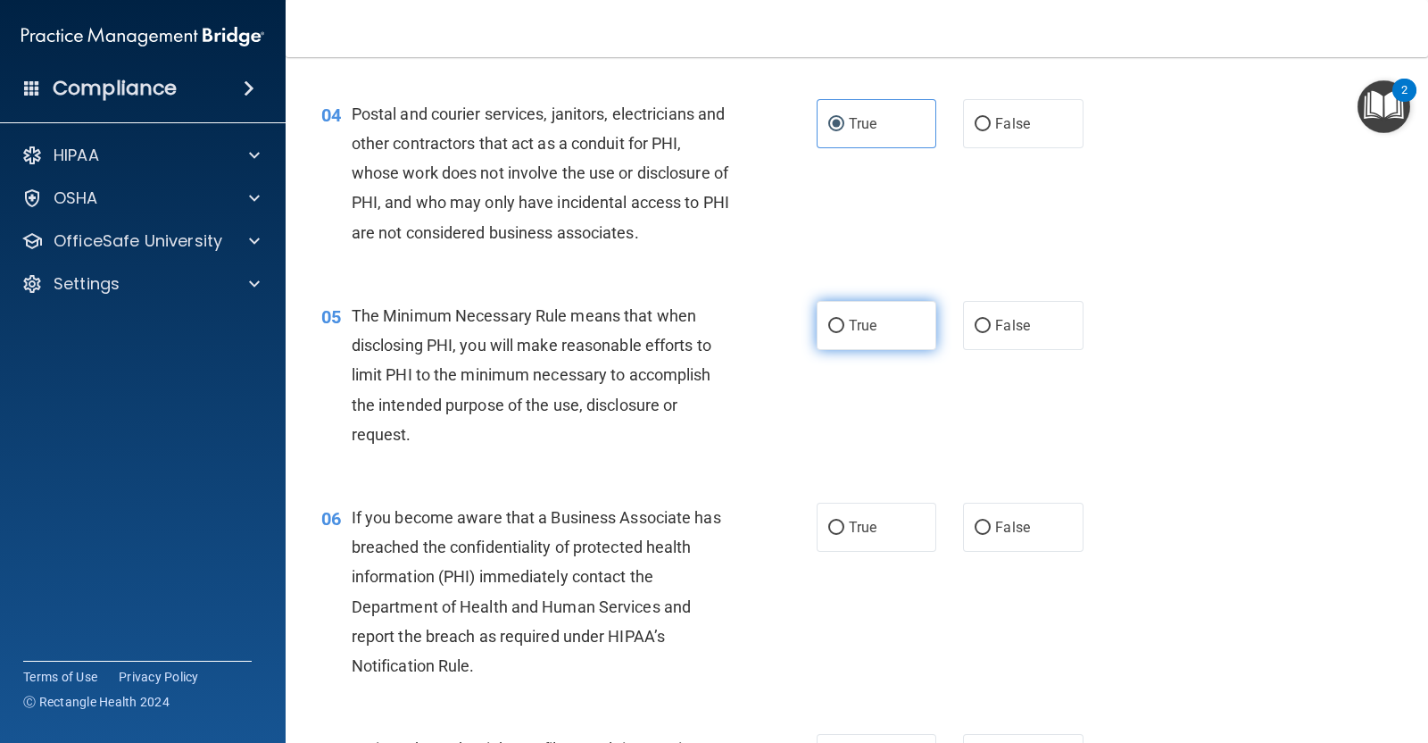
radio input "true"
click at [868, 536] on label "True" at bounding box center [877, 527] width 120 height 49
click at [844, 535] on input "True" at bounding box center [836, 527] width 16 height 13
radio input "true"
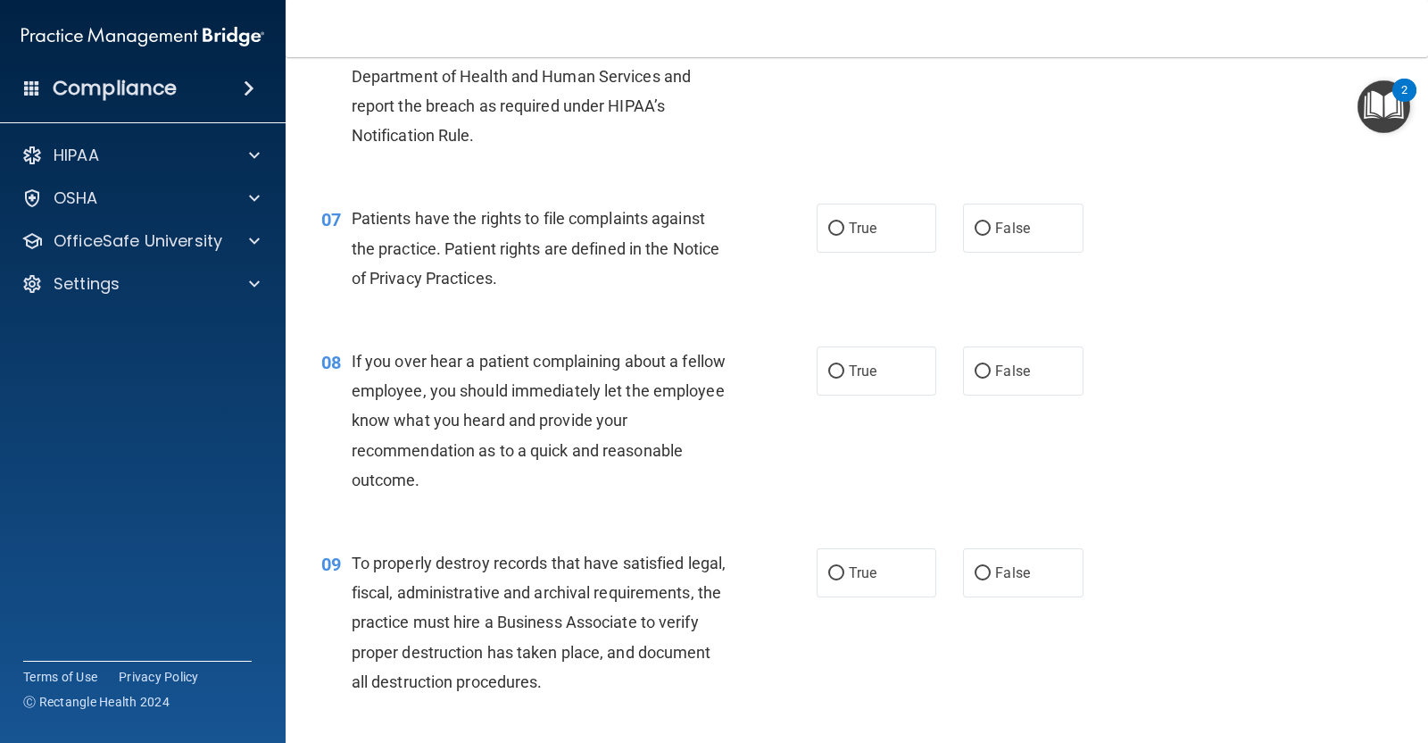
scroll to position [1065, 0]
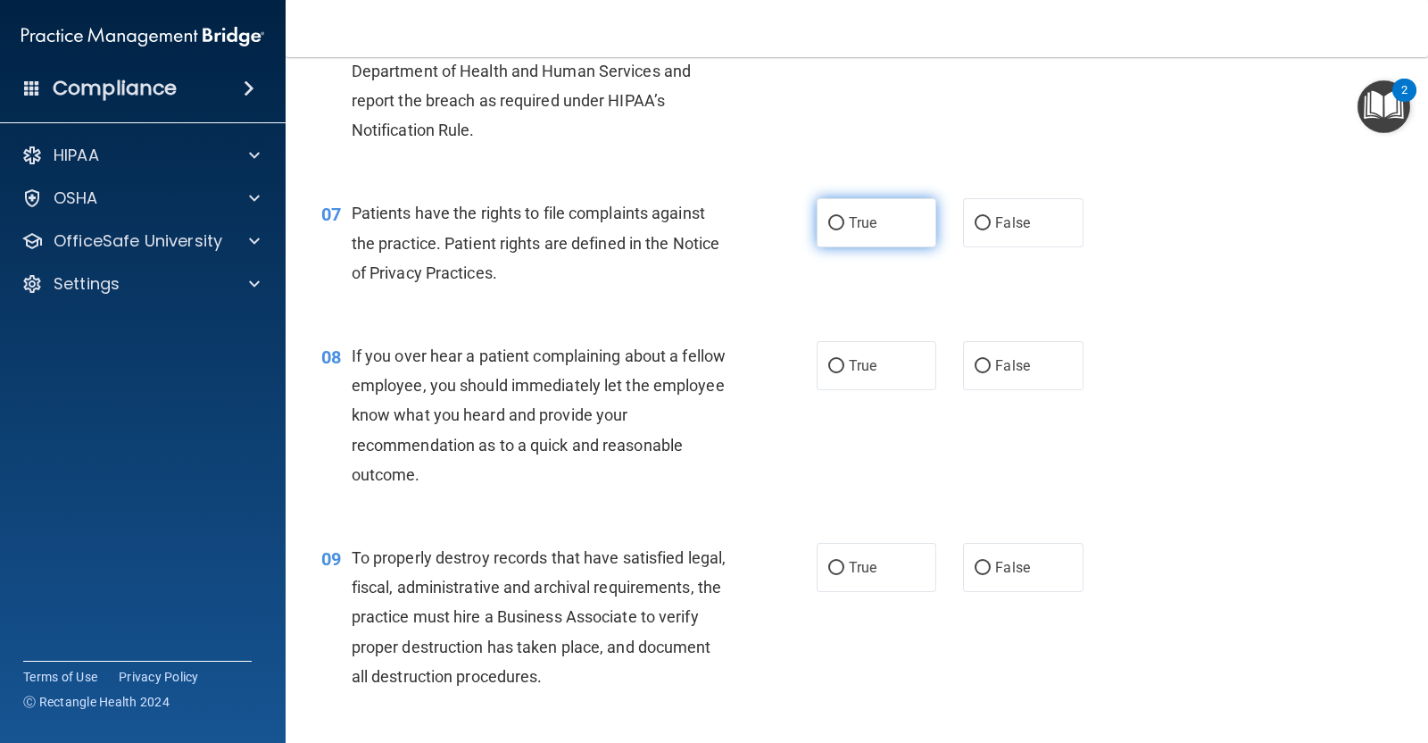
click at [858, 208] on label "True" at bounding box center [877, 222] width 120 height 49
click at [844, 217] on input "True" at bounding box center [836, 223] width 16 height 13
radio input "true"
click at [995, 369] on span "False" at bounding box center [1012, 365] width 35 height 17
click at [989, 369] on input "False" at bounding box center [983, 366] width 16 height 13
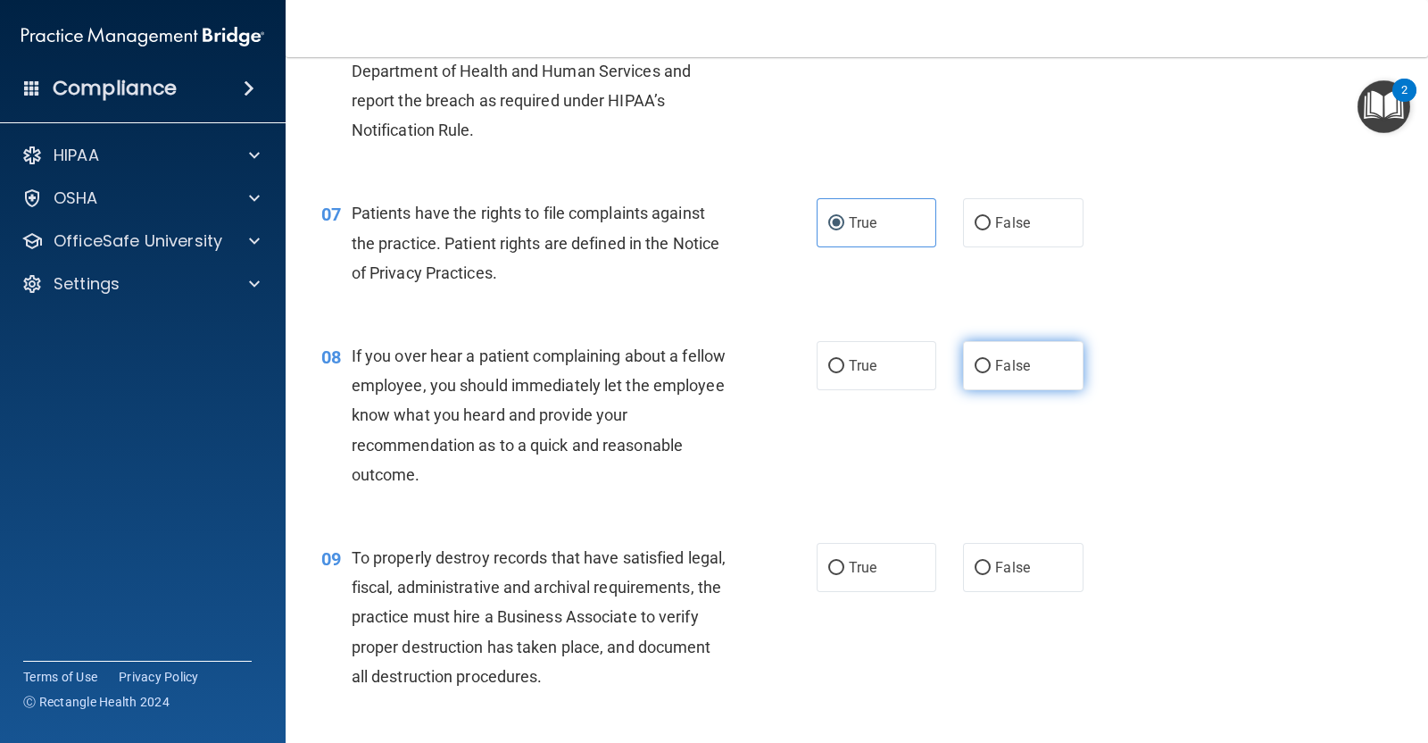
radio input "true"
click at [995, 564] on span "False" at bounding box center [1012, 567] width 35 height 17
click at [991, 564] on input "False" at bounding box center [983, 567] width 16 height 13
radio input "true"
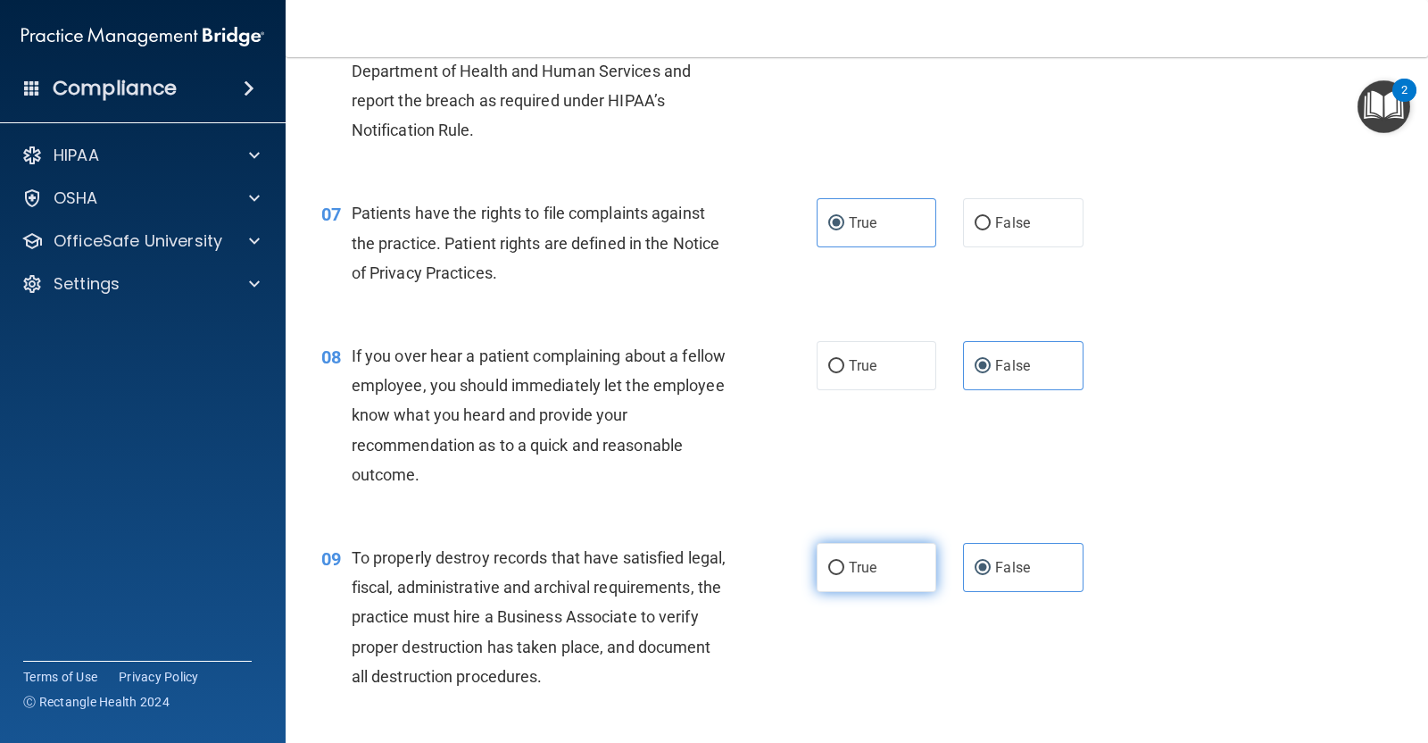
click at [849, 564] on span "True" at bounding box center [863, 567] width 28 height 17
click at [842, 564] on input "True" at bounding box center [836, 567] width 16 height 13
radio input "true"
radio input "false"
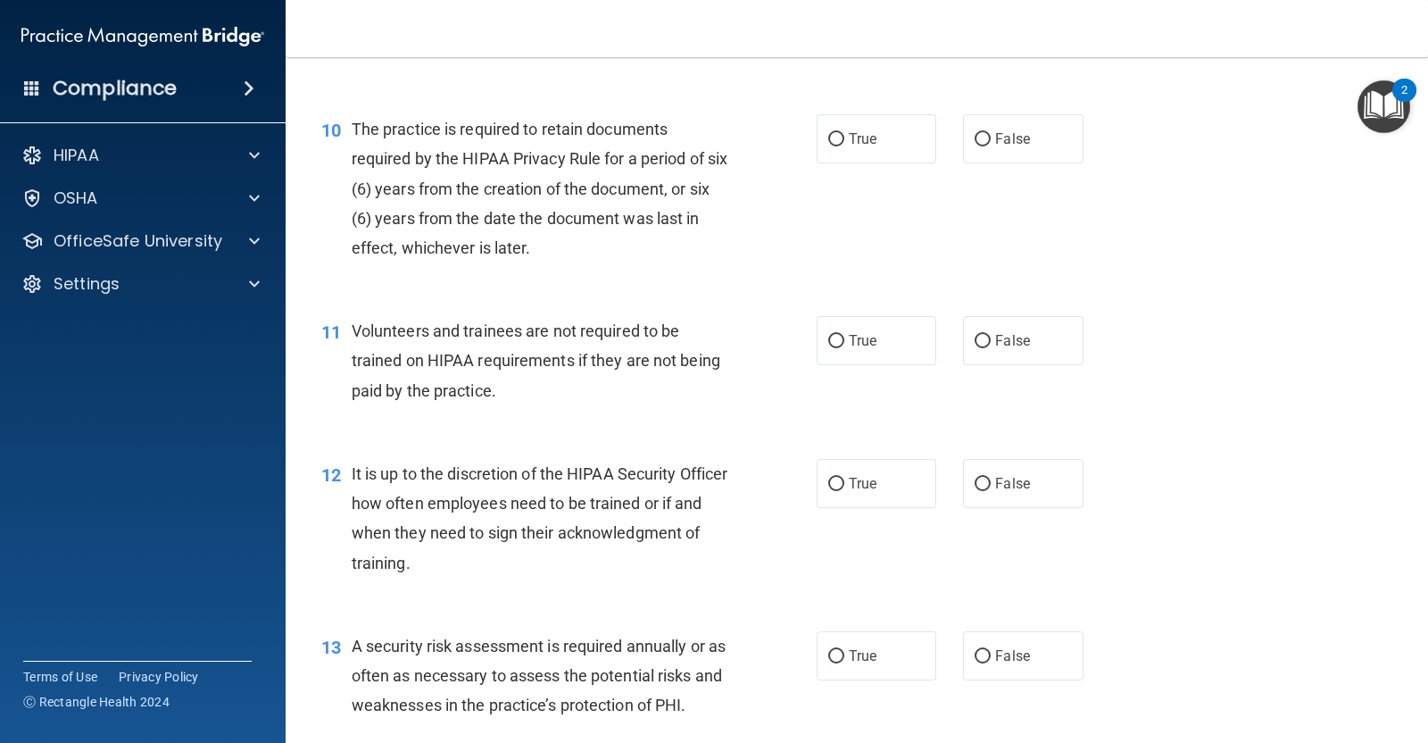
scroll to position [1717, 0]
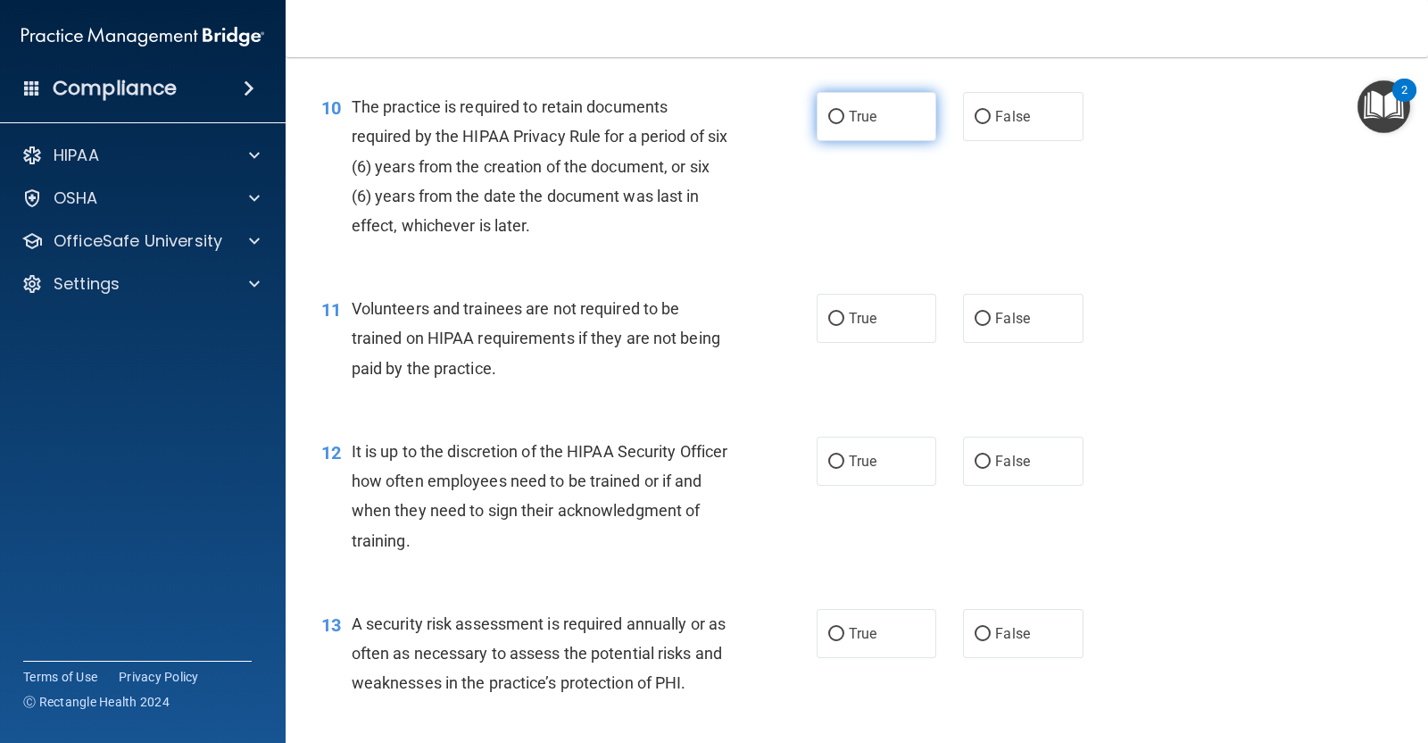
click at [843, 127] on label "True" at bounding box center [877, 116] width 120 height 49
click at [843, 124] on input "True" at bounding box center [836, 117] width 16 height 13
radio input "true"
click at [1000, 337] on label "False" at bounding box center [1023, 318] width 120 height 49
click at [991, 326] on input "False" at bounding box center [983, 318] width 16 height 13
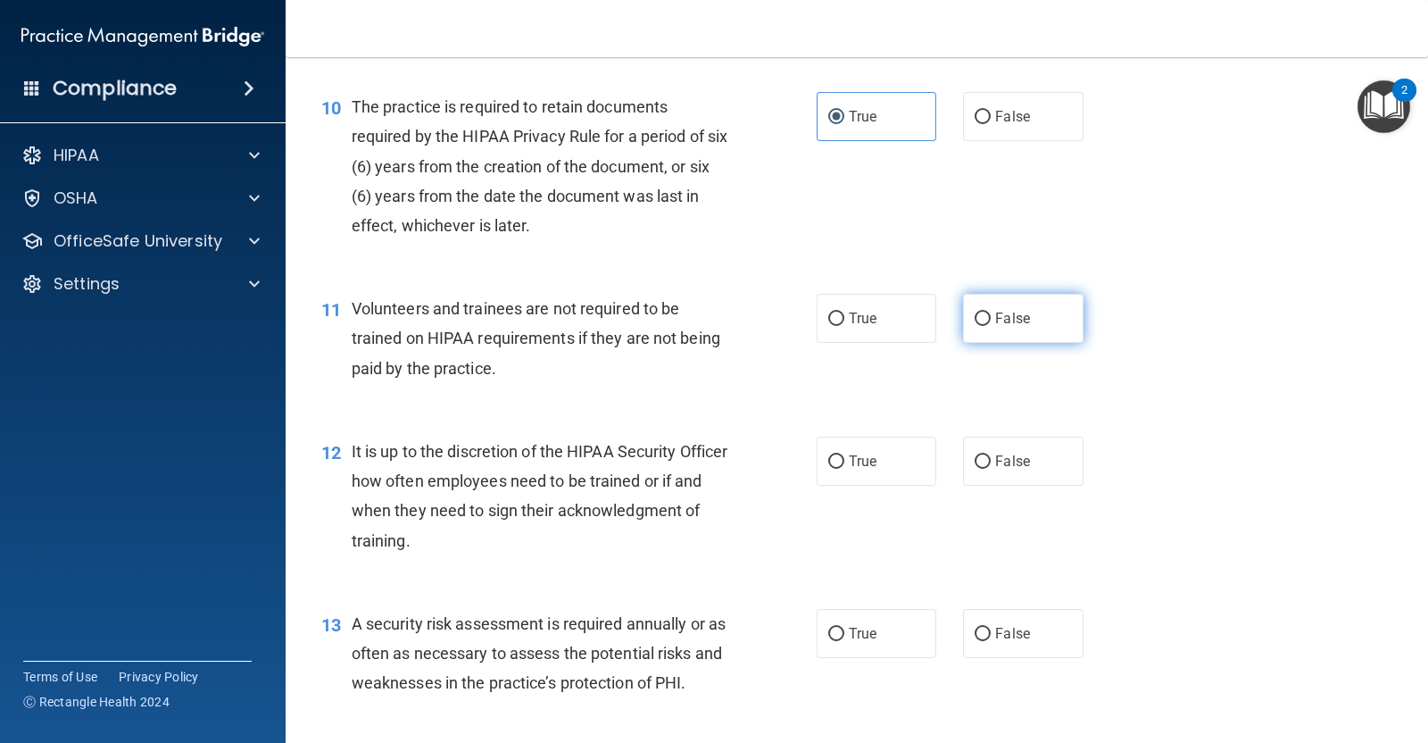
radio input "true"
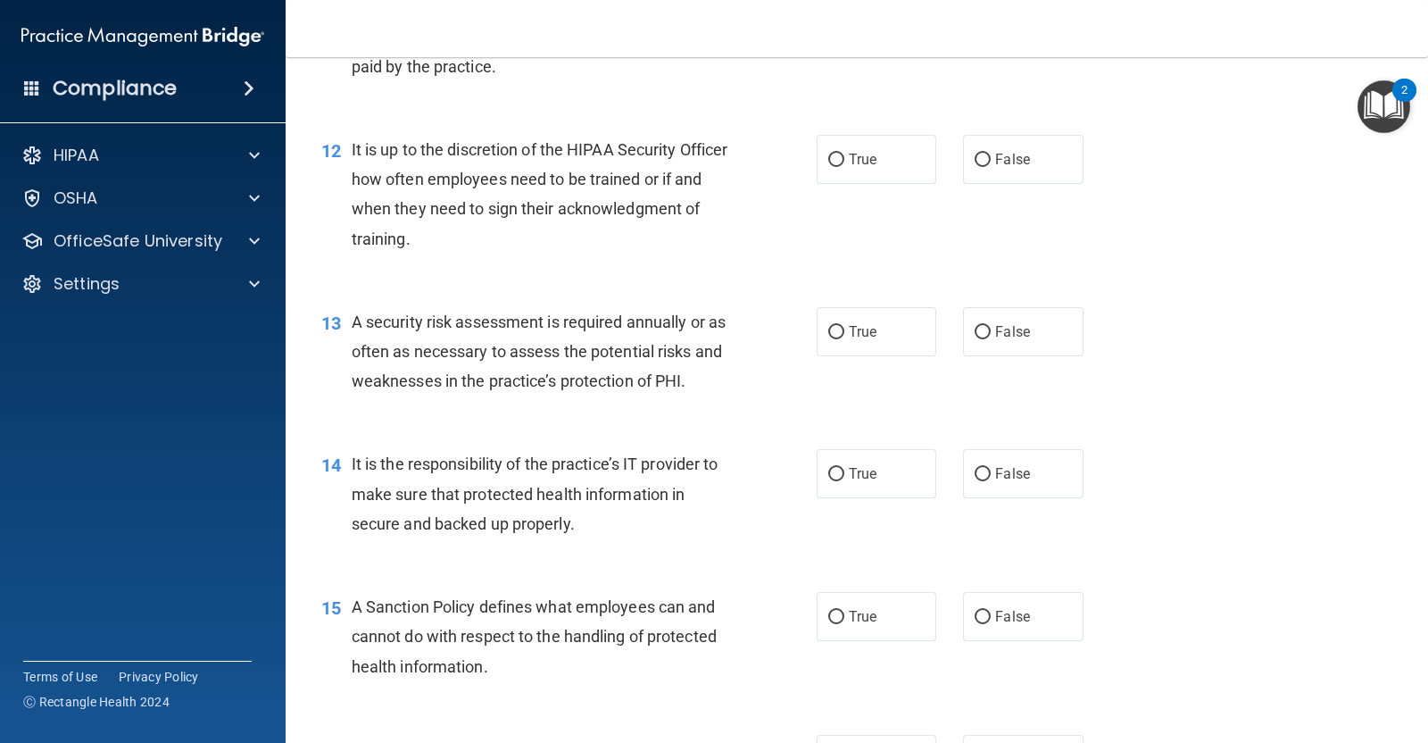
scroll to position [2037, 0]
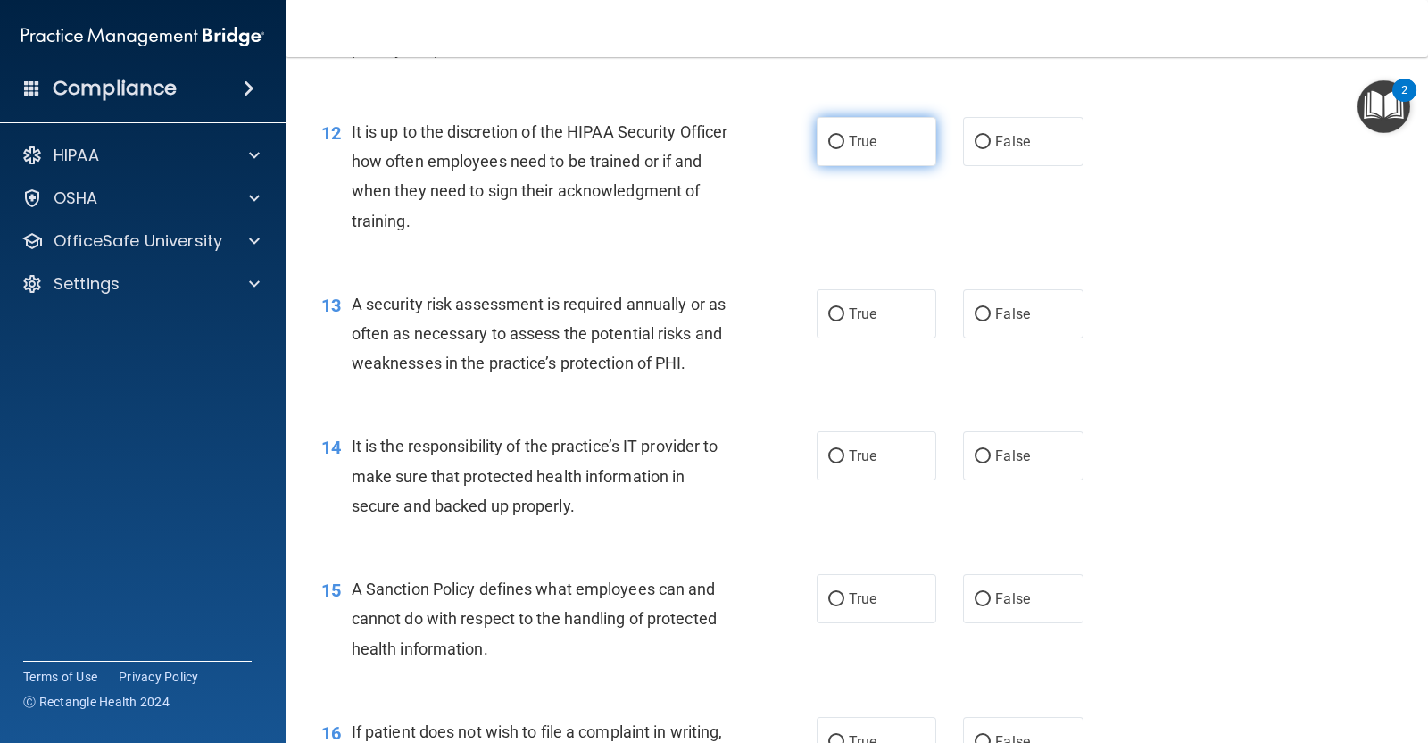
click at [865, 153] on label "True" at bounding box center [877, 141] width 120 height 49
click at [844, 149] on input "True" at bounding box center [836, 142] width 16 height 13
radio input "true"
click at [861, 331] on label "True" at bounding box center [877, 313] width 120 height 49
click at [844, 321] on input "True" at bounding box center [836, 314] width 16 height 13
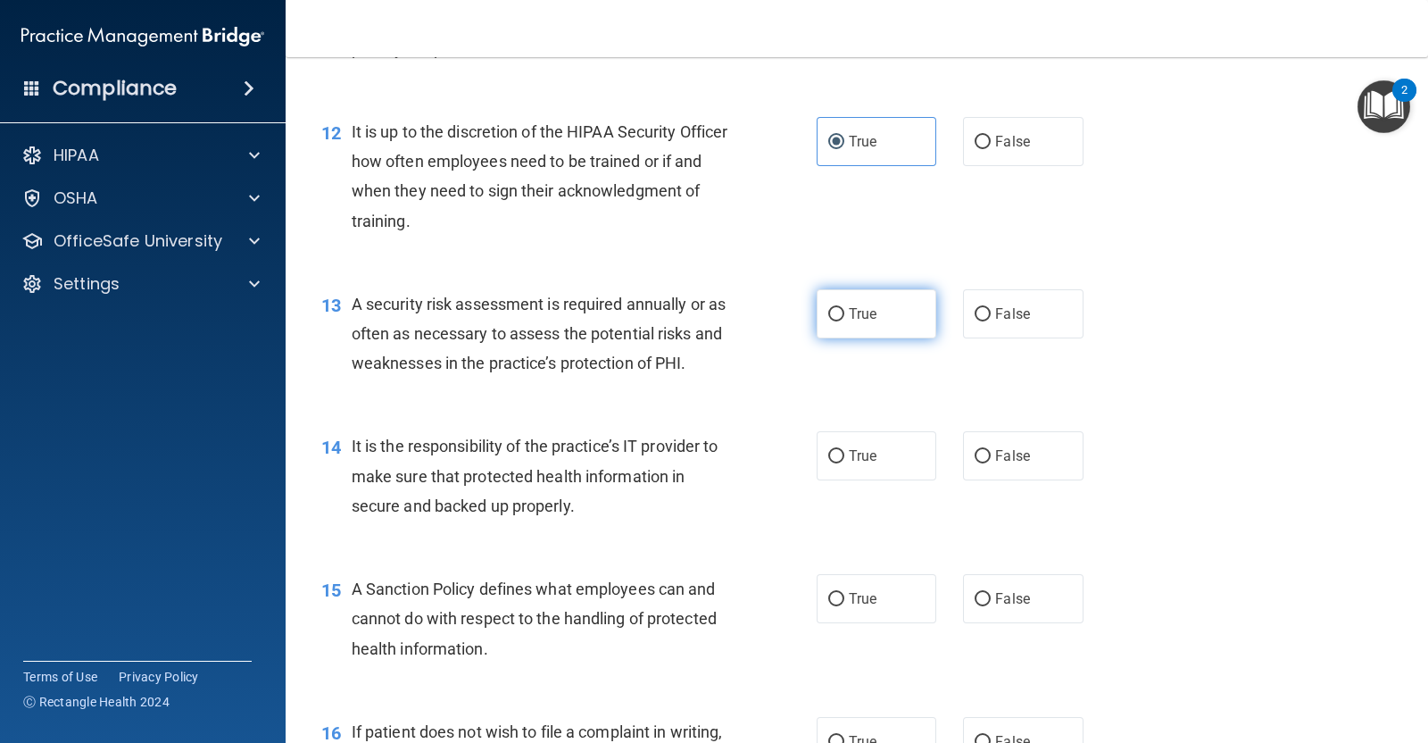
radio input "true"
click at [849, 461] on span "True" at bounding box center [863, 455] width 28 height 17
click at [844, 461] on input "True" at bounding box center [836, 456] width 16 height 13
radio input "true"
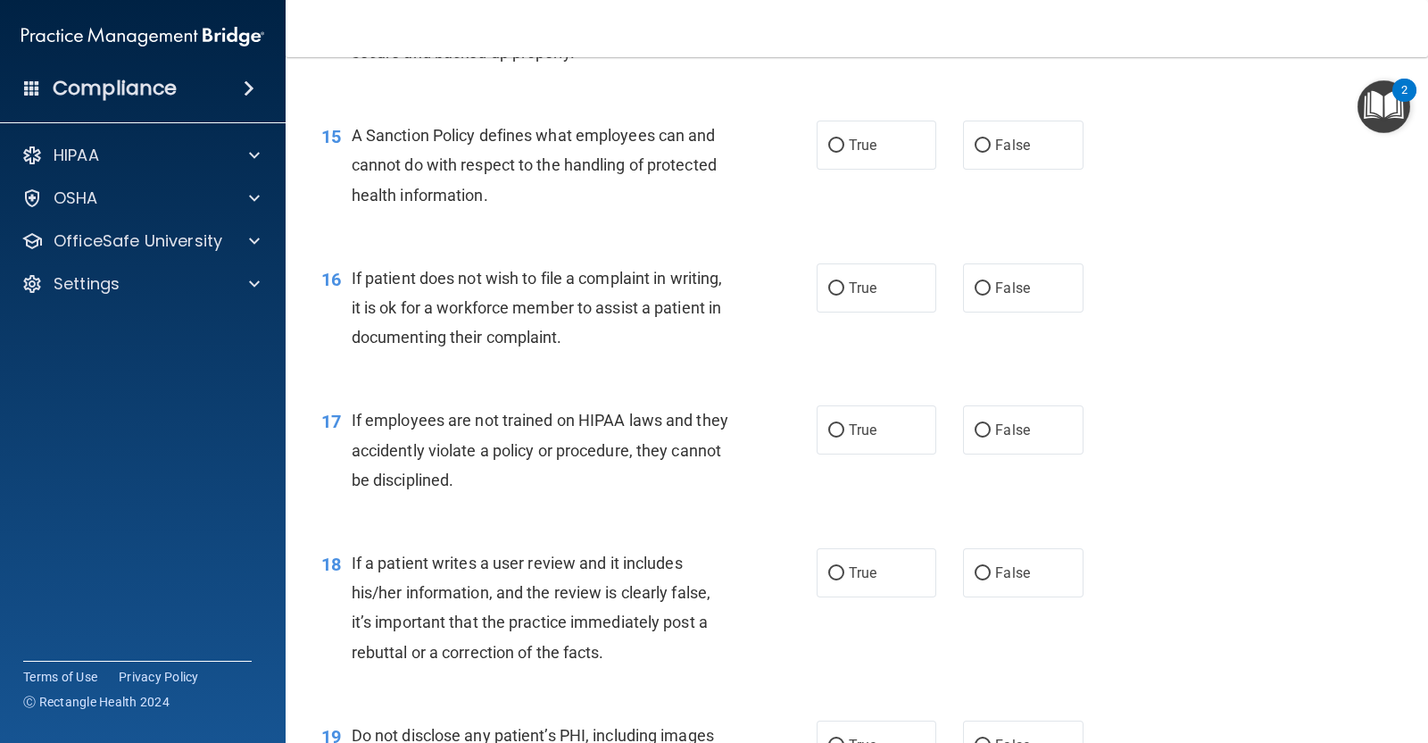
scroll to position [2514, 0]
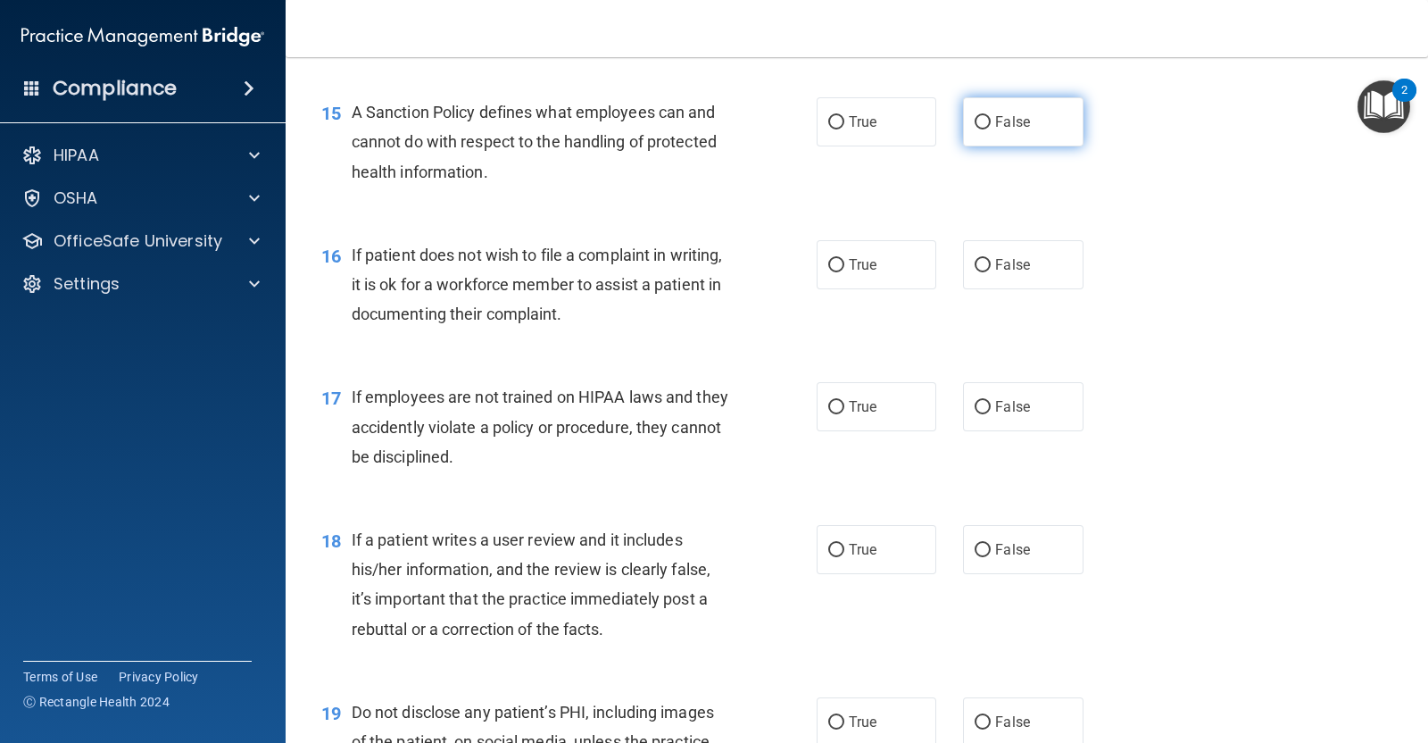
click at [995, 121] on span "False" at bounding box center [1012, 121] width 35 height 17
click at [985, 121] on input "False" at bounding box center [983, 122] width 16 height 13
radio input "true"
click at [867, 279] on label "True" at bounding box center [877, 264] width 120 height 49
click at [844, 272] on input "True" at bounding box center [836, 265] width 16 height 13
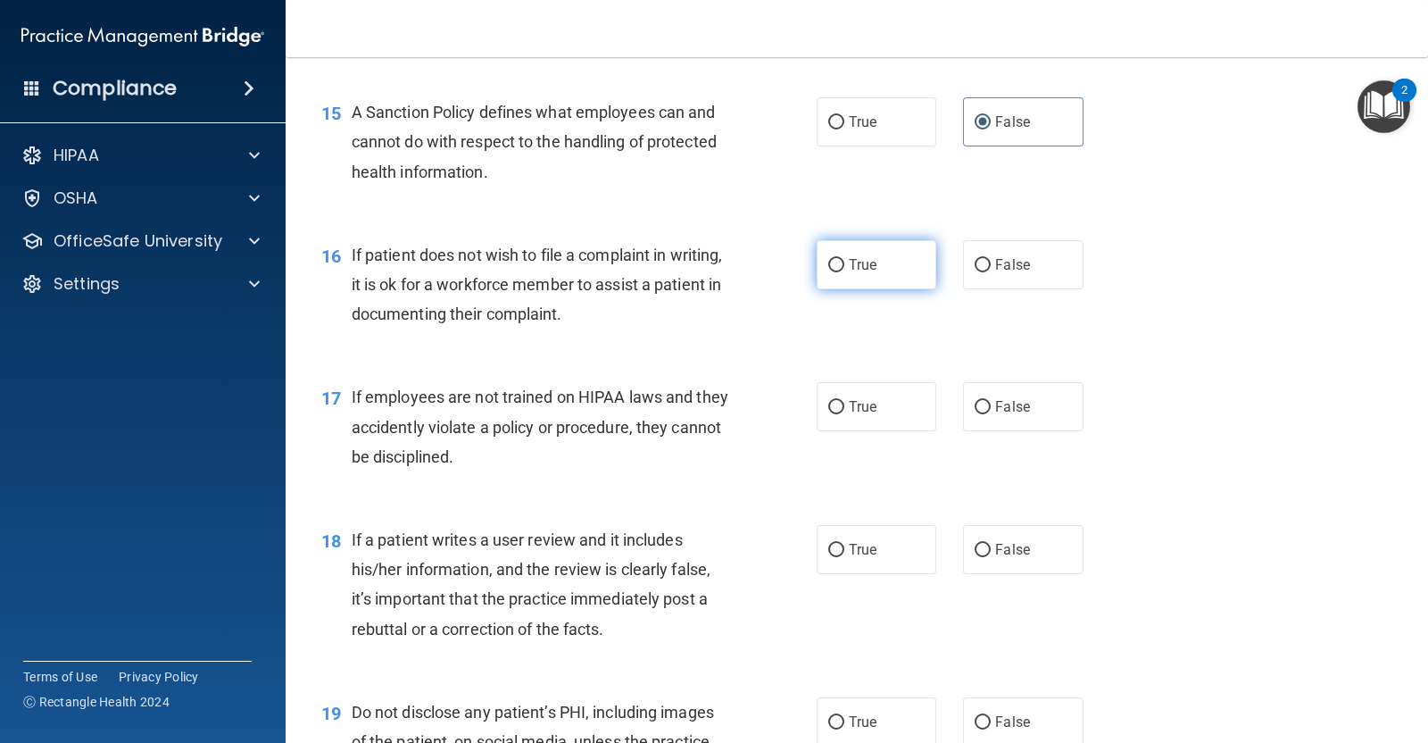
radio input "true"
click at [1025, 416] on label "False" at bounding box center [1023, 406] width 120 height 49
click at [991, 414] on input "False" at bounding box center [983, 407] width 16 height 13
radio input "true"
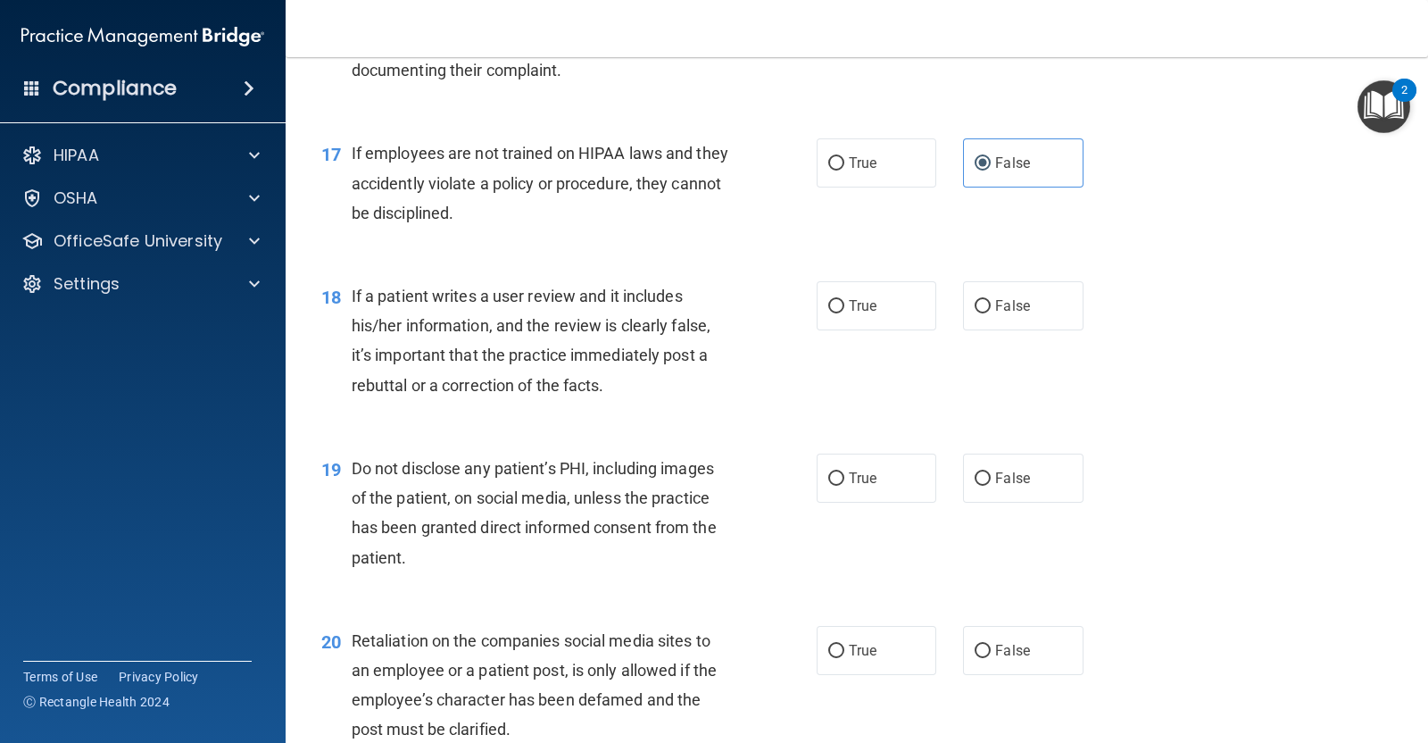
scroll to position [2833, 0]
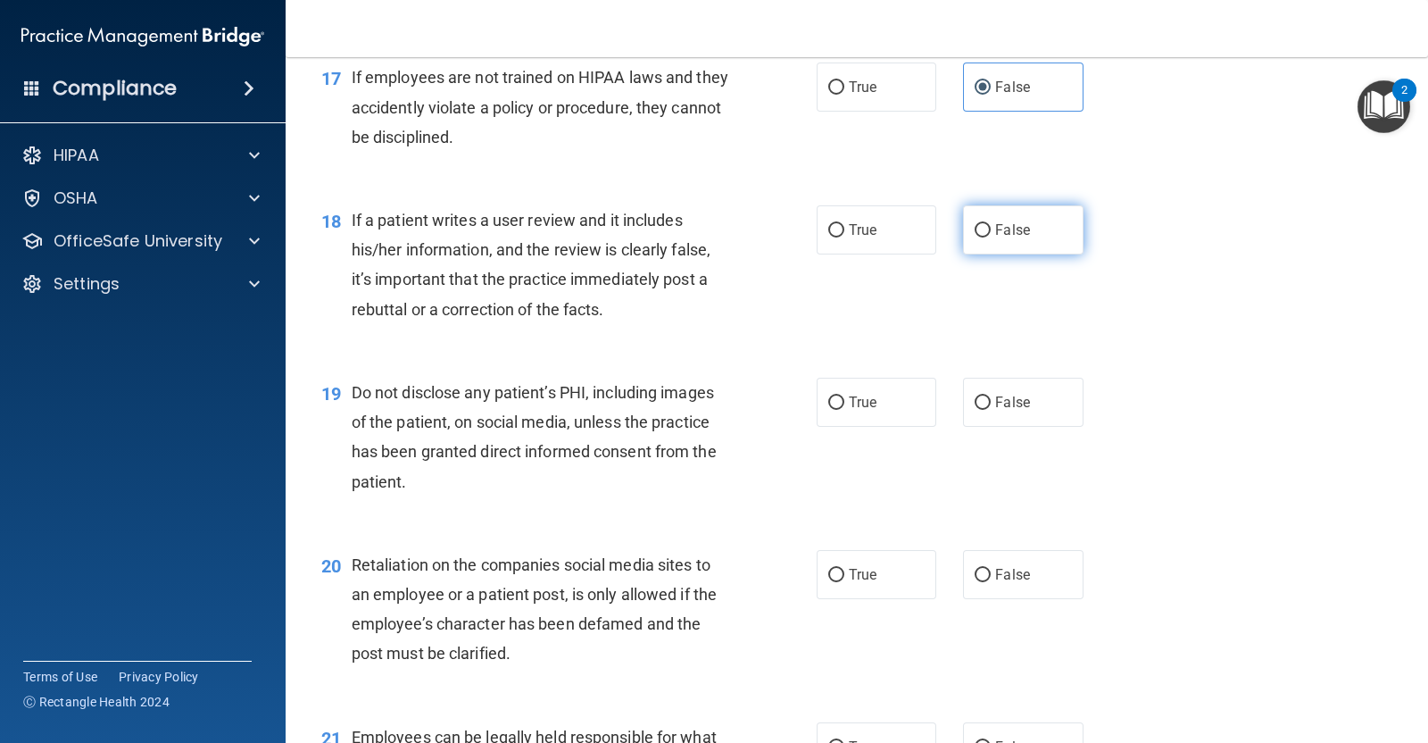
click at [989, 247] on label "False" at bounding box center [1023, 229] width 120 height 49
click at [989, 237] on input "False" at bounding box center [983, 230] width 16 height 13
radio input "true"
click at [870, 408] on label "True" at bounding box center [877, 402] width 120 height 49
click at [844, 408] on input "True" at bounding box center [836, 402] width 16 height 13
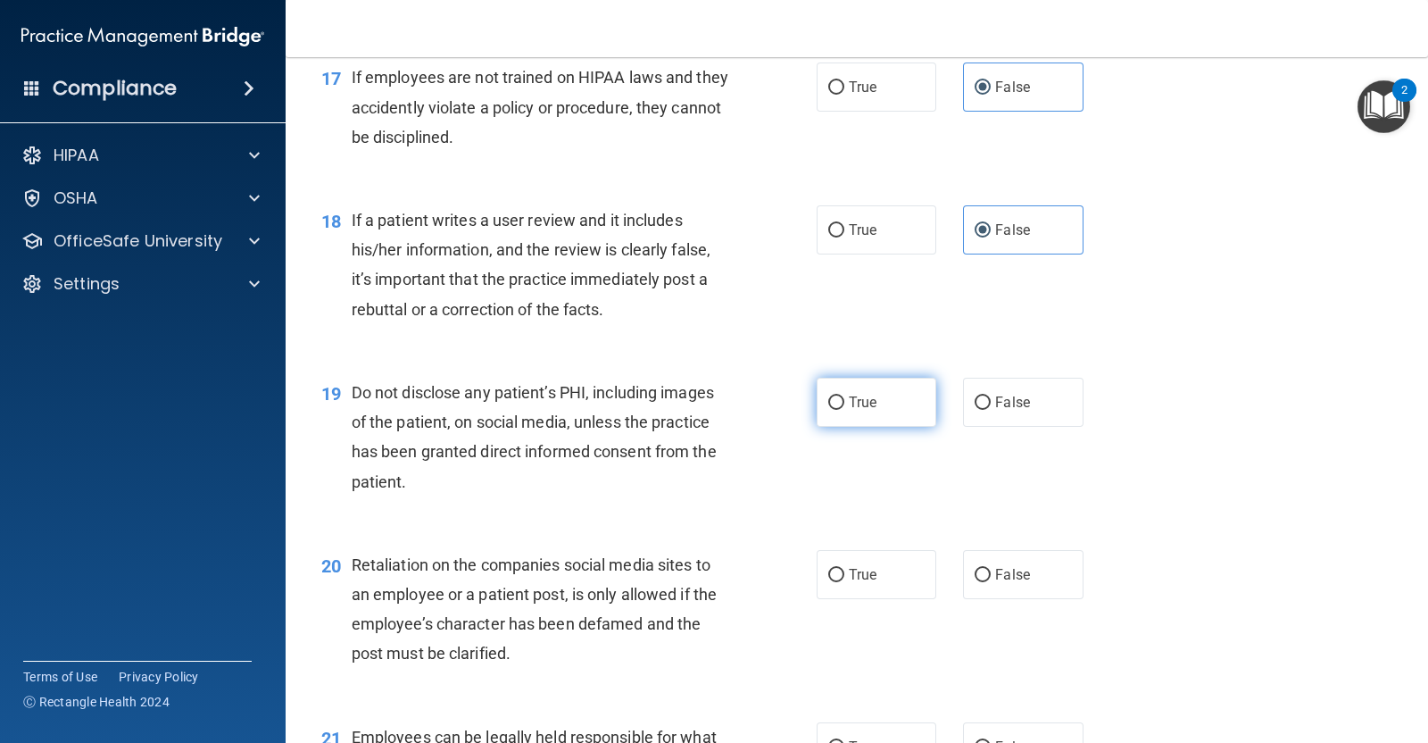
radio input "true"
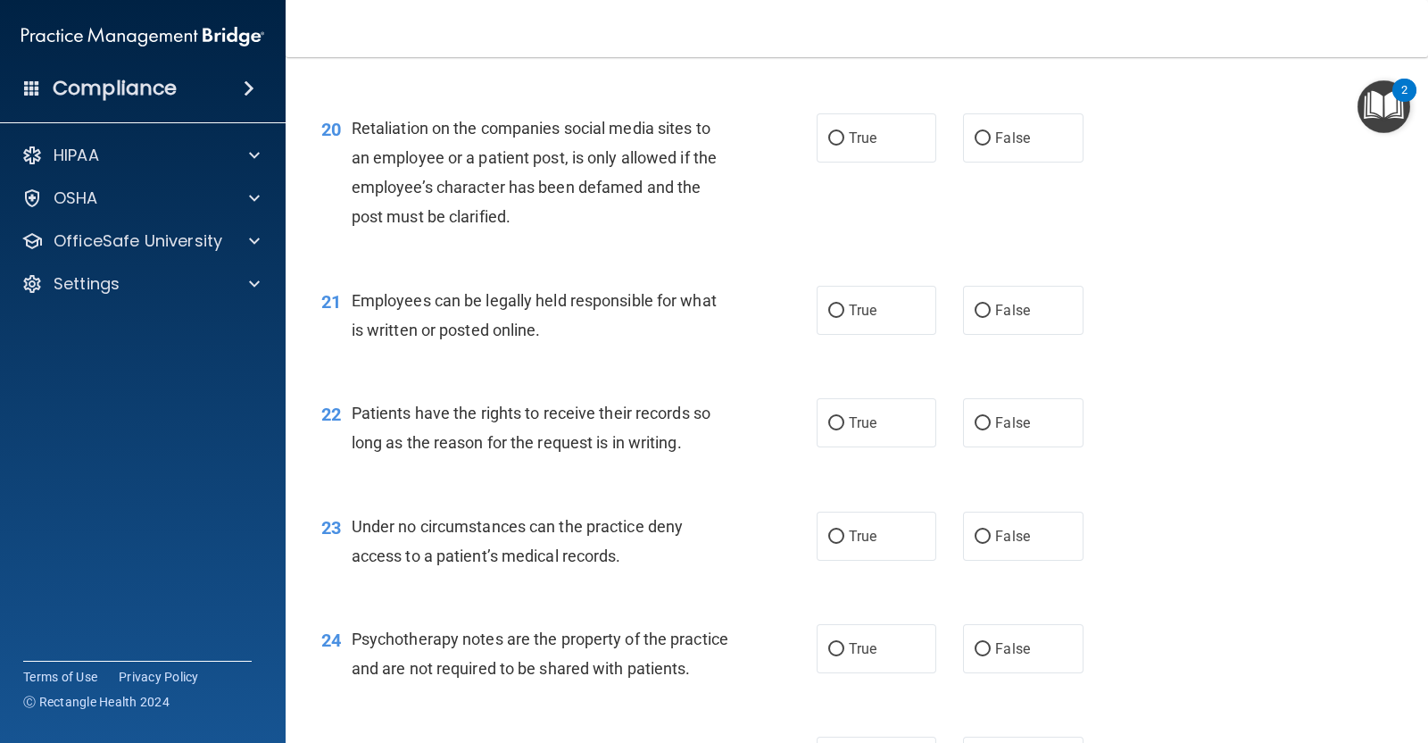
scroll to position [3293, 0]
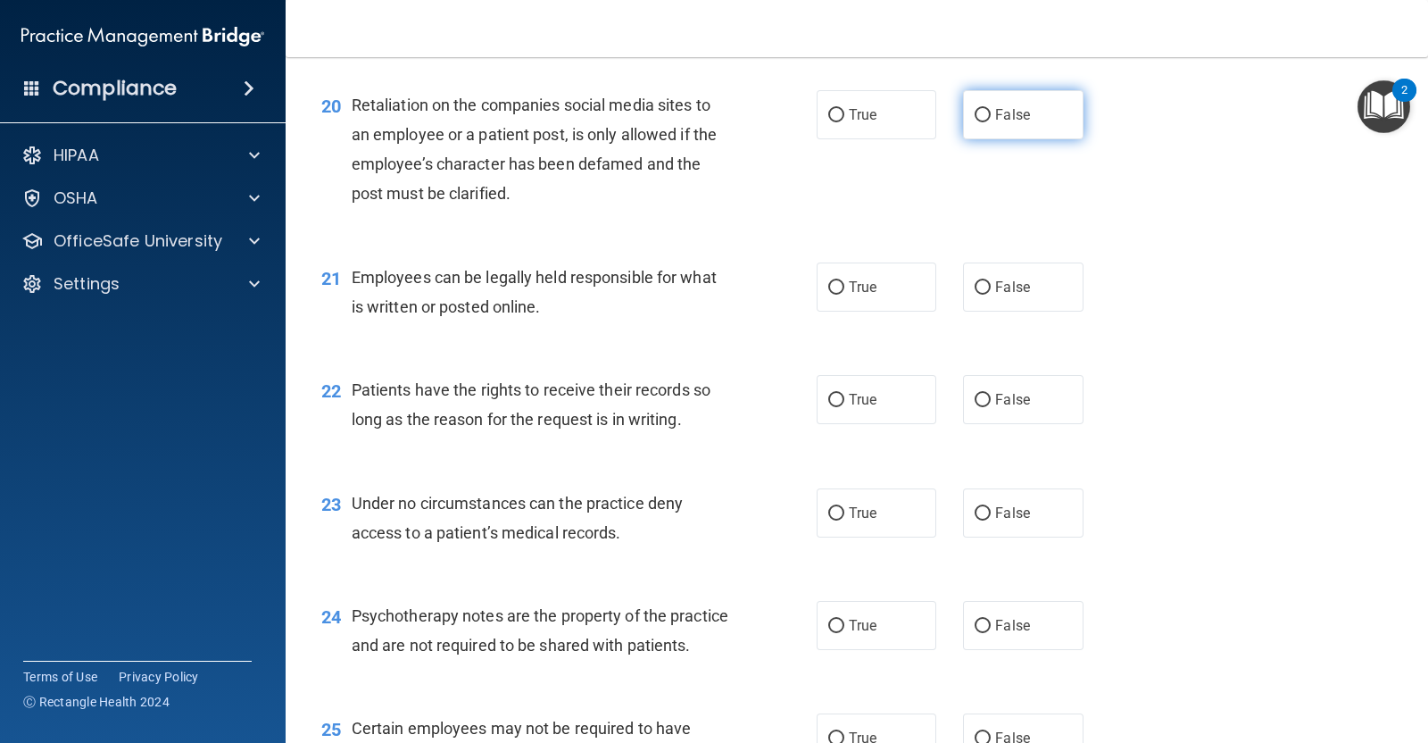
click at [986, 132] on label "False" at bounding box center [1023, 114] width 120 height 49
click at [986, 122] on input "False" at bounding box center [983, 115] width 16 height 13
radio input "true"
click at [888, 300] on label "True" at bounding box center [877, 286] width 120 height 49
click at [844, 295] on input "True" at bounding box center [836, 287] width 16 height 13
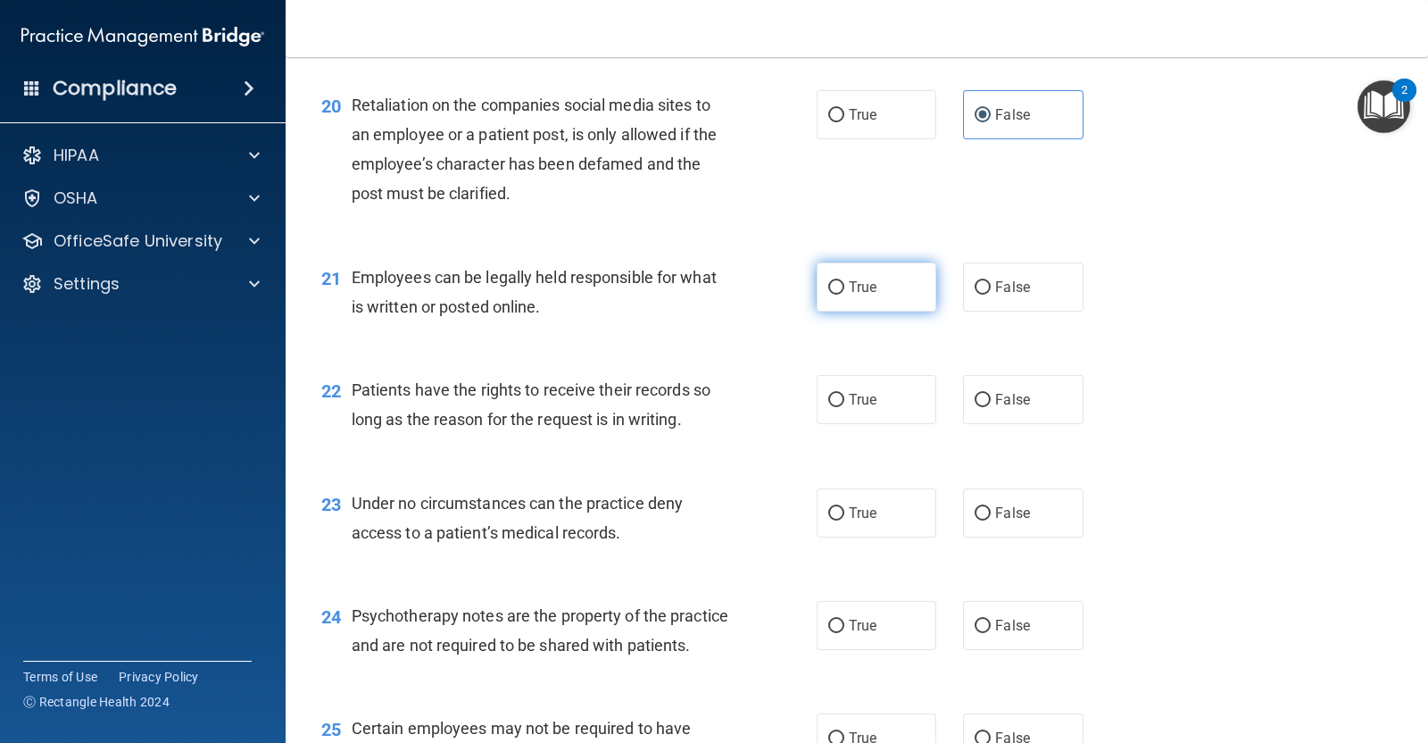
radio input "true"
click at [875, 408] on label "True" at bounding box center [877, 399] width 120 height 49
click at [844, 407] on input "True" at bounding box center [836, 400] width 16 height 13
radio input "true"
click at [877, 509] on label "True" at bounding box center [877, 512] width 120 height 49
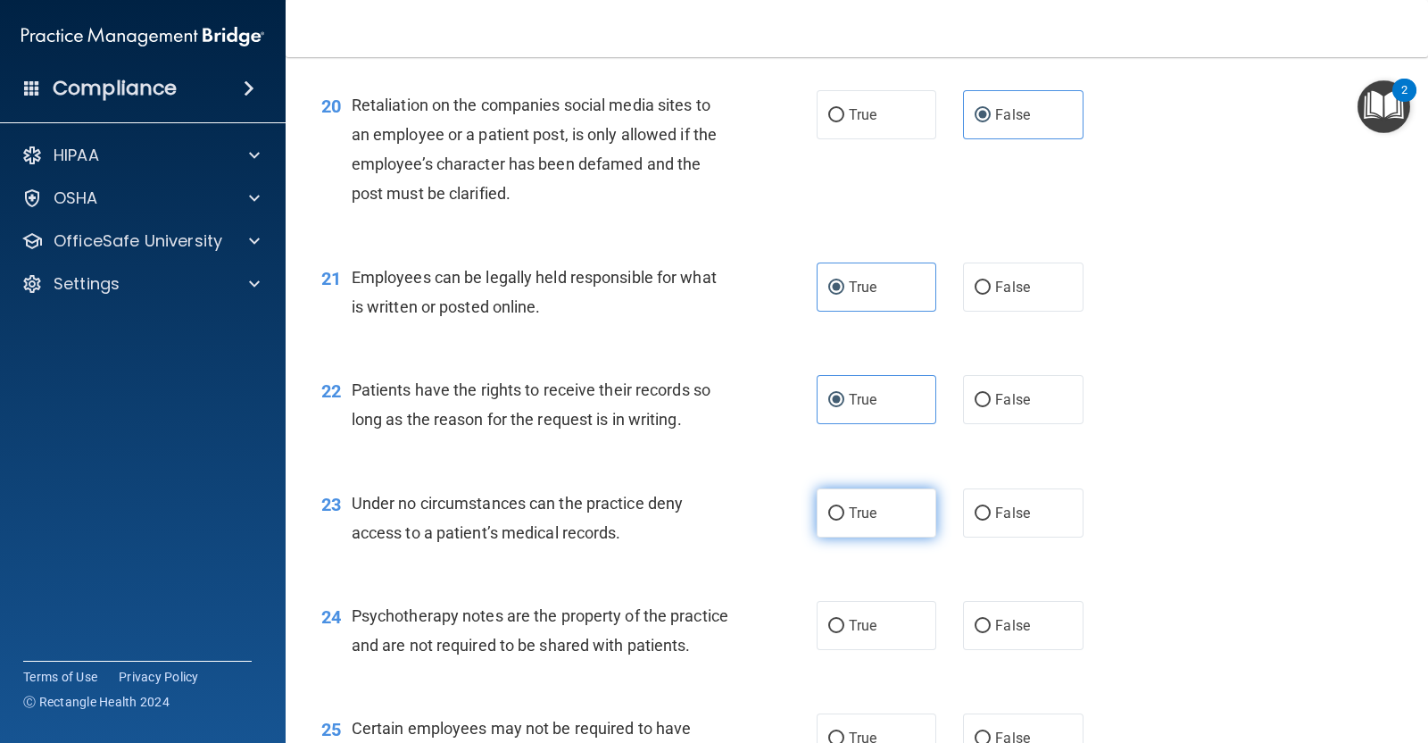
click at [844, 509] on input "True" at bounding box center [836, 513] width 16 height 13
radio input "true"
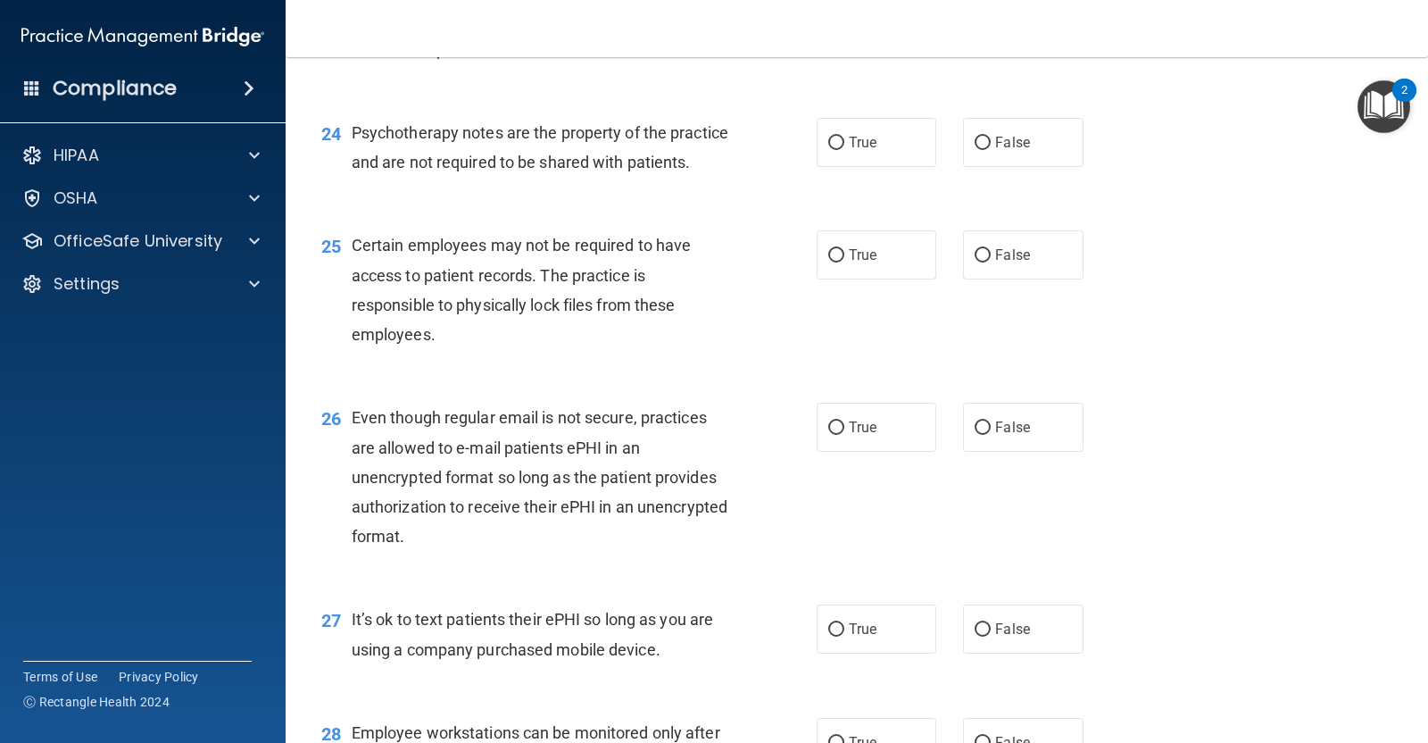
scroll to position [3787, 0]
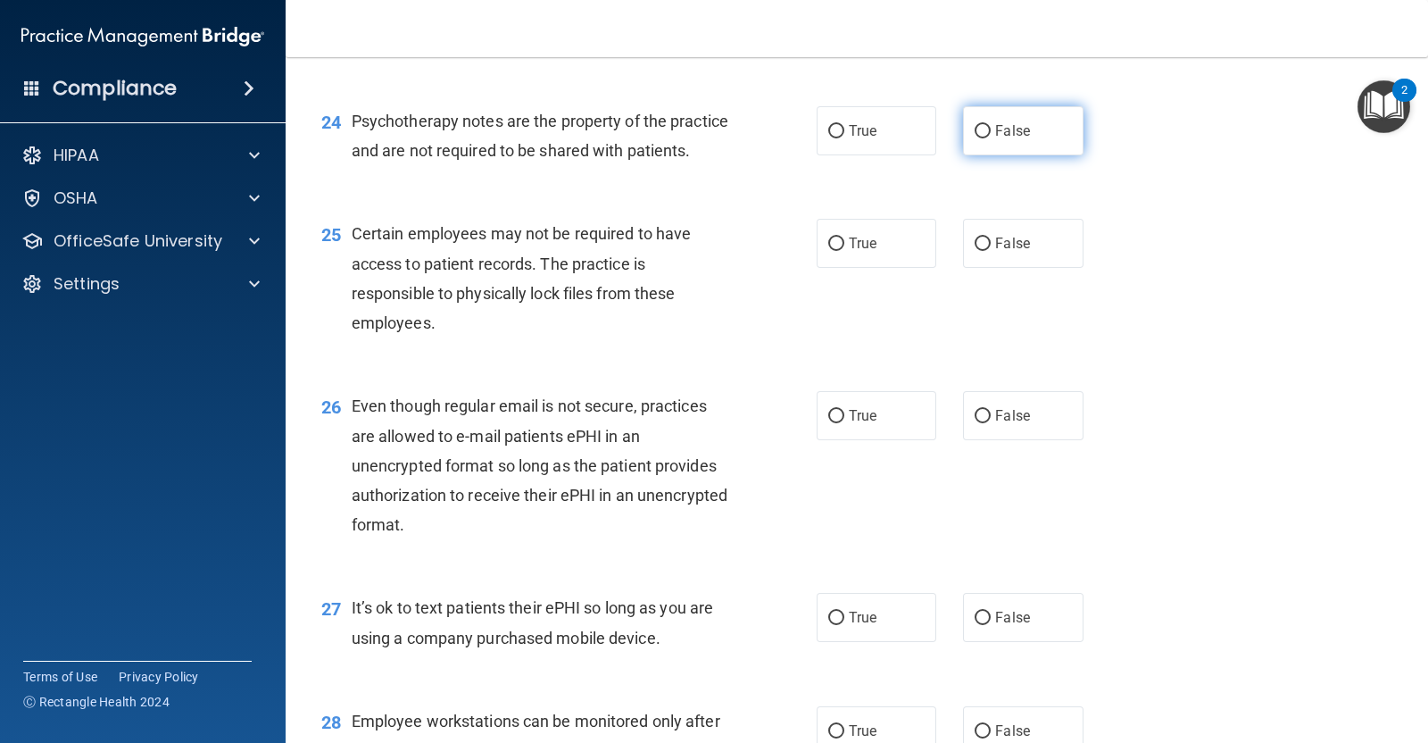
click at [1018, 143] on label "False" at bounding box center [1023, 130] width 120 height 49
click at [991, 138] on input "False" at bounding box center [983, 131] width 16 height 13
radio input "true"
click at [849, 252] on span "True" at bounding box center [863, 243] width 28 height 17
click at [844, 251] on input "True" at bounding box center [836, 243] width 16 height 13
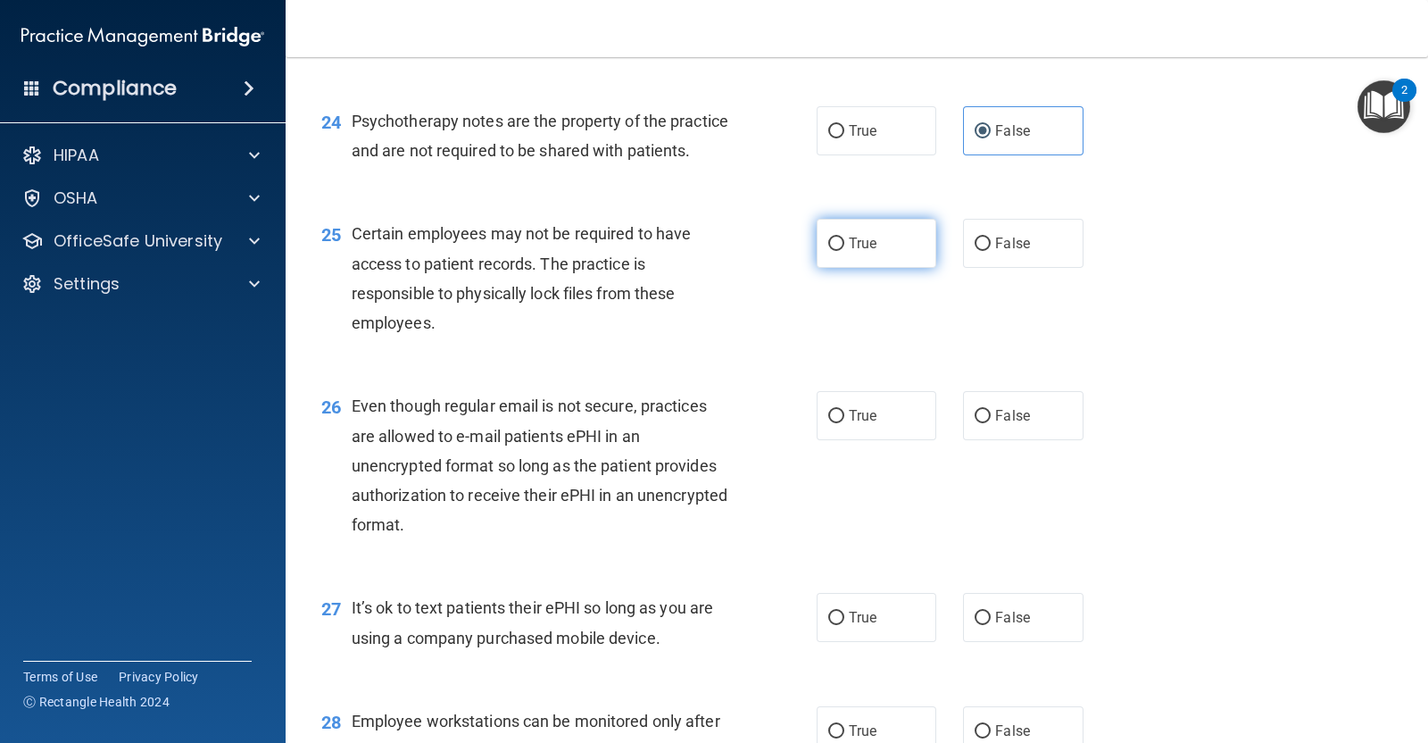
radio input "true"
click at [986, 470] on div "26 Even though regular email is not secure, practices are allowed to e-mail pat…" at bounding box center [857, 470] width 1098 height 202
click at [991, 440] on label "False" at bounding box center [1023, 415] width 120 height 49
click at [991, 423] on input "False" at bounding box center [983, 416] width 16 height 13
radio input "true"
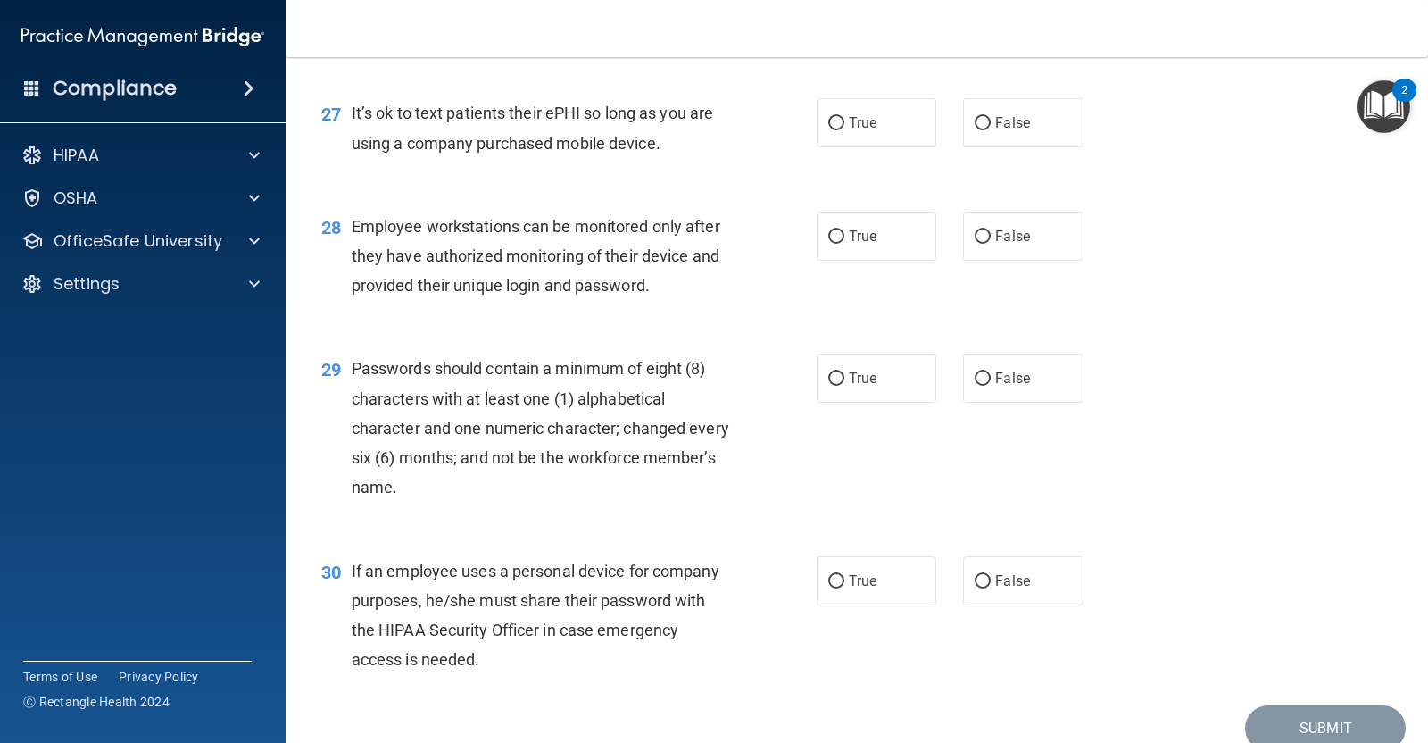
scroll to position [4300, 0]
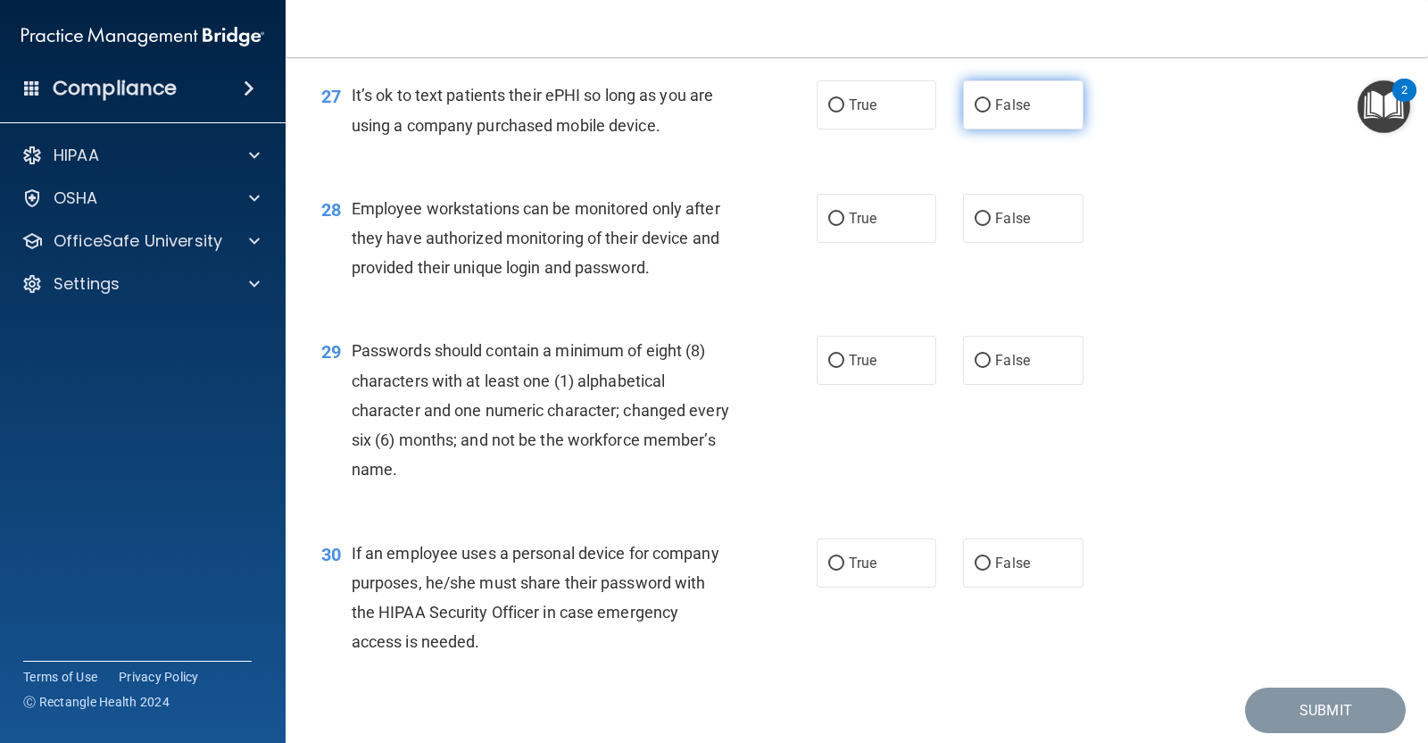
click at [1048, 129] on label "False" at bounding box center [1023, 104] width 120 height 49
click at [991, 112] on input "False" at bounding box center [983, 105] width 16 height 13
radio input "true"
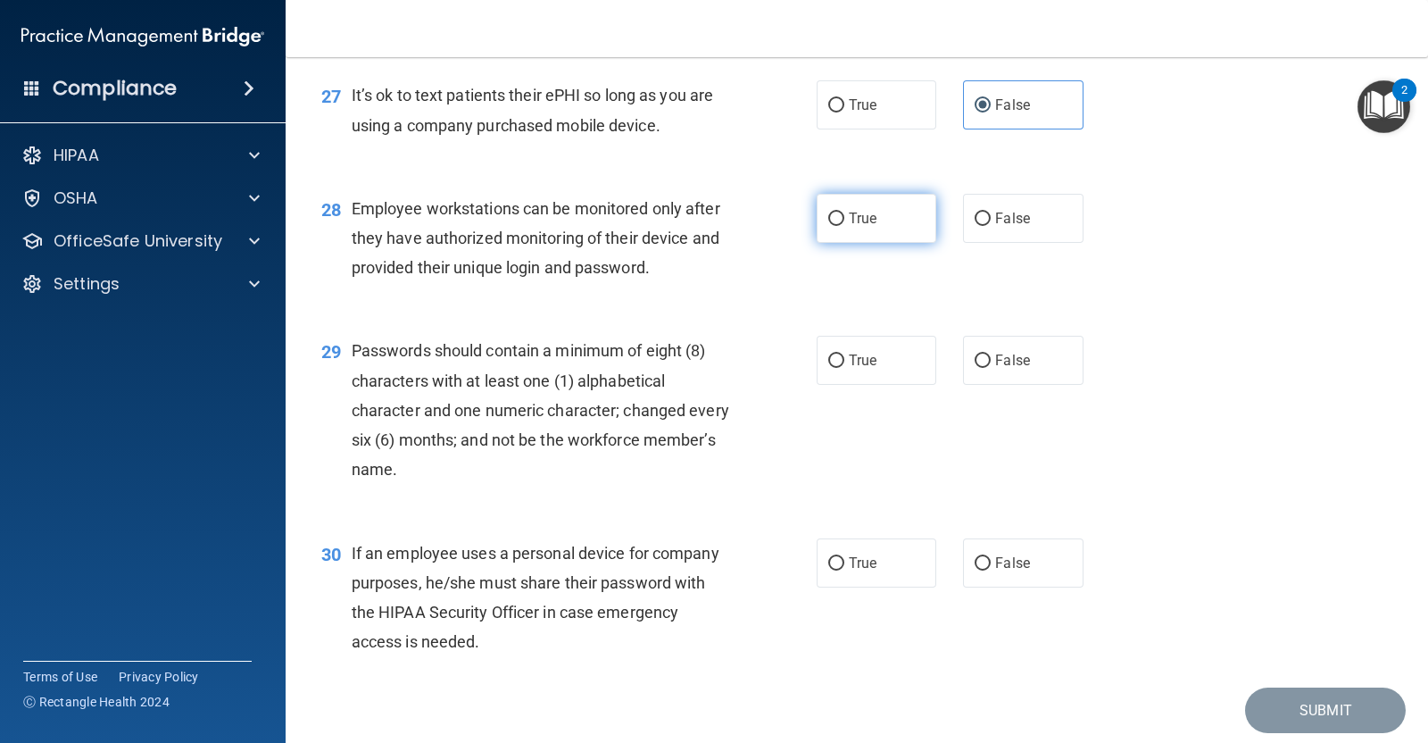
click at [872, 243] on label "True" at bounding box center [877, 218] width 120 height 49
click at [844, 226] on input "True" at bounding box center [836, 218] width 16 height 13
radio input "true"
click at [999, 243] on label "False" at bounding box center [1023, 218] width 120 height 49
click at [991, 226] on input "False" at bounding box center [983, 218] width 16 height 13
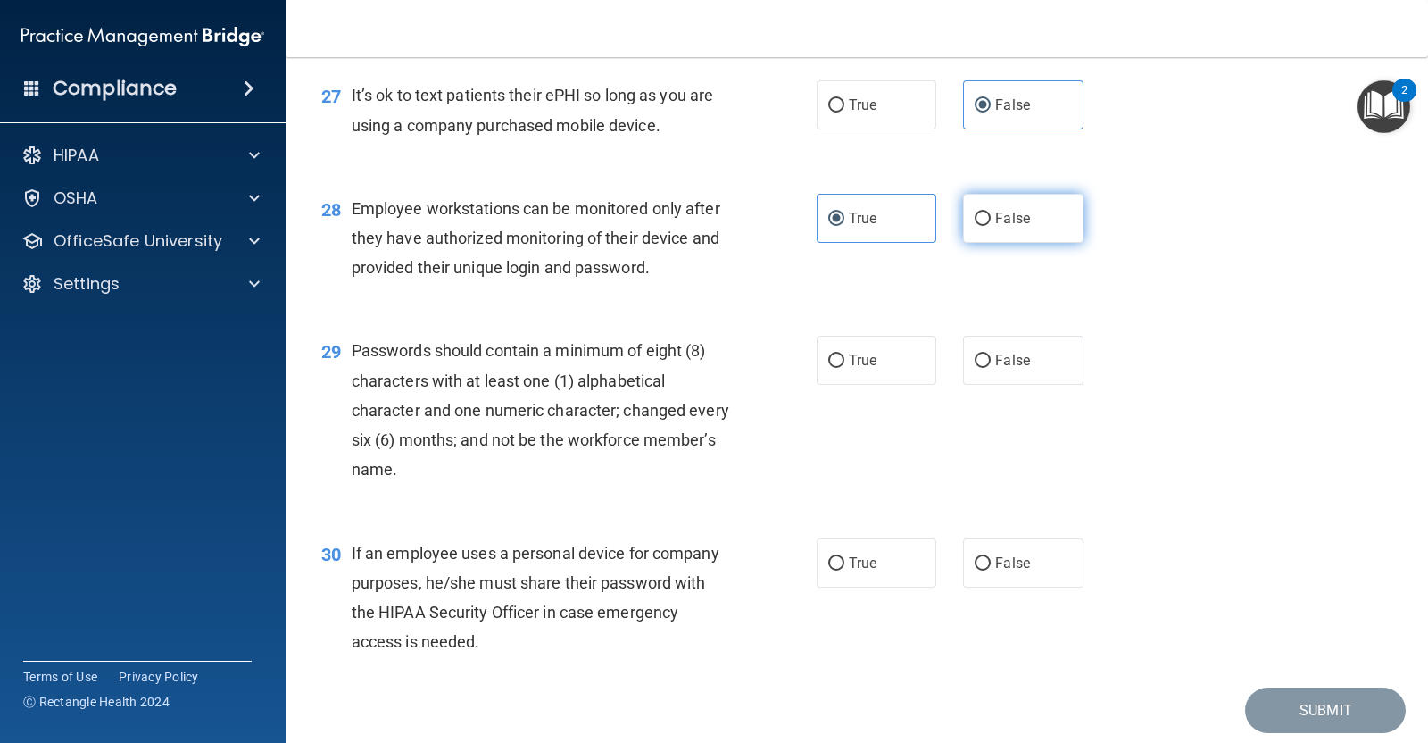
radio input "true"
radio input "false"
click at [862, 385] on label "True" at bounding box center [877, 360] width 120 height 49
click at [844, 368] on input "True" at bounding box center [836, 360] width 16 height 13
radio input "true"
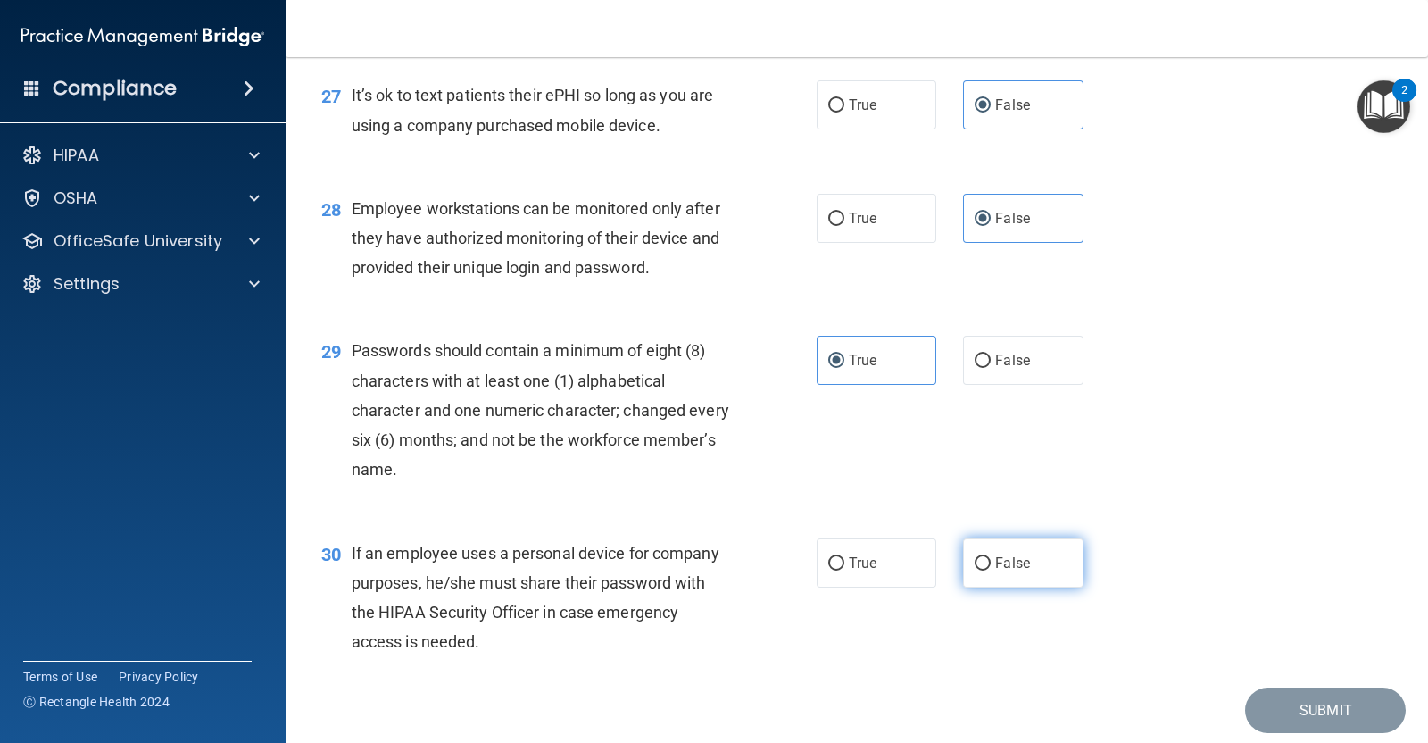
click at [995, 571] on span "False" at bounding box center [1012, 562] width 35 height 17
click at [988, 570] on input "False" at bounding box center [983, 563] width 16 height 13
radio input "true"
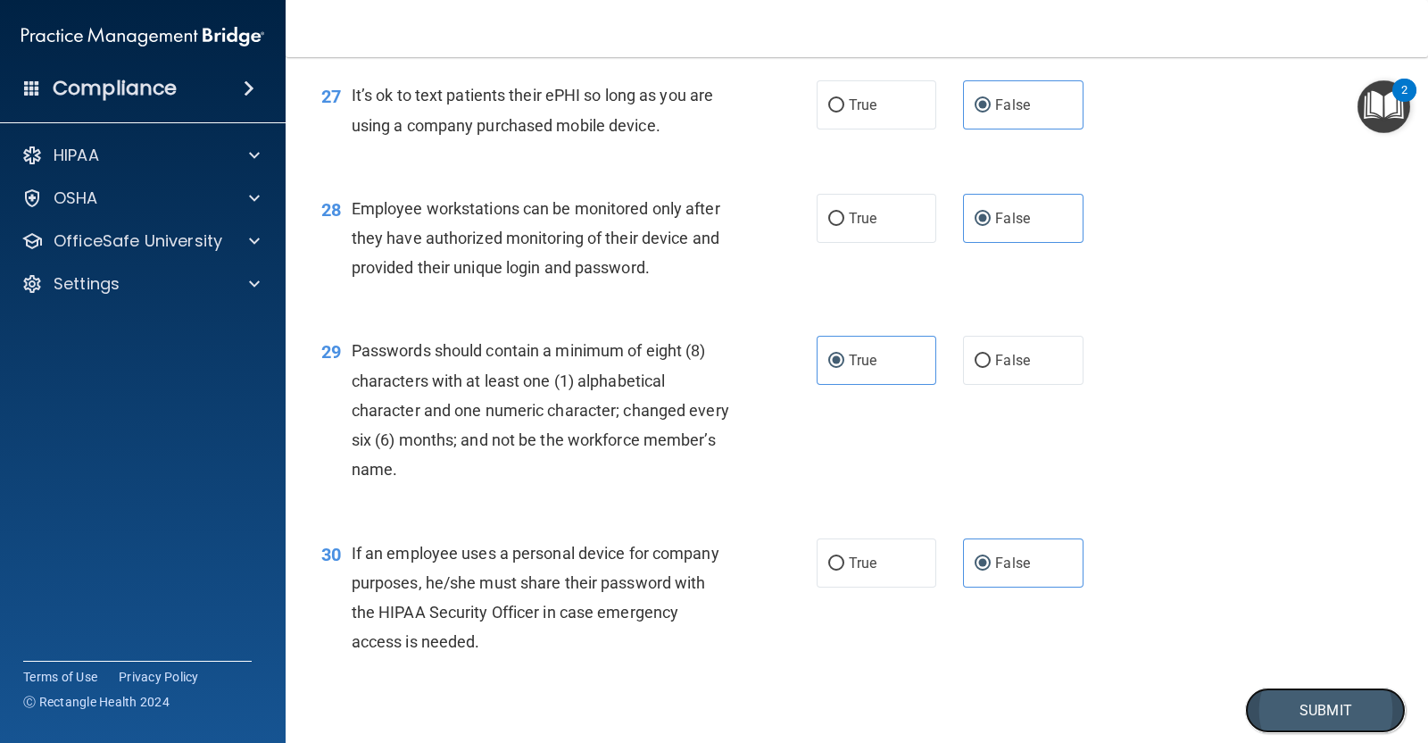
click at [1292, 723] on button "Submit" at bounding box center [1325, 710] width 161 height 46
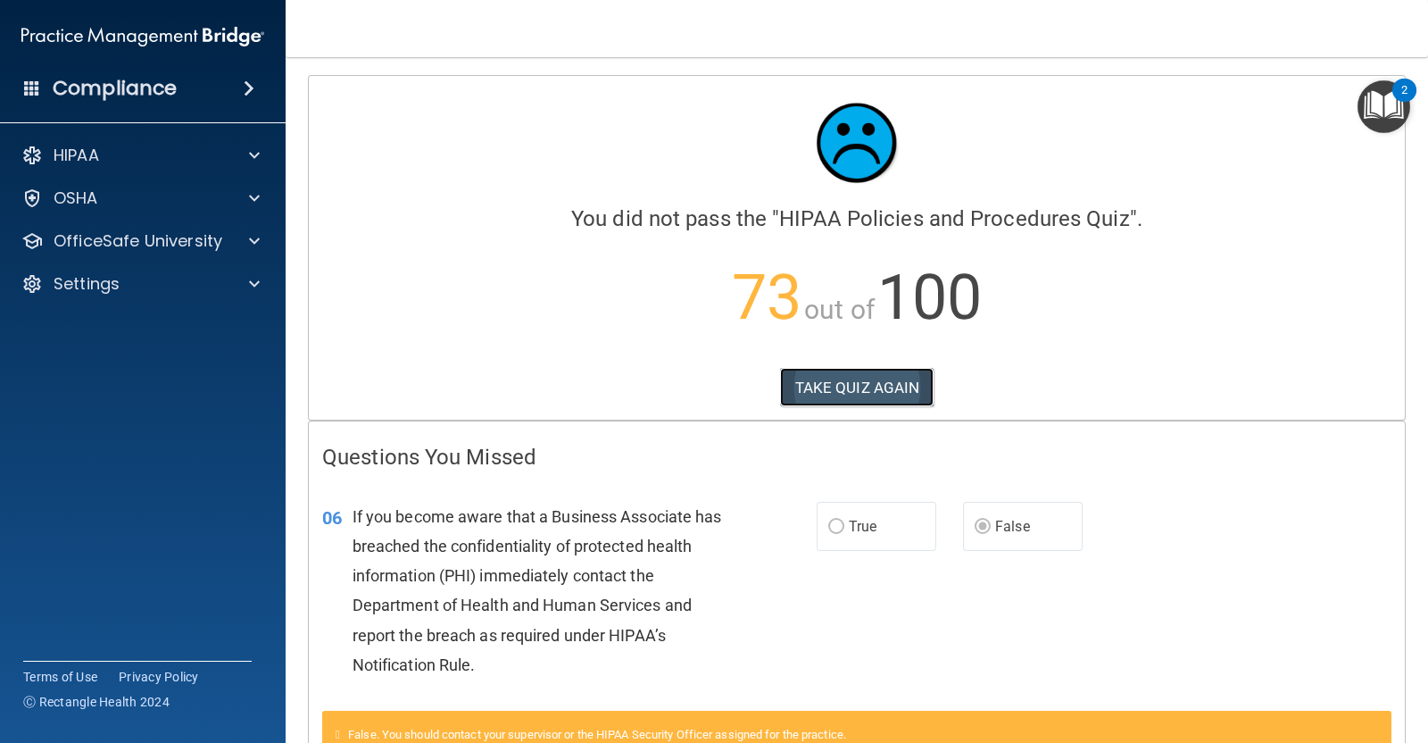
click at [849, 400] on button "TAKE QUIZ AGAIN" at bounding box center [857, 387] width 154 height 39
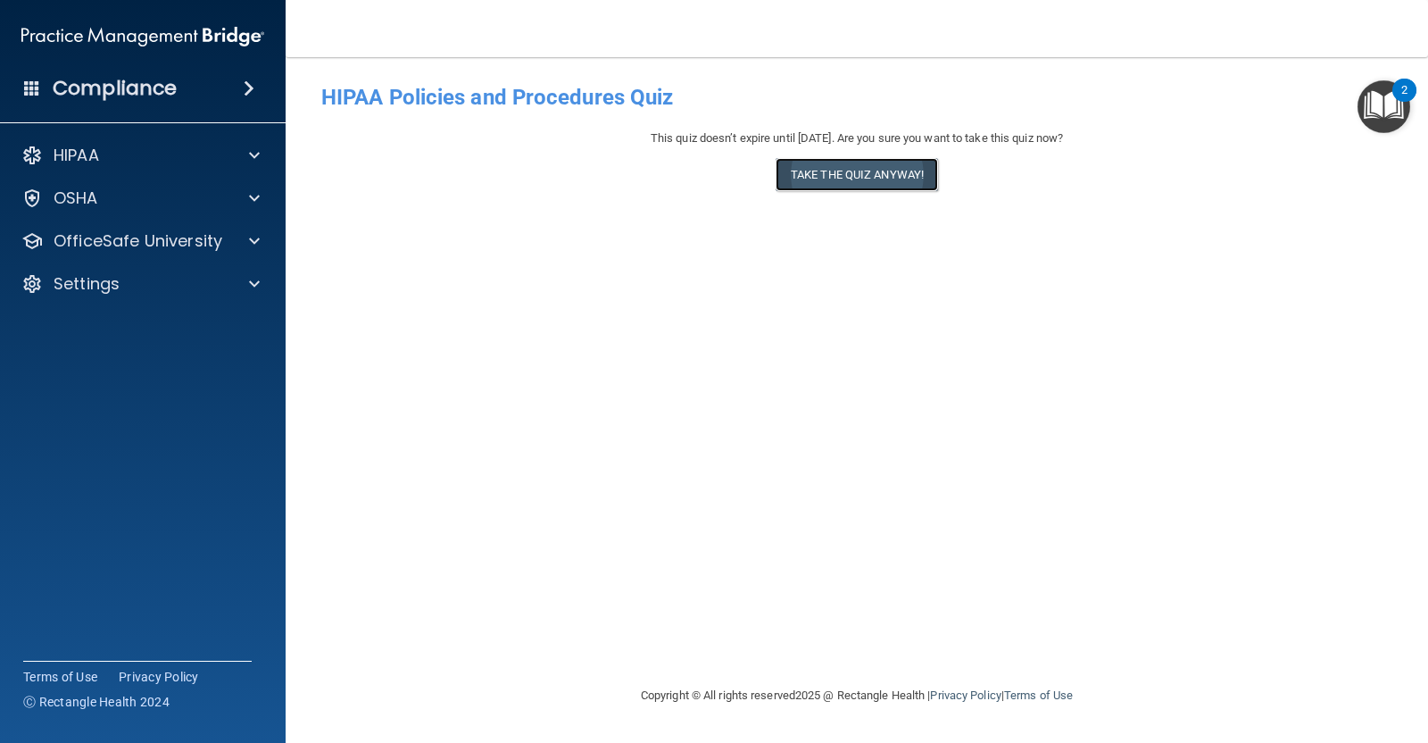
click at [828, 186] on button "Take the quiz anyway!" at bounding box center [857, 174] width 162 height 33
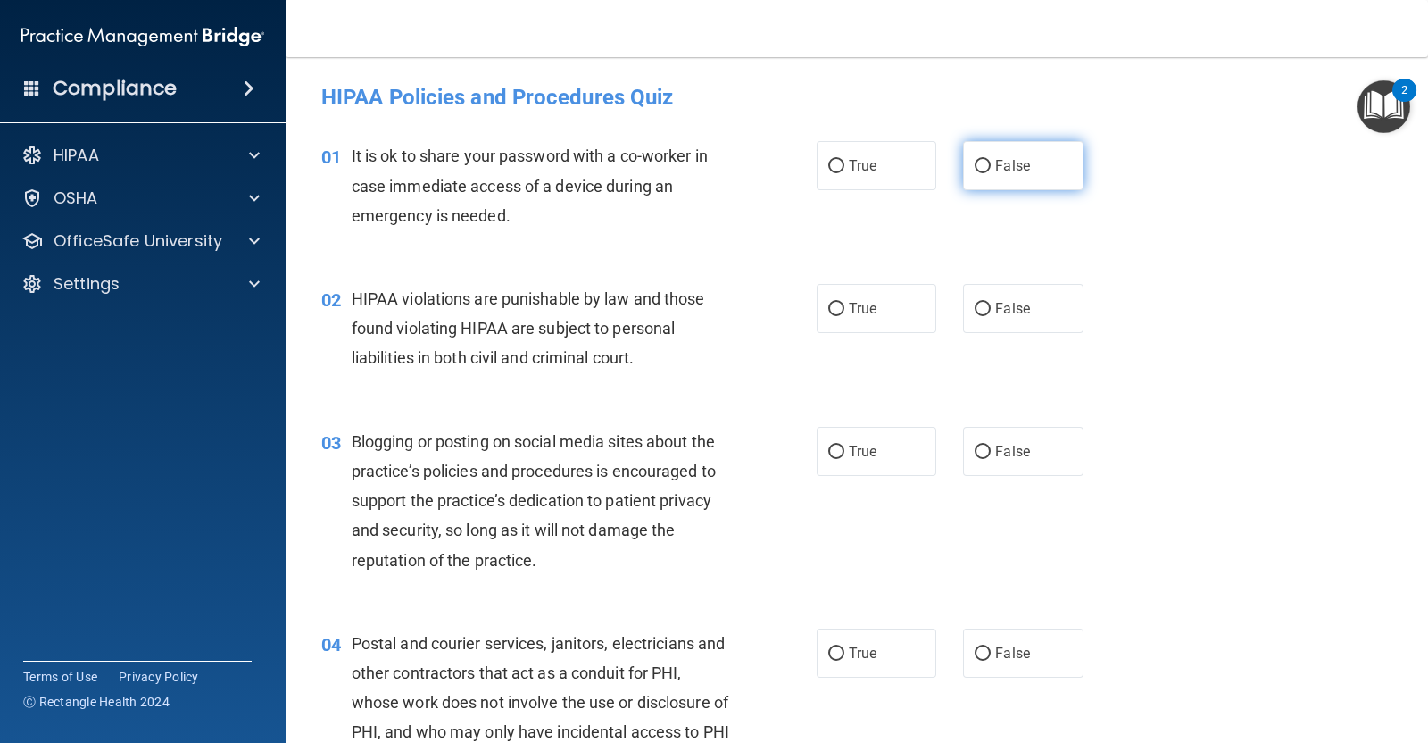
click at [977, 174] on label "False" at bounding box center [1023, 165] width 120 height 49
click at [977, 173] on input "False" at bounding box center [983, 166] width 16 height 13
radio input "true"
click at [884, 313] on label "True" at bounding box center [877, 308] width 120 height 49
click at [844, 313] on input "True" at bounding box center [836, 309] width 16 height 13
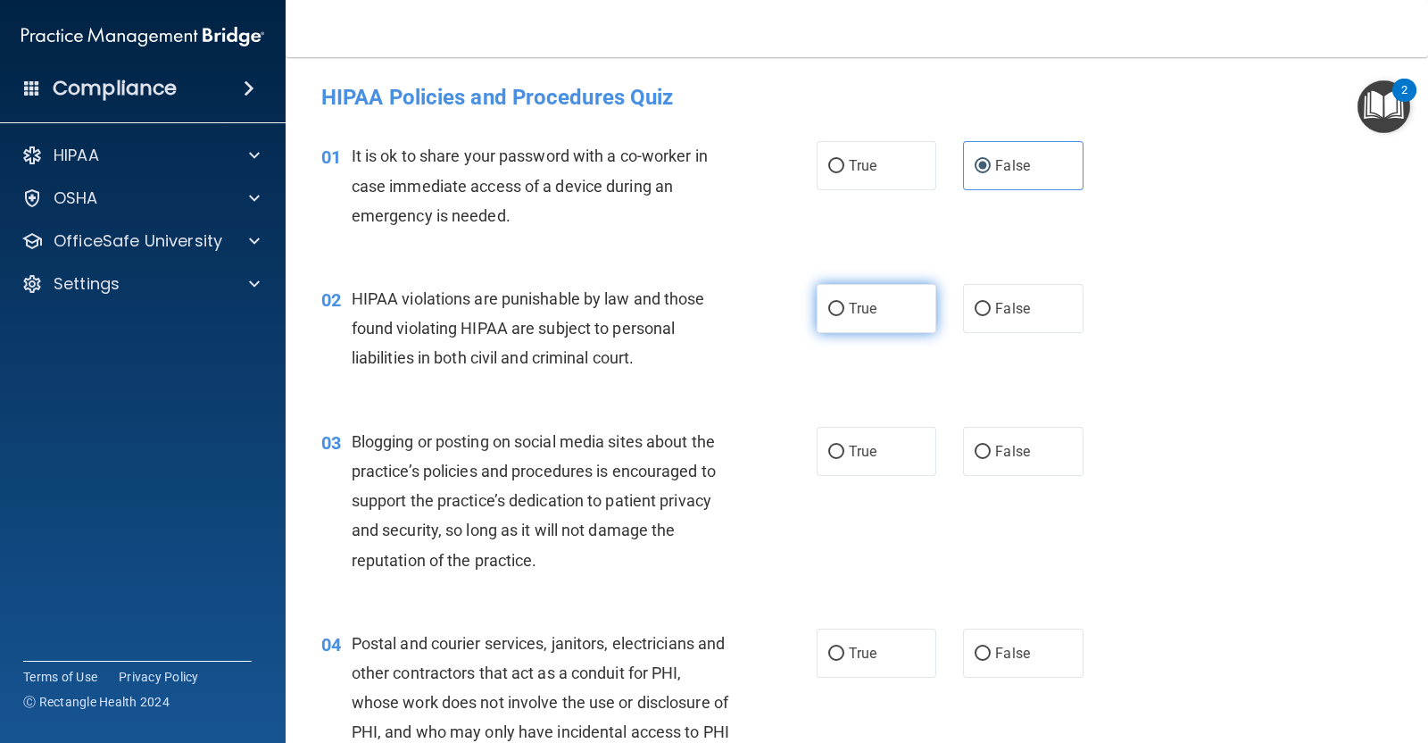
radio input "true"
click at [1034, 460] on label "False" at bounding box center [1023, 451] width 120 height 49
click at [991, 459] on input "False" at bounding box center [983, 451] width 16 height 13
radio input "true"
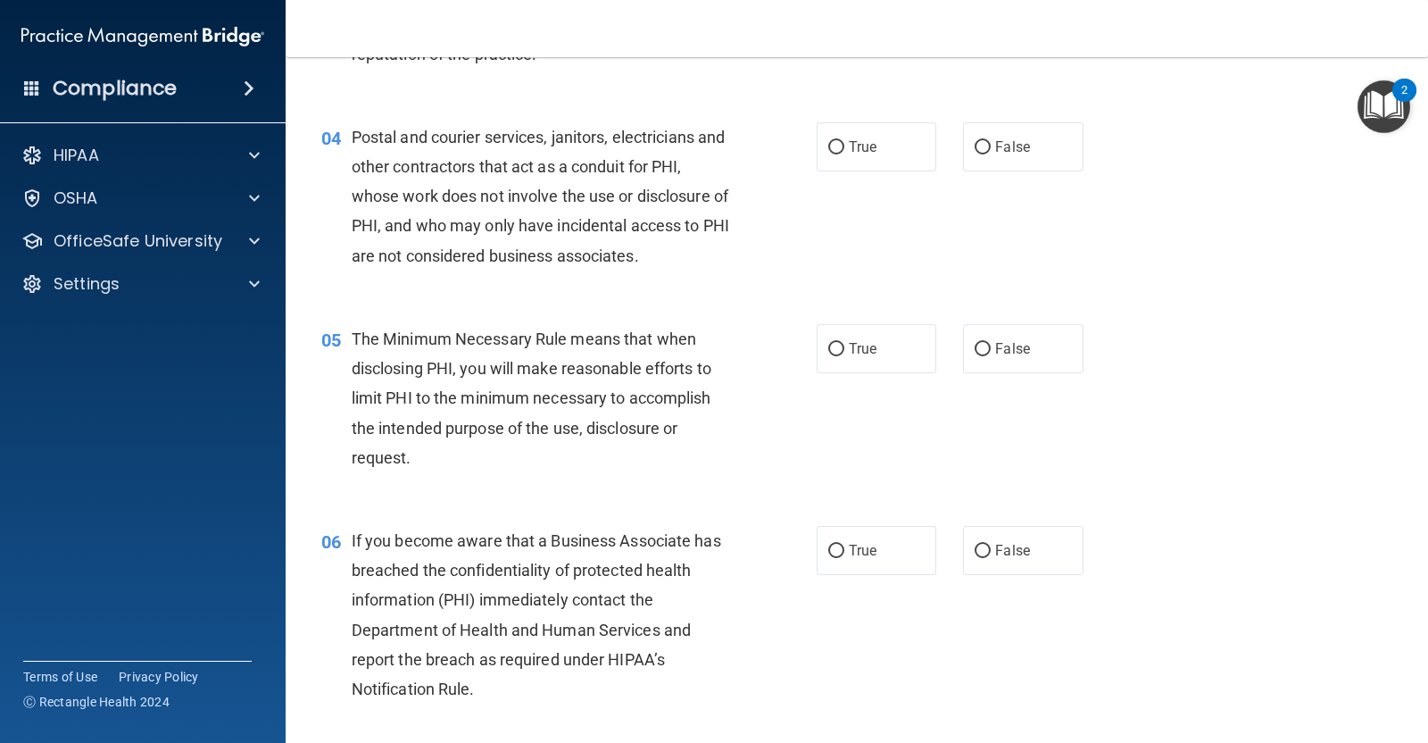
scroll to position [518, 0]
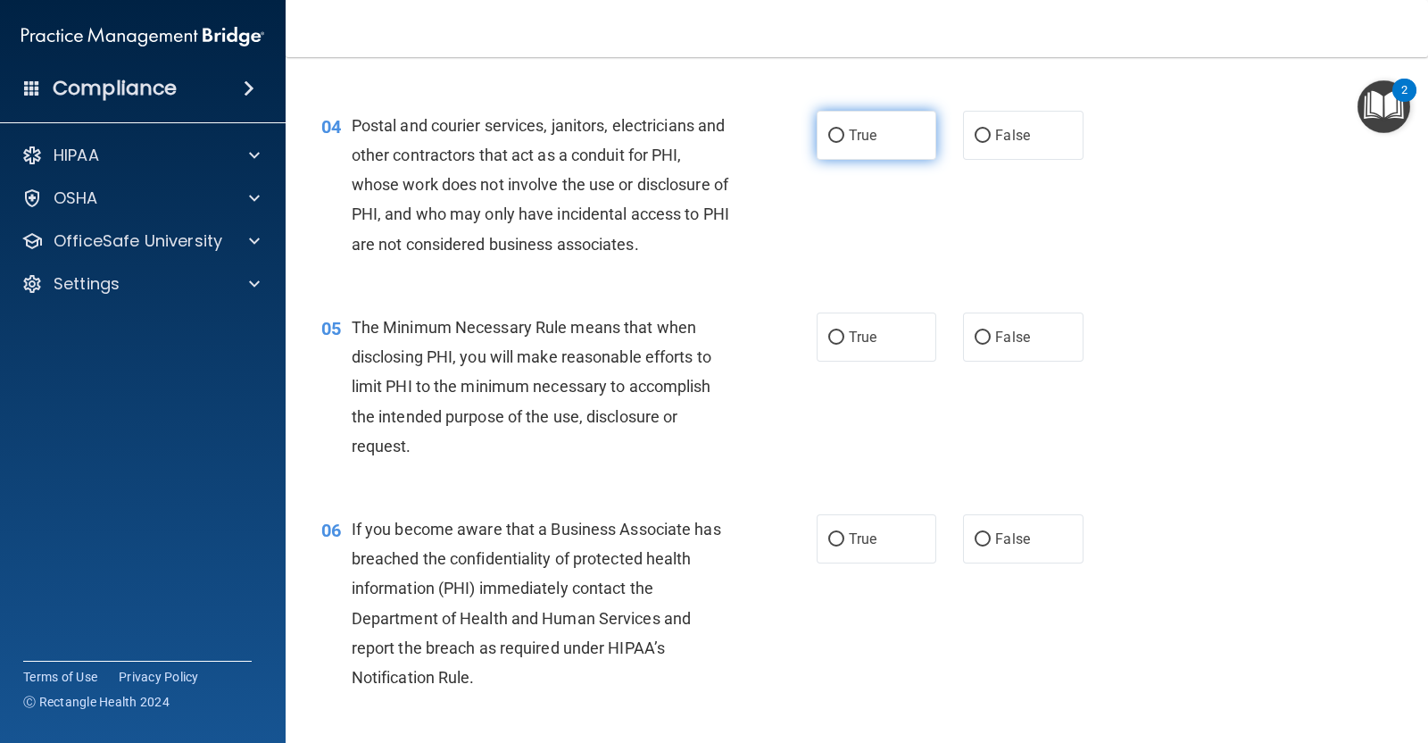
click at [846, 143] on label "True" at bounding box center [877, 135] width 120 height 49
click at [844, 143] on input "True" at bounding box center [836, 135] width 16 height 13
radio input "true"
click at [849, 333] on span "True" at bounding box center [863, 336] width 28 height 17
click at [844, 333] on input "True" at bounding box center [836, 337] width 16 height 13
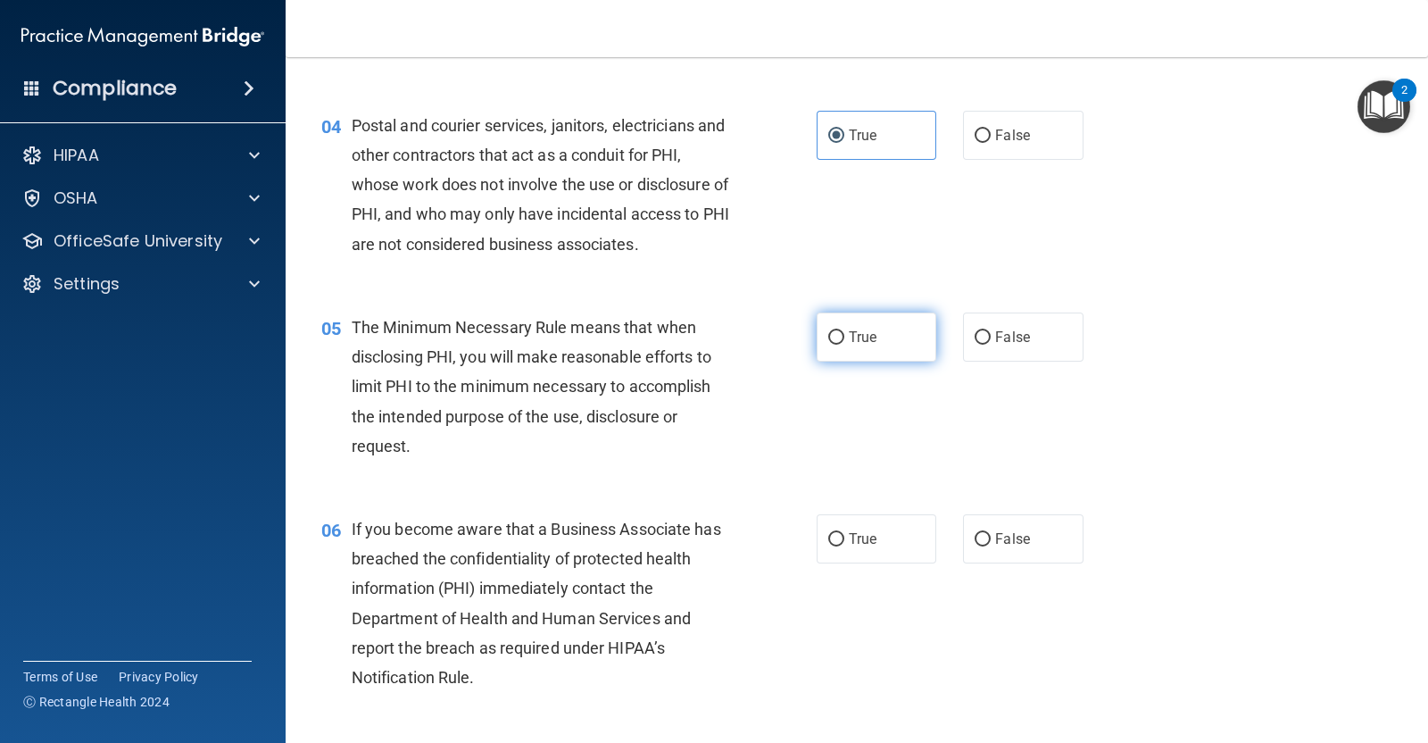
radio input "true"
click at [1026, 531] on label "False" at bounding box center [1023, 538] width 120 height 49
click at [991, 533] on input "False" at bounding box center [983, 539] width 16 height 13
radio input "true"
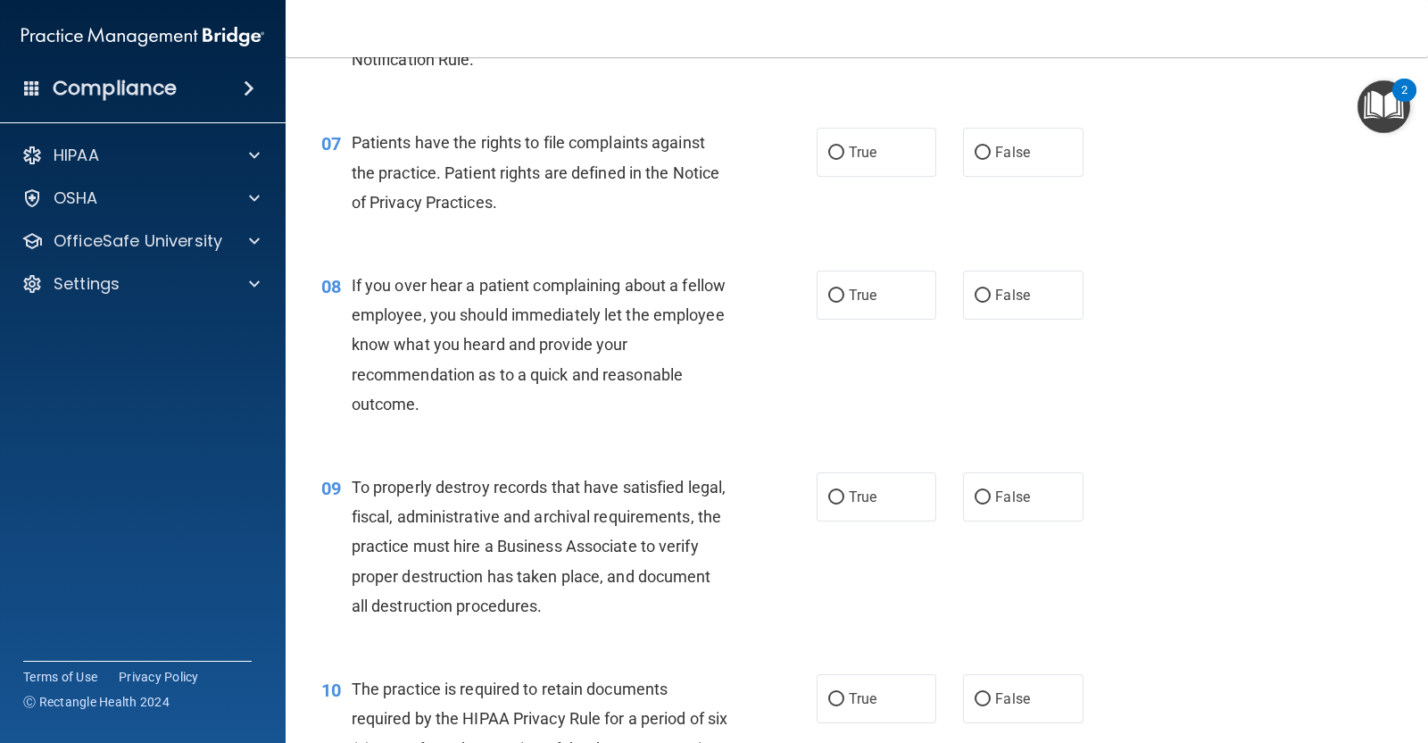
scroll to position [1129, 0]
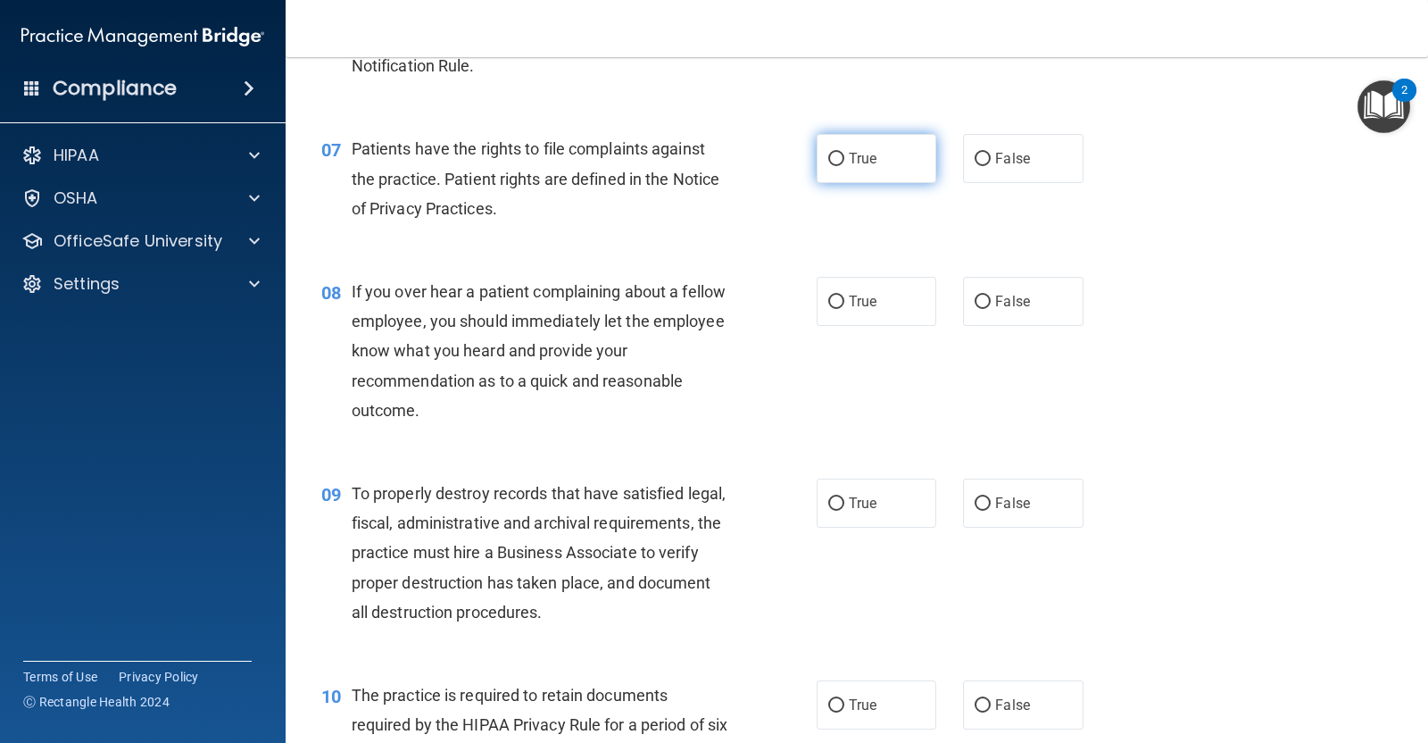
click at [829, 176] on label "True" at bounding box center [877, 158] width 120 height 49
click at [829, 166] on input "True" at bounding box center [836, 159] width 16 height 13
radio input "true"
click at [1025, 299] on label "False" at bounding box center [1023, 301] width 120 height 49
click at [991, 299] on input "False" at bounding box center [983, 301] width 16 height 13
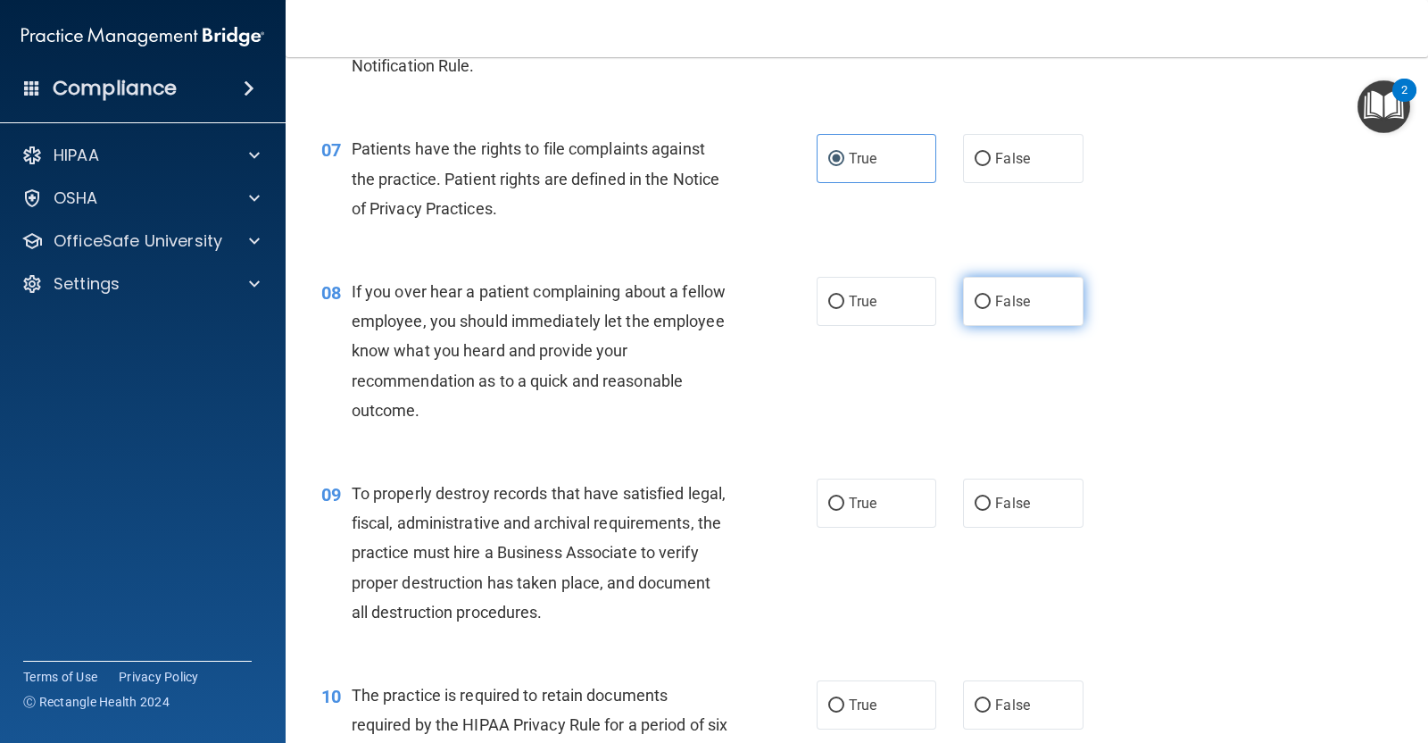
radio input "true"
click at [1000, 500] on span "False" at bounding box center [1012, 502] width 35 height 17
click at [991, 500] on input "False" at bounding box center [983, 503] width 16 height 13
radio input "true"
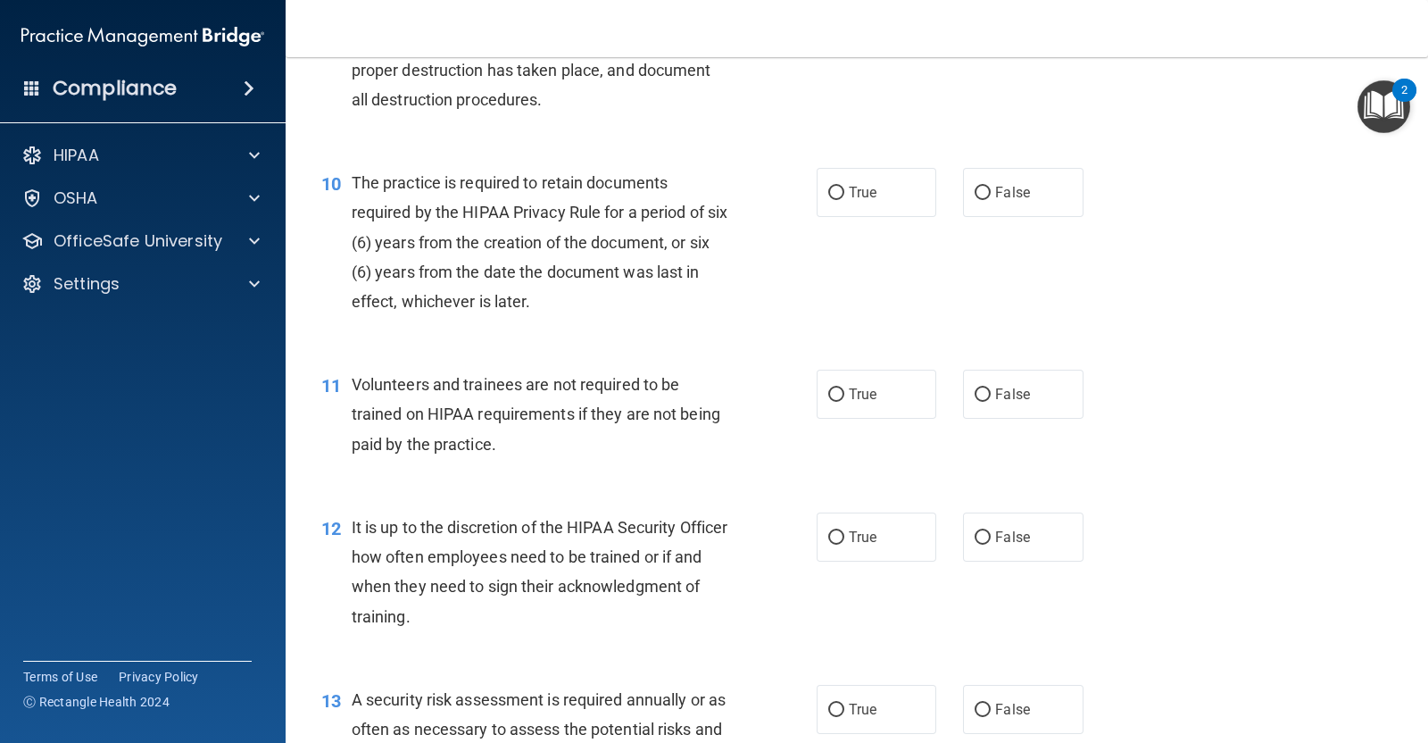
scroll to position [1659, 0]
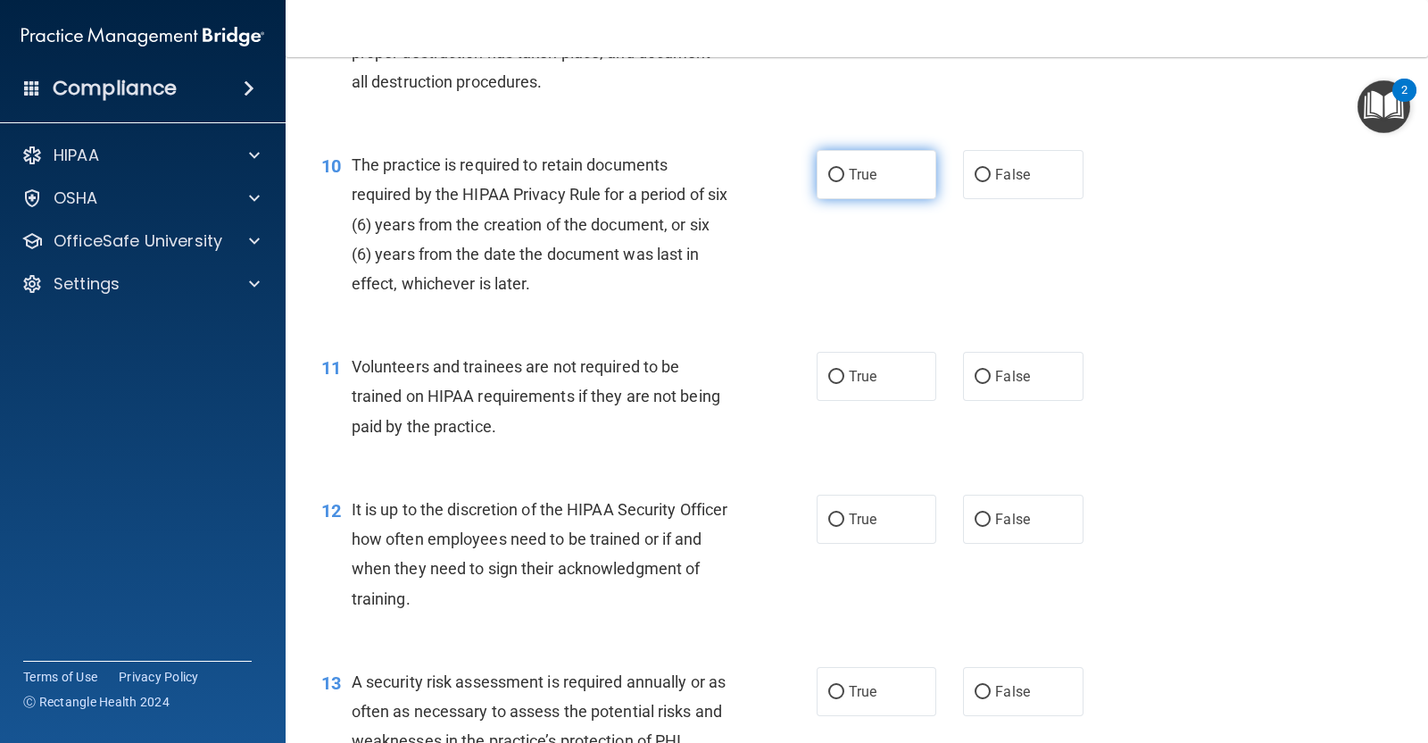
click at [856, 176] on span "True" at bounding box center [863, 174] width 28 height 17
click at [844, 176] on input "True" at bounding box center [836, 175] width 16 height 13
radio input "true"
click at [1015, 374] on span "False" at bounding box center [1012, 376] width 35 height 17
click at [991, 374] on input "False" at bounding box center [983, 376] width 16 height 13
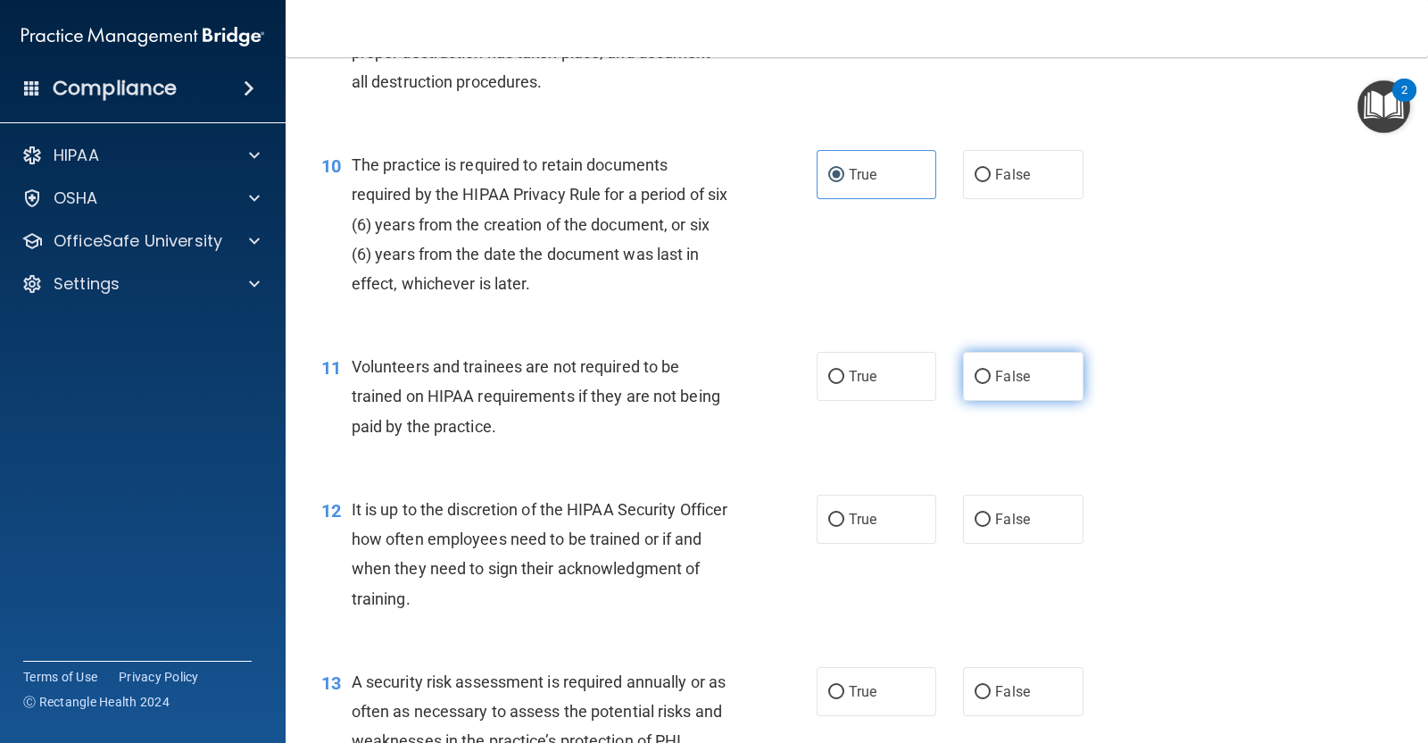
radio input "true"
click at [1060, 530] on label "False" at bounding box center [1023, 518] width 120 height 49
click at [991, 527] on input "False" at bounding box center [983, 519] width 16 height 13
radio input "true"
click at [902, 682] on label "True" at bounding box center [877, 691] width 120 height 49
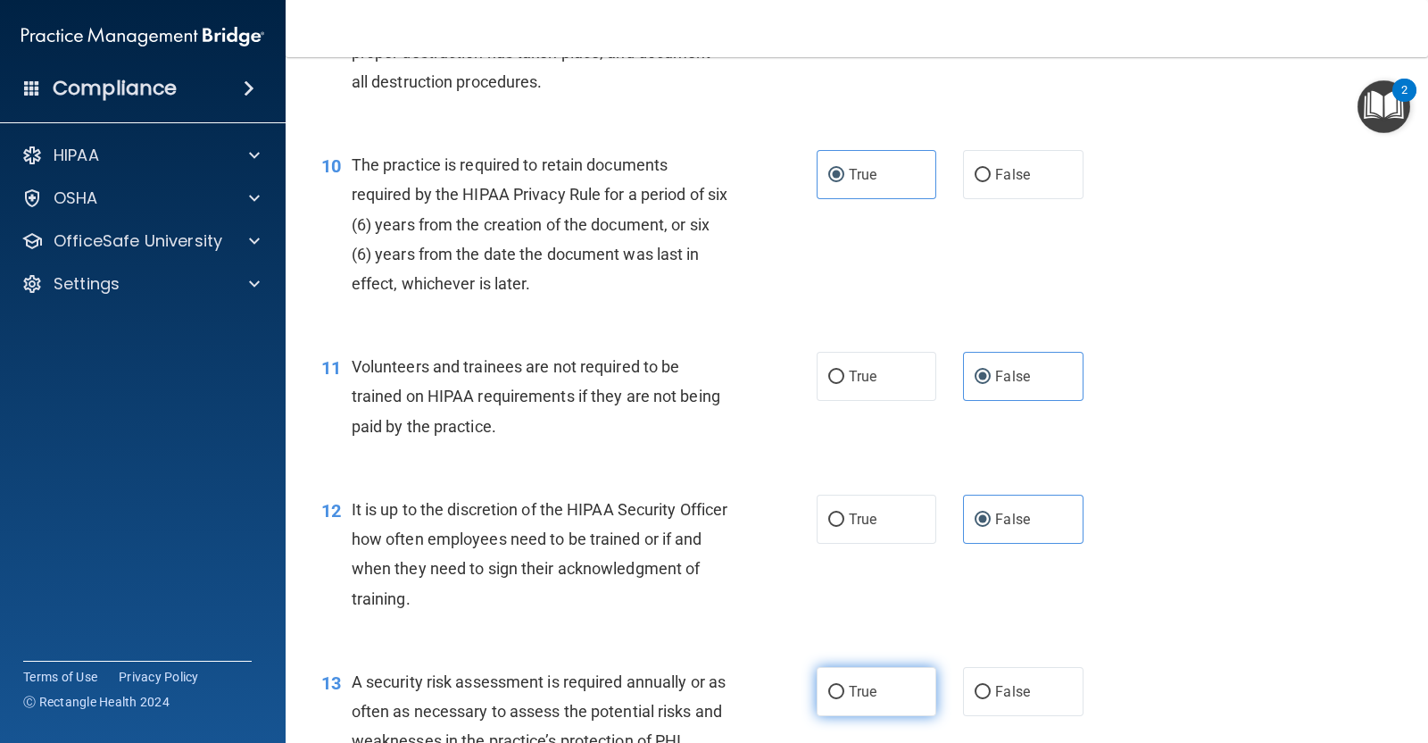
click at [844, 686] on input "True" at bounding box center [836, 692] width 16 height 13
radio input "true"
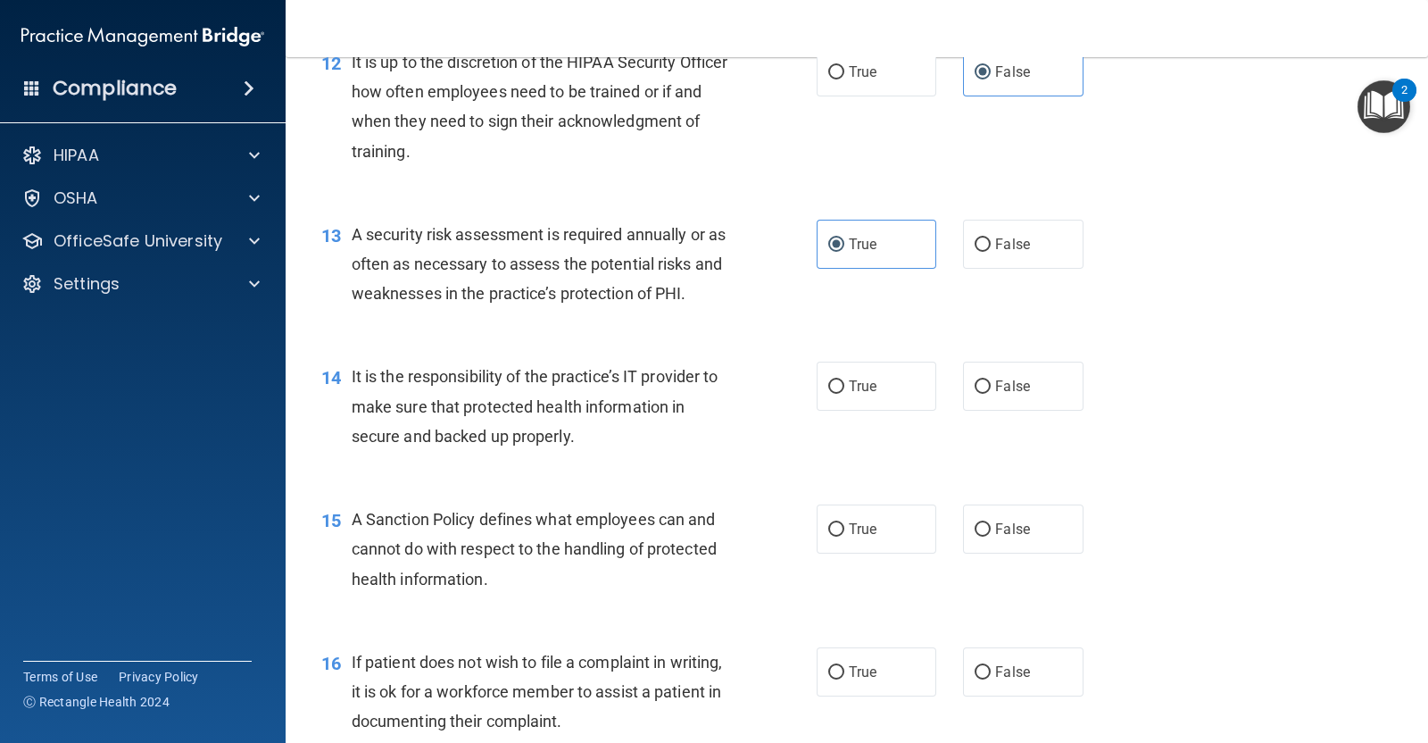
scroll to position [2119, 0]
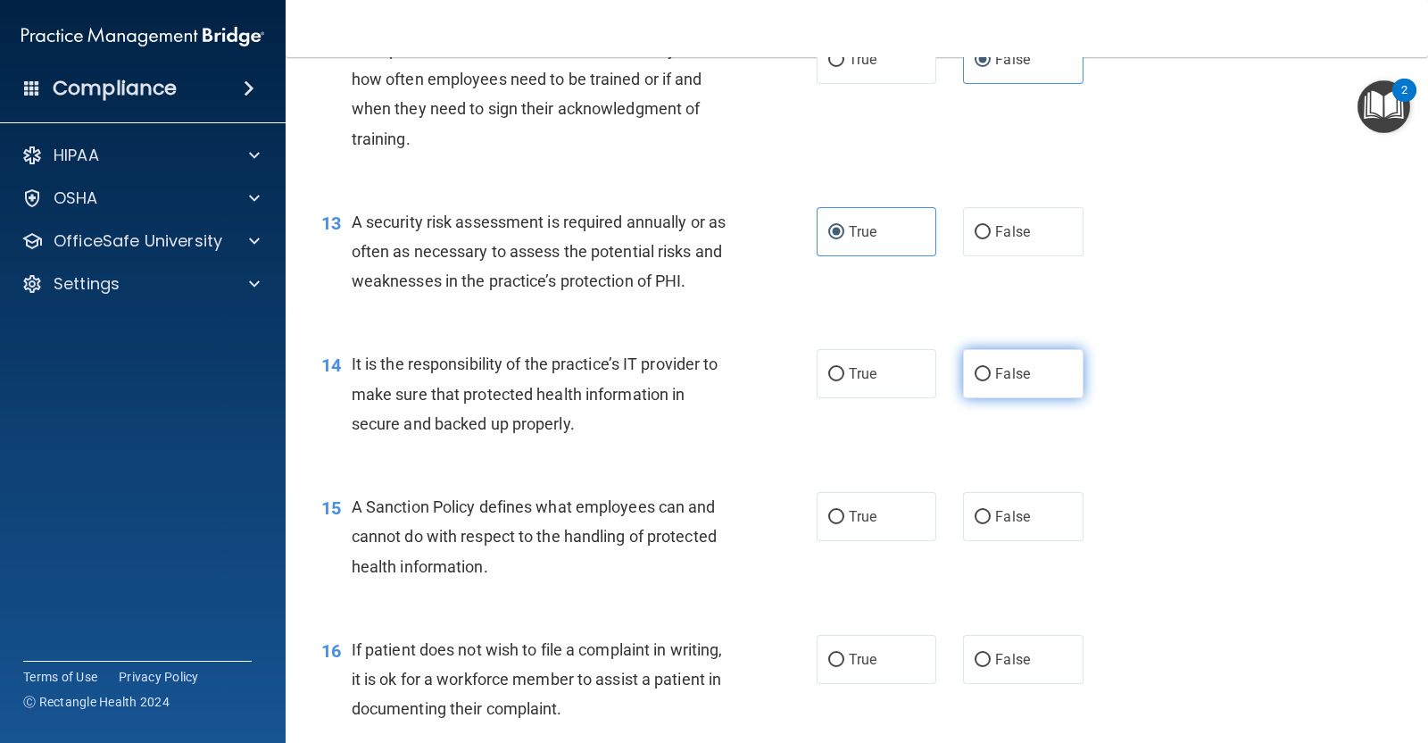
click at [1027, 374] on label "False" at bounding box center [1023, 373] width 120 height 49
click at [991, 374] on input "False" at bounding box center [983, 374] width 16 height 13
radio input "true"
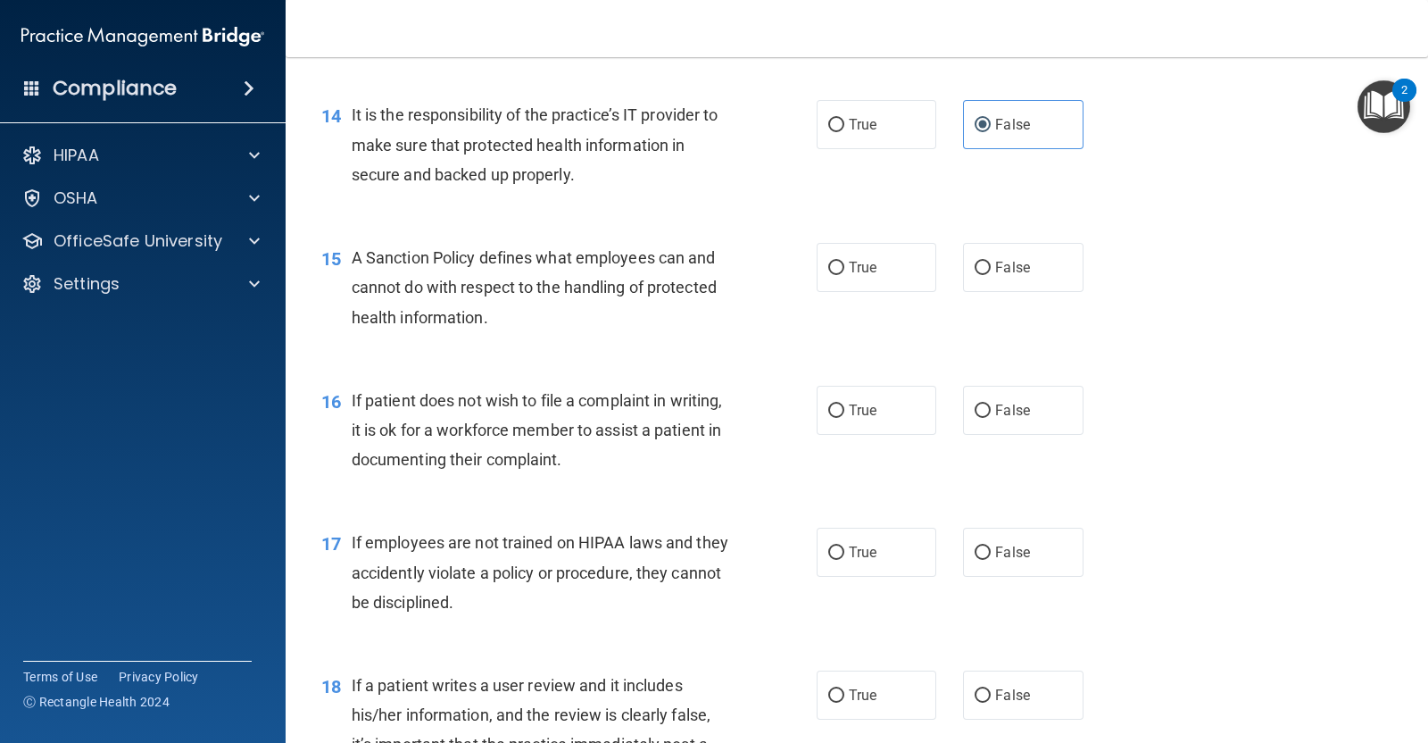
scroll to position [2385, 0]
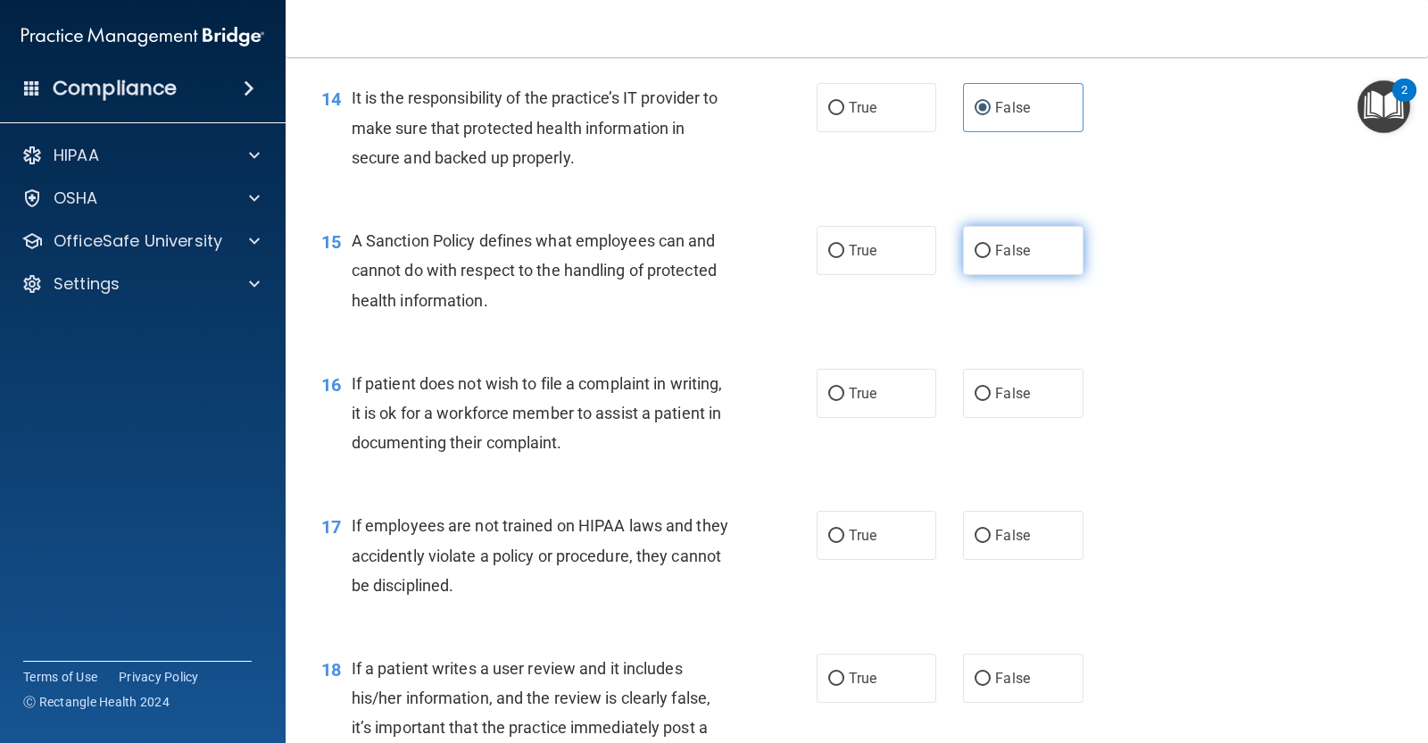
click at [1019, 256] on label "False" at bounding box center [1023, 250] width 120 height 49
click at [991, 256] on input "False" at bounding box center [983, 251] width 16 height 13
radio input "true"
click at [860, 400] on span "True" at bounding box center [863, 393] width 28 height 17
click at [844, 400] on input "True" at bounding box center [836, 393] width 16 height 13
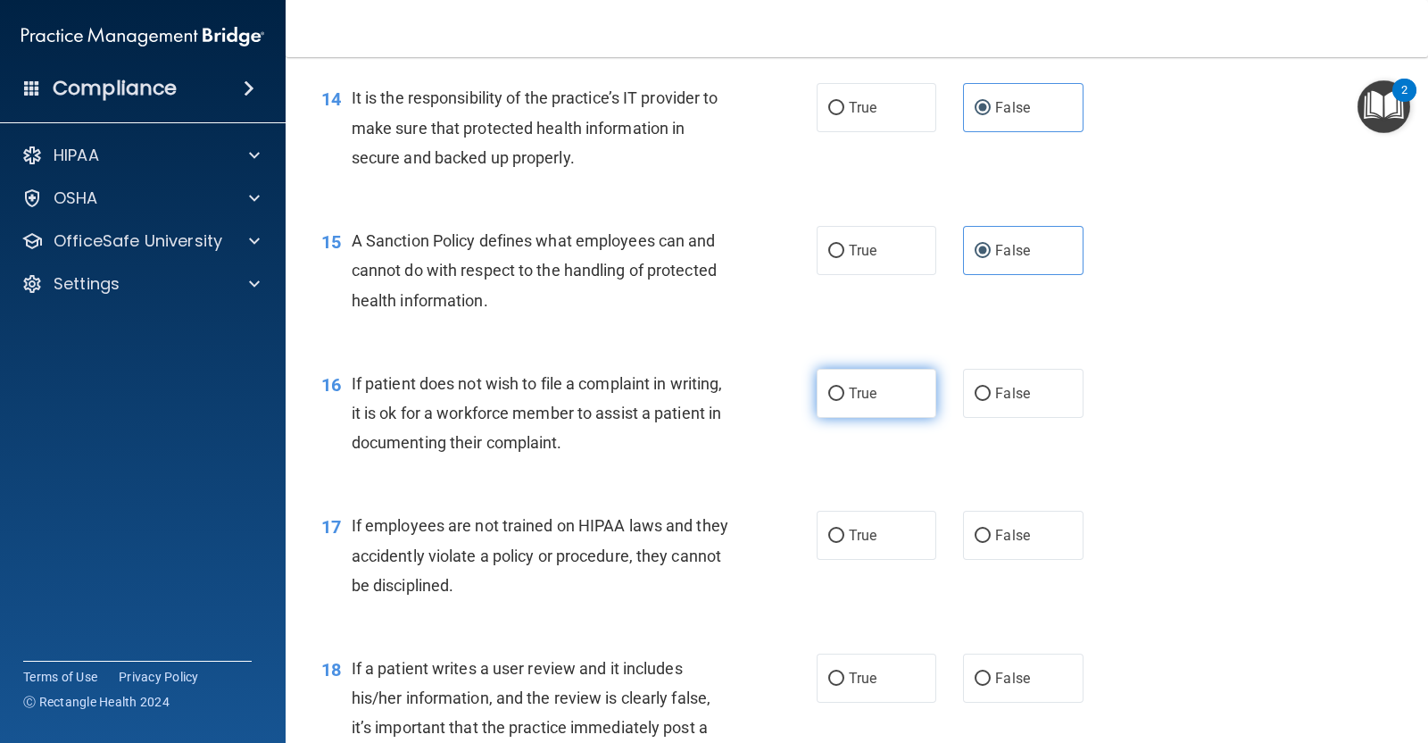
radio input "true"
click at [1039, 520] on label "False" at bounding box center [1023, 535] width 120 height 49
click at [991, 529] on input "False" at bounding box center [983, 535] width 16 height 13
radio input "true"
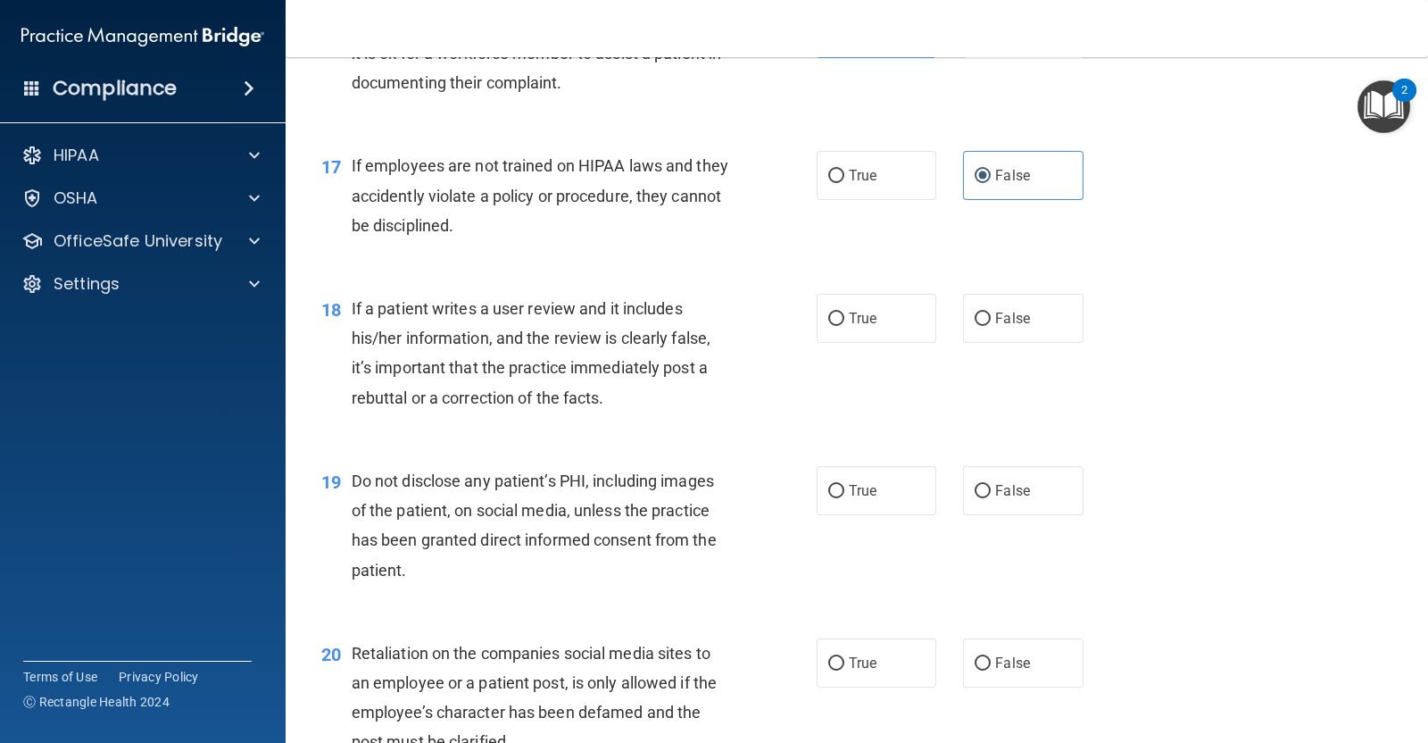
scroll to position [2763, 0]
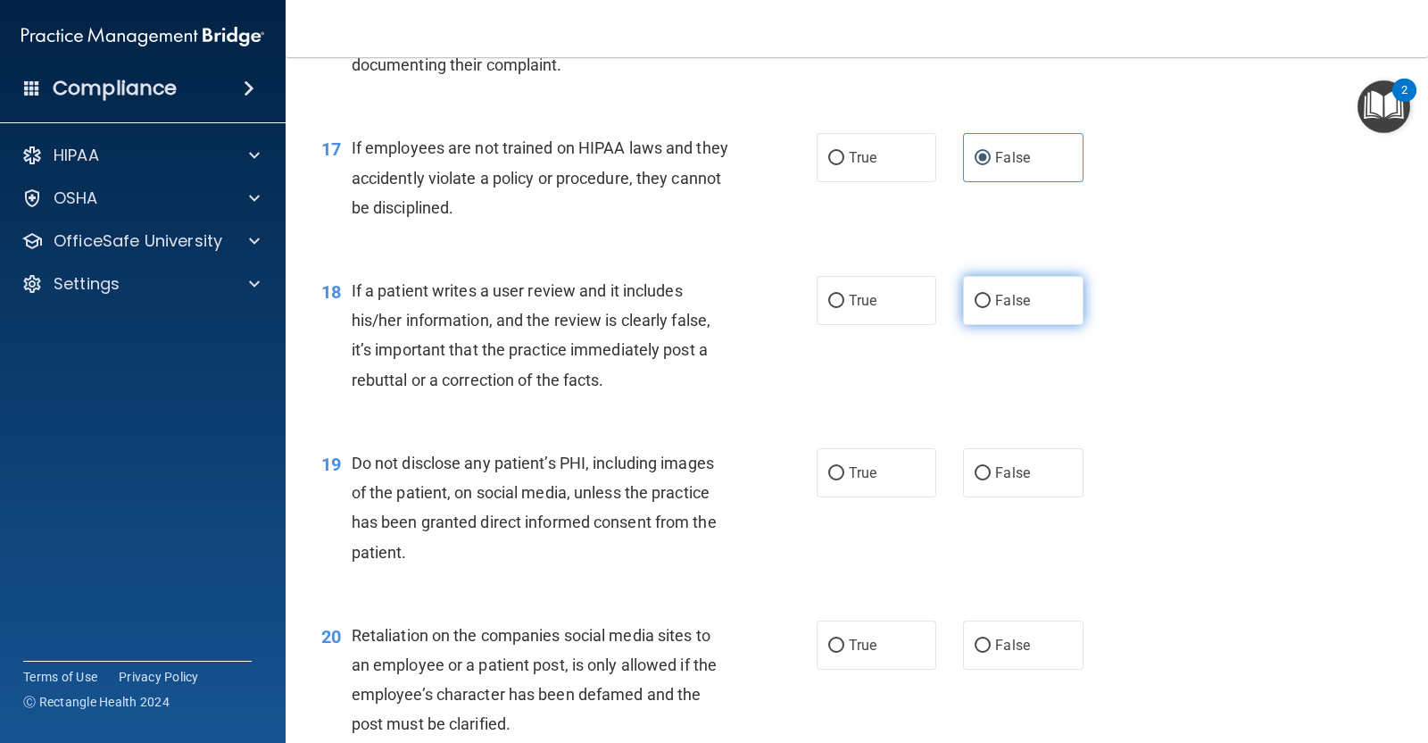
click at [1020, 302] on label "False" at bounding box center [1023, 300] width 120 height 49
click at [991, 302] on input "False" at bounding box center [983, 301] width 16 height 13
radio input "true"
click at [828, 469] on input "True" at bounding box center [836, 473] width 16 height 13
radio input "true"
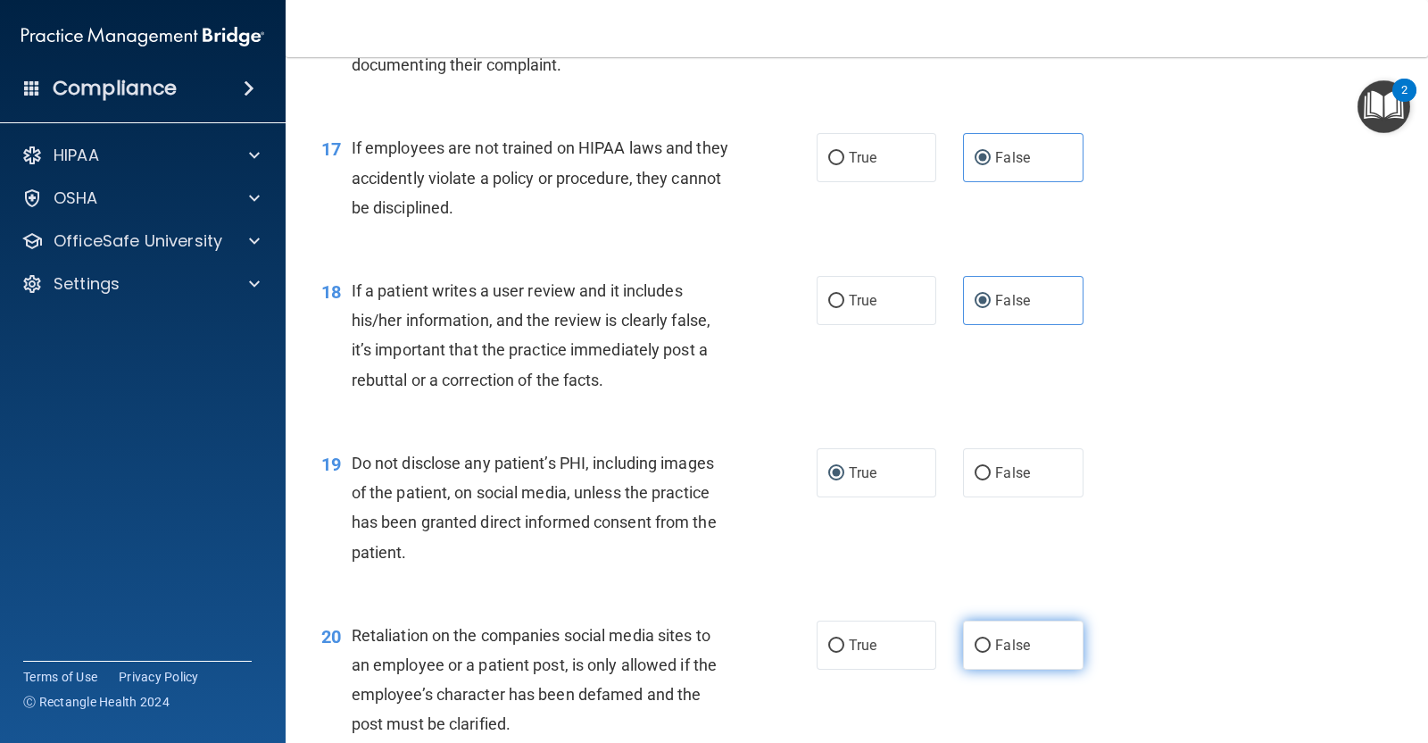
click at [1014, 649] on span "False" at bounding box center [1012, 644] width 35 height 17
click at [991, 649] on input "False" at bounding box center [983, 645] width 16 height 13
radio input "true"
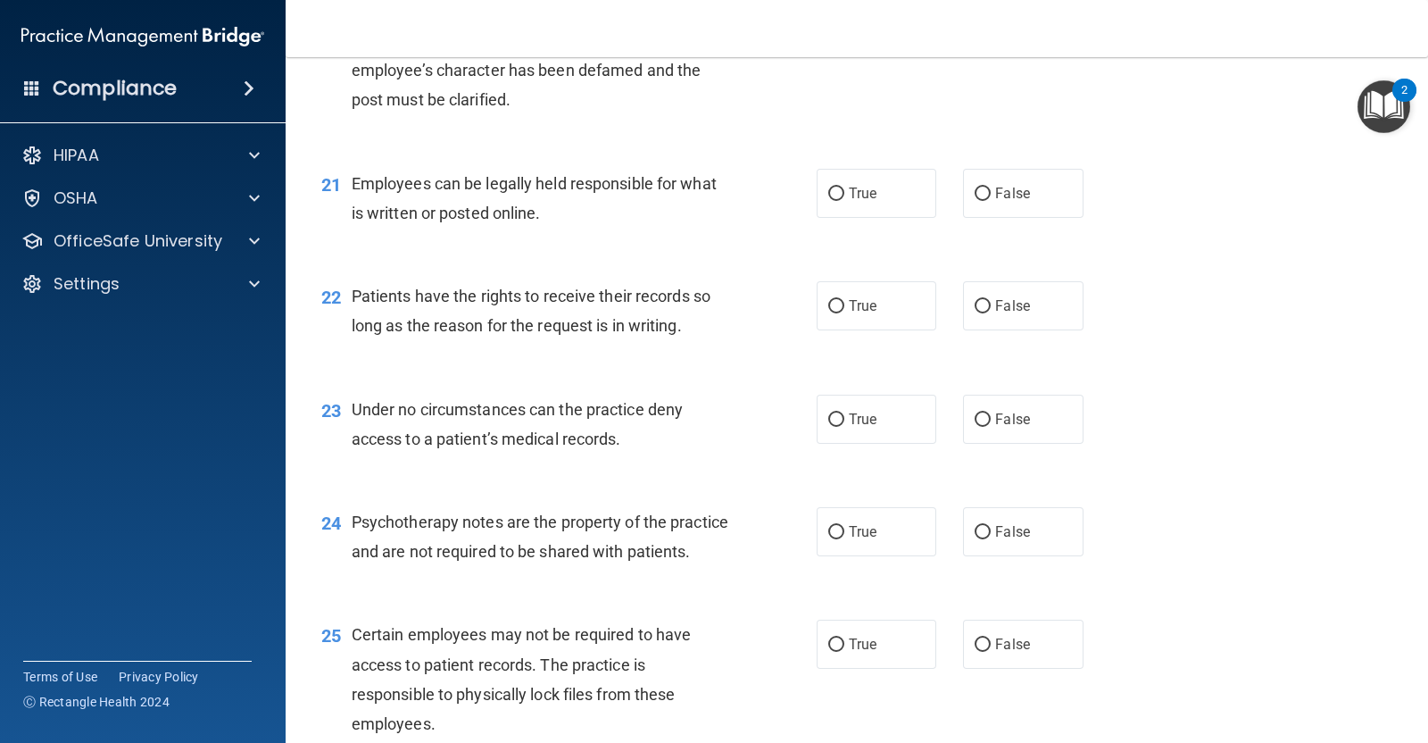
scroll to position [3416, 0]
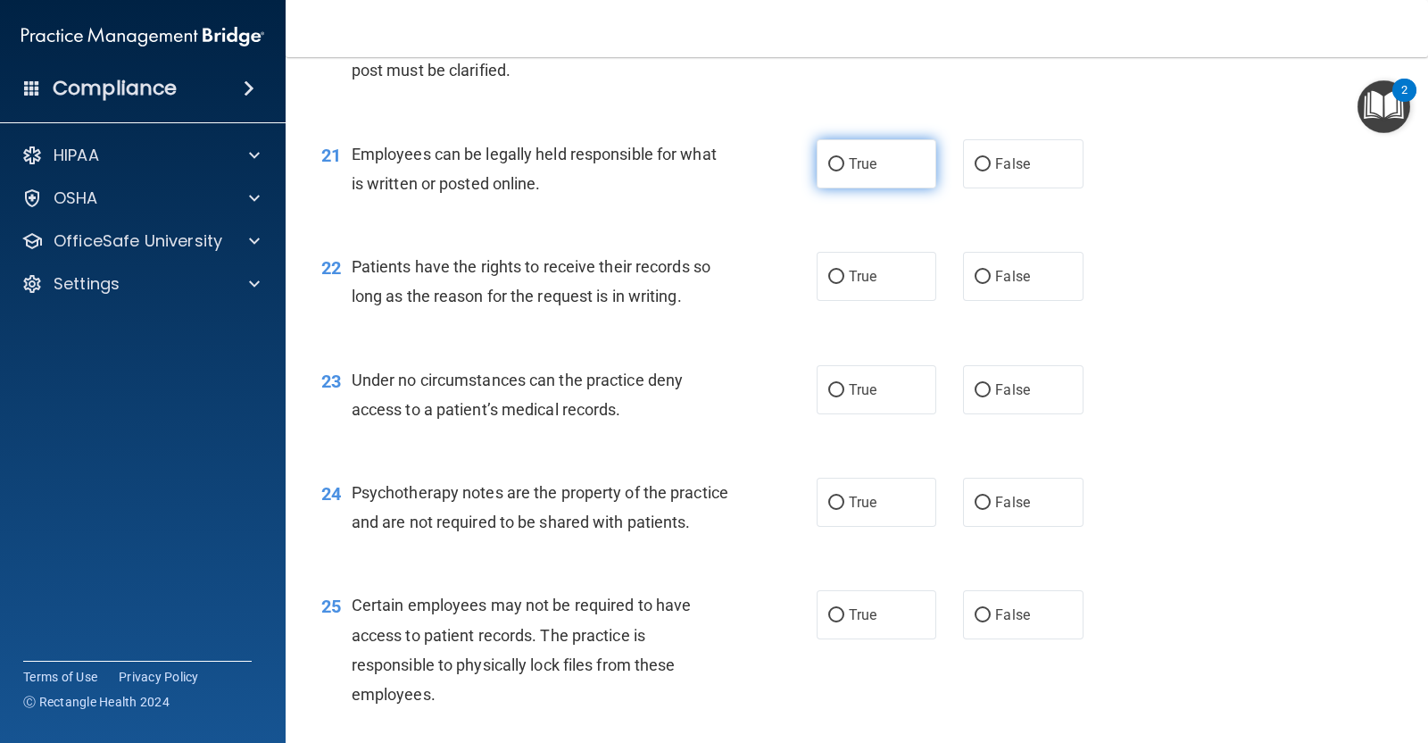
click at [866, 174] on label "True" at bounding box center [877, 163] width 120 height 49
click at [844, 171] on input "True" at bounding box center [836, 164] width 16 height 13
radio input "true"
click at [1032, 280] on label "False" at bounding box center [1023, 276] width 120 height 49
click at [991, 280] on input "False" at bounding box center [983, 276] width 16 height 13
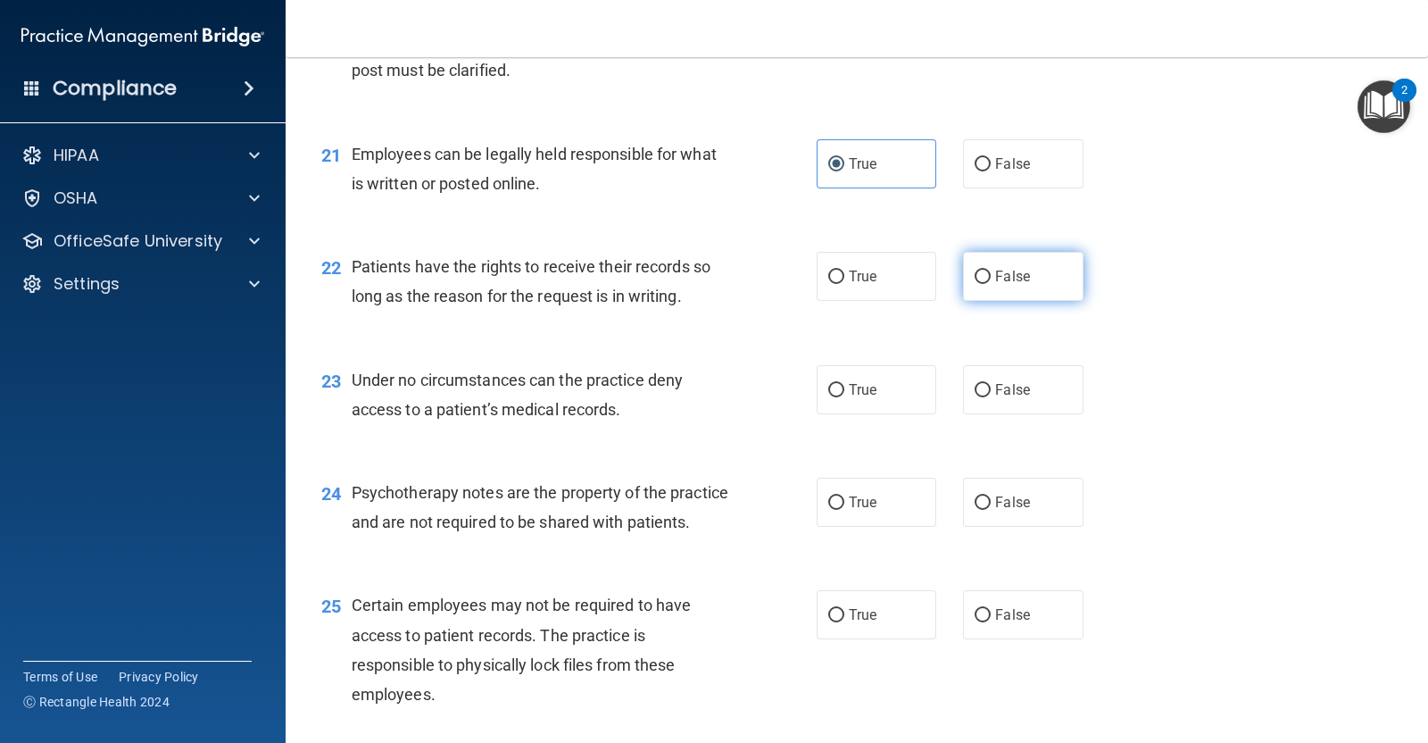
radio input "true"
click at [1040, 389] on label "False" at bounding box center [1023, 389] width 120 height 49
click at [991, 389] on input "False" at bounding box center [983, 390] width 16 height 13
radio input "true"
click at [831, 497] on input "True" at bounding box center [836, 502] width 16 height 13
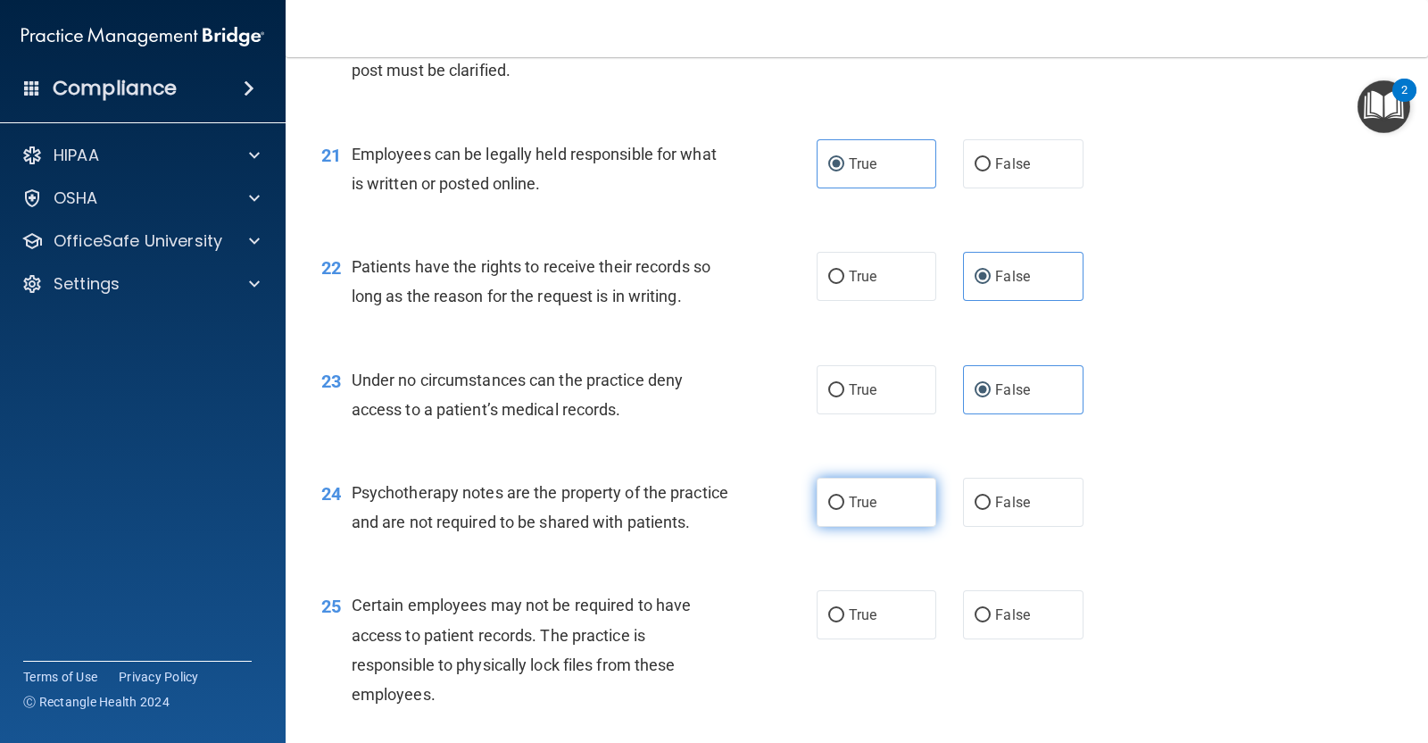
radio input "true"
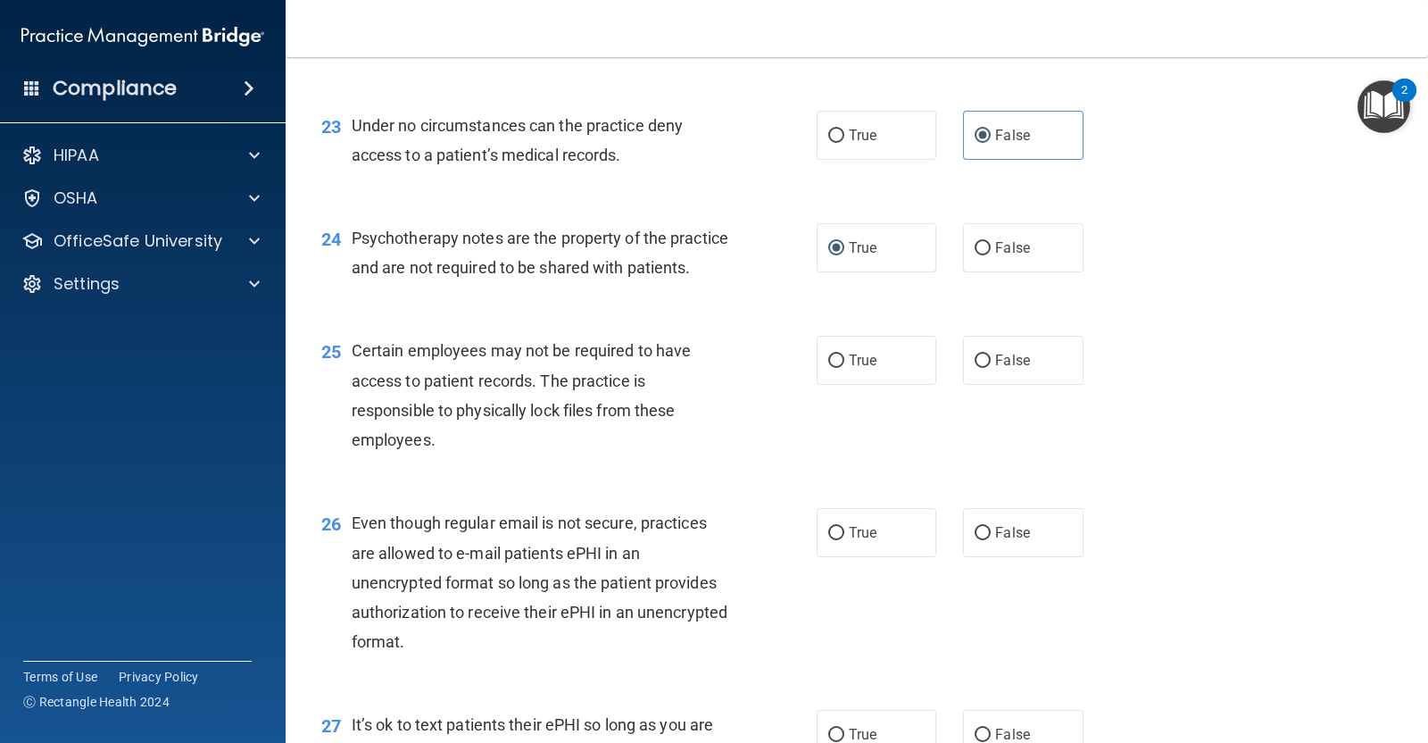
scroll to position [3764, 0]
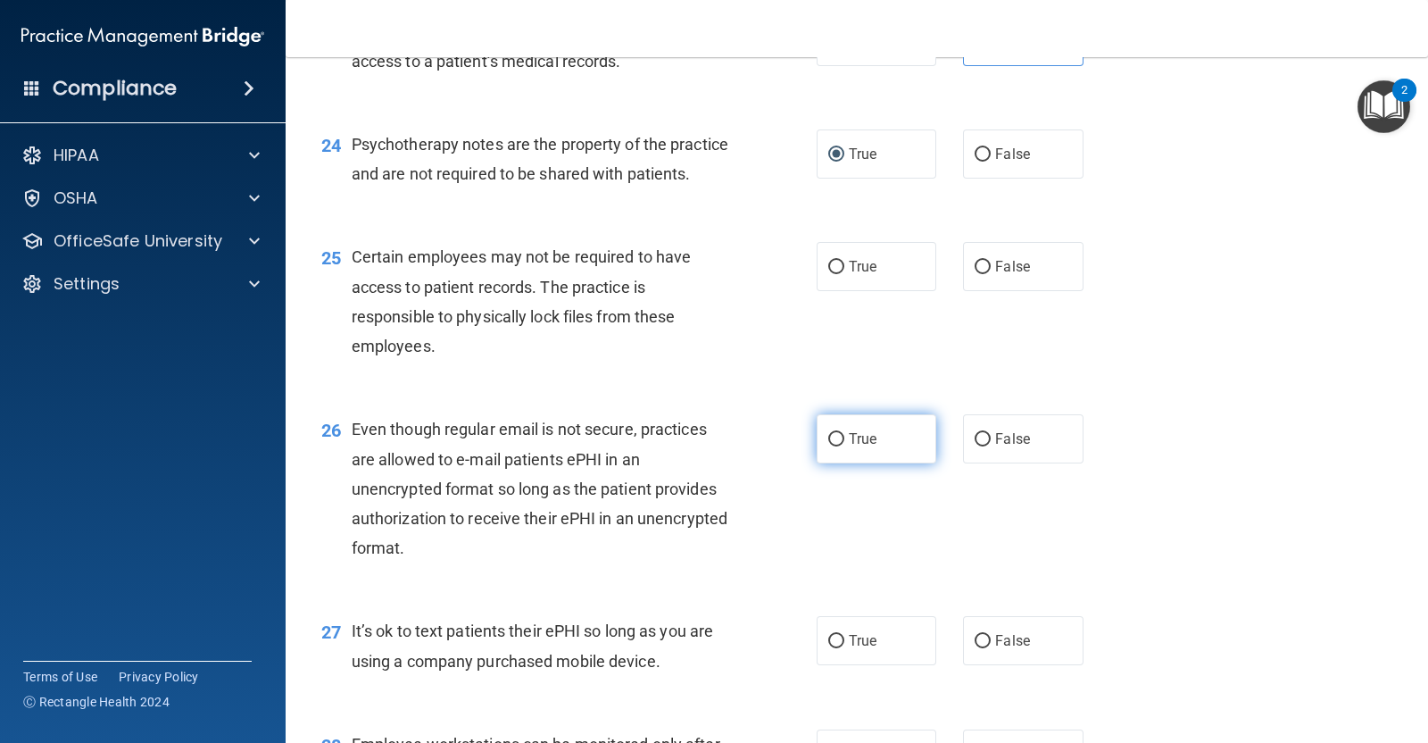
click at [860, 447] on span "True" at bounding box center [863, 438] width 28 height 17
click at [844, 446] on input "True" at bounding box center [836, 439] width 16 height 13
radio input "true"
click at [857, 291] on label "True" at bounding box center [877, 266] width 120 height 49
click at [844, 274] on input "True" at bounding box center [836, 267] width 16 height 13
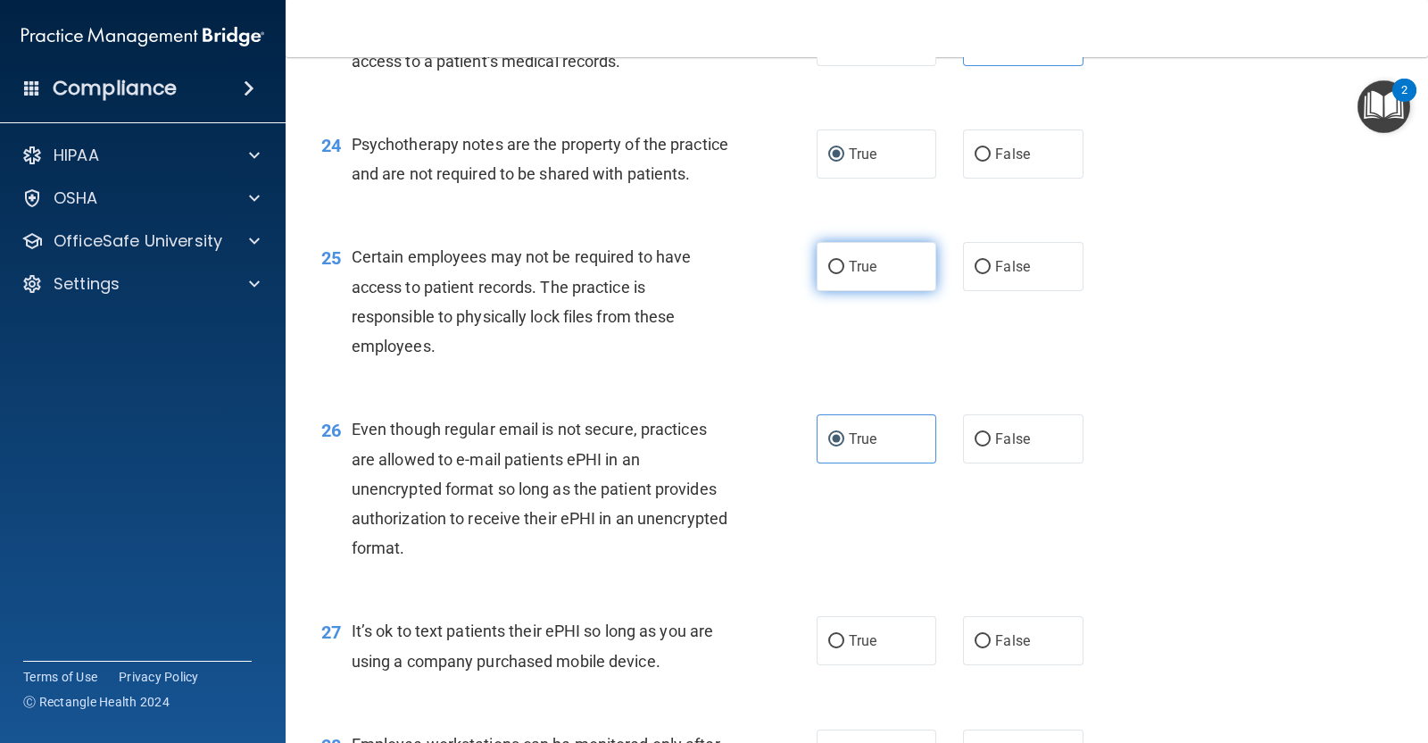
radio input "true"
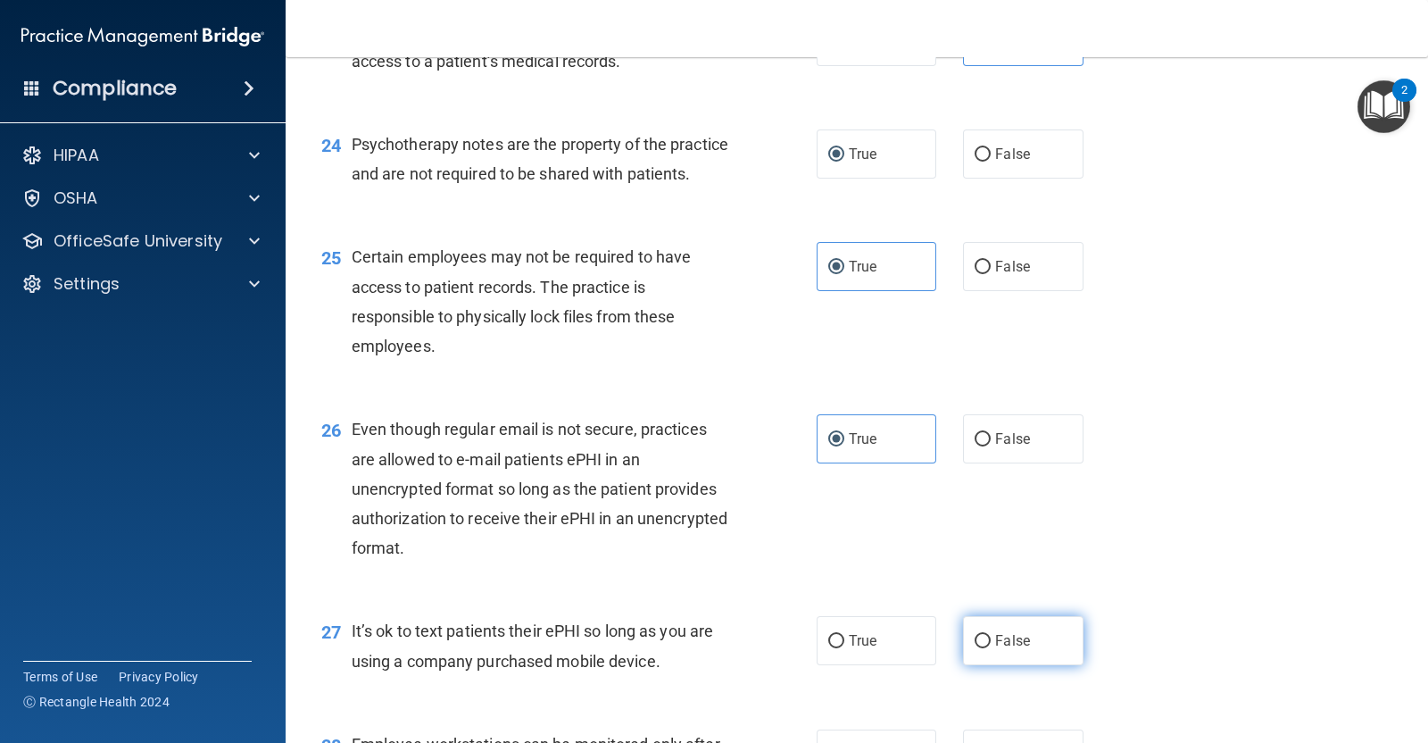
click at [1007, 649] on span "False" at bounding box center [1012, 640] width 35 height 17
click at [991, 648] on input "False" at bounding box center [983, 641] width 16 height 13
radio input "true"
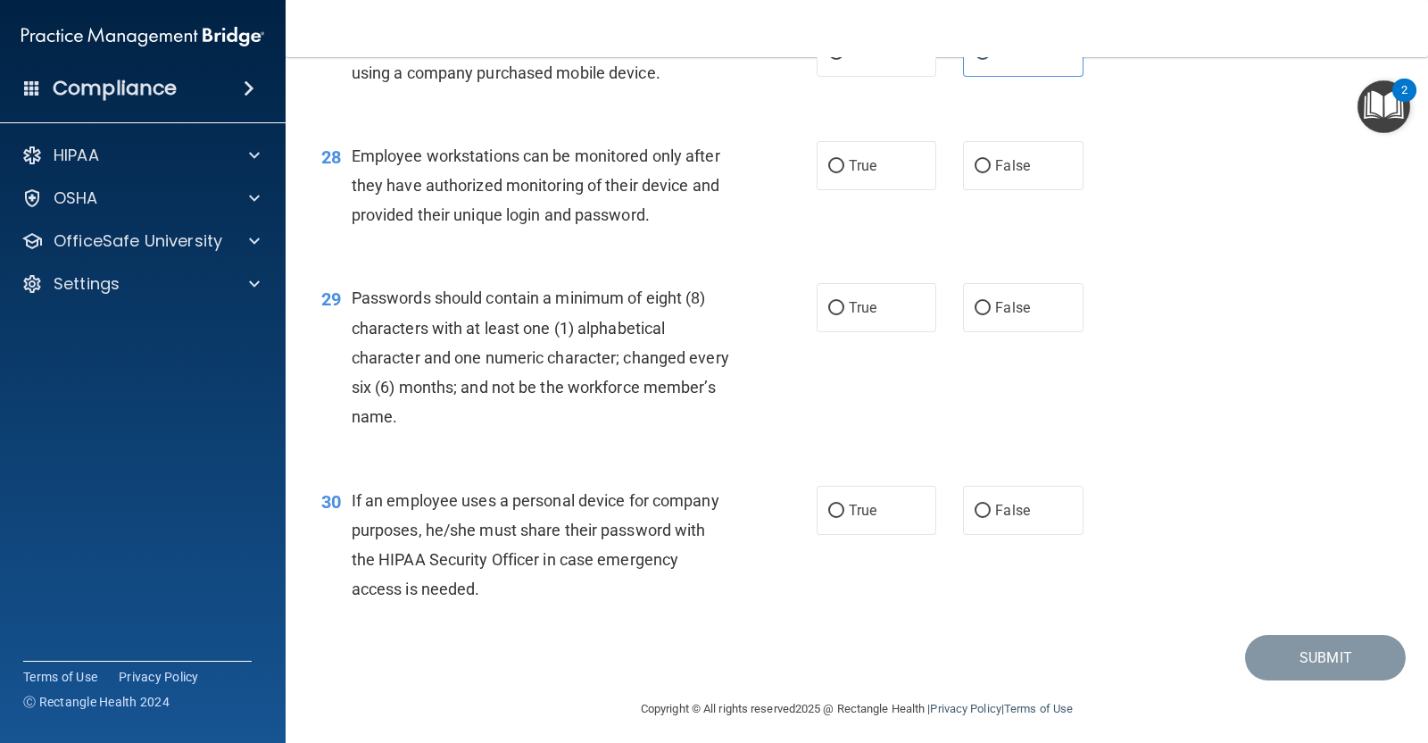
scroll to position [4391, 0]
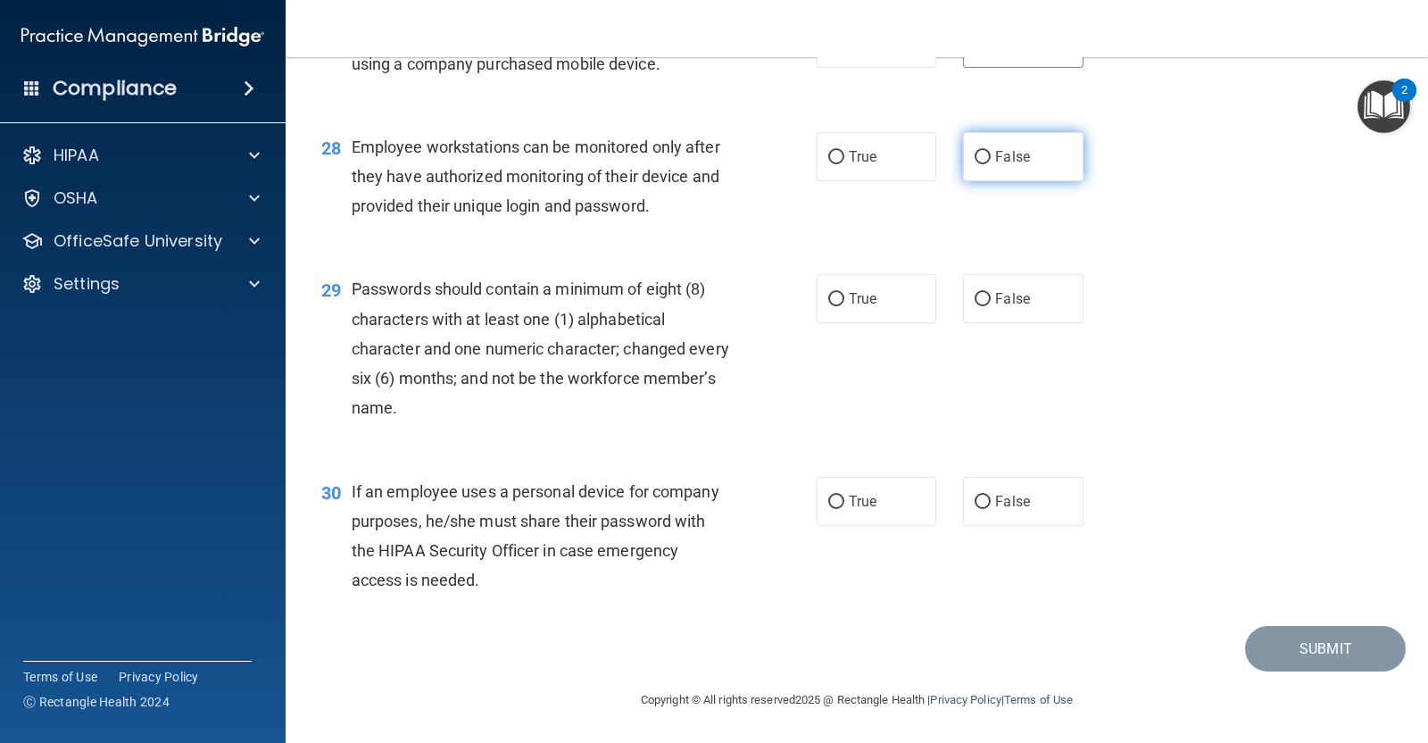
click at [1016, 160] on span "False" at bounding box center [1012, 156] width 35 height 17
click at [991, 160] on input "False" at bounding box center [983, 157] width 16 height 13
radio input "true"
click at [864, 306] on span "True" at bounding box center [863, 298] width 28 height 17
click at [844, 306] on input "True" at bounding box center [836, 299] width 16 height 13
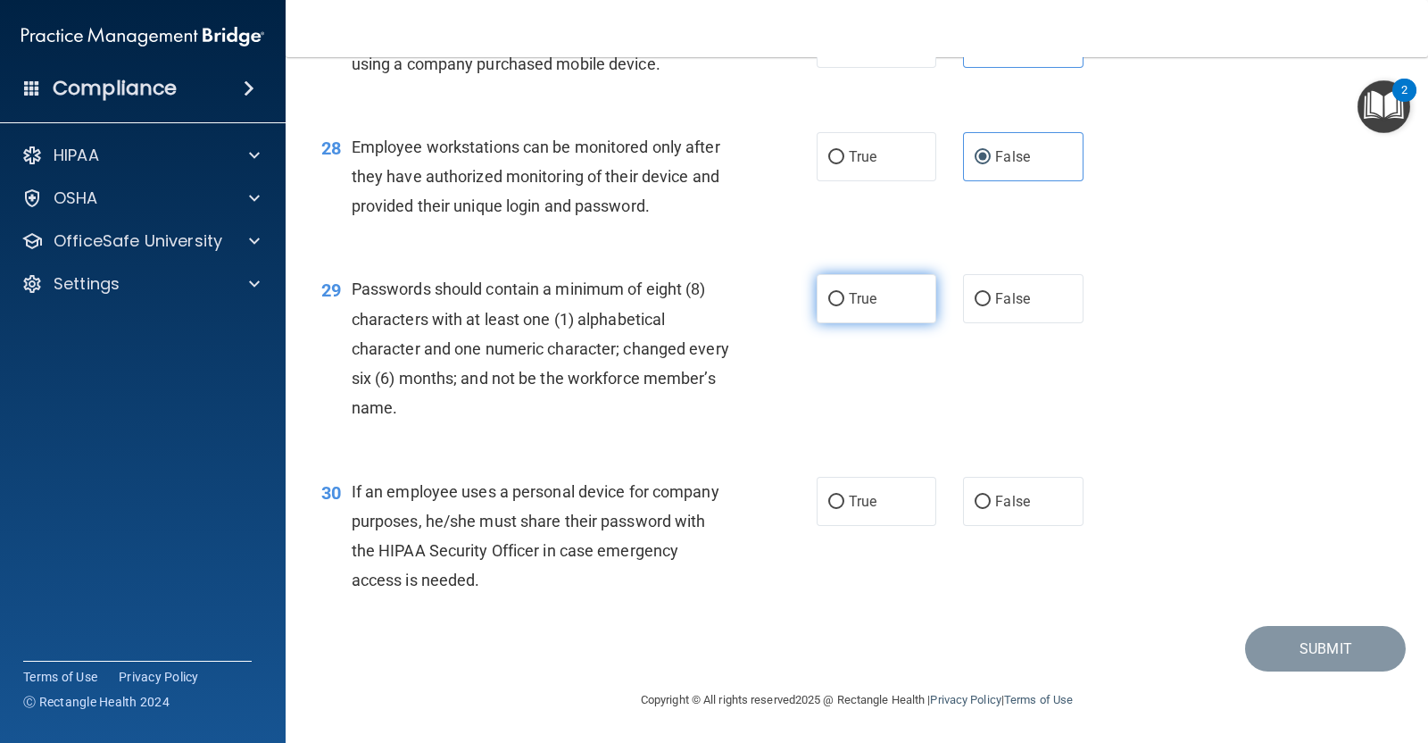
radio input "true"
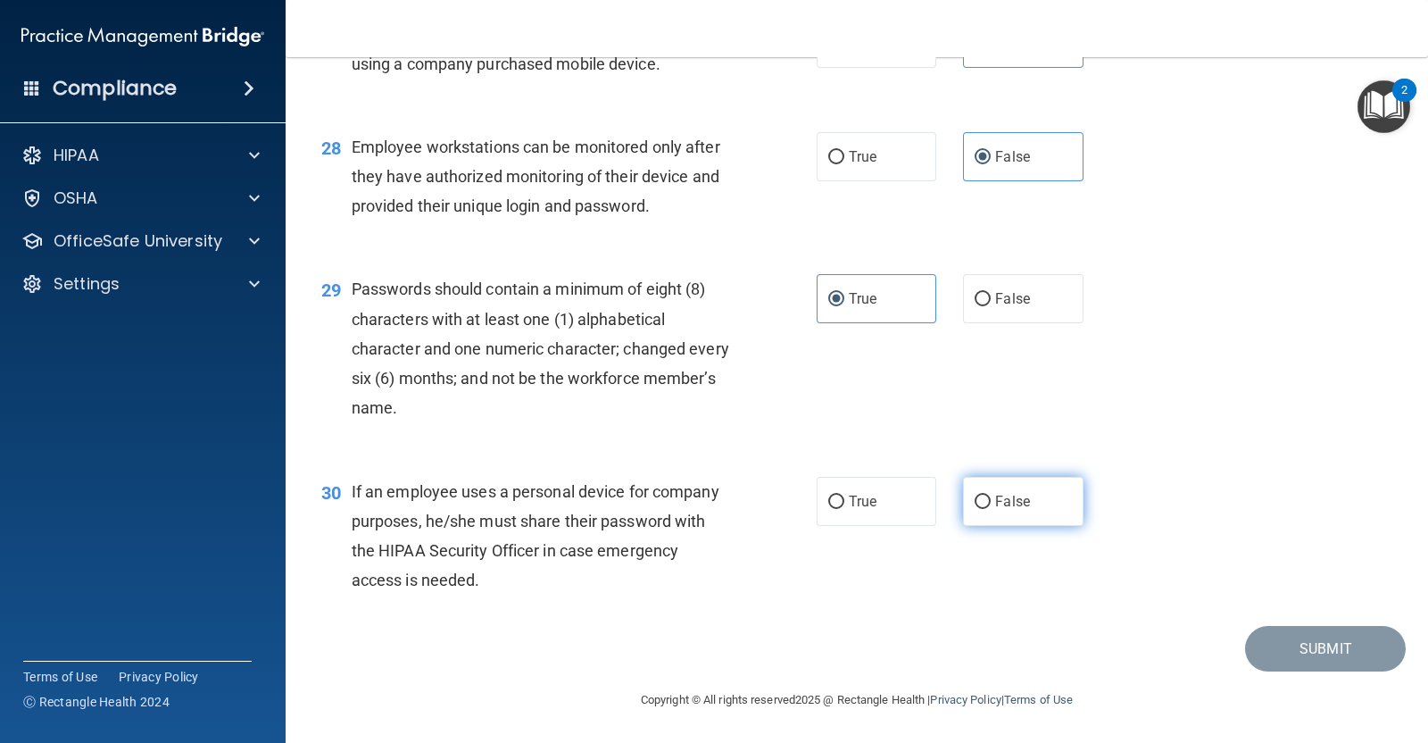
click at [1035, 499] on label "False" at bounding box center [1023, 501] width 120 height 49
click at [991, 499] on input "False" at bounding box center [983, 501] width 16 height 13
radio input "true"
click at [1264, 653] on button "Submit" at bounding box center [1325, 649] width 161 height 46
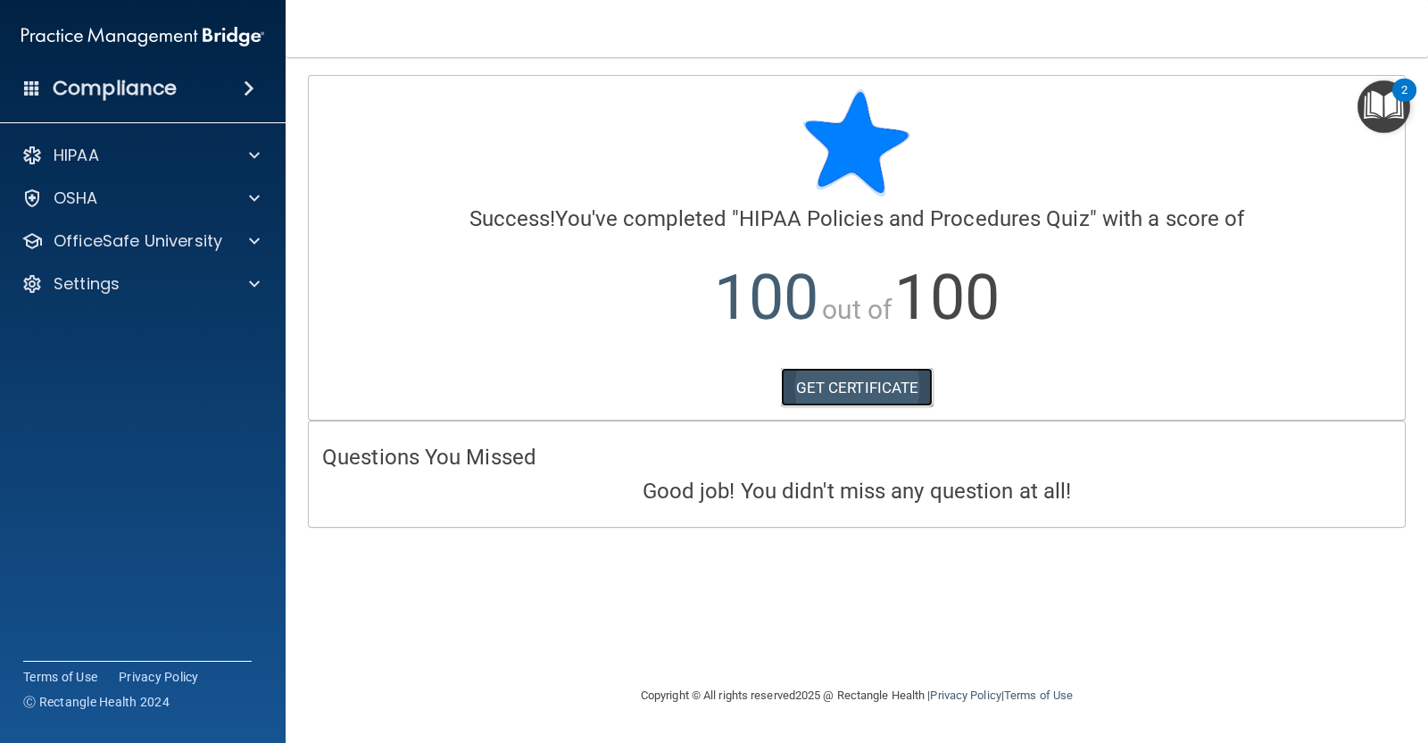
click at [904, 389] on link "GET CERTIFICATE" at bounding box center [857, 387] width 153 height 39
click at [125, 242] on p "OfficeSafe University" at bounding box center [138, 240] width 169 height 21
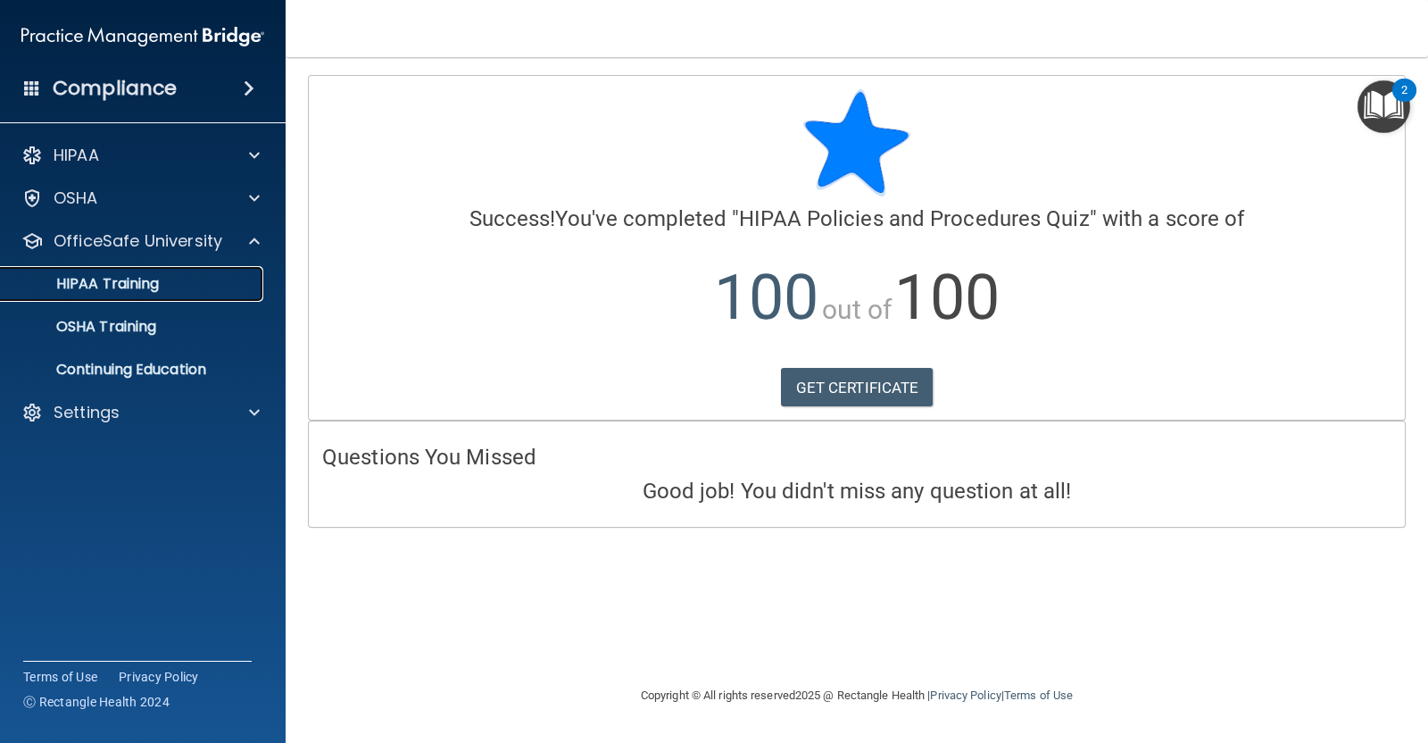
click at [129, 289] on p "HIPAA Training" at bounding box center [85, 284] width 147 height 18
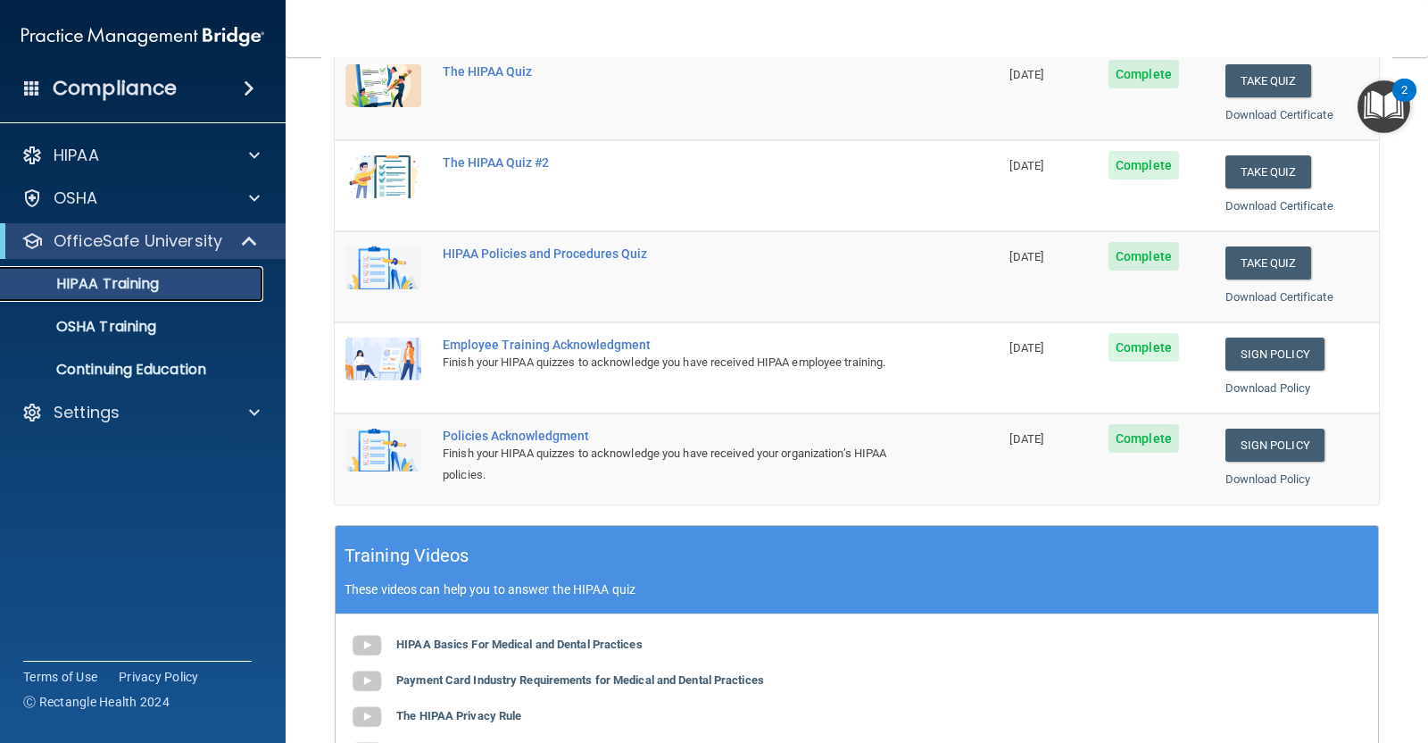
scroll to position [272, 0]
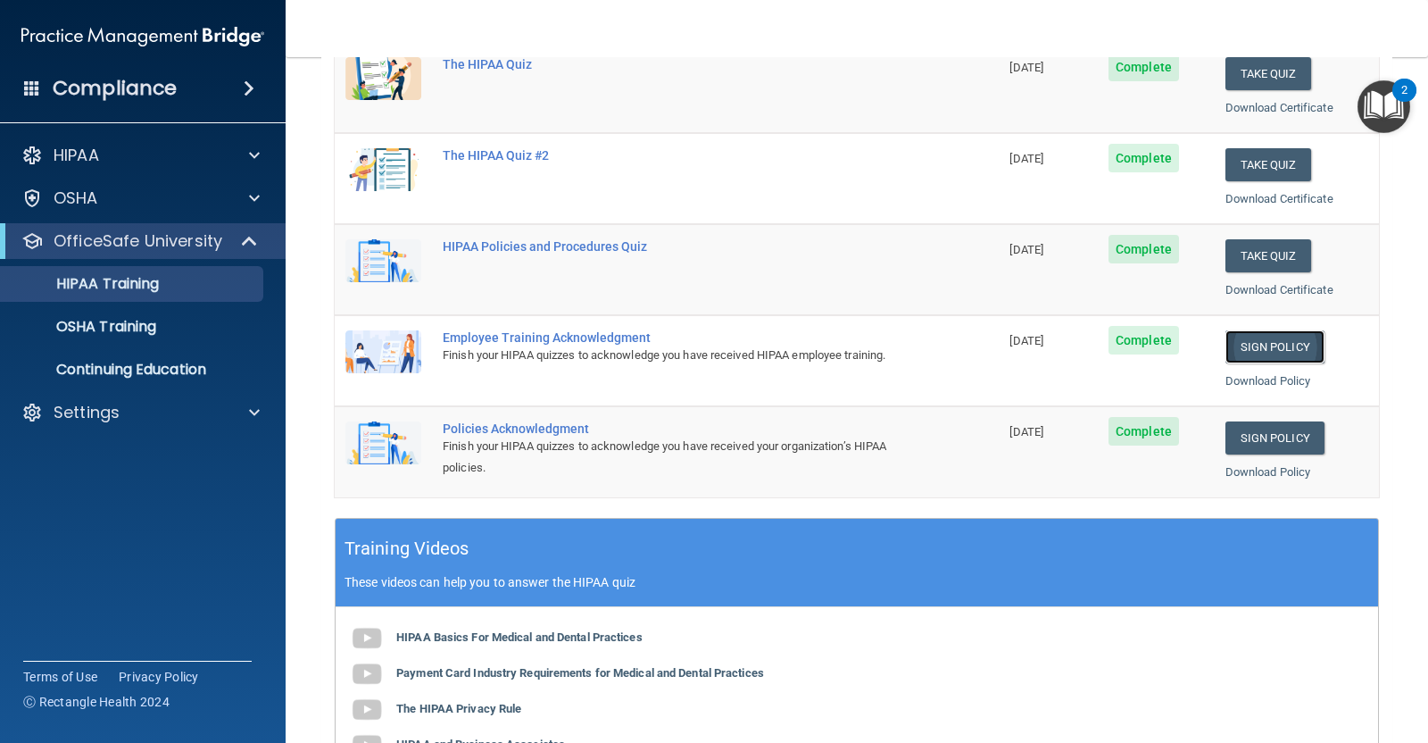
click at [1254, 344] on link "Sign Policy" at bounding box center [1275, 346] width 99 height 33
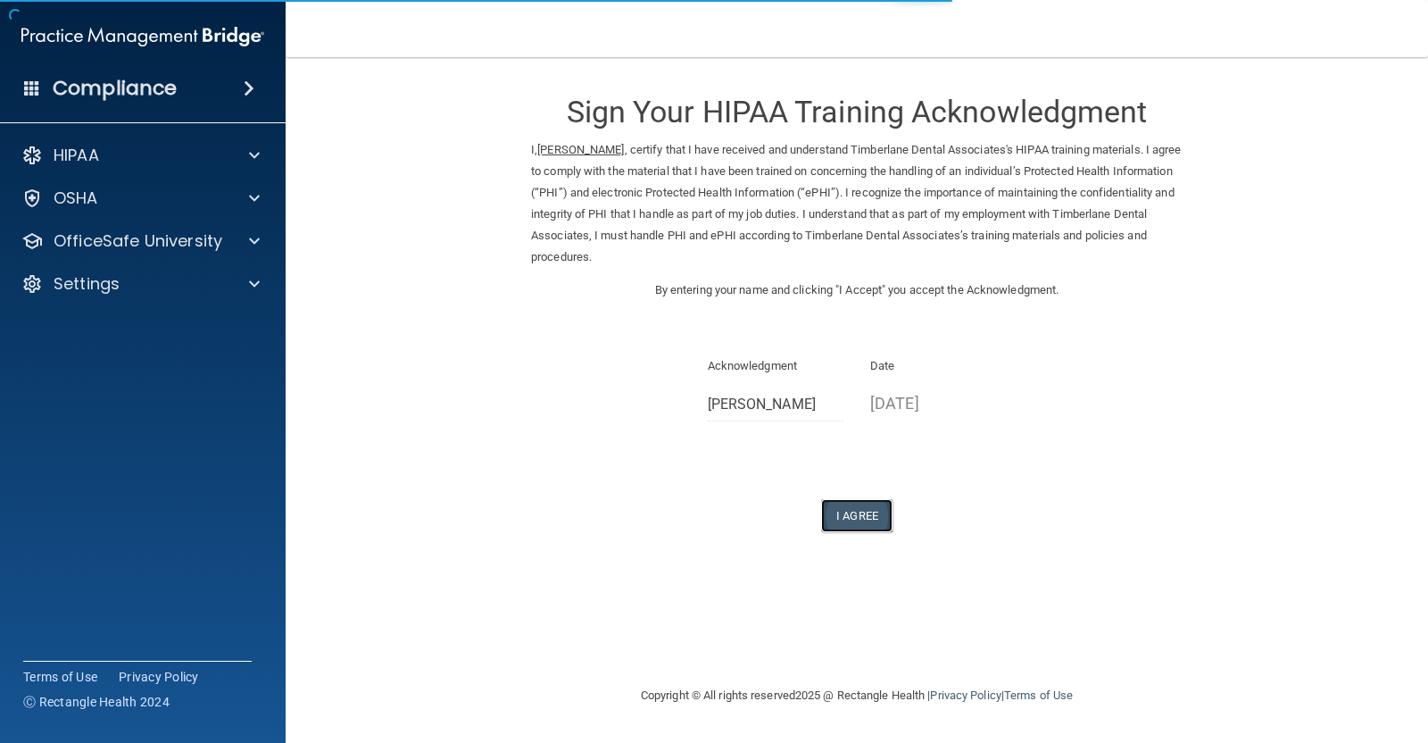
click at [870, 516] on button "I Agree" at bounding box center [856, 515] width 71 height 33
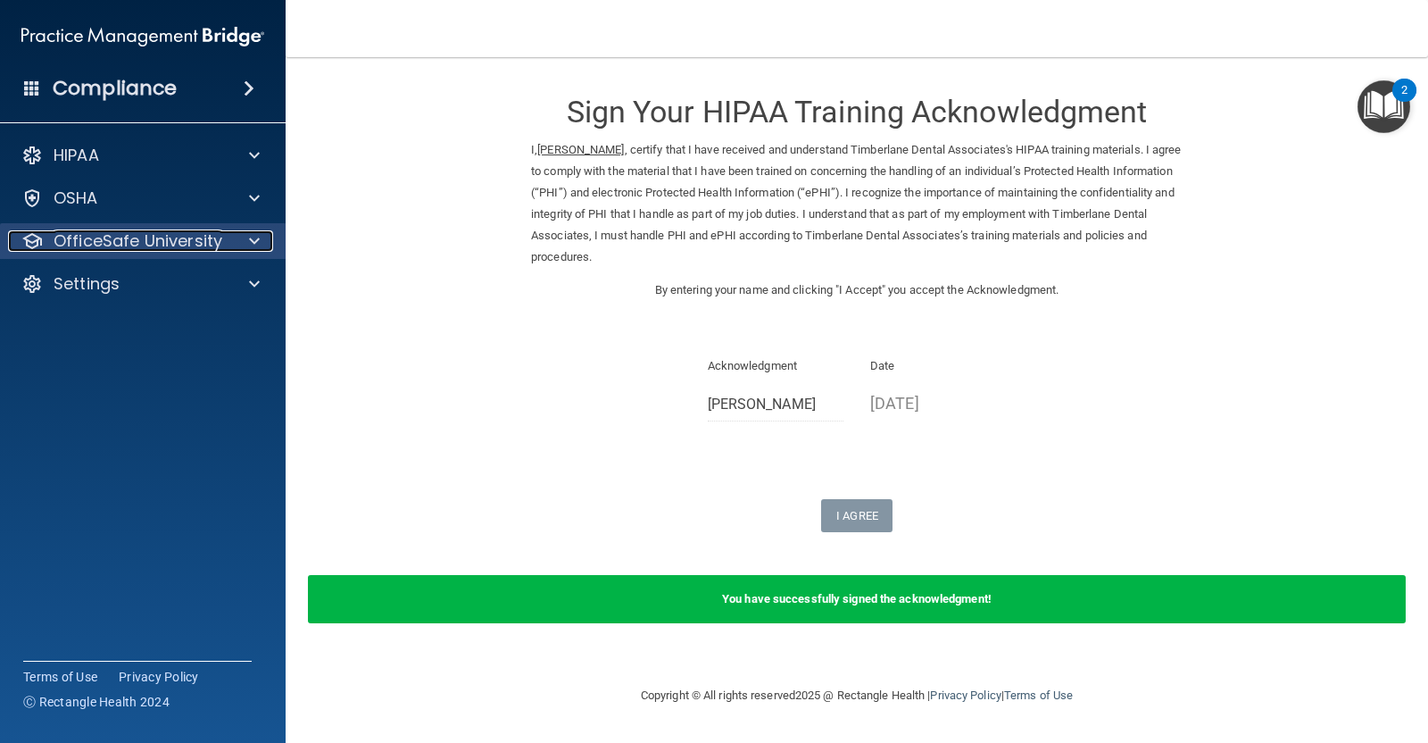
click at [134, 242] on p "OfficeSafe University" at bounding box center [138, 240] width 169 height 21
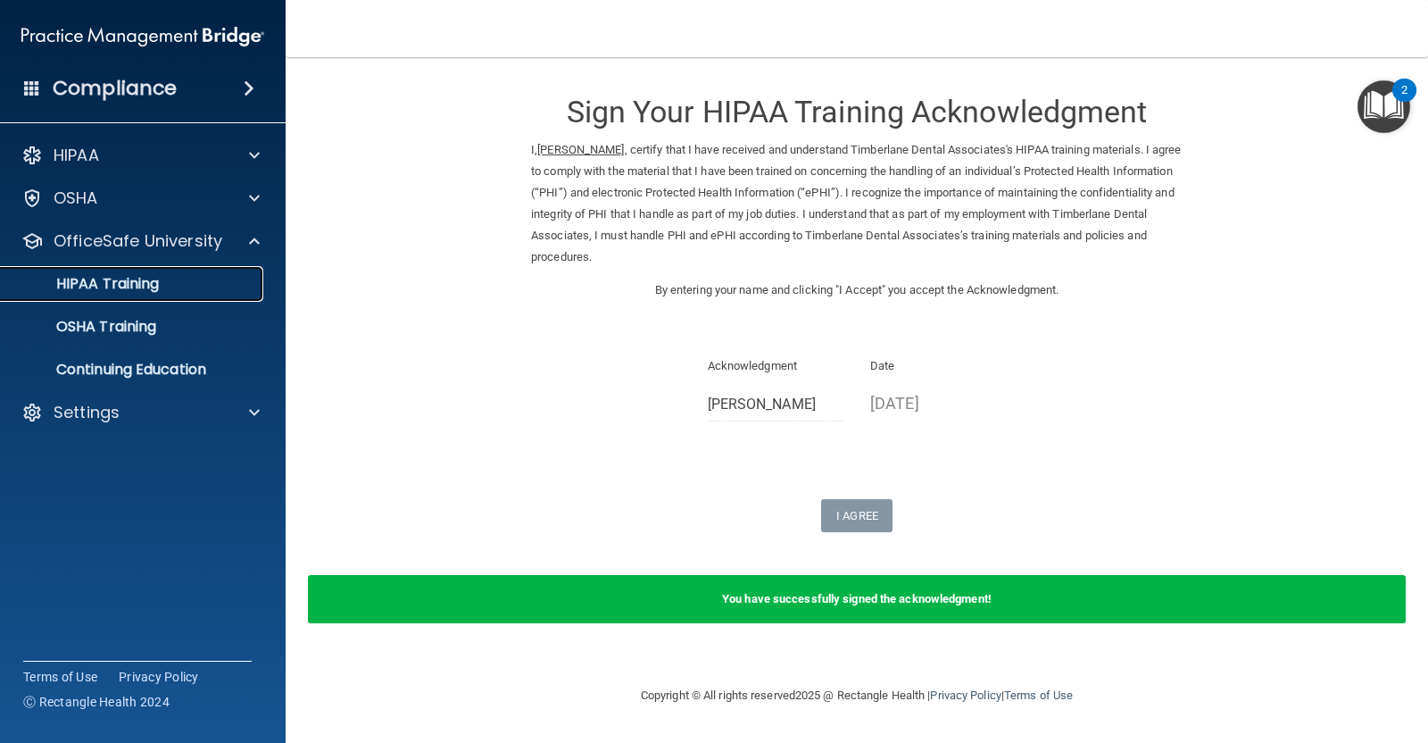
click at [150, 292] on p "HIPAA Training" at bounding box center [85, 284] width 147 height 18
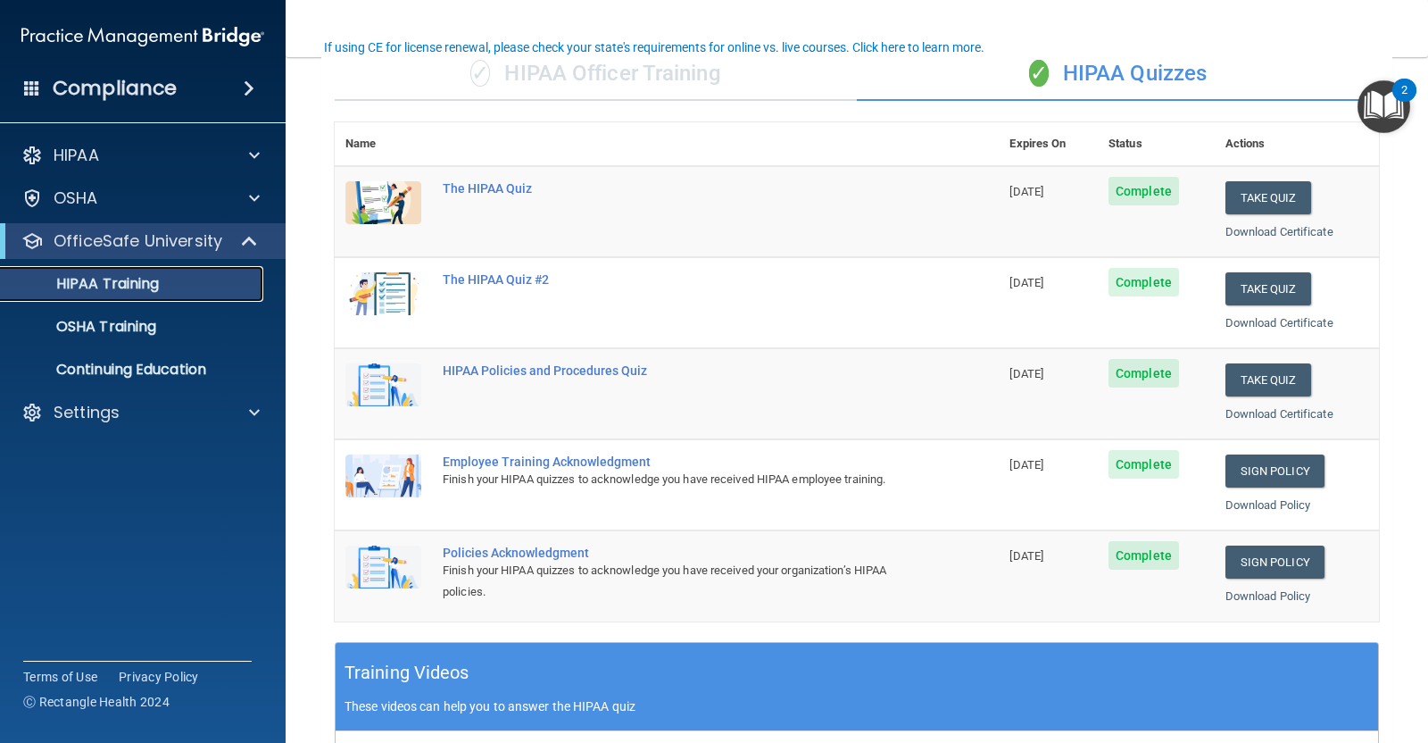
scroll to position [172, 0]
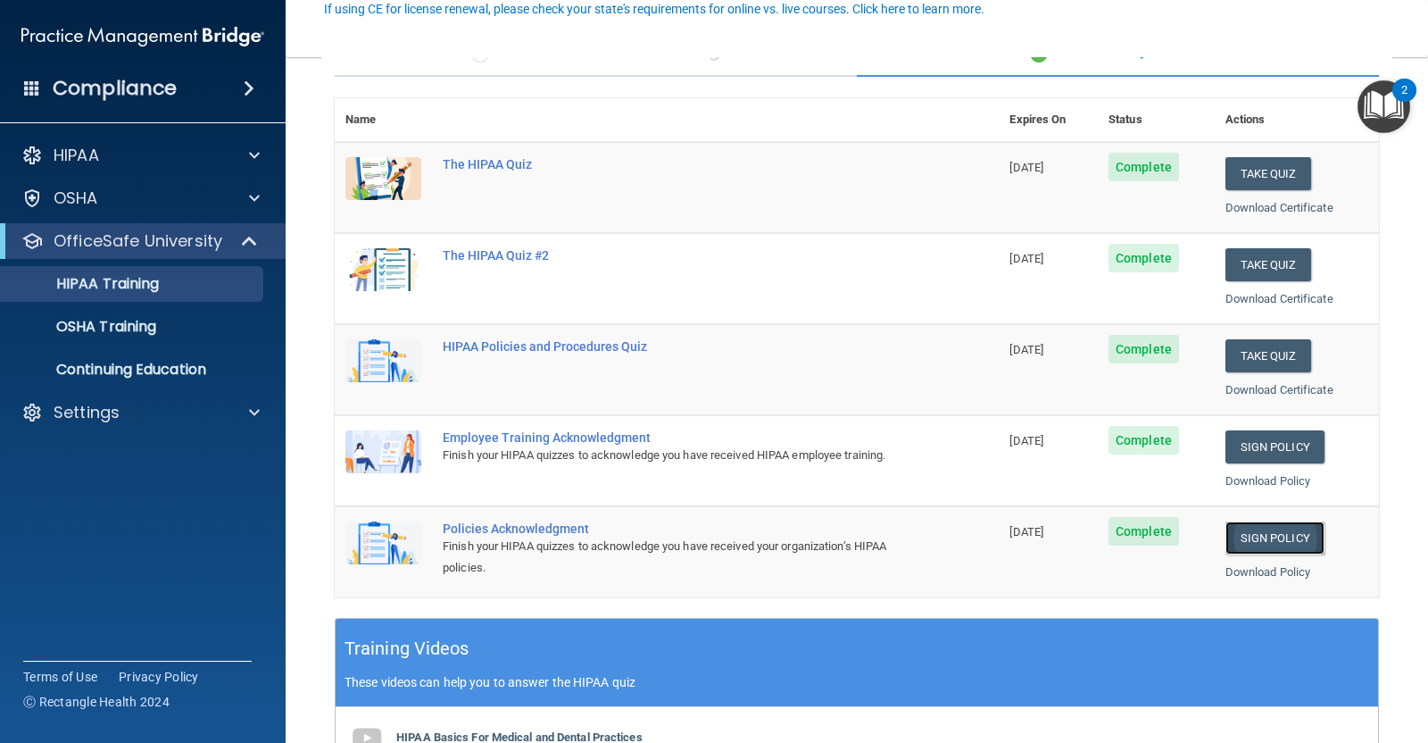
click at [1226, 529] on link "Sign Policy" at bounding box center [1275, 537] width 99 height 33
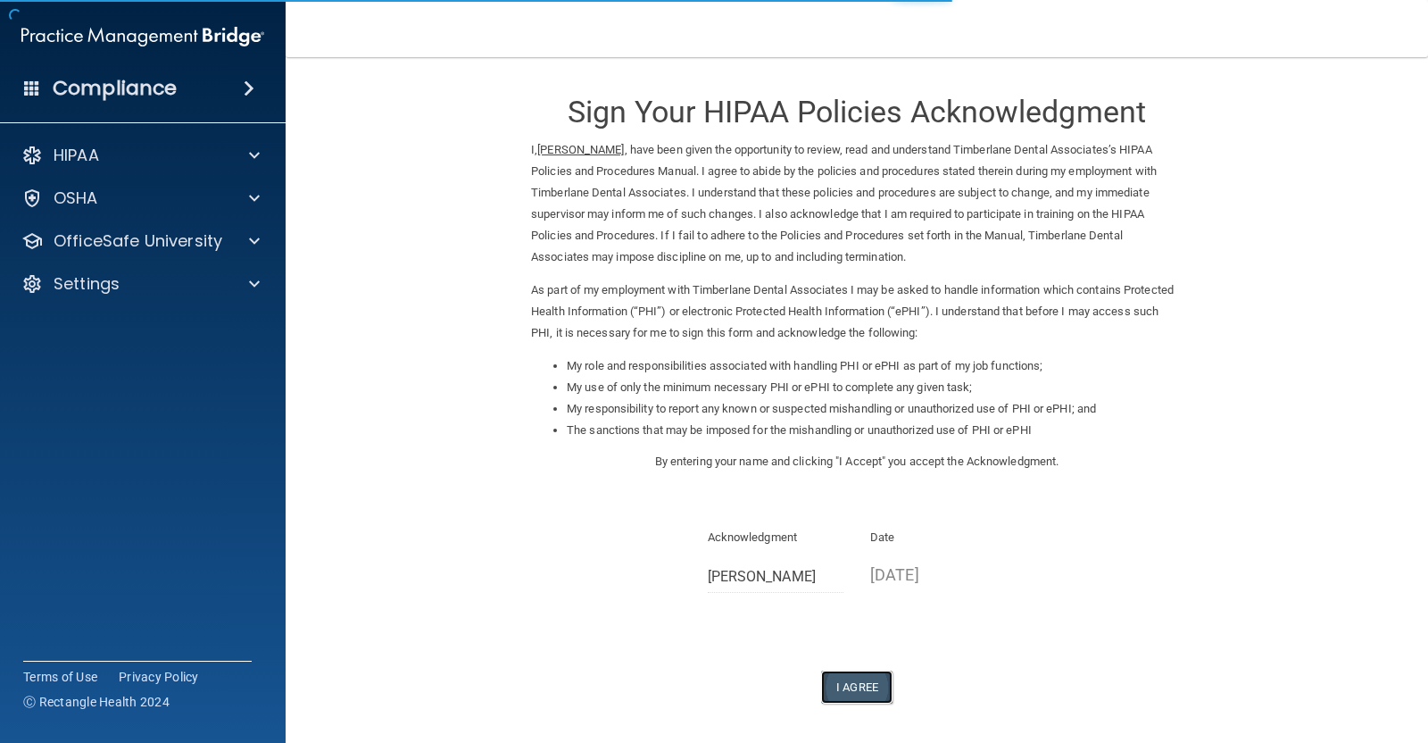
click at [842, 690] on button "I Agree" at bounding box center [856, 686] width 71 height 33
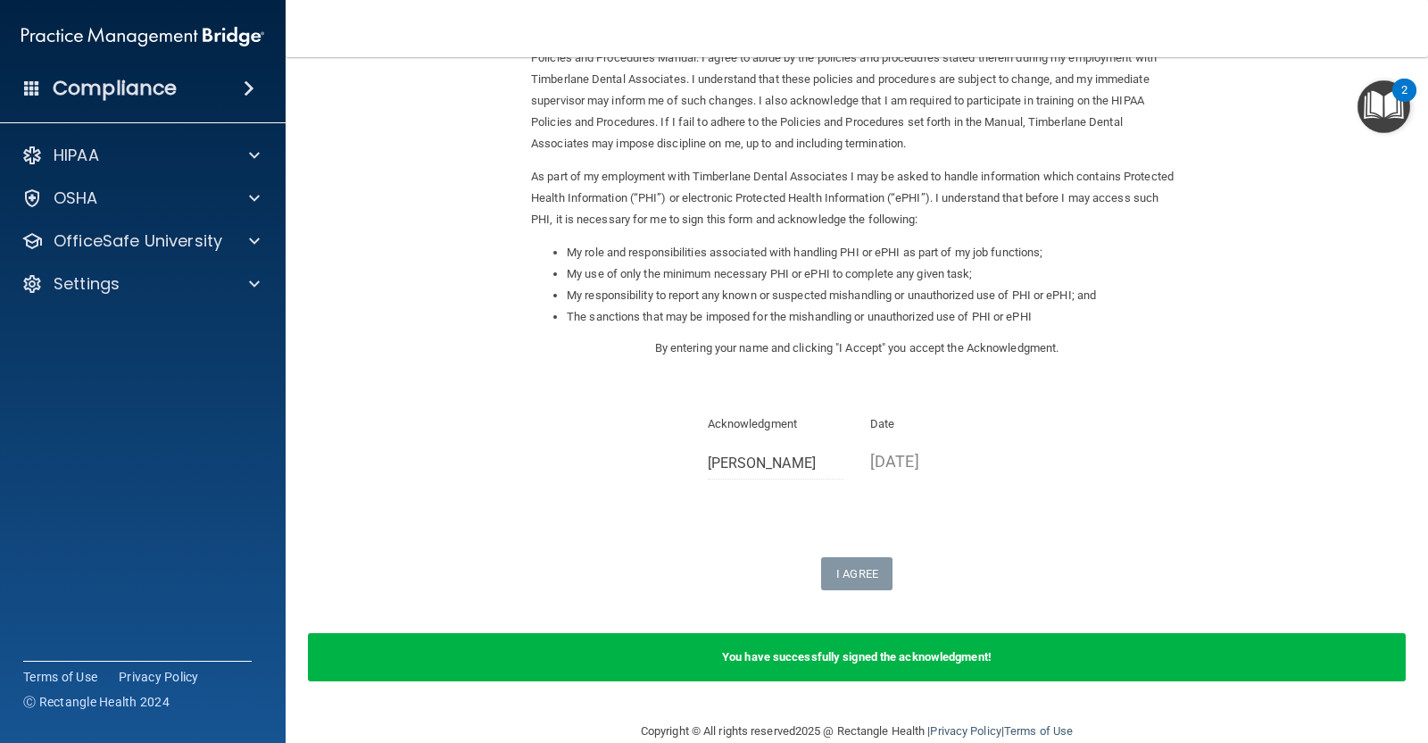
scroll to position [130, 0]
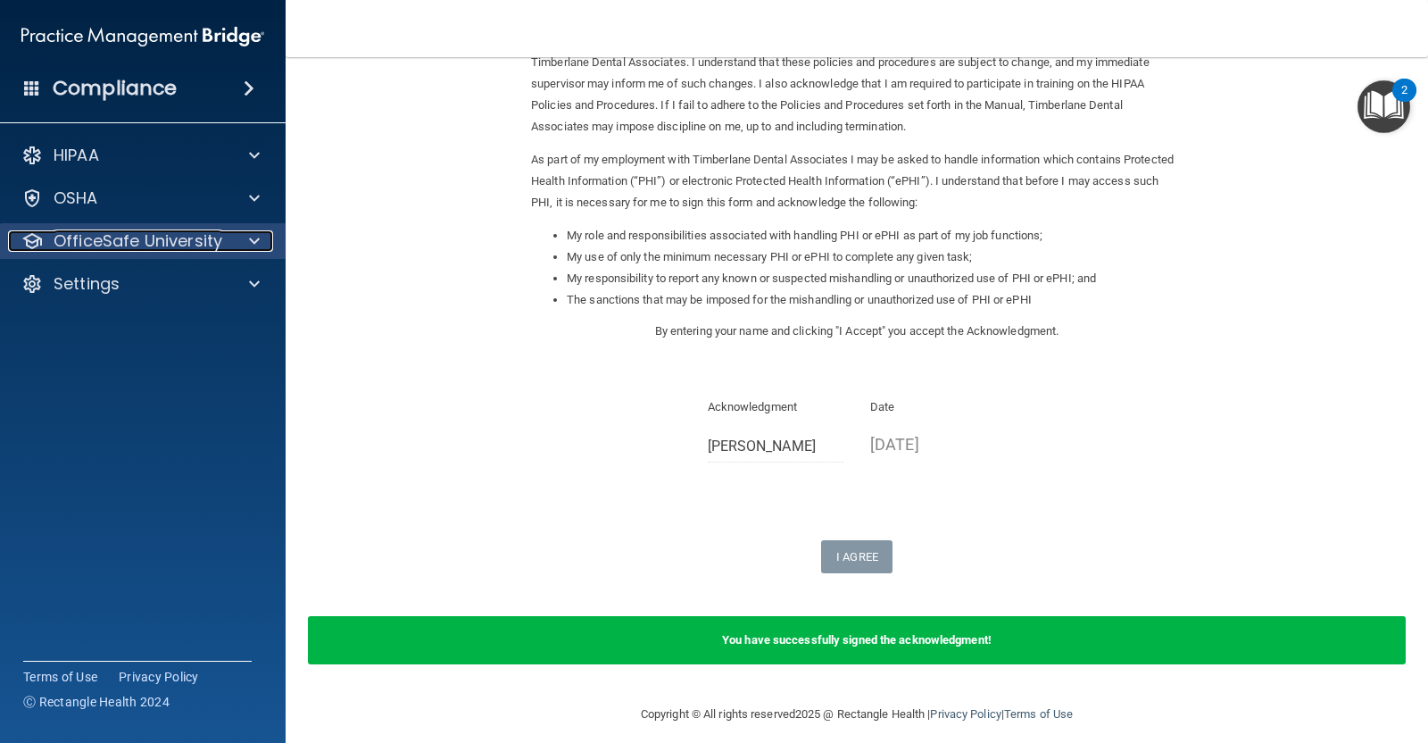
click at [135, 238] on p "OfficeSafe University" at bounding box center [138, 240] width 169 height 21
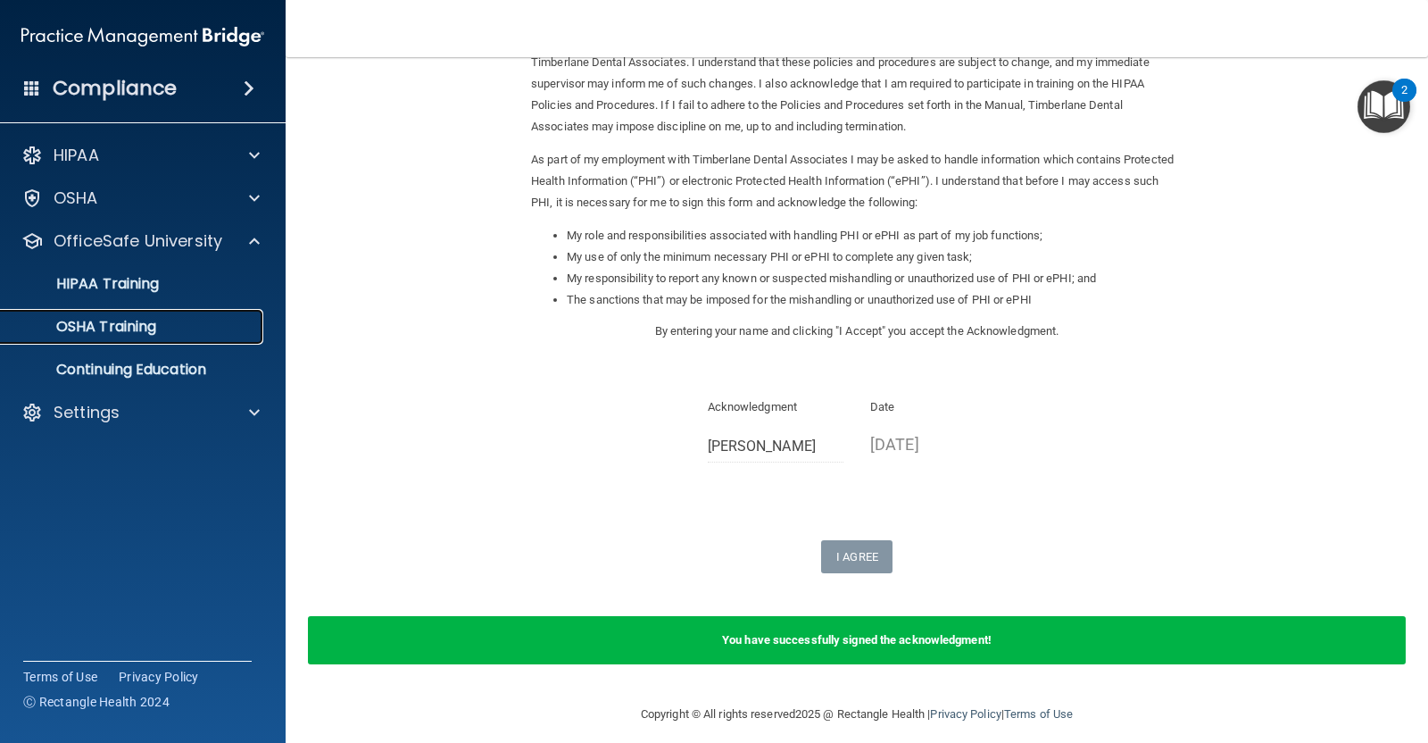
click at [127, 328] on p "OSHA Training" at bounding box center [84, 327] width 145 height 18
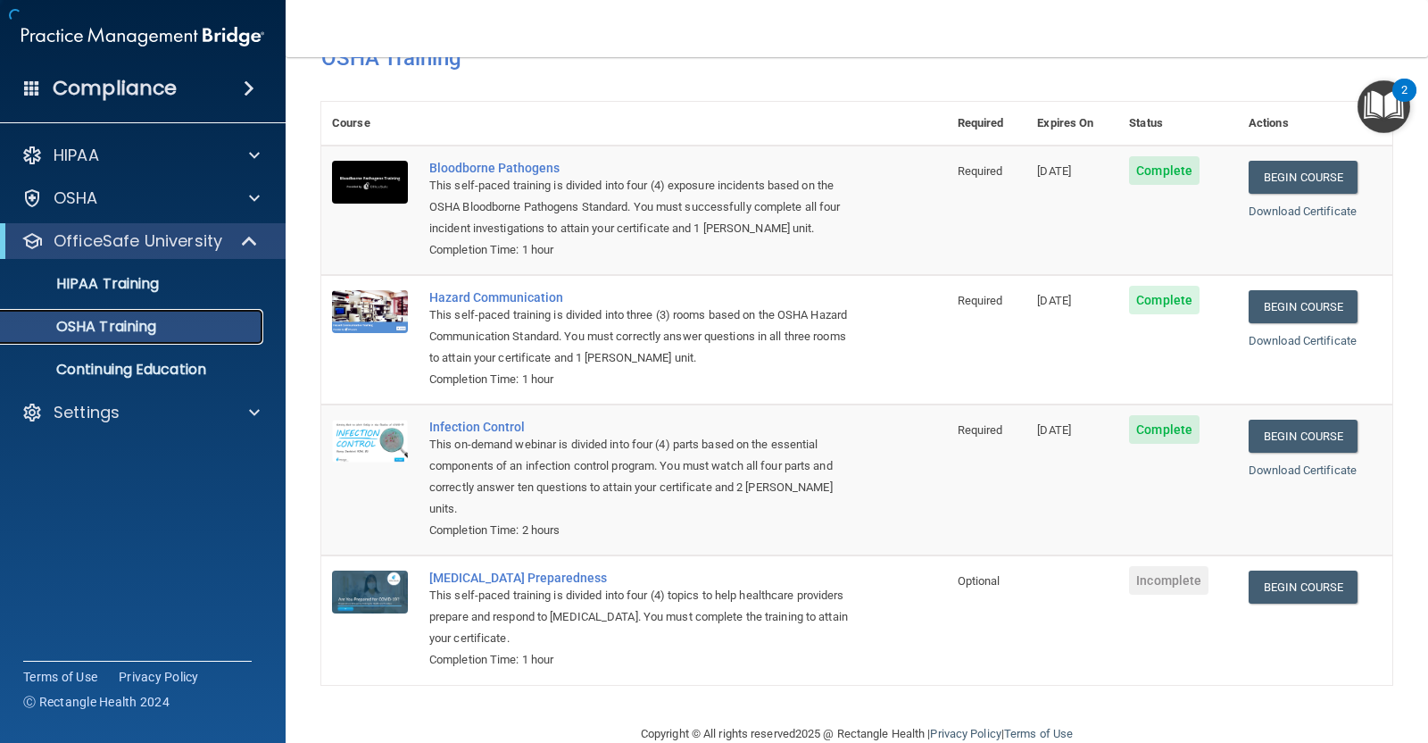
scroll to position [76, 0]
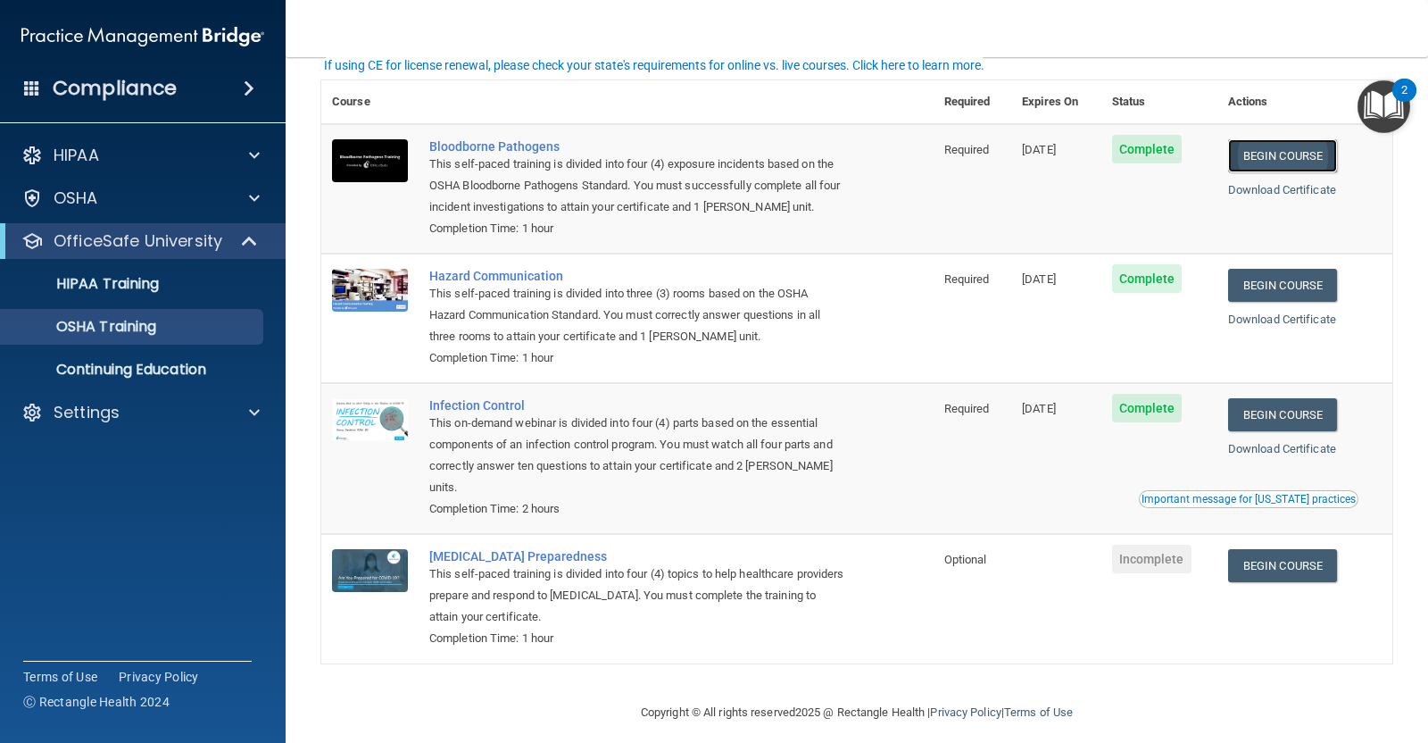
click at [1285, 157] on link "Begin Course" at bounding box center [1282, 155] width 109 height 33
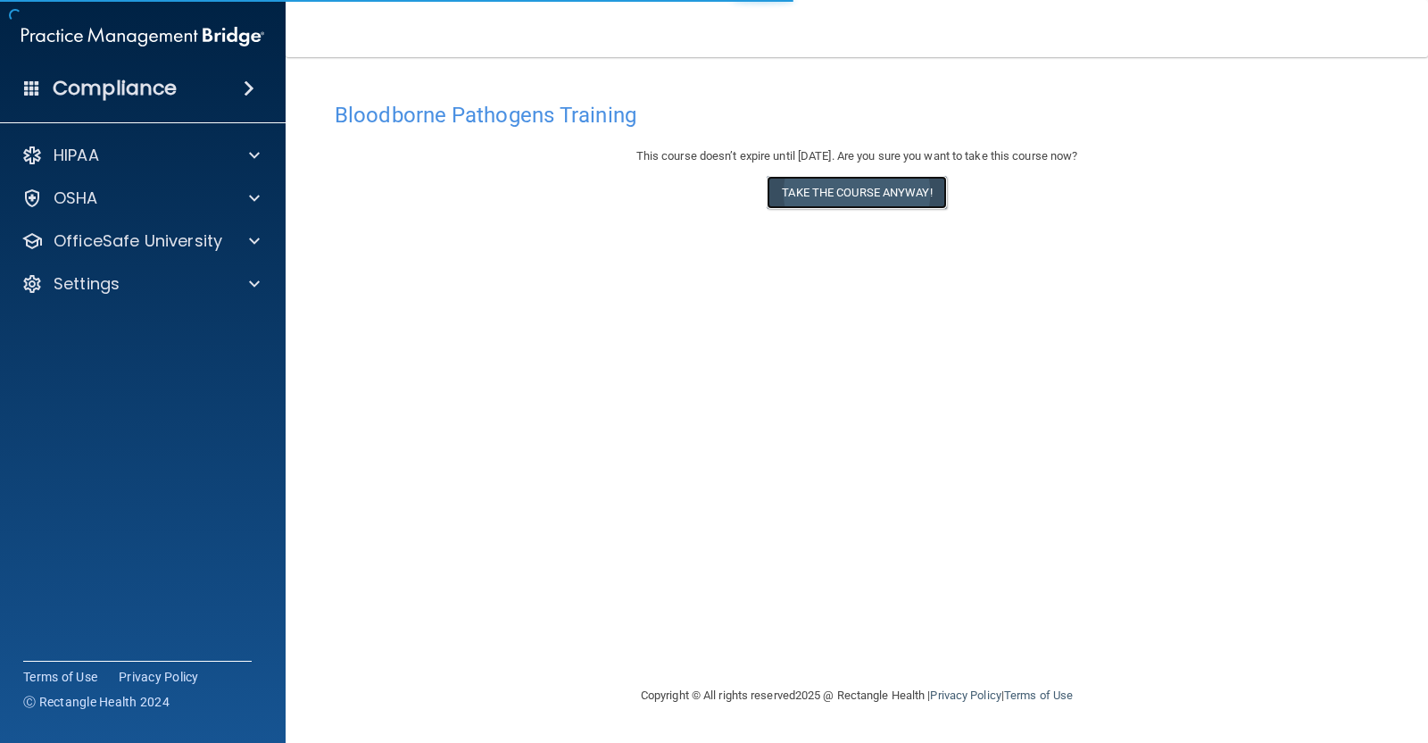
click at [860, 192] on button "Take the course anyway!" at bounding box center [856, 192] width 179 height 33
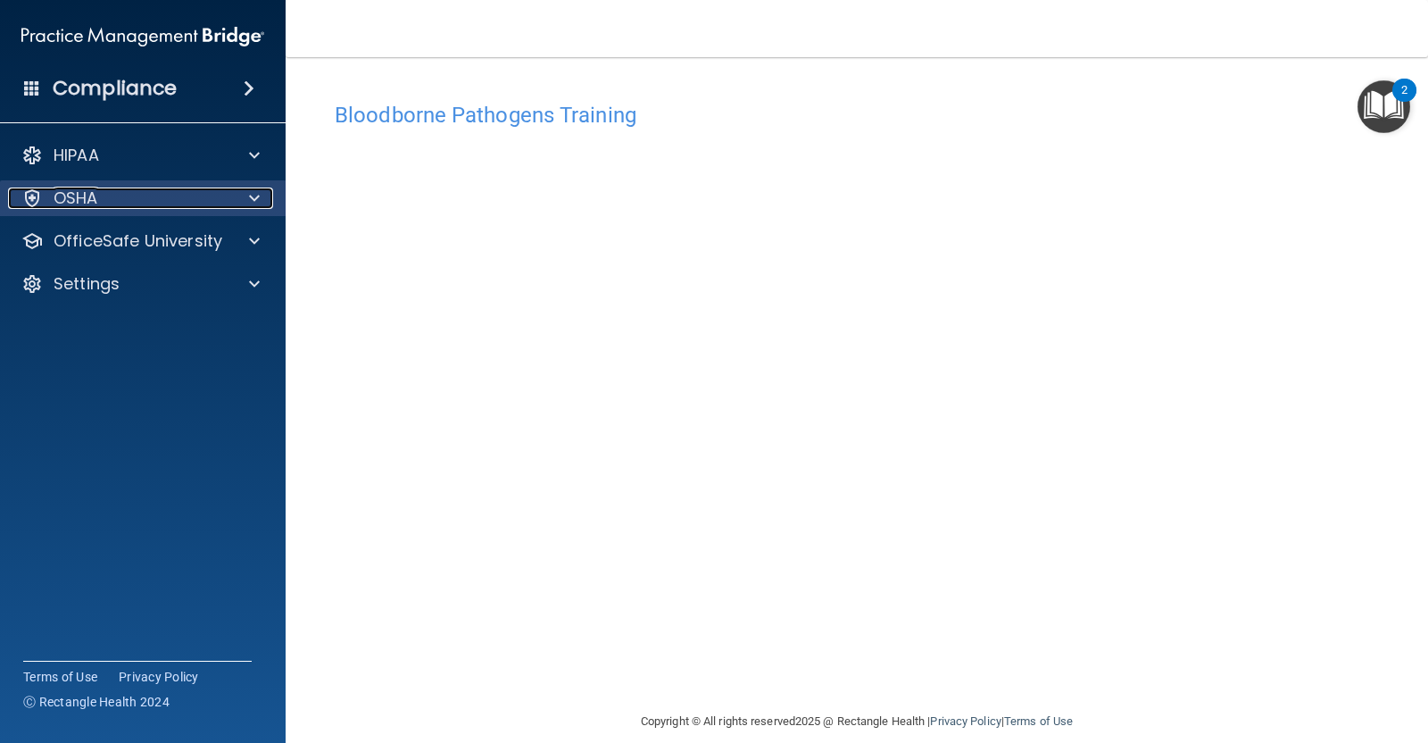
click at [87, 203] on p "OSHA" at bounding box center [76, 197] width 45 height 21
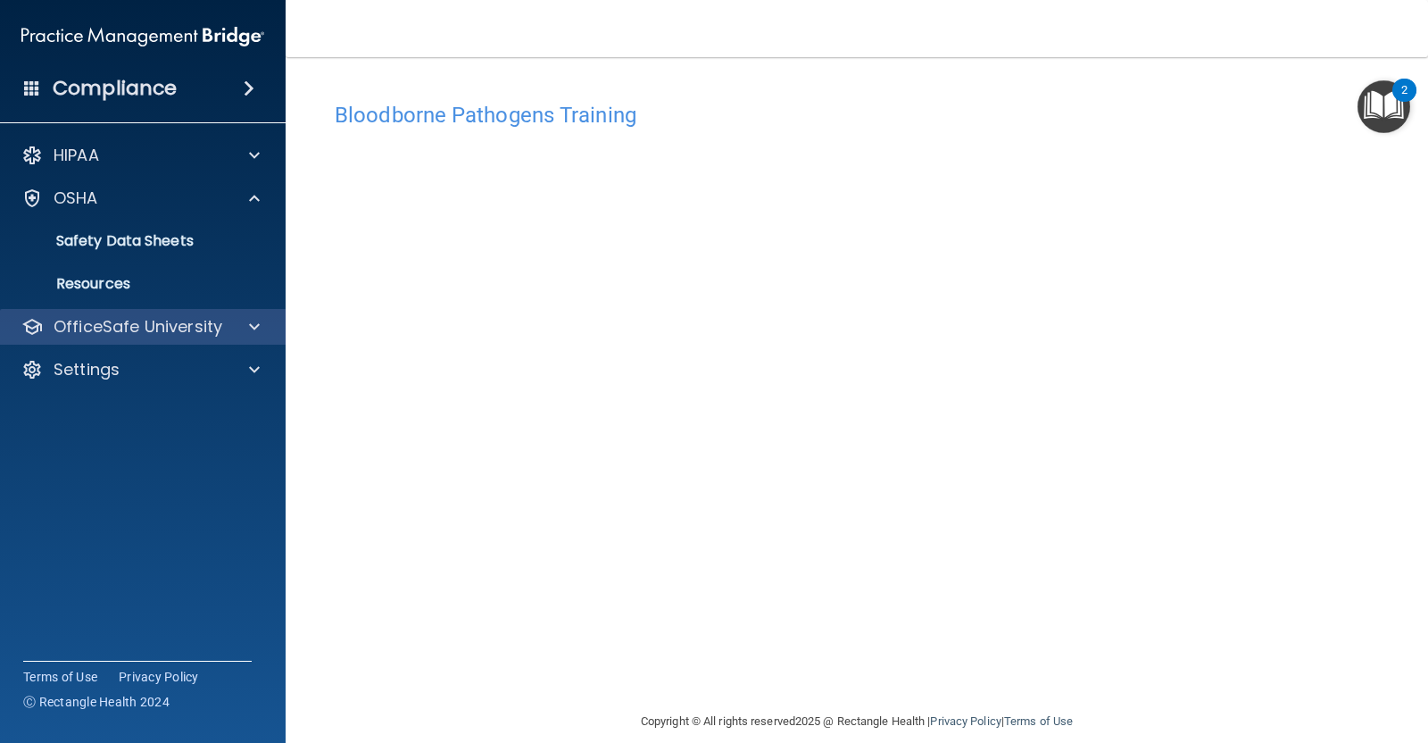
click at [129, 338] on div "OfficeSafe University" at bounding box center [143, 327] width 287 height 36
click at [252, 336] on span at bounding box center [254, 326] width 11 height 21
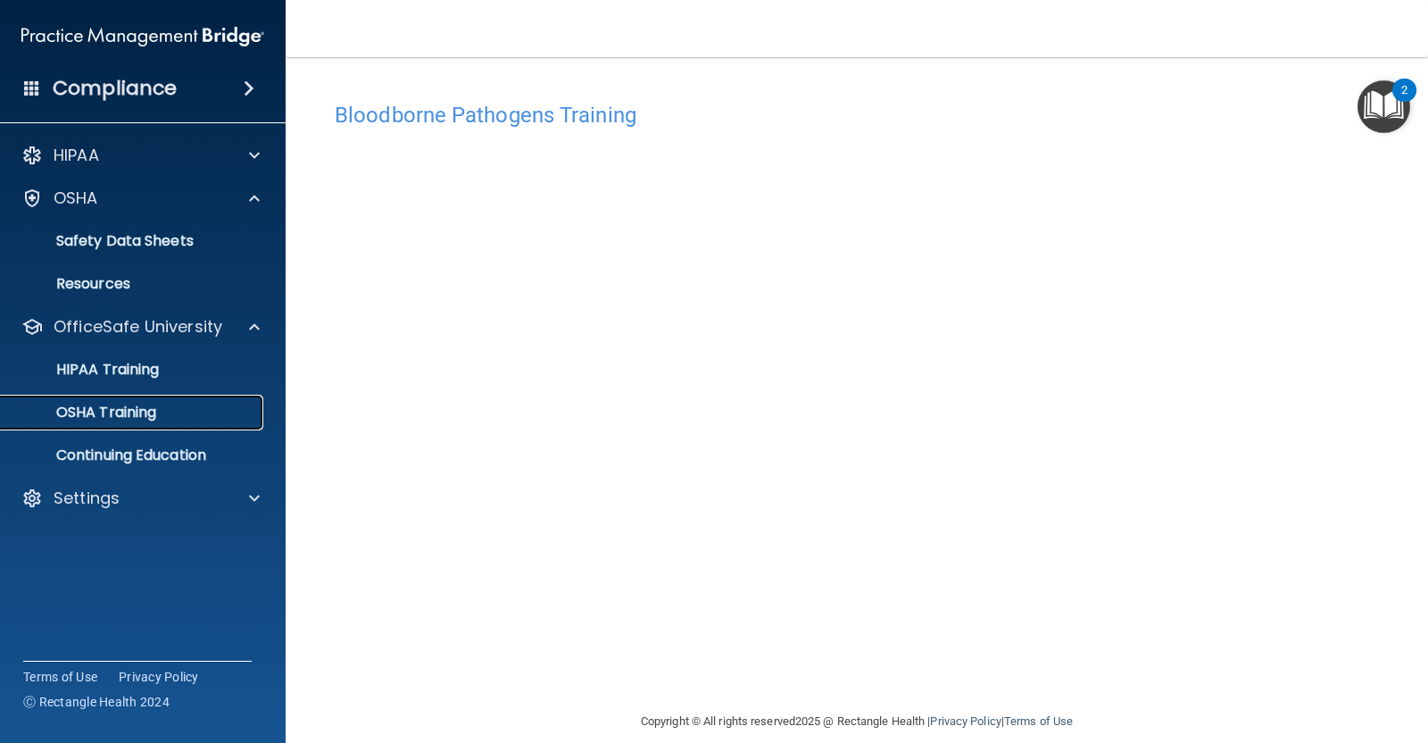
click at [128, 410] on p "OSHA Training" at bounding box center [84, 412] width 145 height 18
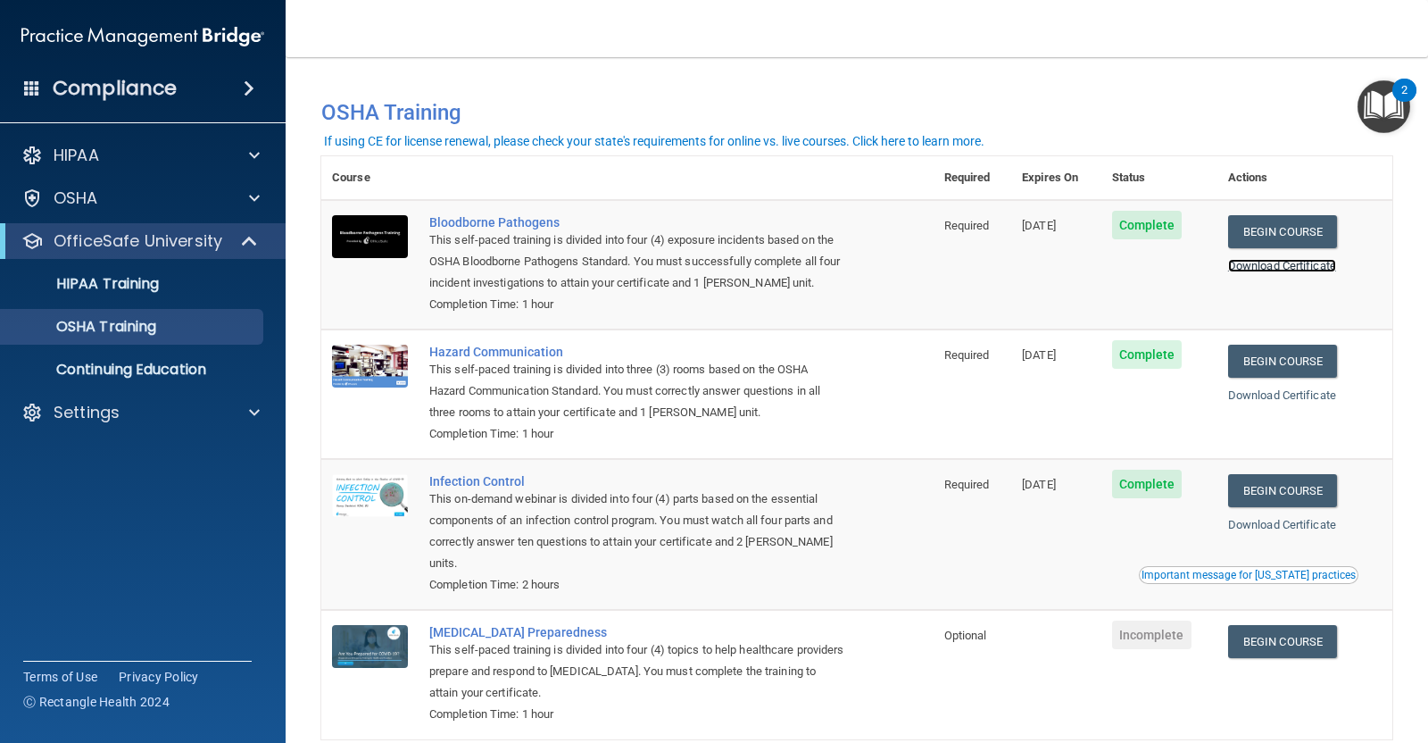
click at [1260, 261] on link "Download Certificate" at bounding box center [1282, 265] width 108 height 13
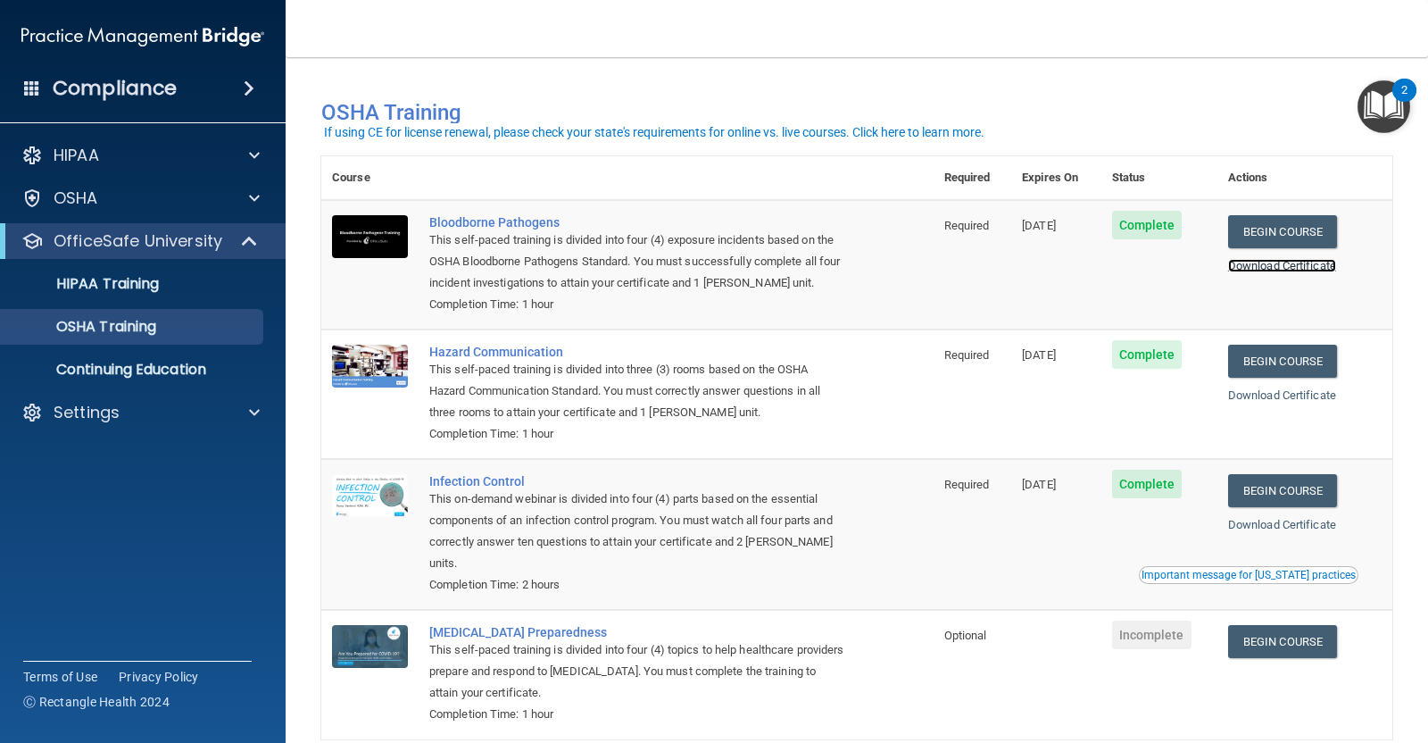
scroll to position [89, 0]
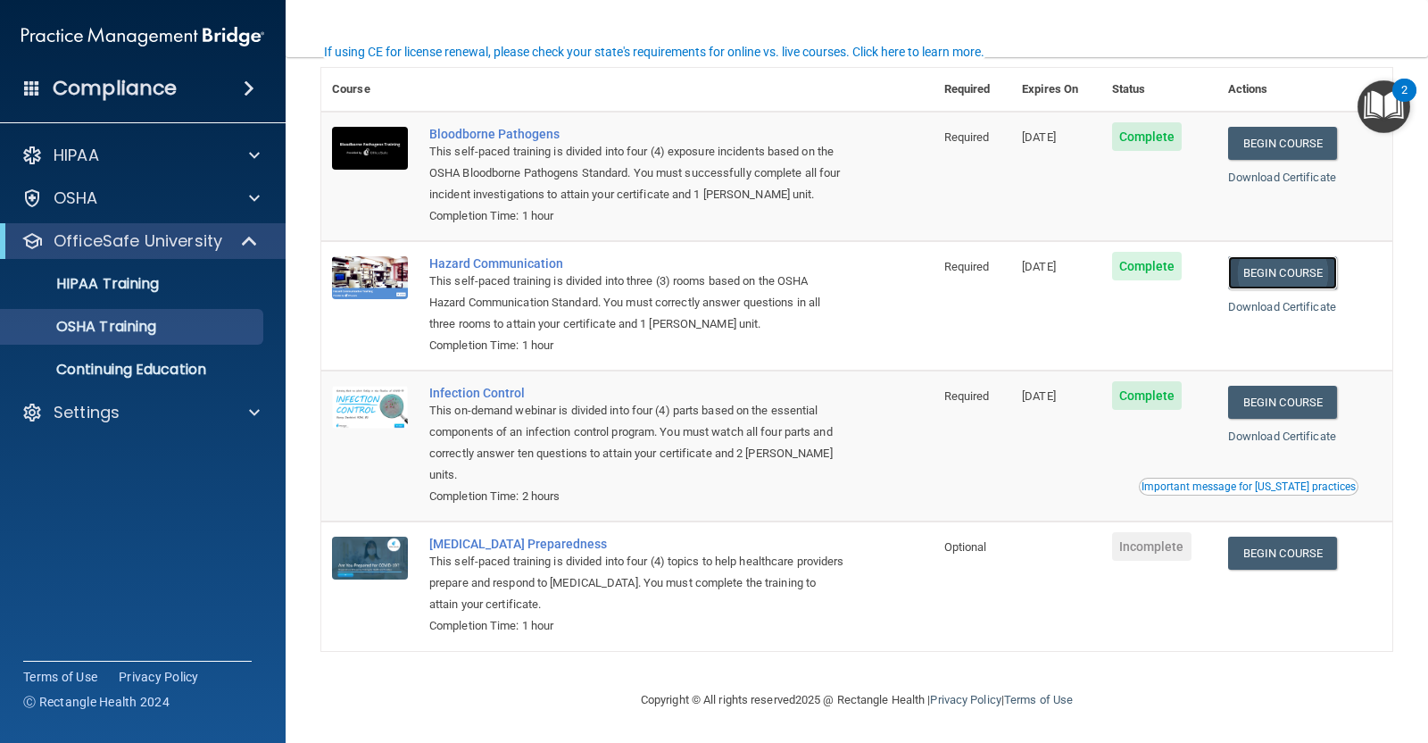
click at [1270, 277] on link "Begin Course" at bounding box center [1282, 272] width 109 height 33
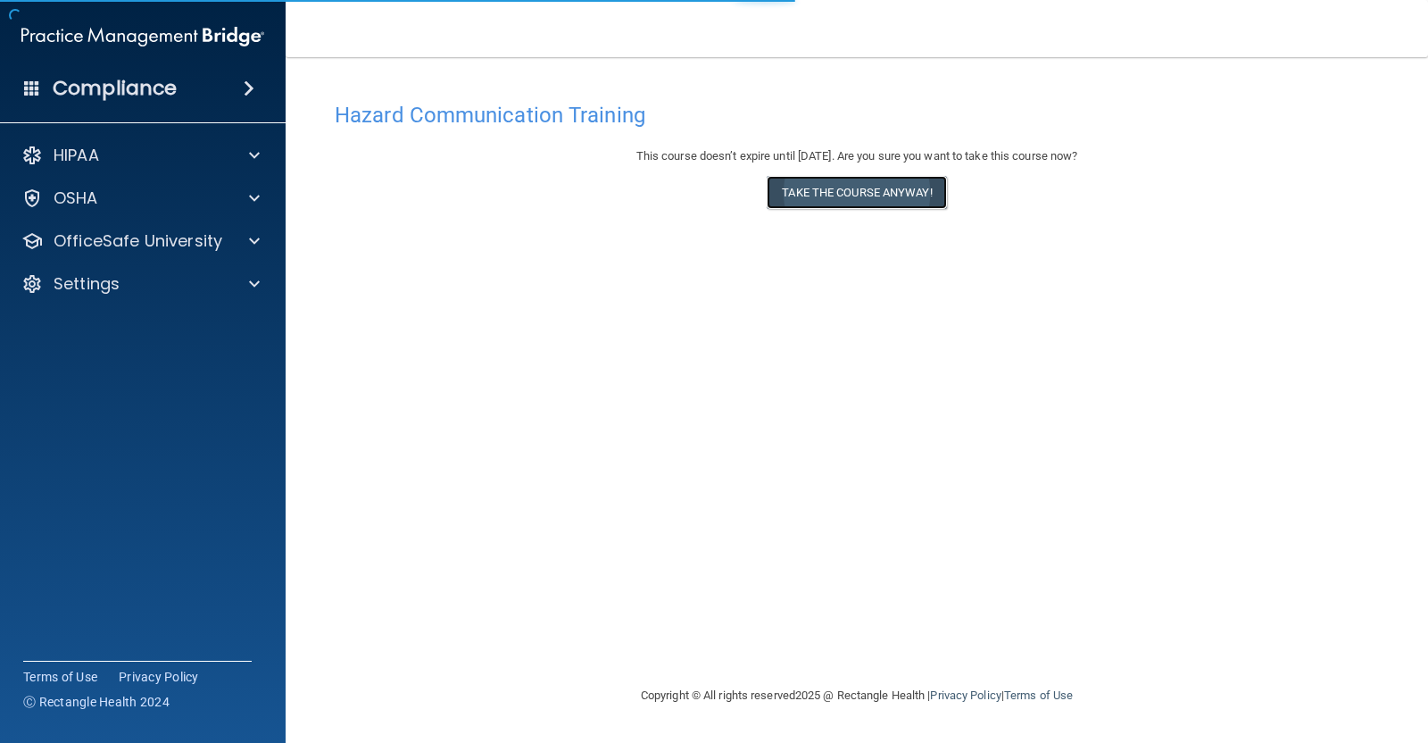
click at [852, 207] on button "Take the course anyway!" at bounding box center [856, 192] width 179 height 33
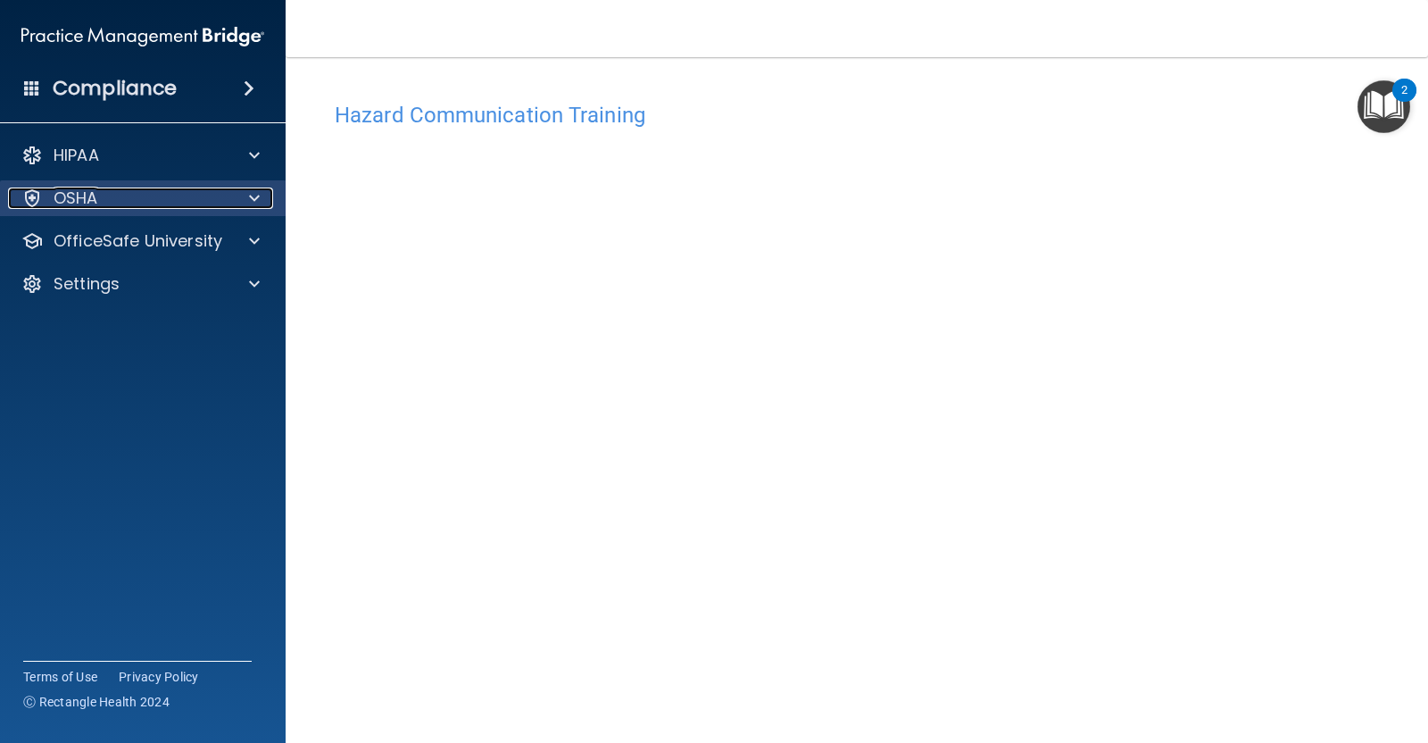
click at [104, 187] on div "OSHA" at bounding box center [118, 197] width 221 height 21
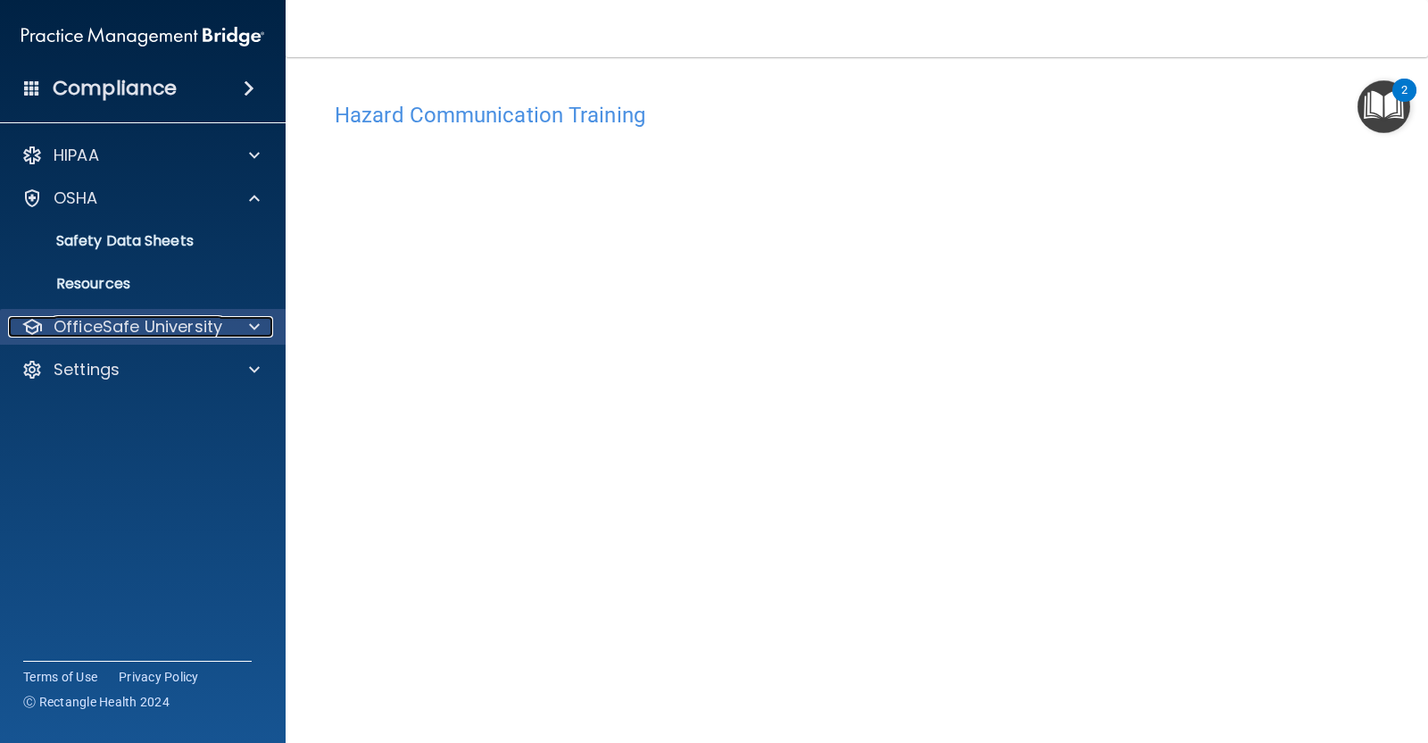
click at [123, 325] on p "OfficeSafe University" at bounding box center [138, 326] width 169 height 21
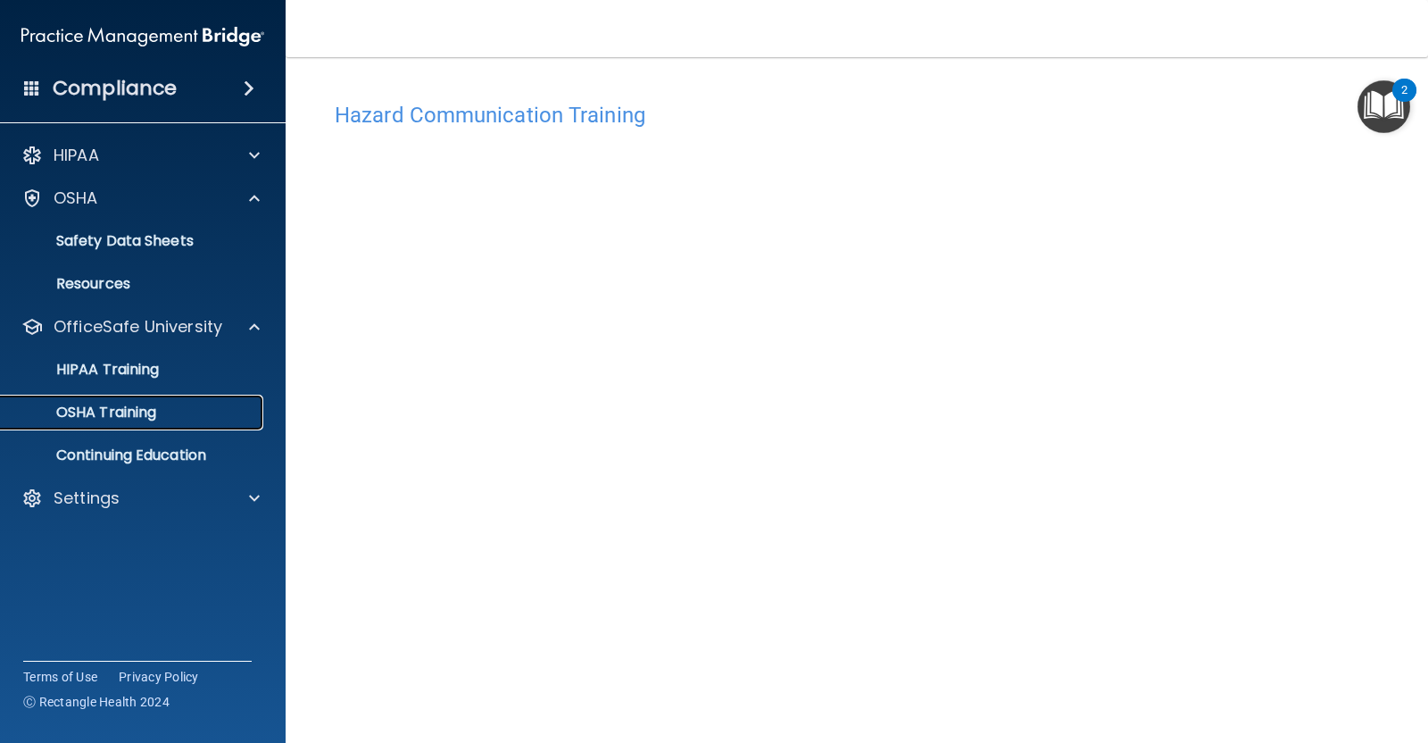
click at [125, 411] on p "OSHA Training" at bounding box center [84, 412] width 145 height 18
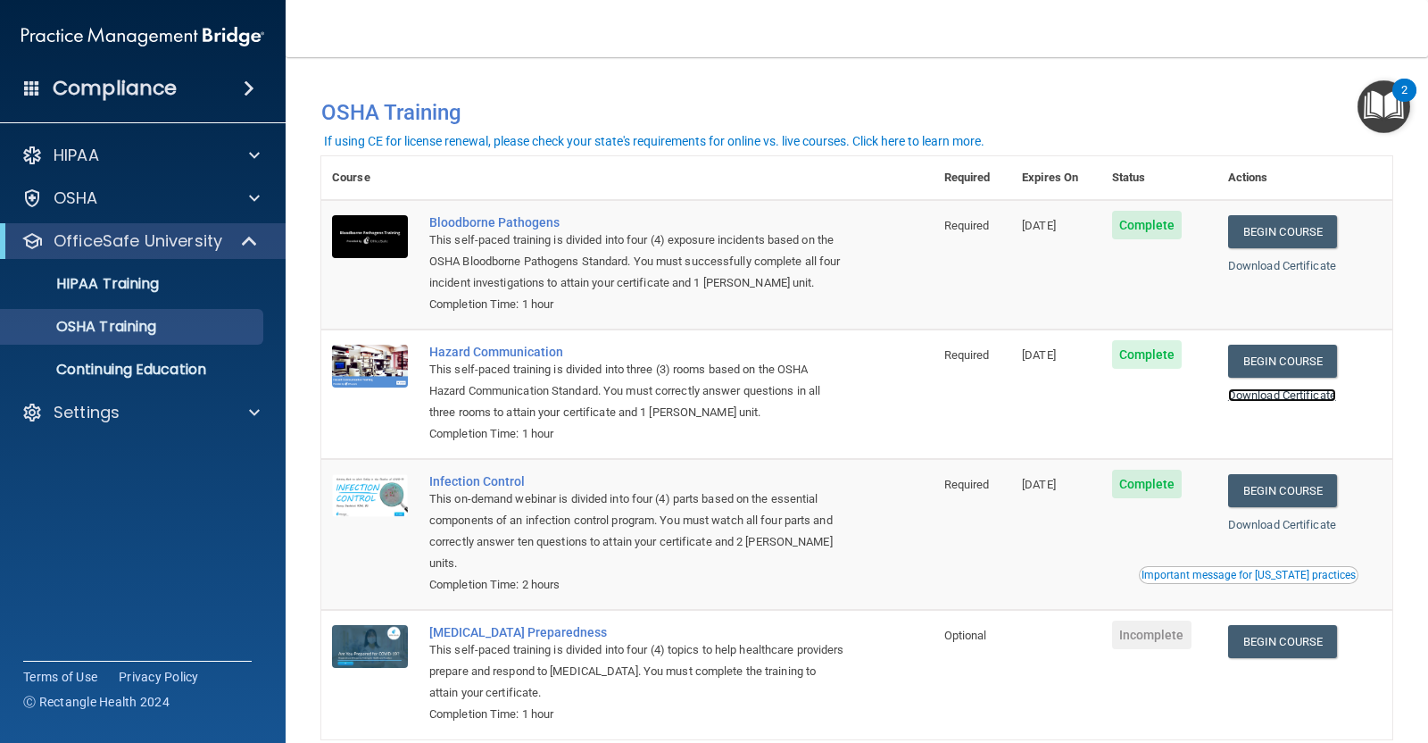
click at [1272, 398] on link "Download Certificate" at bounding box center [1282, 394] width 108 height 13
click at [1270, 488] on link "Begin Course" at bounding box center [1282, 490] width 109 height 33
click at [1262, 531] on link "Download Certificate" at bounding box center [1282, 524] width 108 height 13
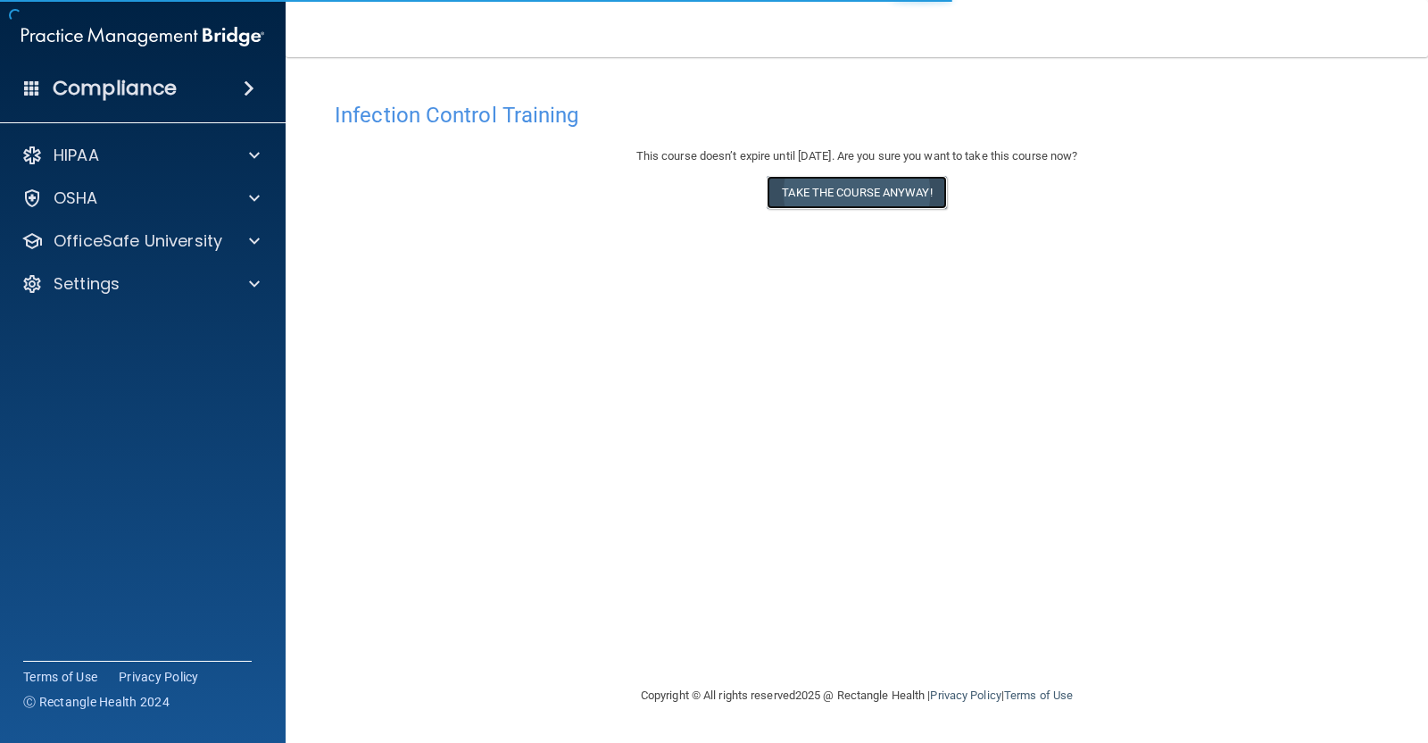
click at [854, 185] on button "Take the course anyway!" at bounding box center [856, 192] width 179 height 33
